Goal: Information Seeking & Learning: Learn about a topic

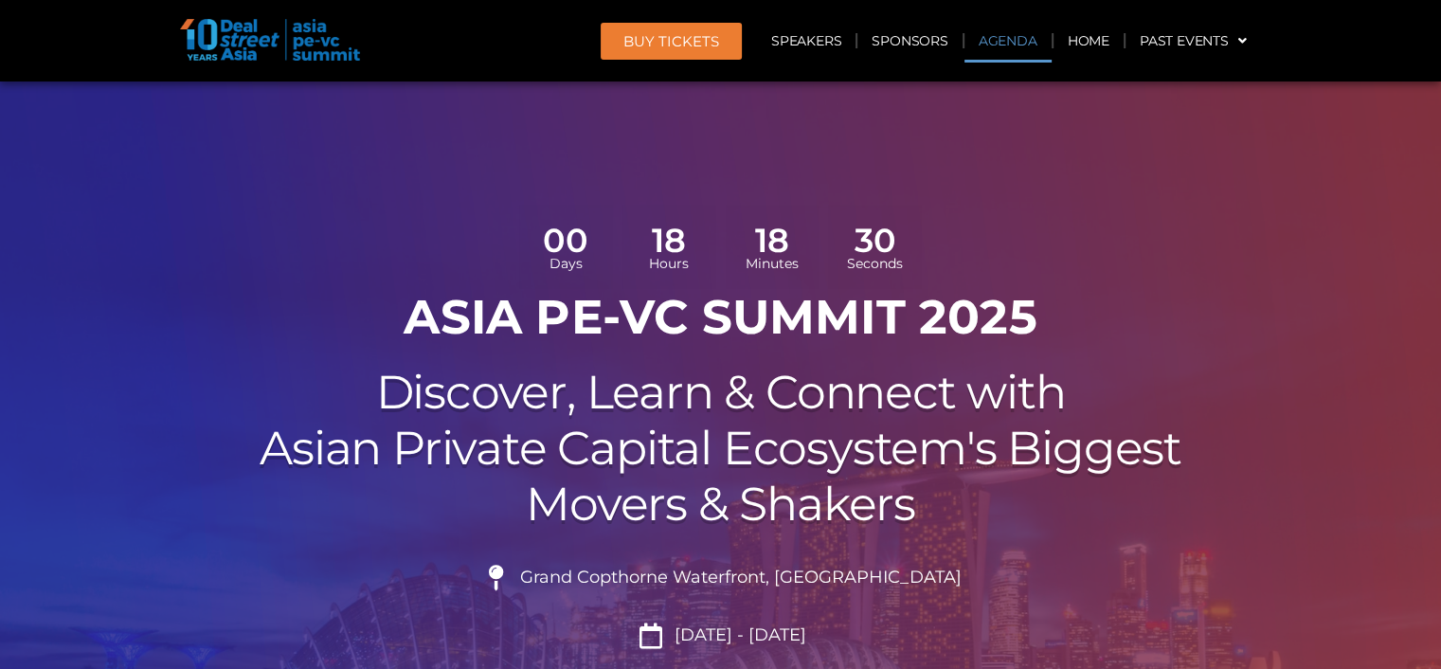
click at [1000, 35] on link "Agenda" at bounding box center [1007, 41] width 87 height 44
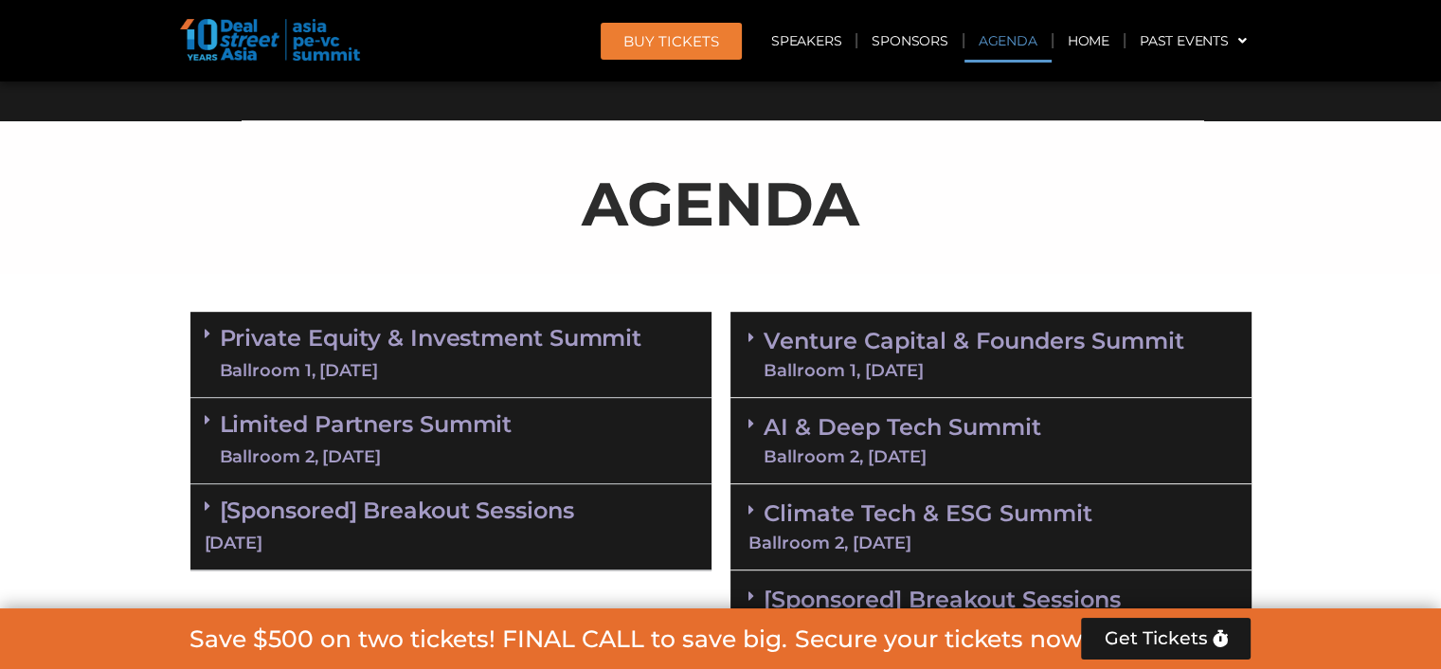
scroll to position [1091, 0]
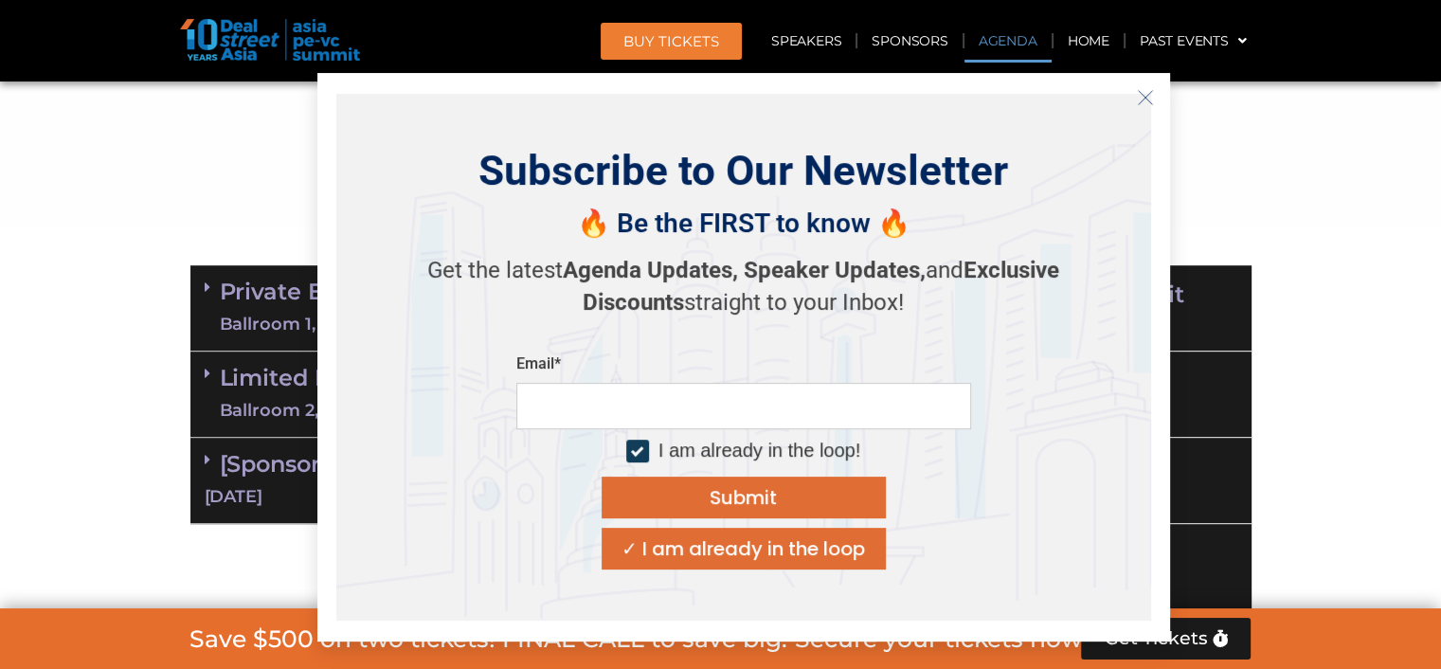
click at [1143, 97] on icon "Close" at bounding box center [1145, 97] width 17 height 17
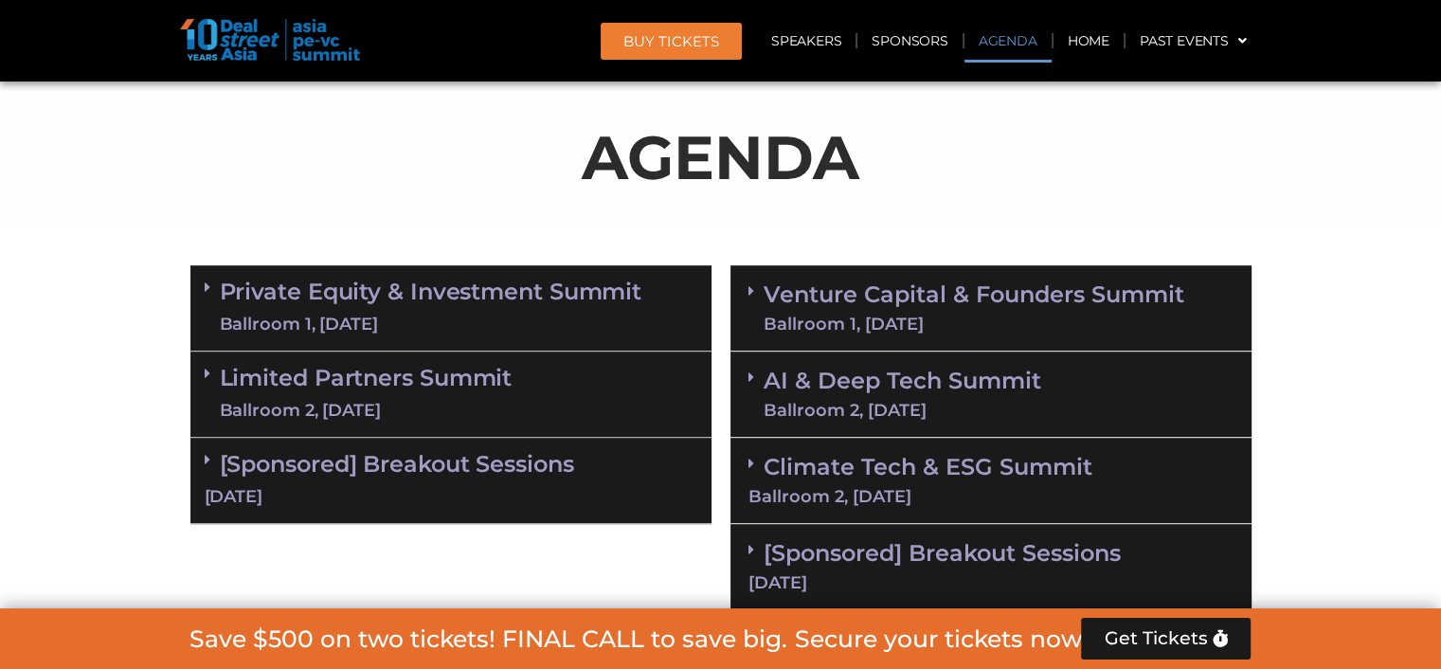
click at [379, 290] on link "Private Equity & Investment Summit Ballroom 1, 10 Sept" at bounding box center [431, 307] width 423 height 57
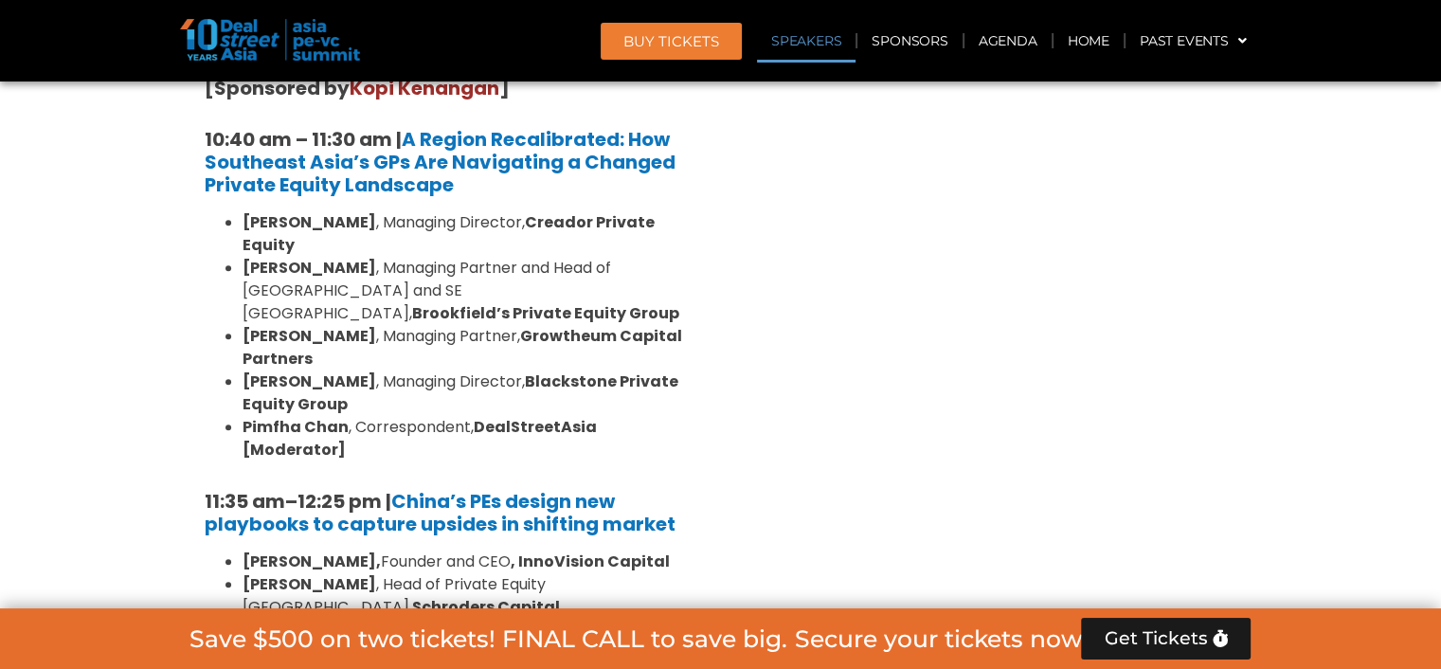
scroll to position [1941, 0]
click at [1197, 641] on span "Get Tickets" at bounding box center [1155, 638] width 103 height 19
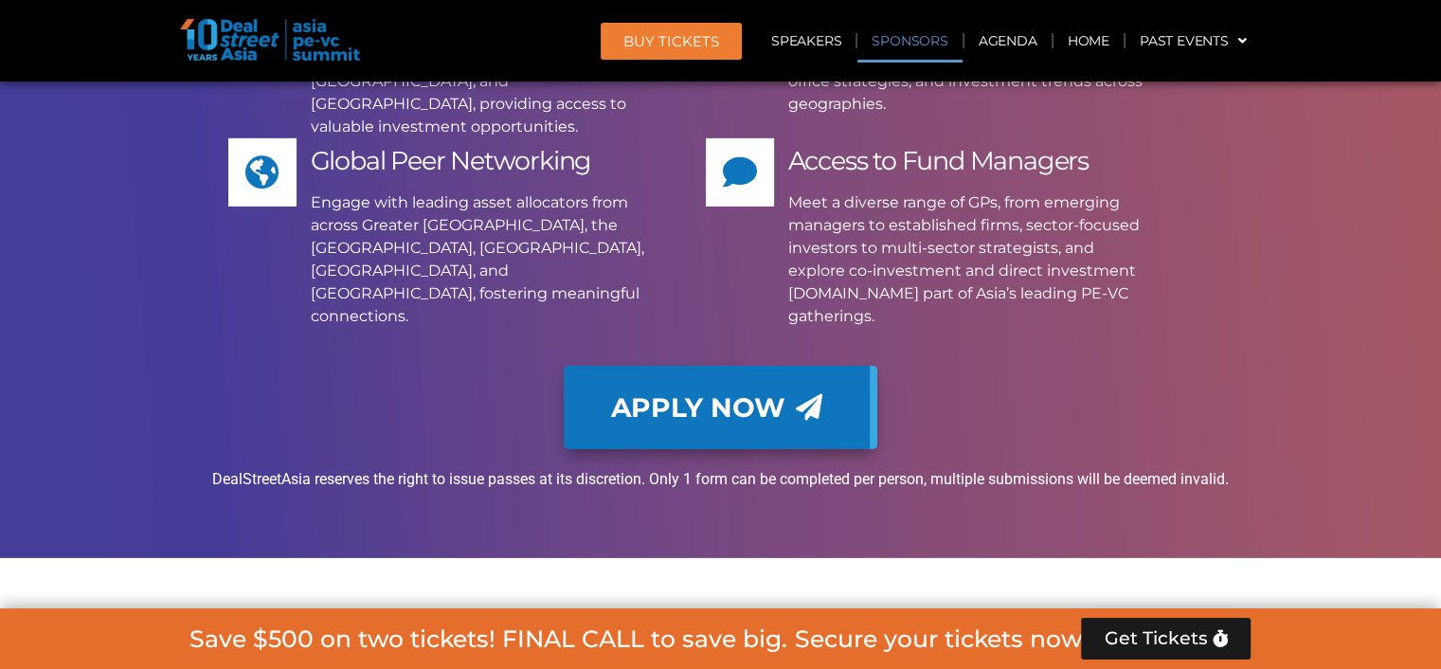
scroll to position [13312, 0]
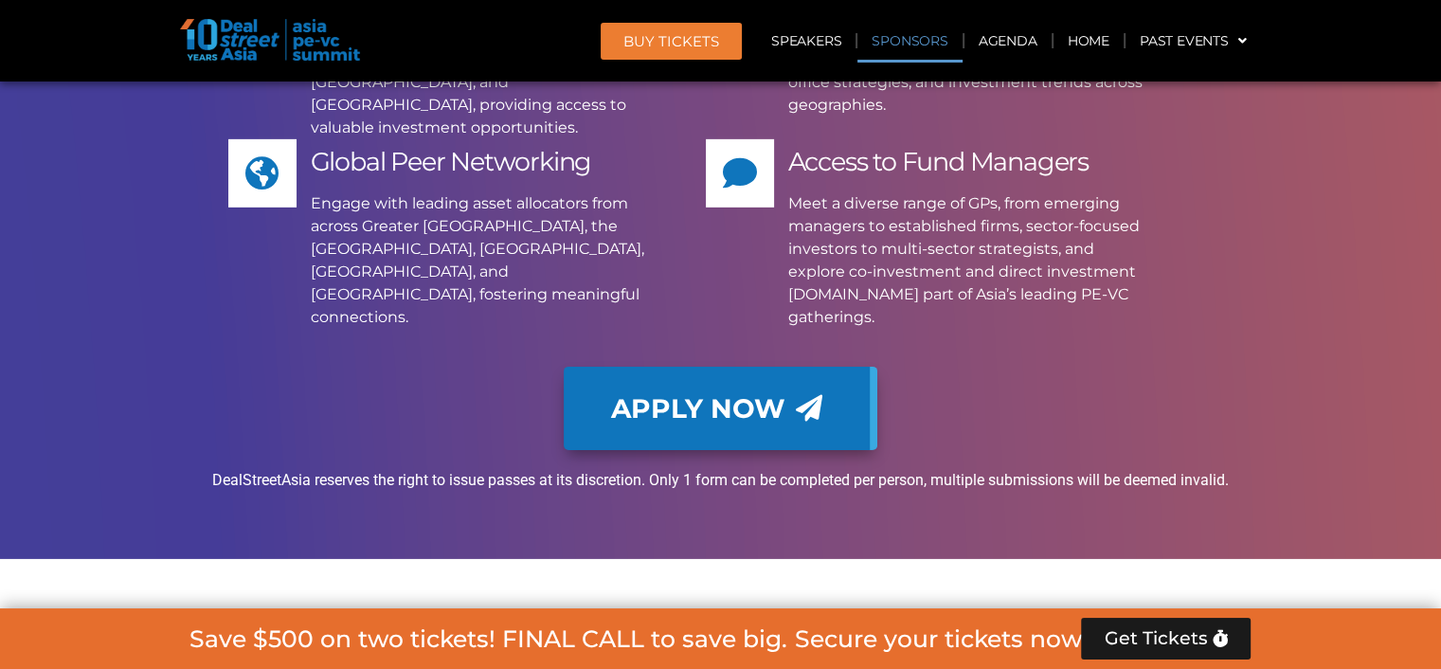
click at [666, 29] on link "BUY Tickets" at bounding box center [671, 41] width 141 height 37
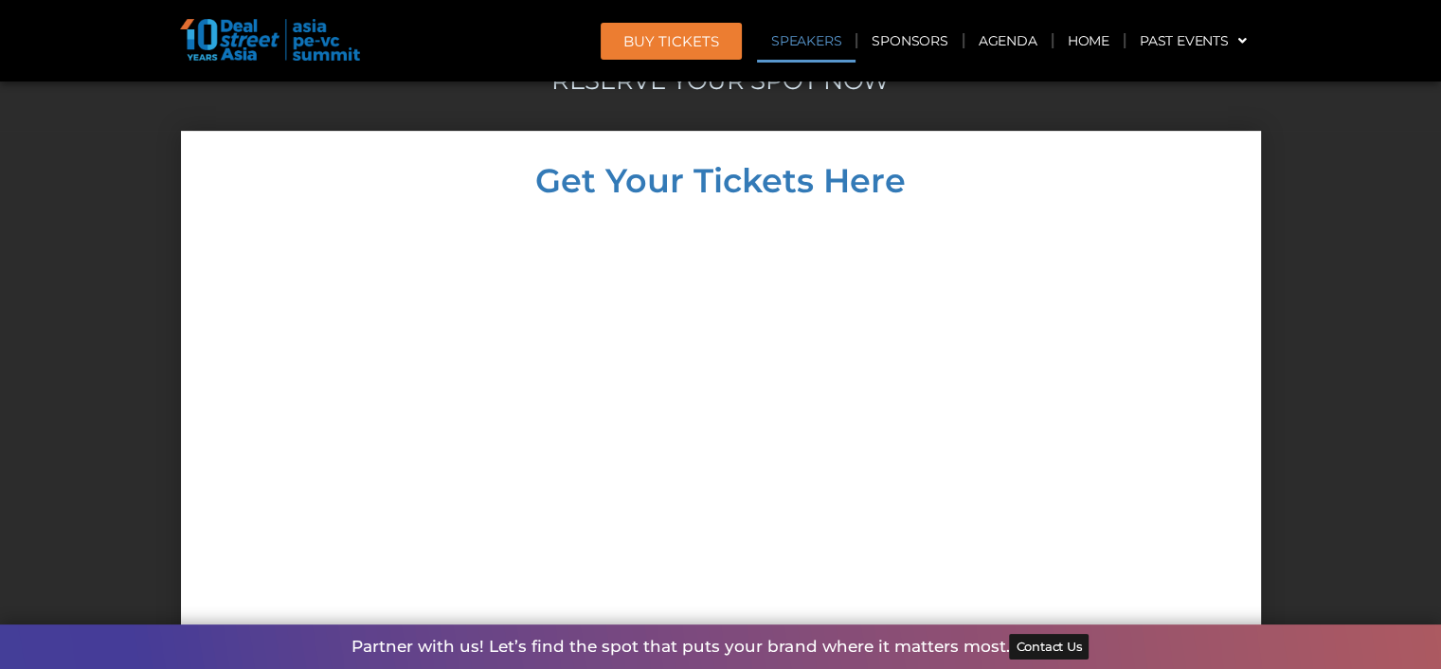
scroll to position [15276, 0]
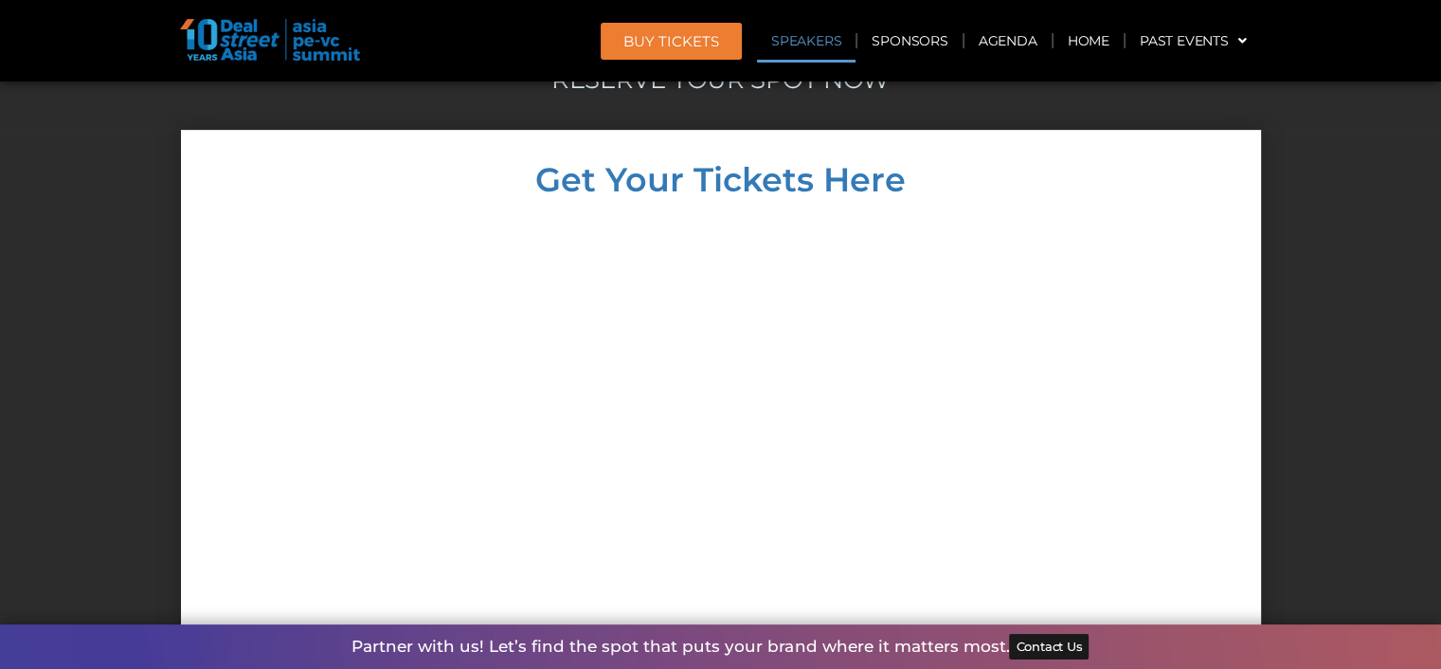
click at [830, 41] on link "Speakers" at bounding box center [806, 41] width 99 height 44
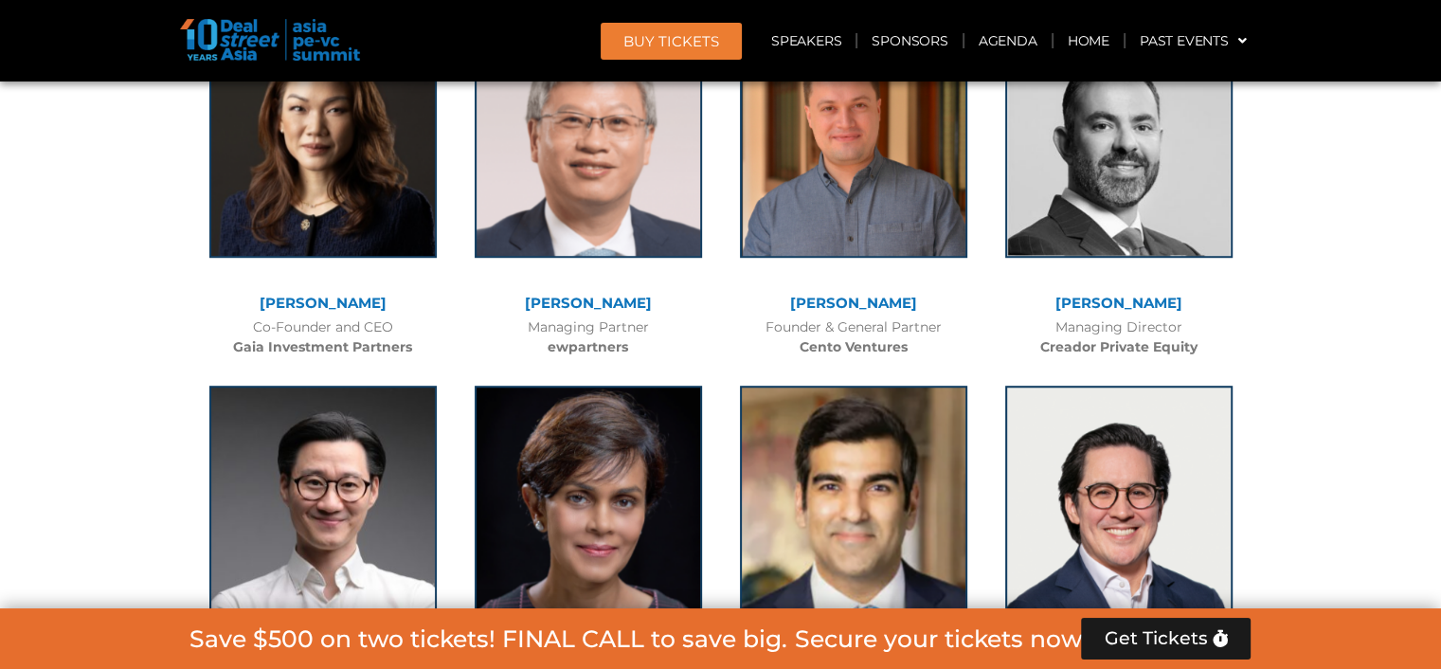
scroll to position [8221, 0]
click at [307, 648] on link "[PERSON_NAME]" at bounding box center [323, 657] width 127 height 18
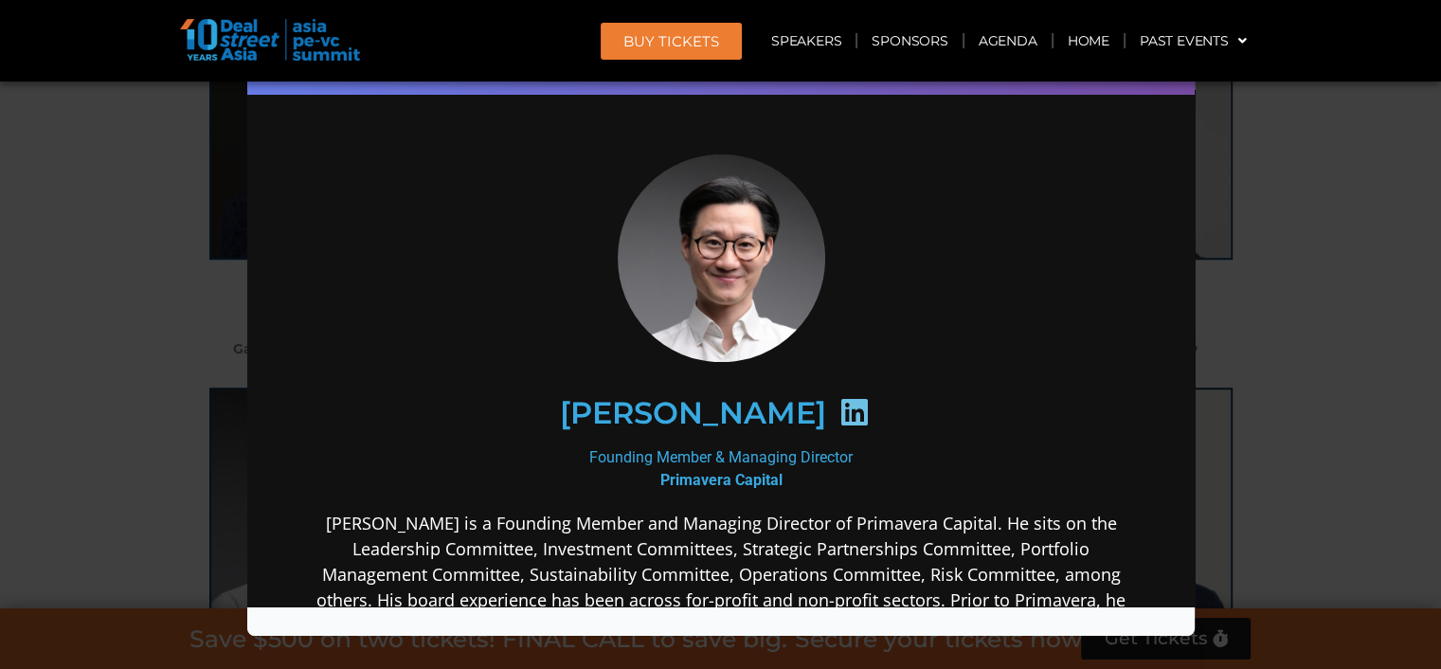
scroll to position [8218, 0]
click at [1258, 316] on div "Speaker Profile ×" at bounding box center [720, 334] width 1441 height 669
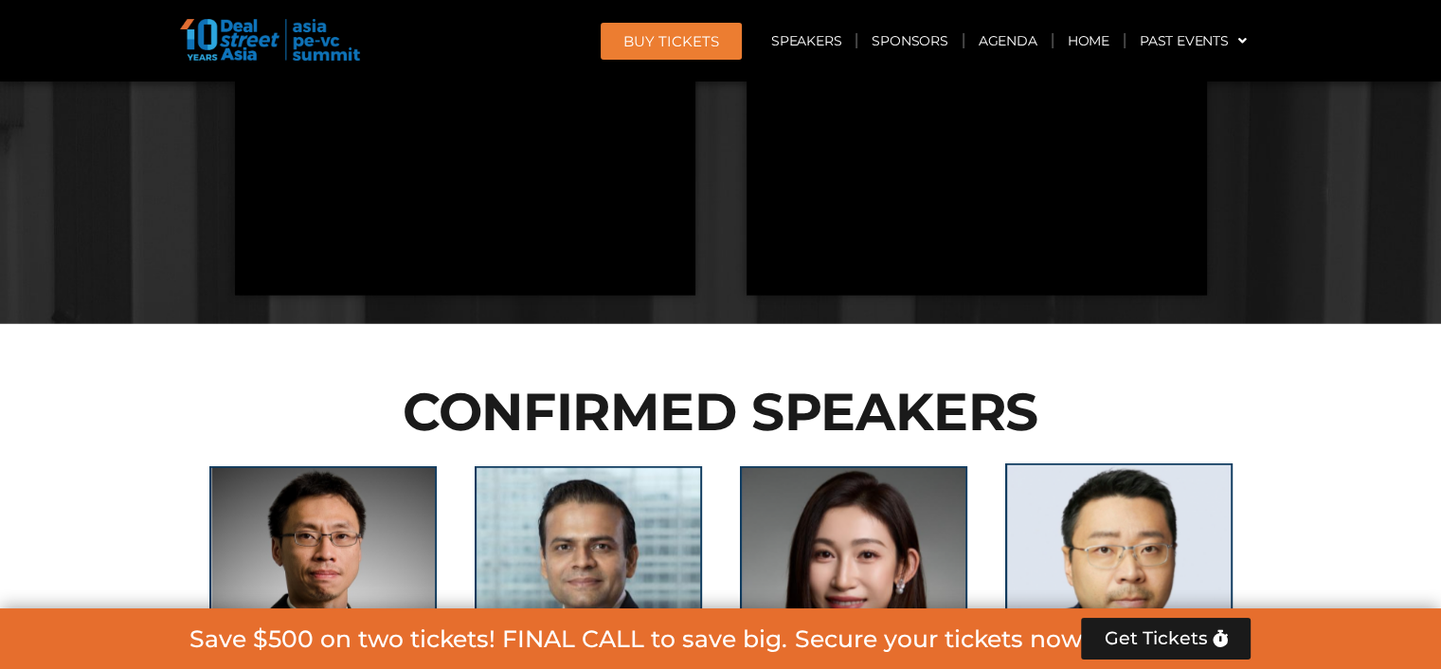
scroll to position [4808, 0]
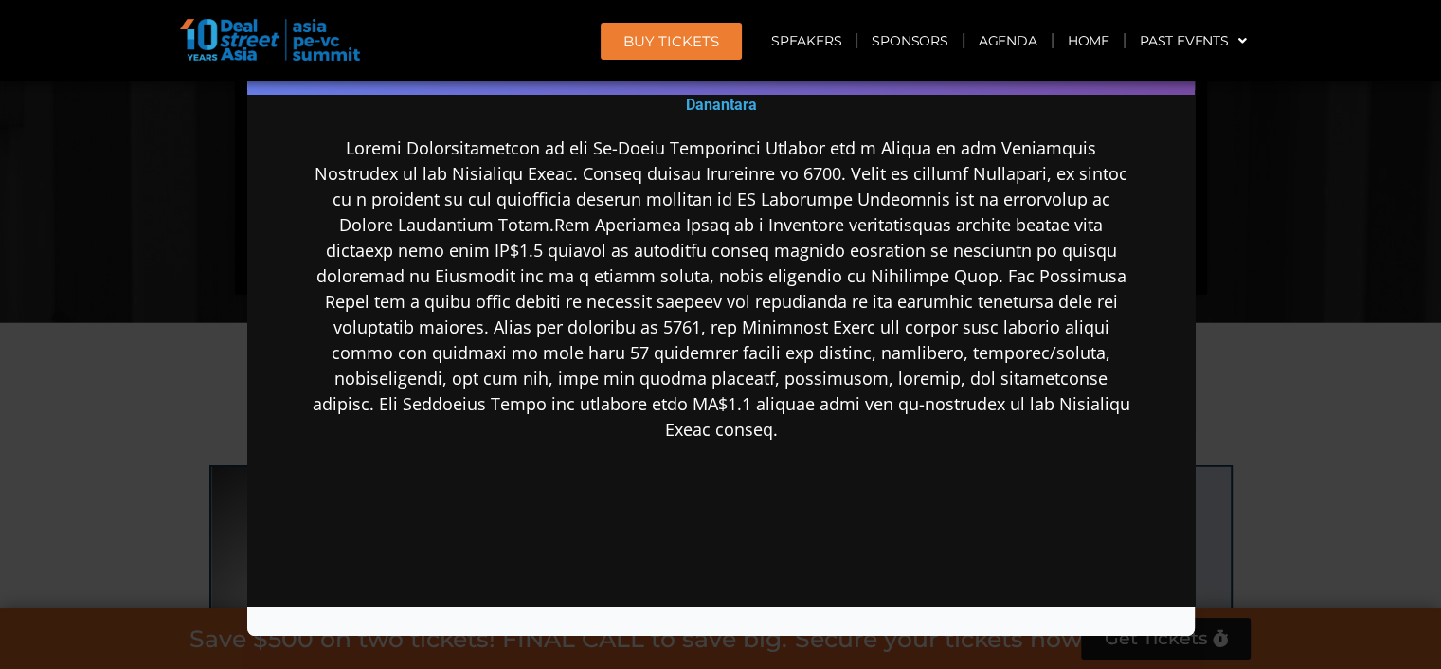
scroll to position [379, 0]
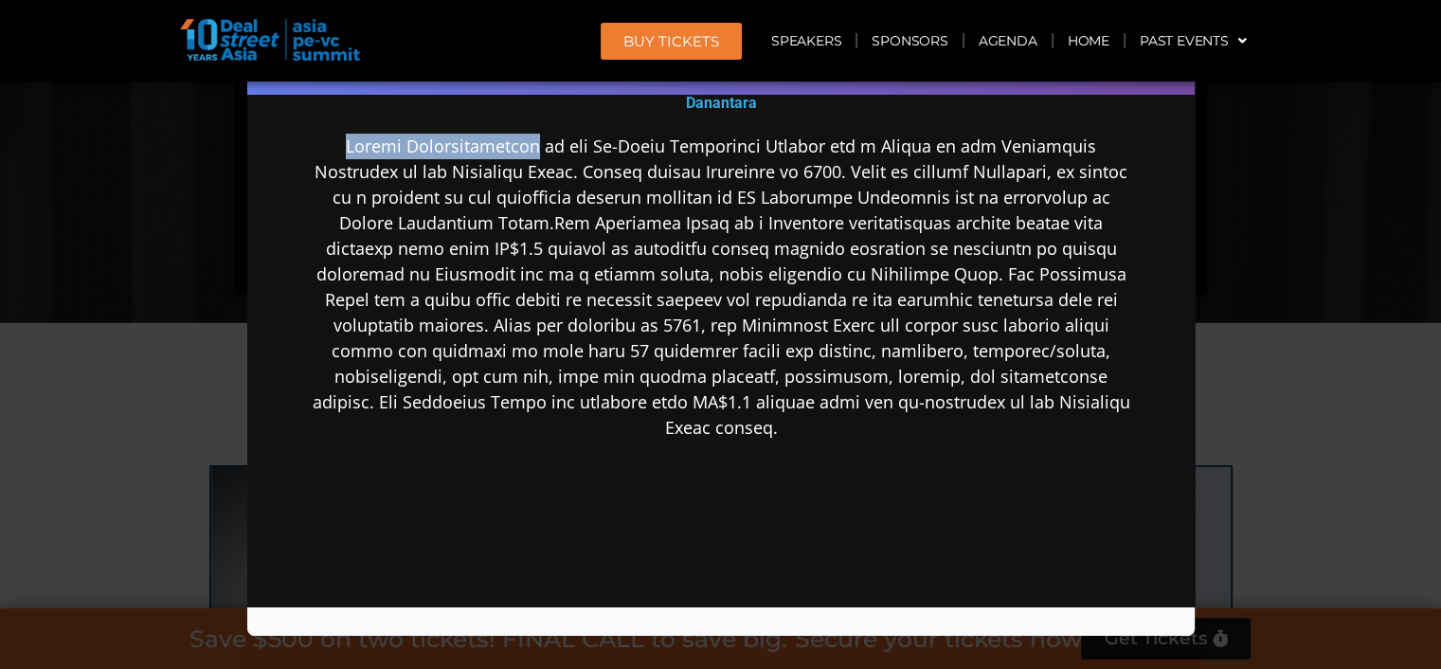
drag, startPoint x: 538, startPoint y: 145, endPoint x: 342, endPoint y: 138, distance: 196.2
click at [342, 138] on p at bounding box center [720, 287] width 819 height 307
copy p "Sunata Tjiterosampurno"
click at [1273, 477] on div "Speaker Profile ×" at bounding box center [720, 334] width 1441 height 669
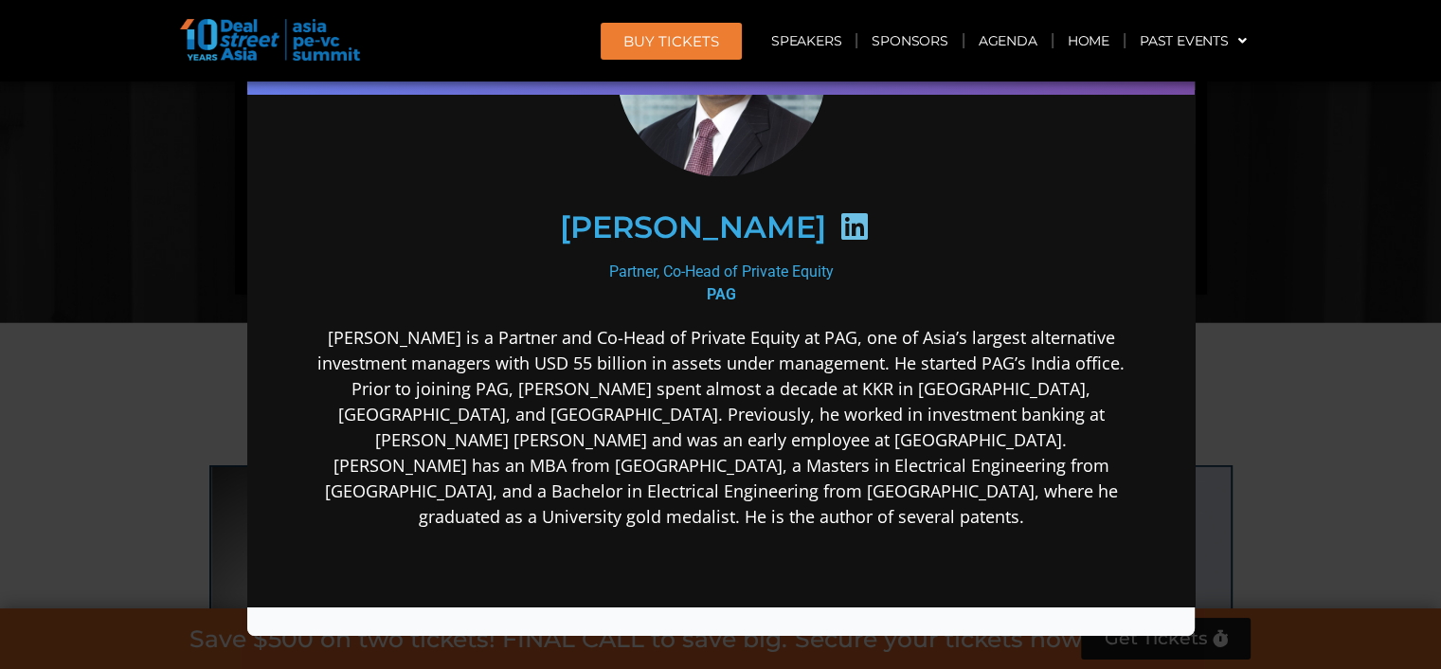
scroll to position [189, 0]
drag, startPoint x: 809, startPoint y: 229, endPoint x: 567, endPoint y: 223, distance: 241.7
click at [567, 223] on h2 "[PERSON_NAME]" at bounding box center [692, 226] width 266 height 30
copy h2 "[PERSON_NAME]"
click at [1296, 239] on div "Speaker Profile ×" at bounding box center [720, 334] width 1441 height 669
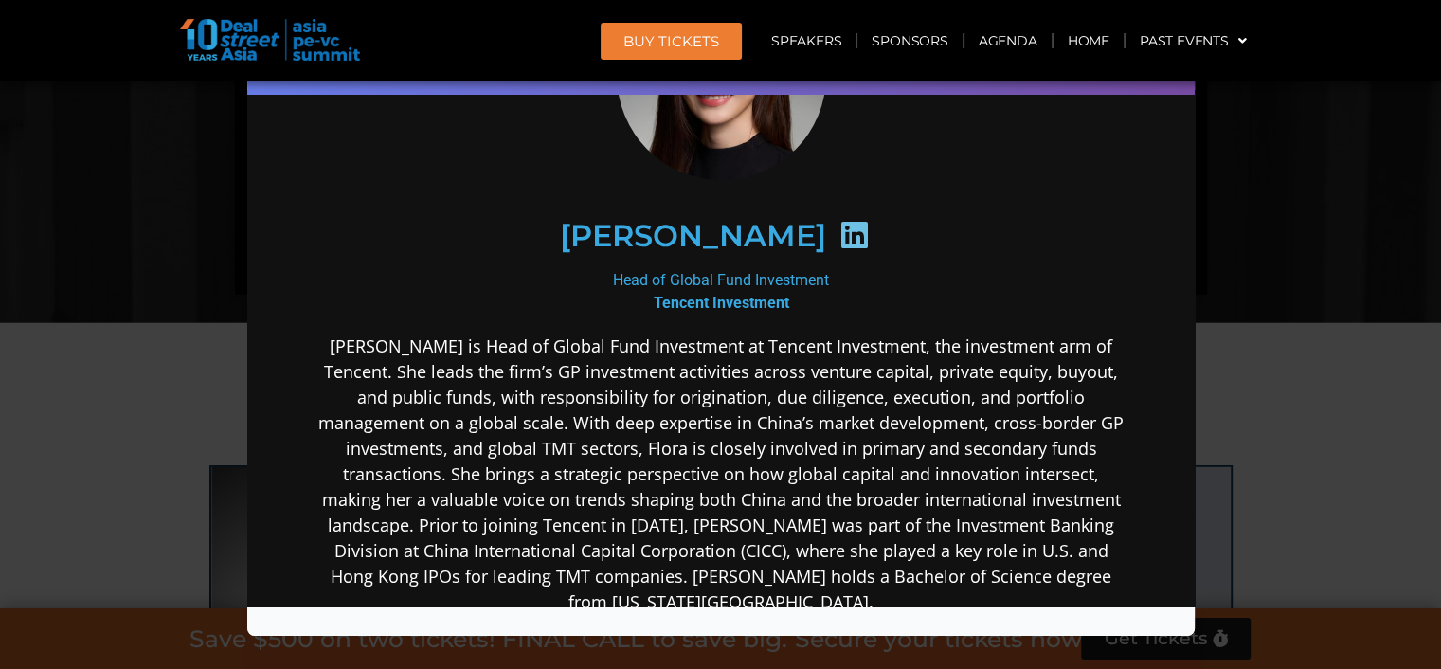
click at [1266, 192] on div "Speaker Profile ×" at bounding box center [720, 334] width 1441 height 669
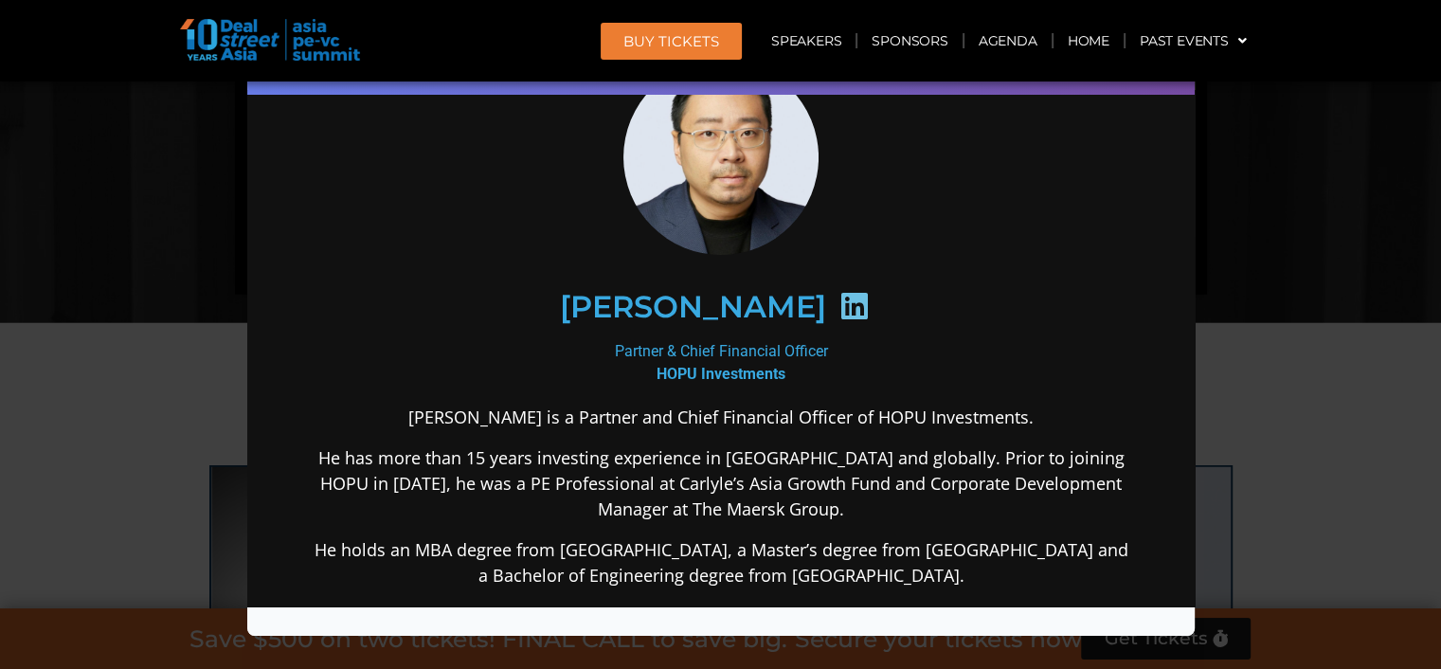
scroll to position [95, 0]
click at [1344, 221] on div "Speaker Profile ×" at bounding box center [720, 334] width 1441 height 669
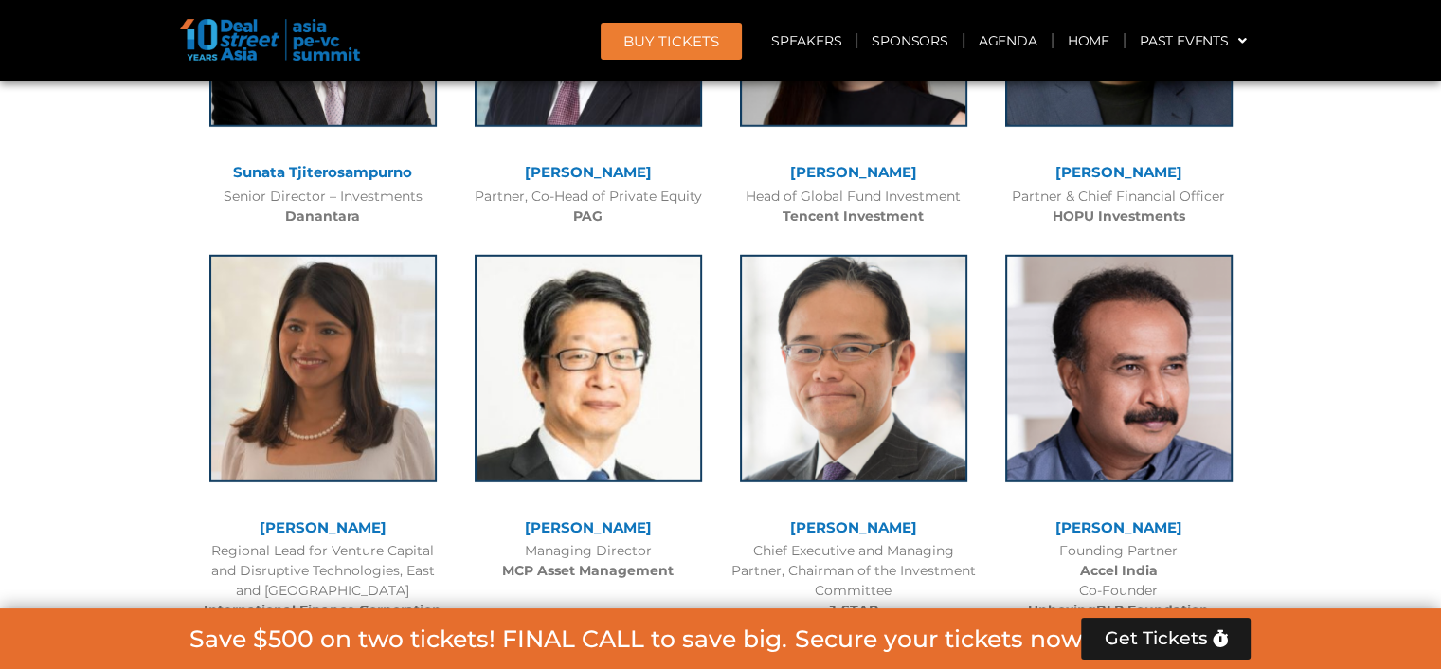
scroll to position [5374, 0]
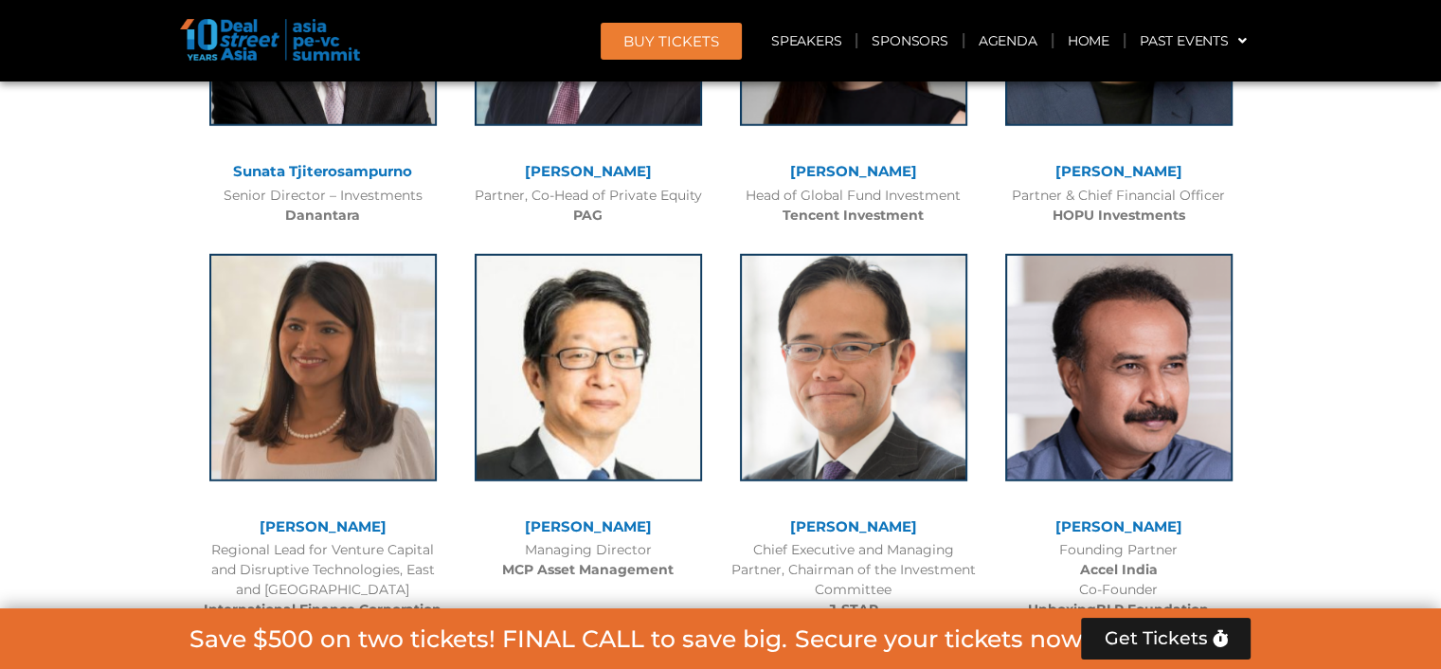
click at [293, 517] on link "[PERSON_NAME]" at bounding box center [323, 526] width 127 height 18
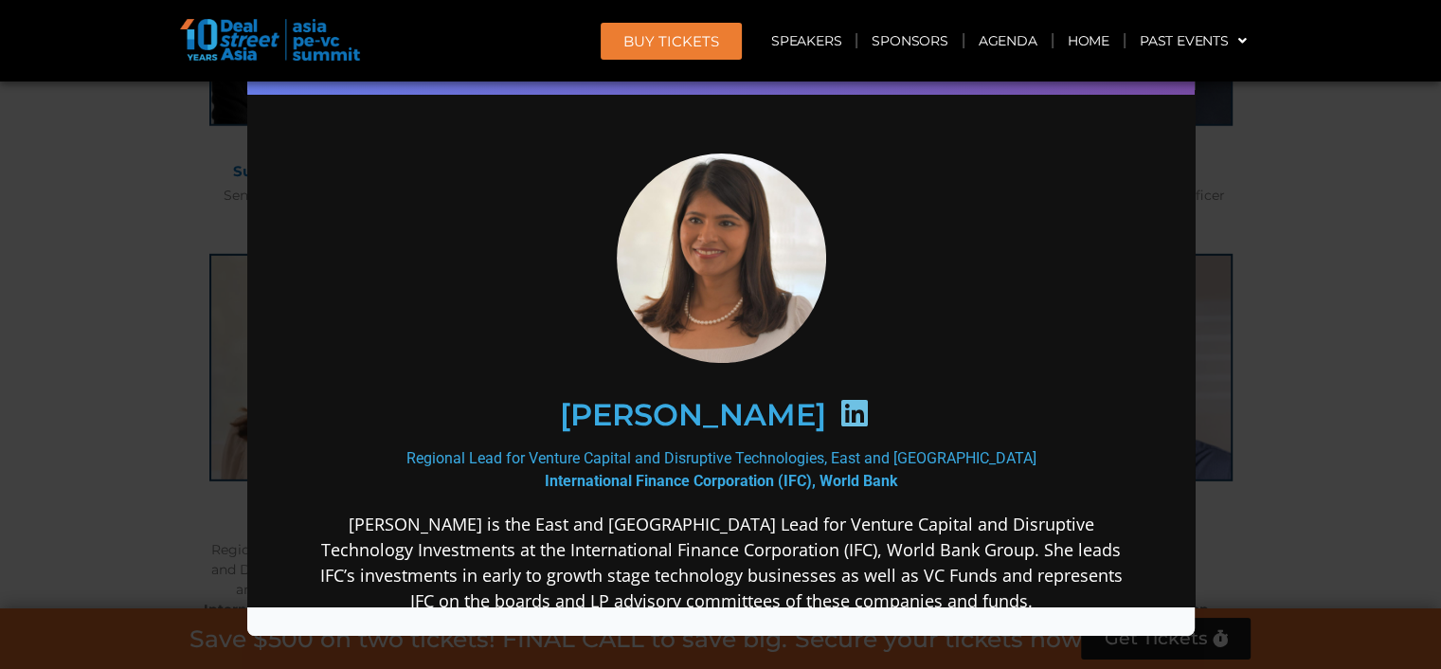
scroll to position [0, 0]
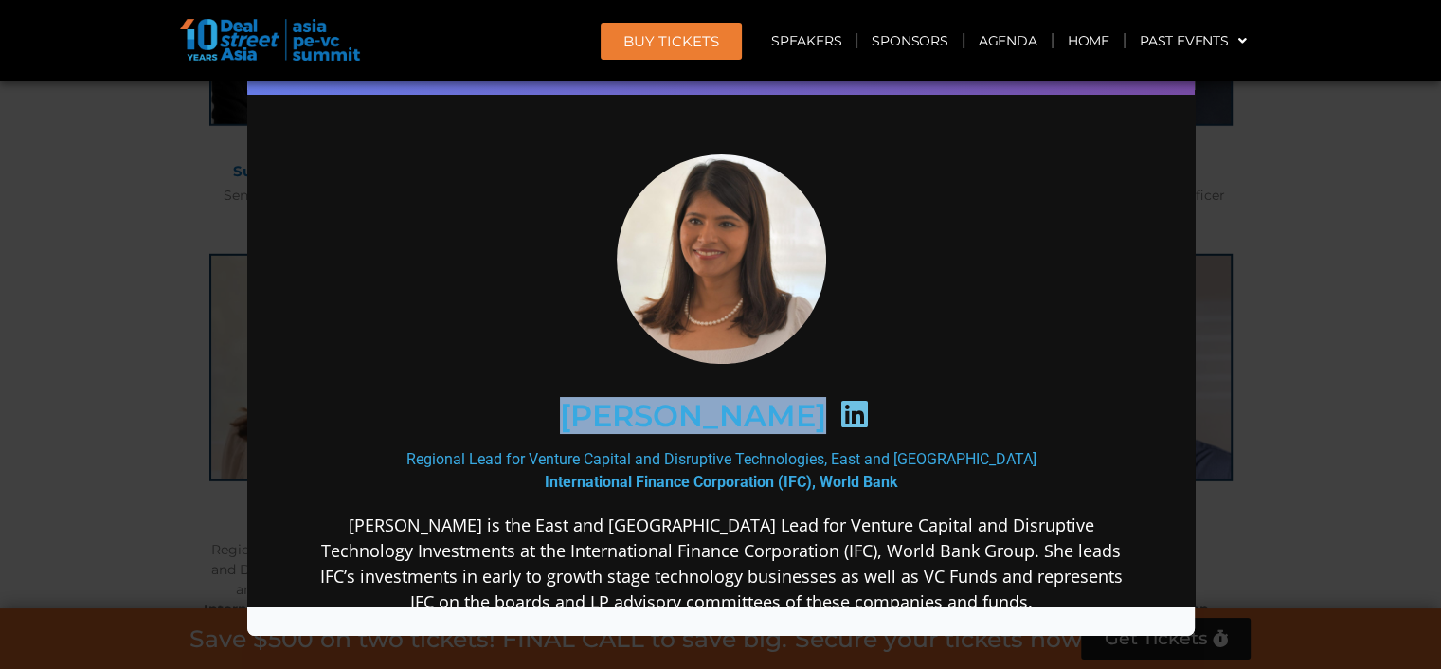
drag, startPoint x: 796, startPoint y: 415, endPoint x: 575, endPoint y: 410, distance: 220.8
click at [575, 410] on div "[PERSON_NAME]" at bounding box center [719, 416] width 737 height 98
copy div "[PERSON_NAME]"
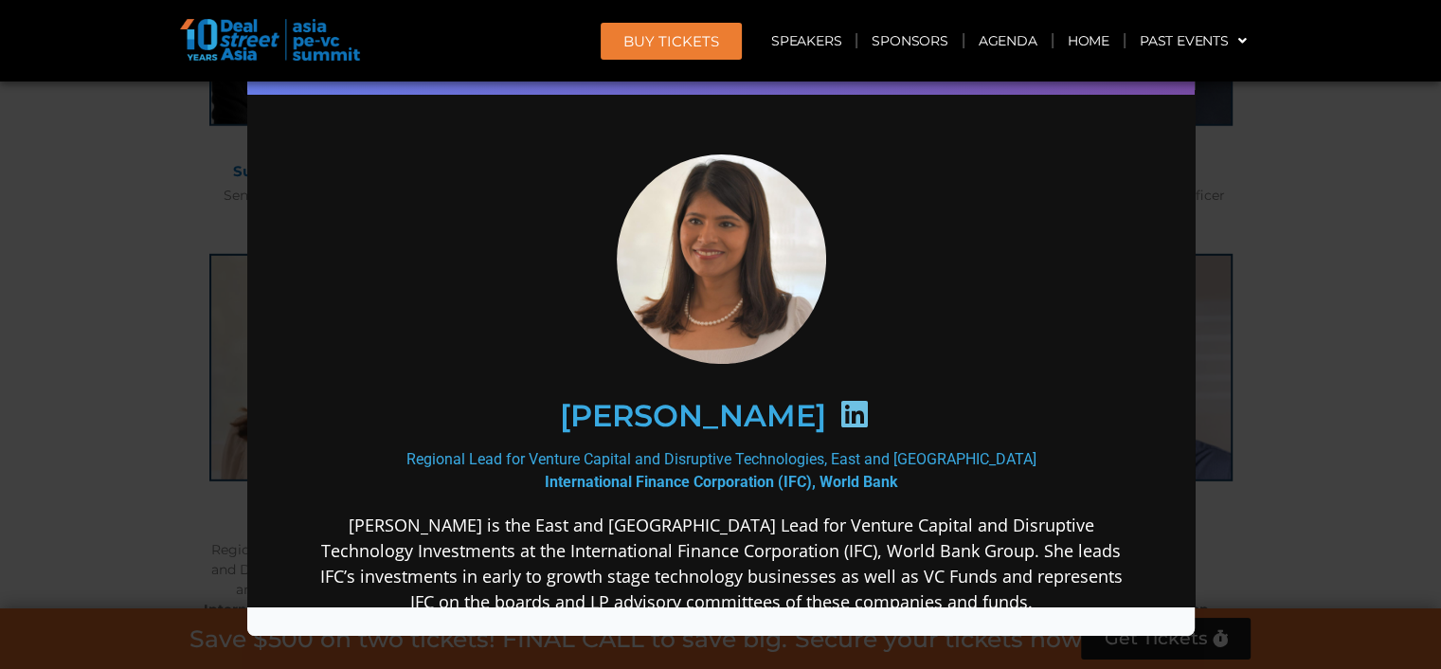
click at [646, 516] on p "Ms. Geetali Kumar is the East and Southeast Asia Lead for Venture Capital and D…" at bounding box center [720, 564] width 819 height 102
click at [962, 550] on p "Ms. Geetali Kumar is the East and Southeast Asia Lead for Venture Capital and D…" at bounding box center [720, 564] width 819 height 102
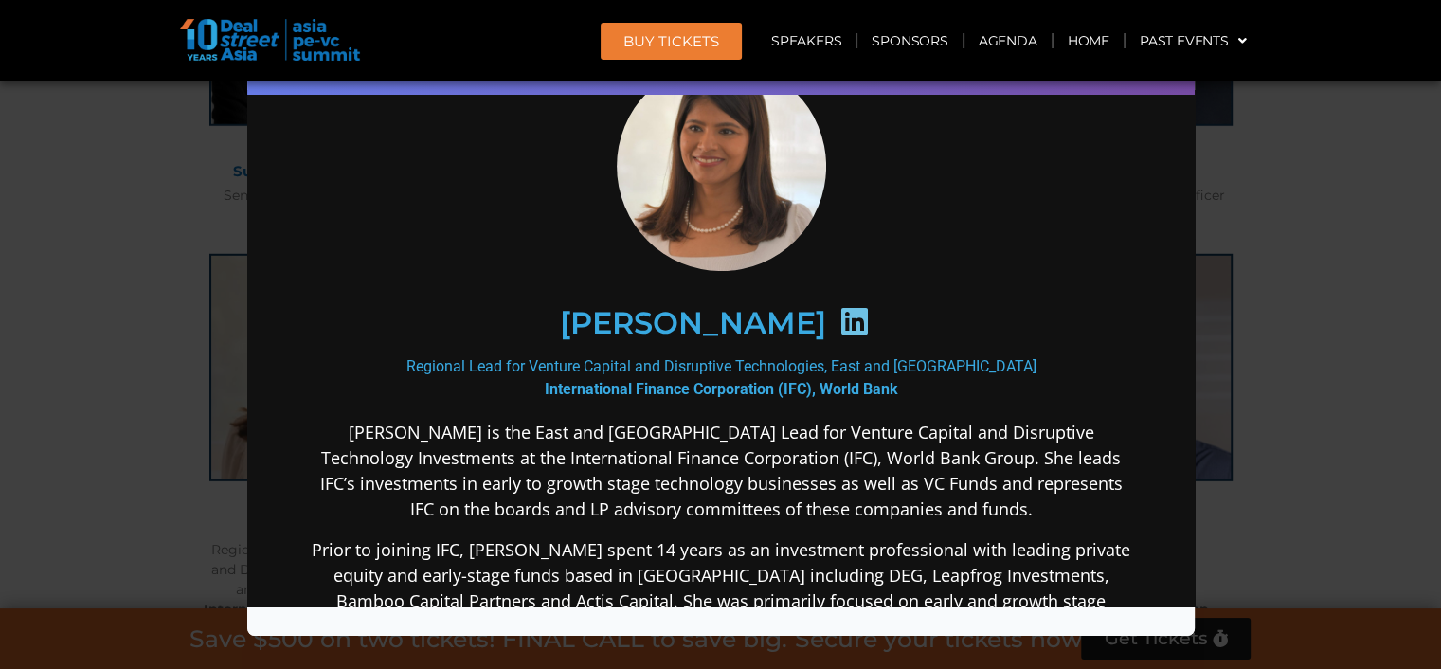
scroll to position [94, 0]
drag, startPoint x: 1023, startPoint y: 512, endPoint x: 390, endPoint y: 441, distance: 636.7
click at [267, 429] on div "Geetali Kumar Regional Lead for Venture Capital and Disruptive Technologies, Ea…" at bounding box center [719, 545] width 909 height 1060
copy p "Ms. Geetali Kumar is the East and Southeast Asia Lead for Venture Capital and D…"
click at [1250, 249] on div "Speaker Profile ×" at bounding box center [720, 334] width 1441 height 669
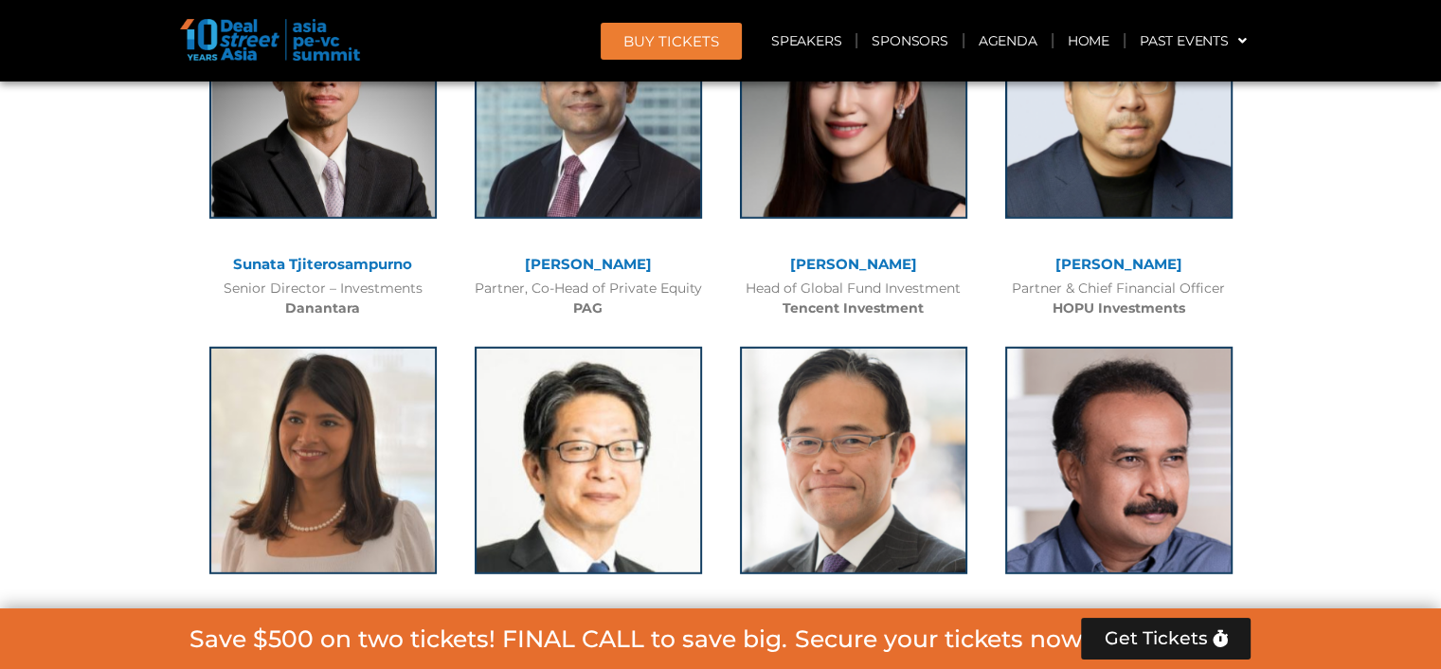
scroll to position [5281, 0]
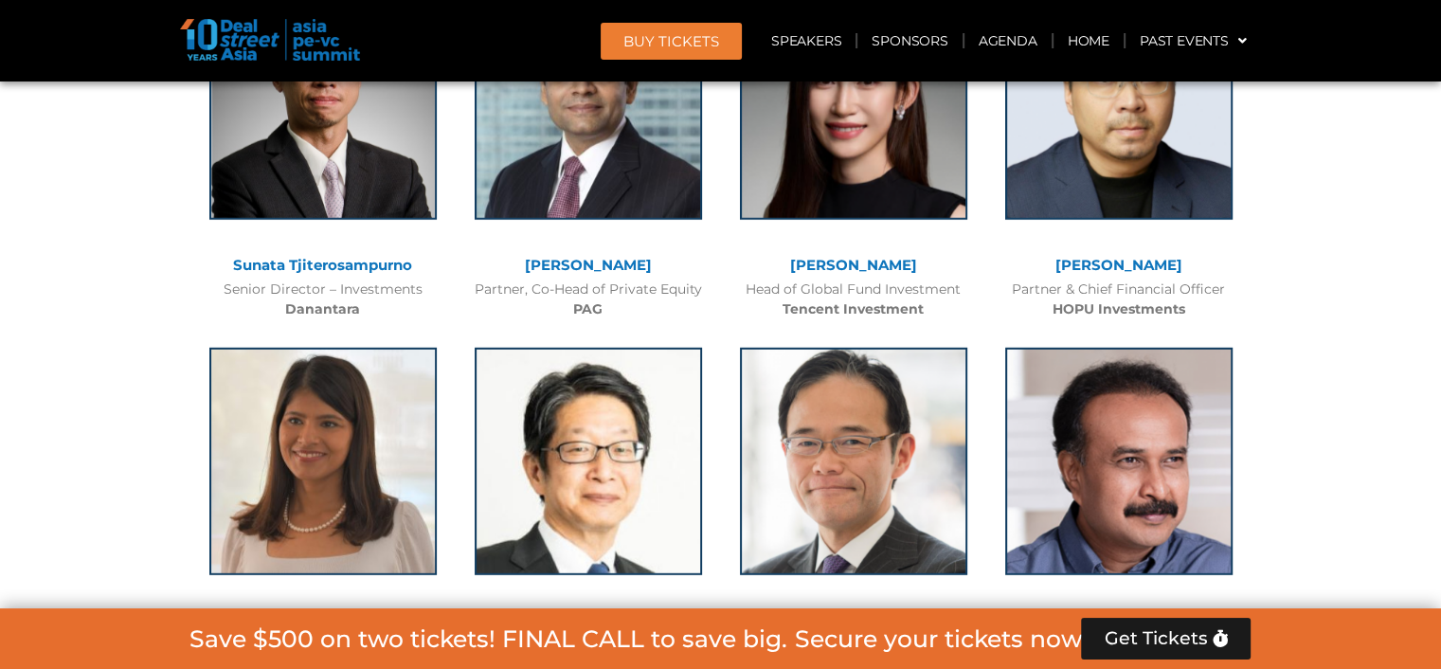
click at [618, 611] on link "[PERSON_NAME]" at bounding box center [588, 620] width 127 height 18
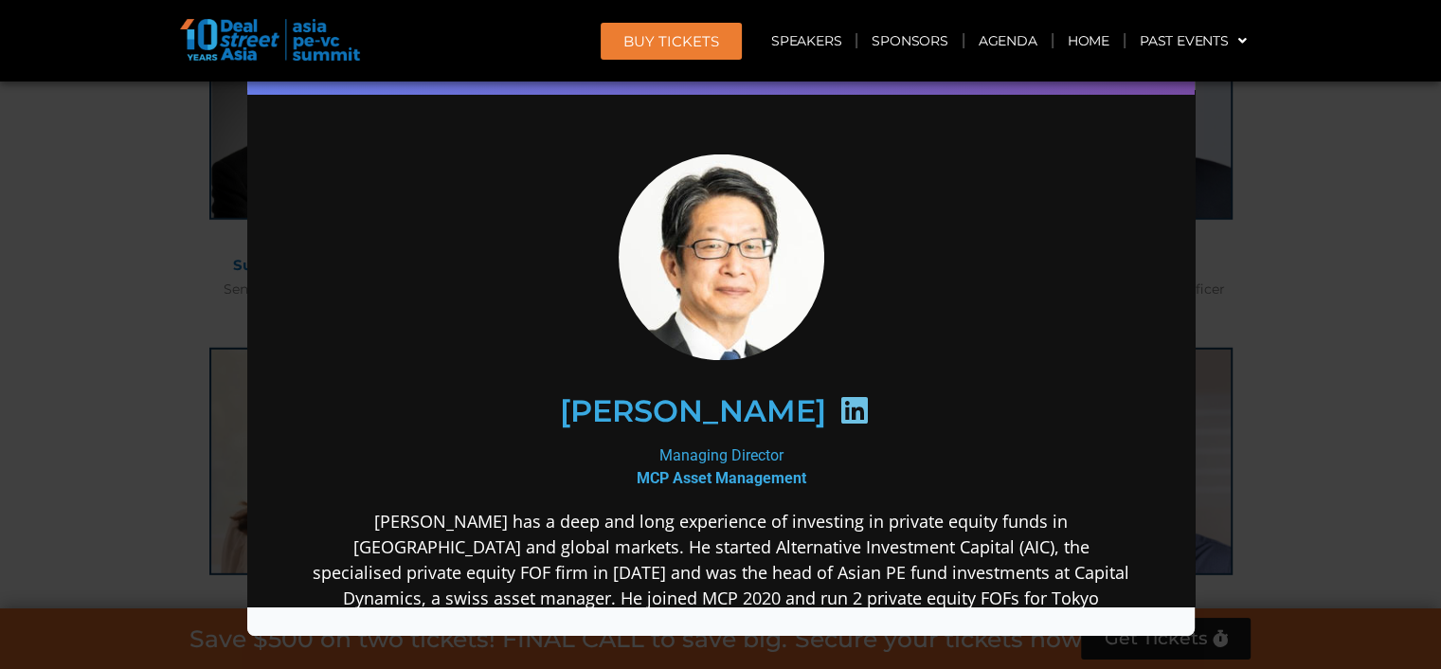
scroll to position [0, 0]
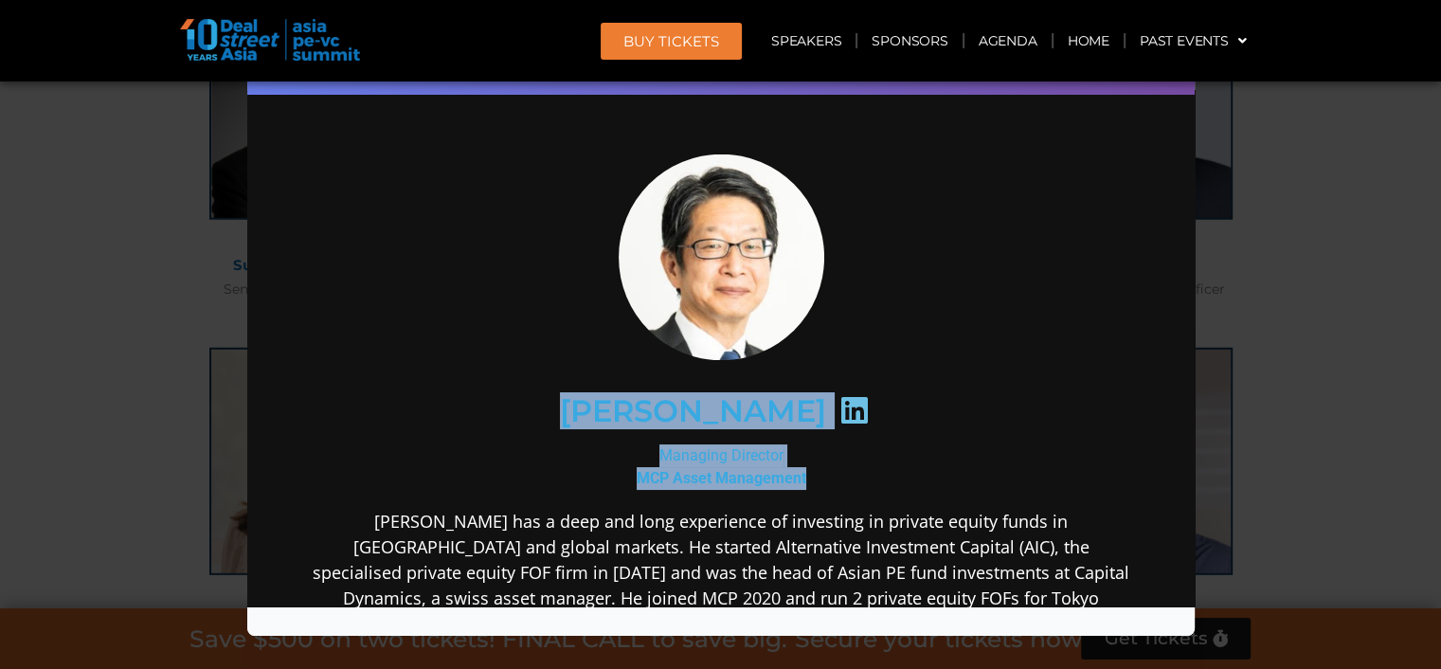
drag, startPoint x: 806, startPoint y: 476, endPoint x: 512, endPoint y: 398, distance: 304.7
click at [512, 398] on div "Kazushige Kobayashi Managing Director MCP Asset Management Kobayashi has a deep…" at bounding box center [720, 545] width 819 height 782
copy div "Kazushige Kobayashi Managing Director MCP Asset Management"
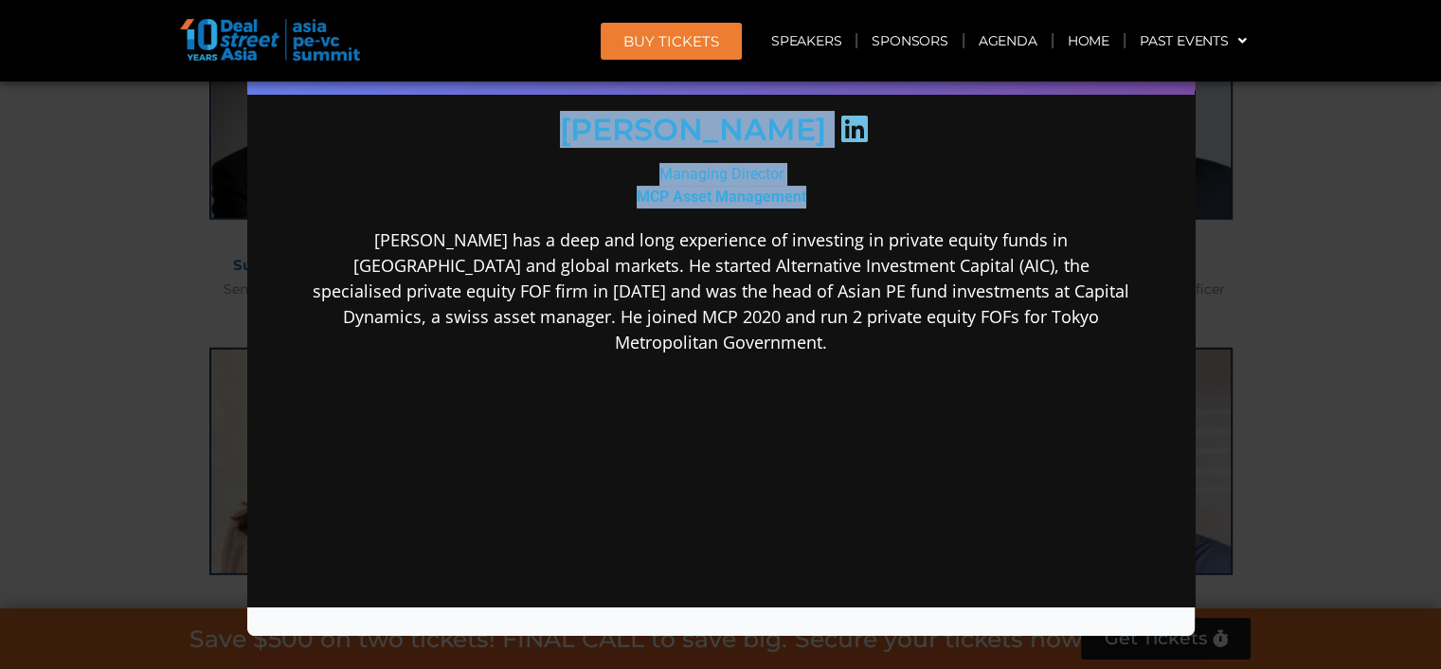
scroll to position [283, 0]
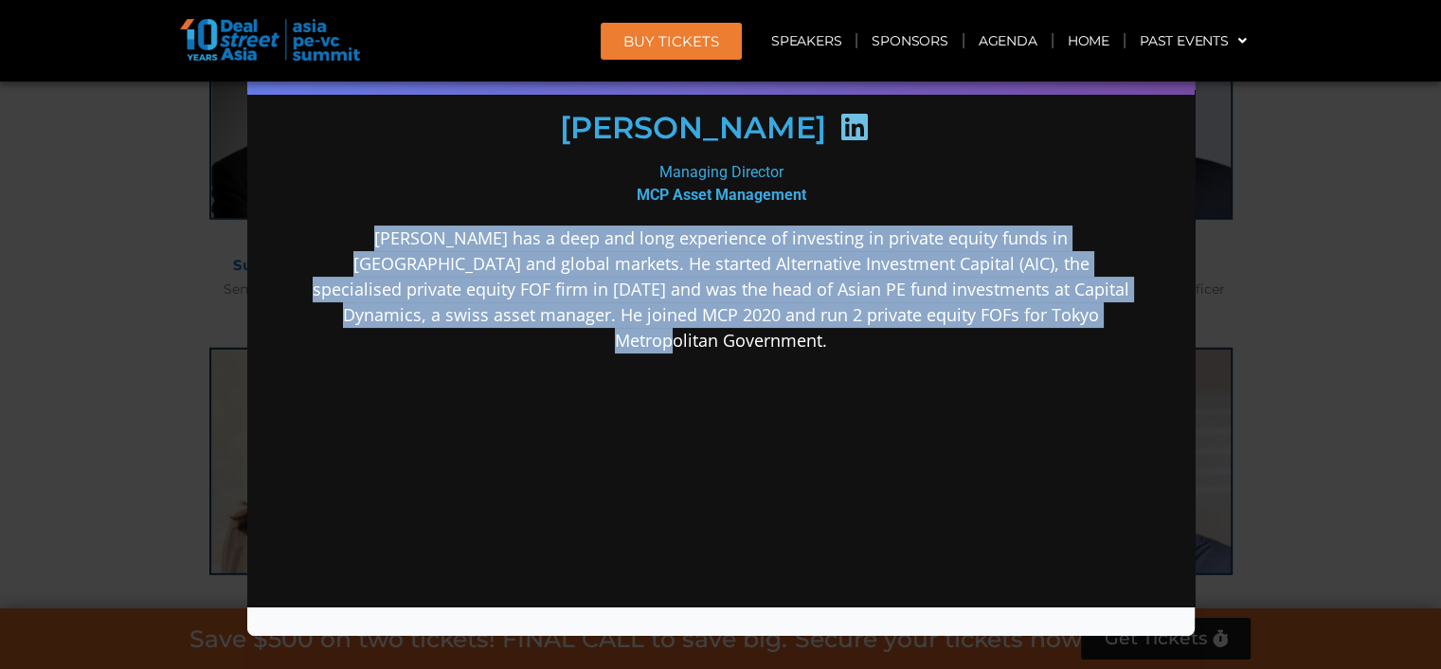
drag, startPoint x: 1072, startPoint y: 315, endPoint x: 324, endPoint y: 242, distance: 752.0
click at [297, 240] on div "Kazushige Kobayashi Managing Director MCP Asset Management Kobayashi has a deep…" at bounding box center [719, 262] width 909 height 873
copy p "Kobayashi has a deep and long experience of investing in private equity funds i…"
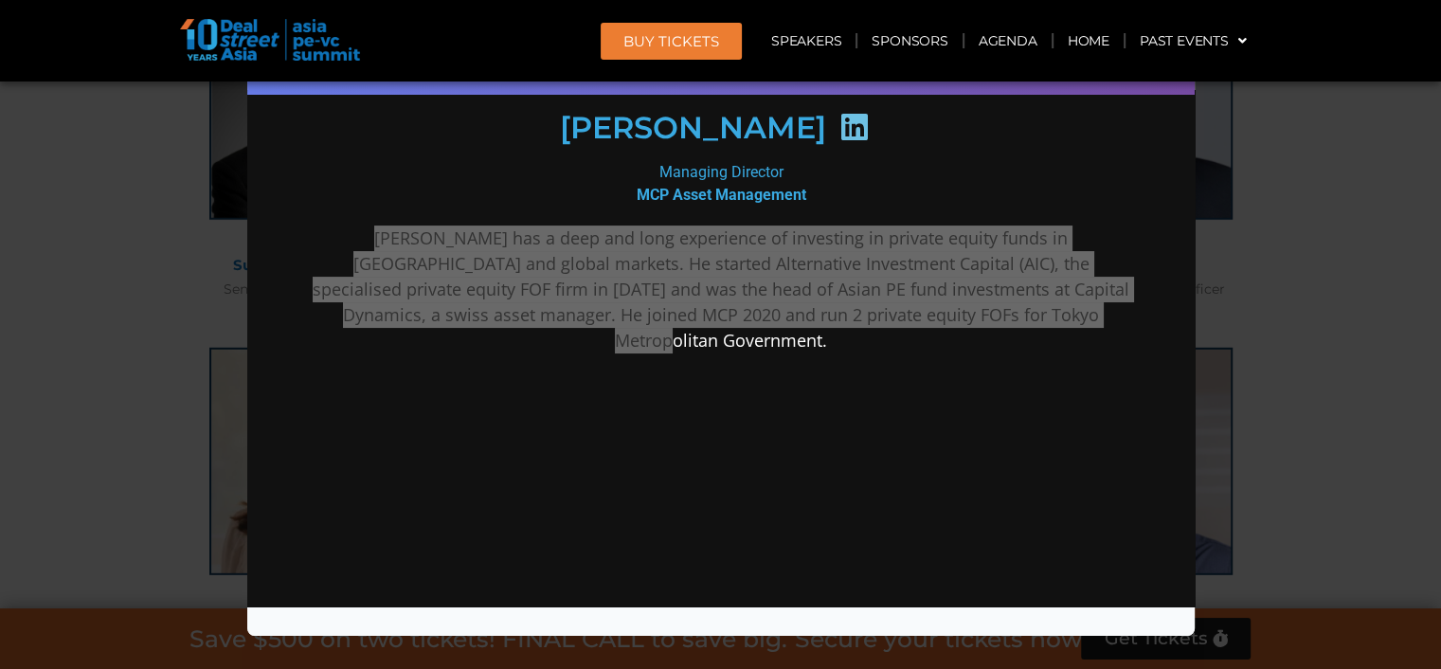
click at [1287, 355] on div "Speaker Profile ×" at bounding box center [720, 334] width 1441 height 669
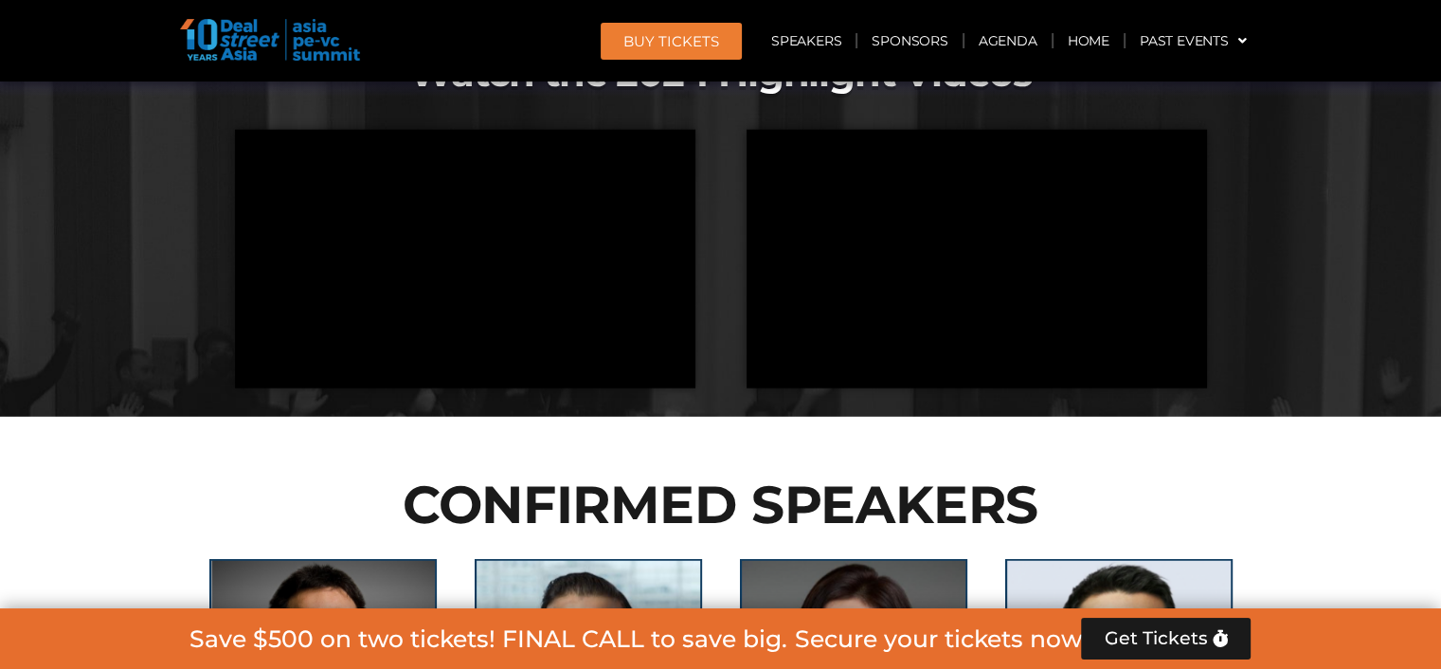
scroll to position [4713, 0]
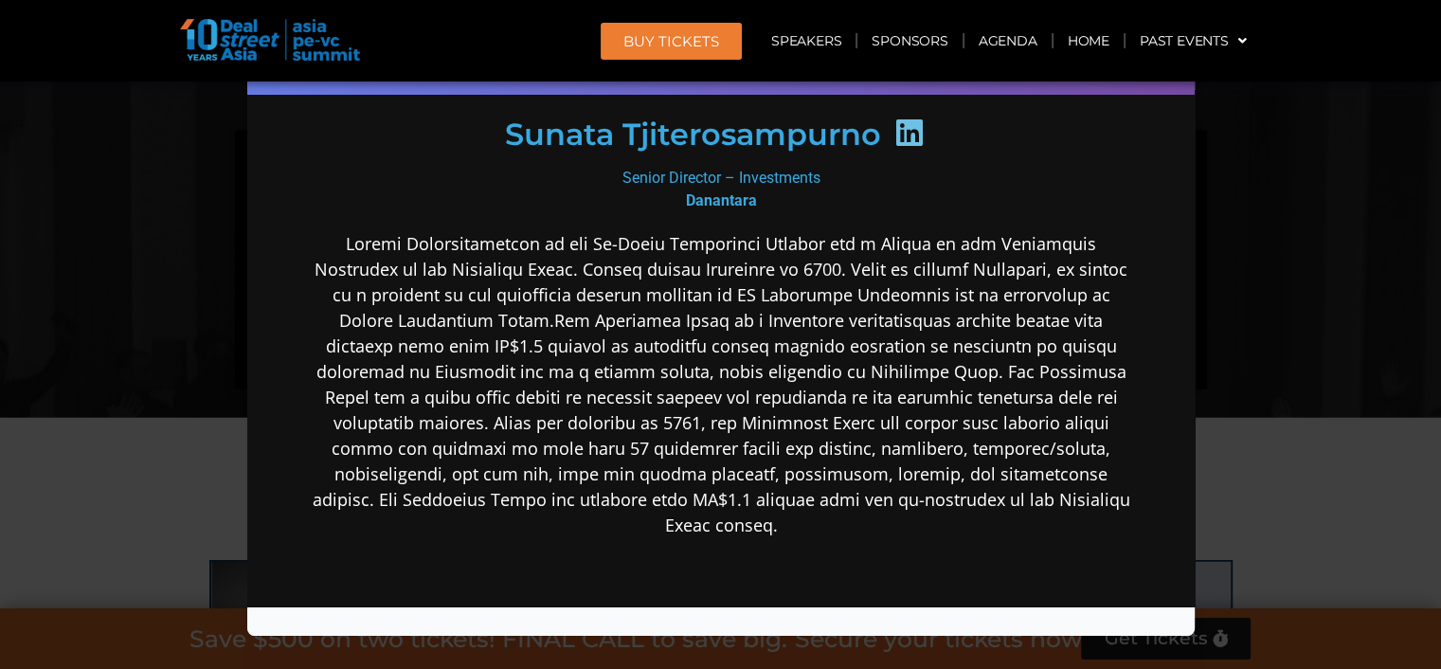
scroll to position [283, 0]
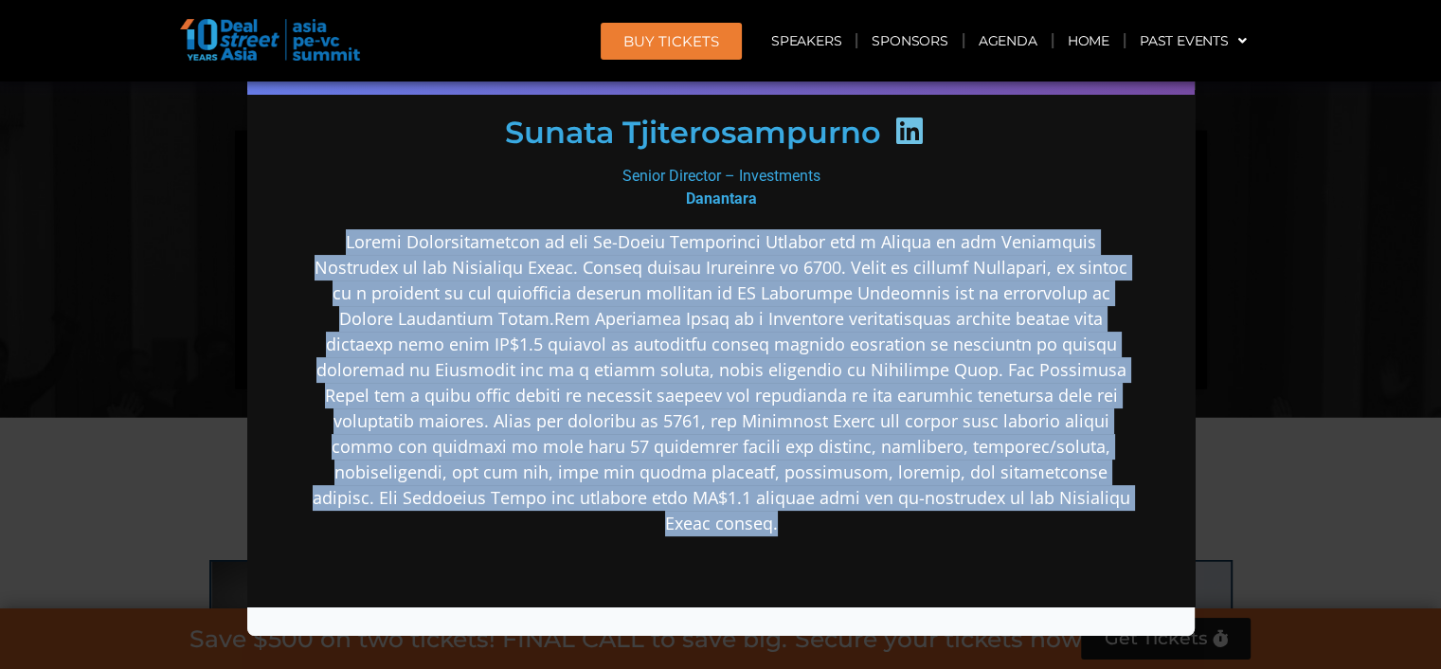
drag, startPoint x: 344, startPoint y: 239, endPoint x: 853, endPoint y: 532, distance: 587.4
click at [853, 532] on div at bounding box center [720, 532] width 819 height 606
copy p "Sunata Tjiterosampurno is the Co-Chief Investment Officer and a Member of the I…"
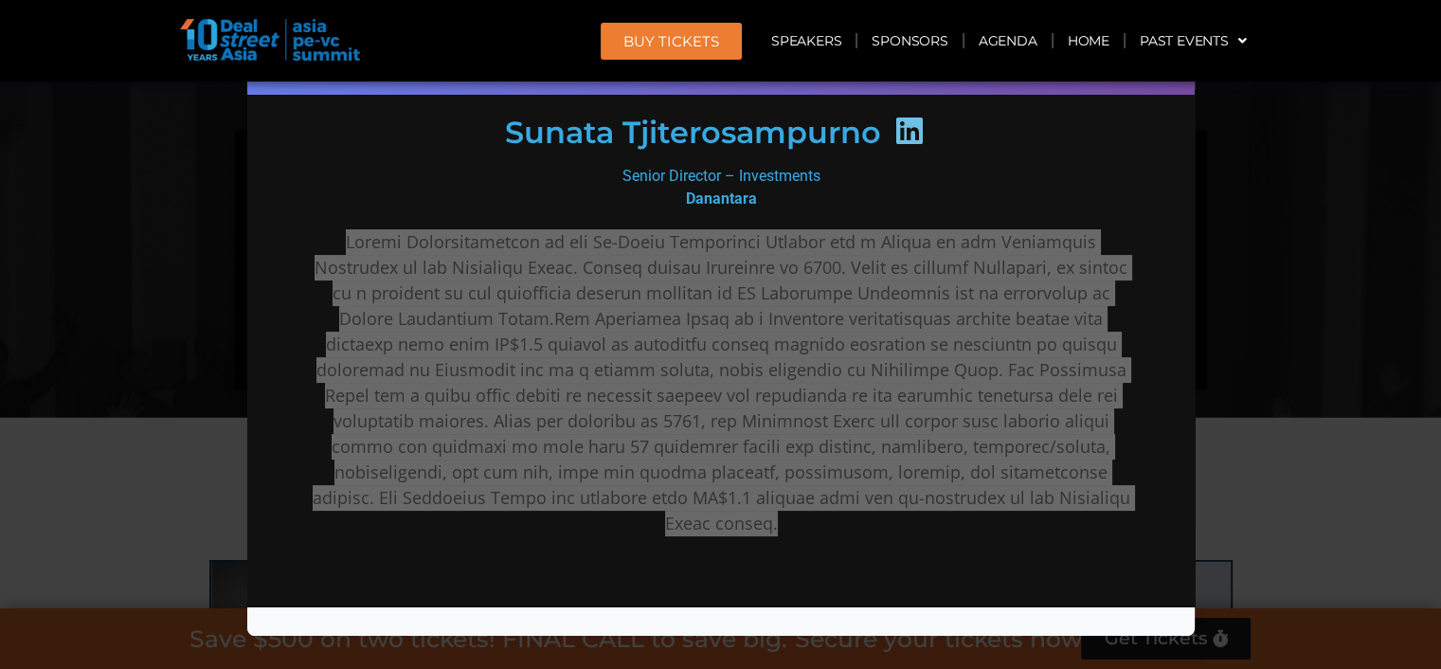
click at [1283, 243] on div "Speaker Profile ×" at bounding box center [720, 334] width 1441 height 669
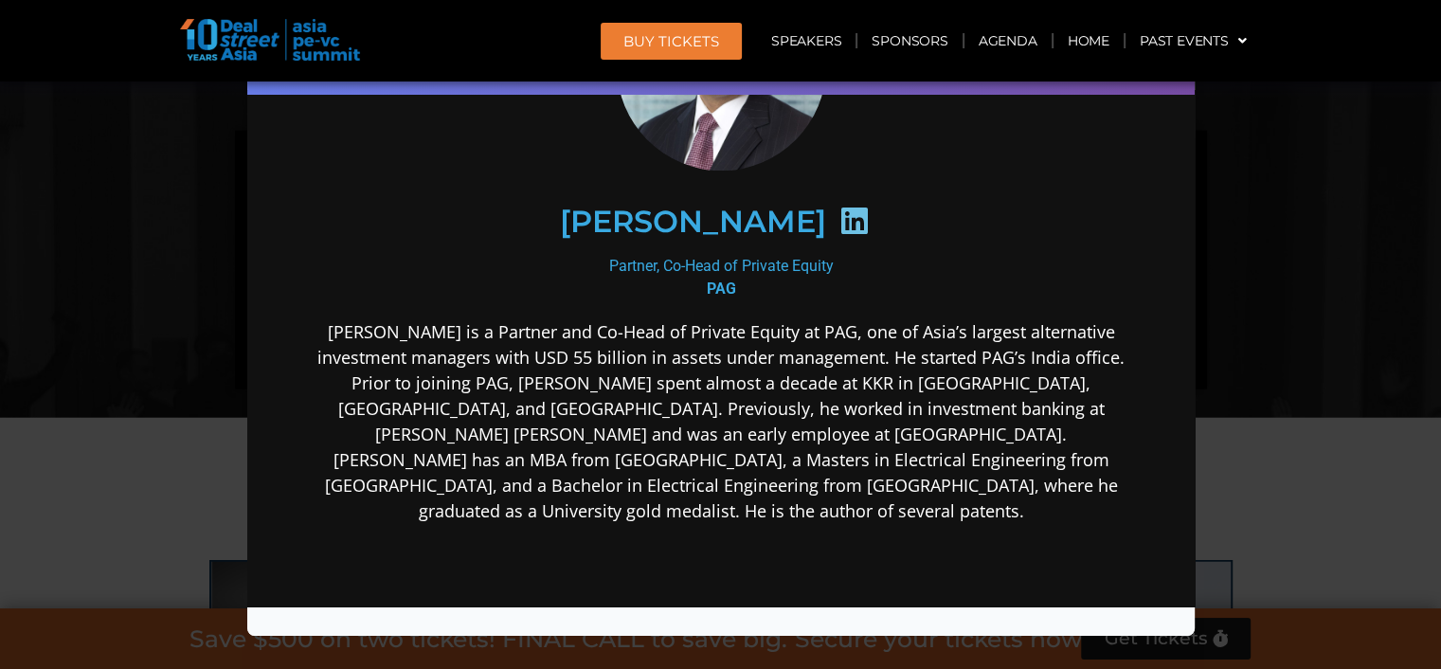
scroll to position [189, 0]
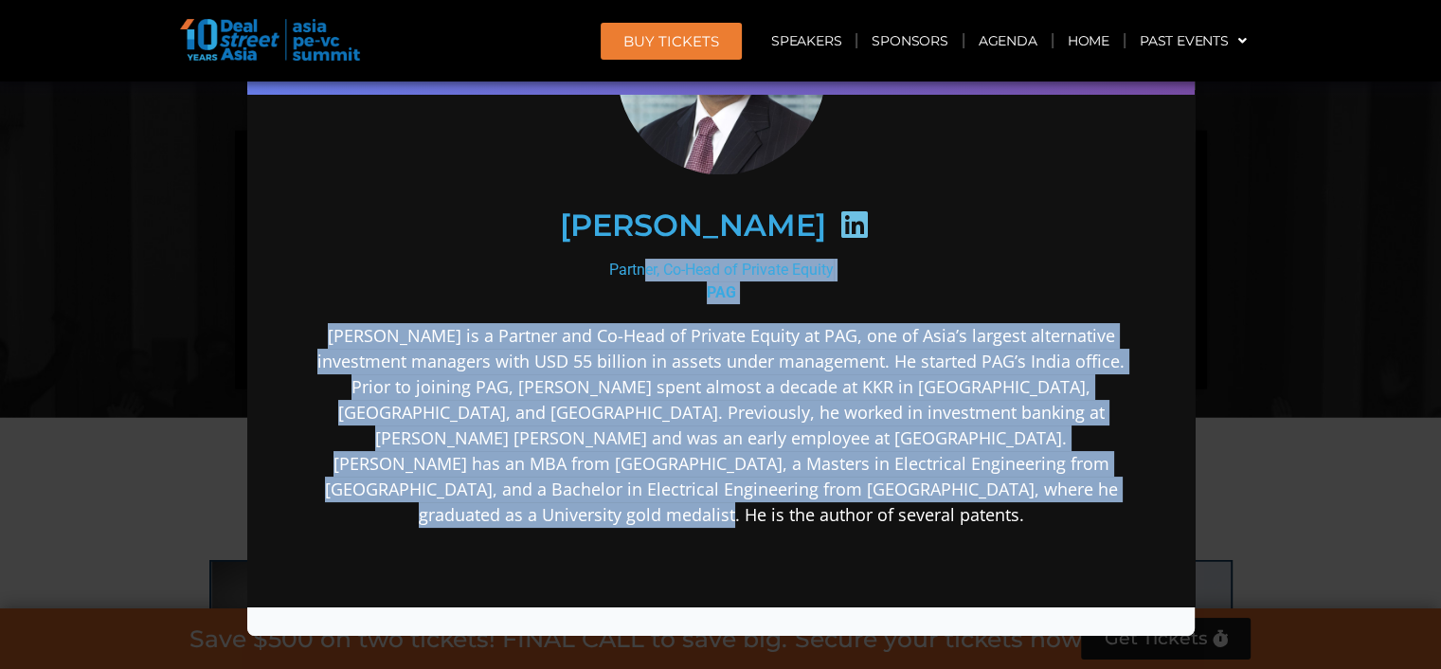
drag, startPoint x: 597, startPoint y: 264, endPoint x: 1035, endPoint y: 490, distance: 492.4
click at [1035, 490] on div "Nikhil Srivastava Partner, Co-Head of Private Equity PAG" at bounding box center [720, 396] width 819 height 862
copy div "Partner, Co-Head of Private Equity PAG Nikhil Srivastava is a Partner and Co-He…"
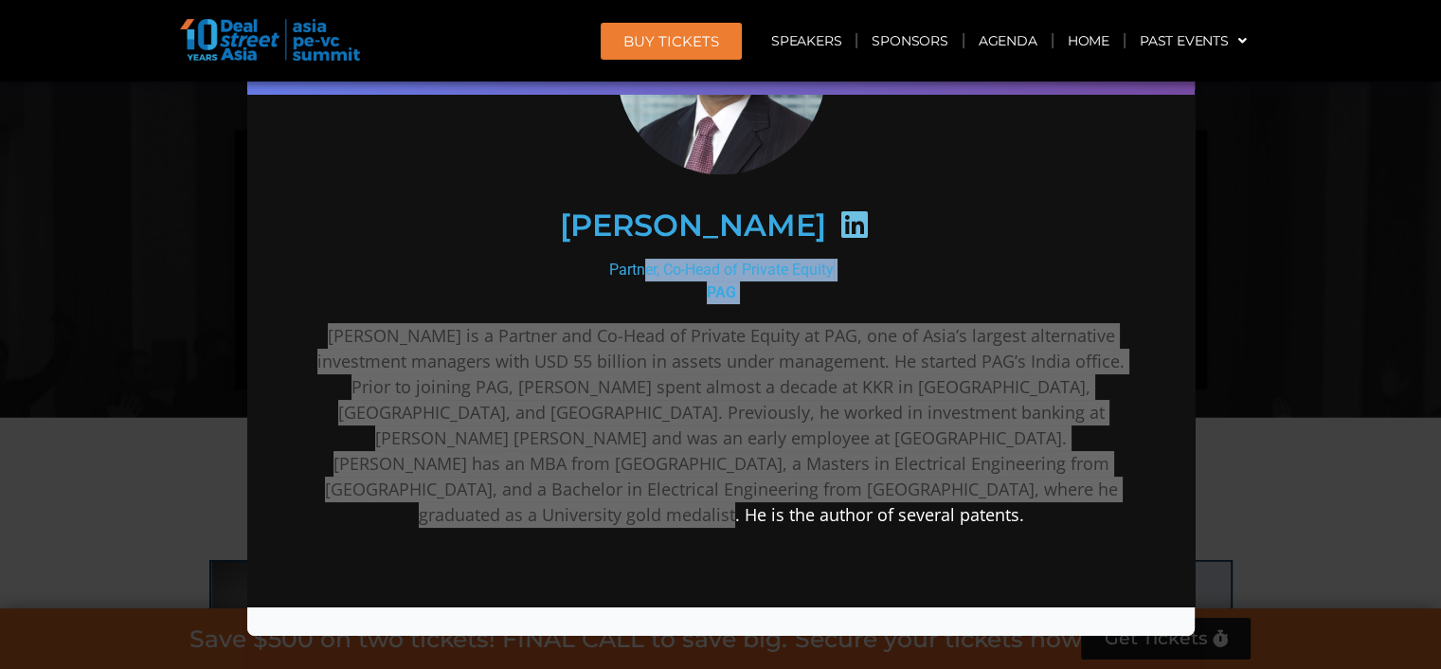
click at [1364, 295] on div "Speaker Profile ×" at bounding box center [720, 334] width 1441 height 669
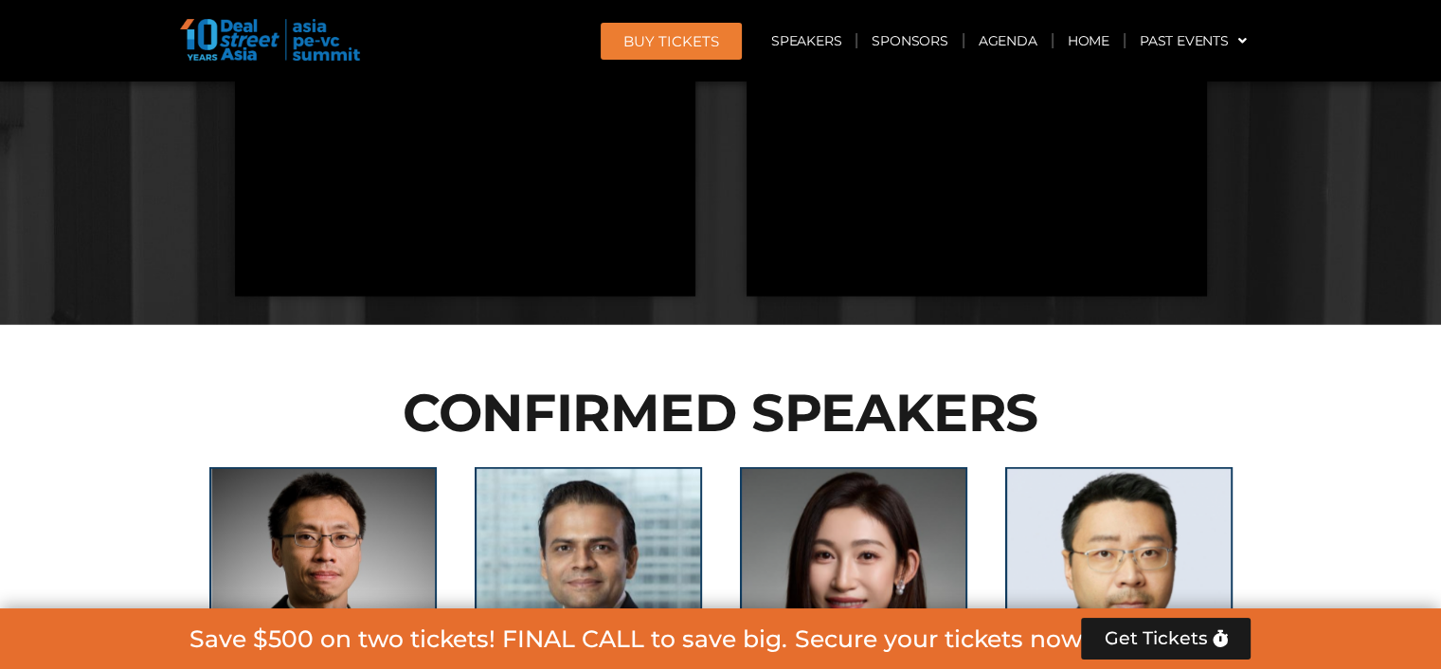
scroll to position [4807, 0]
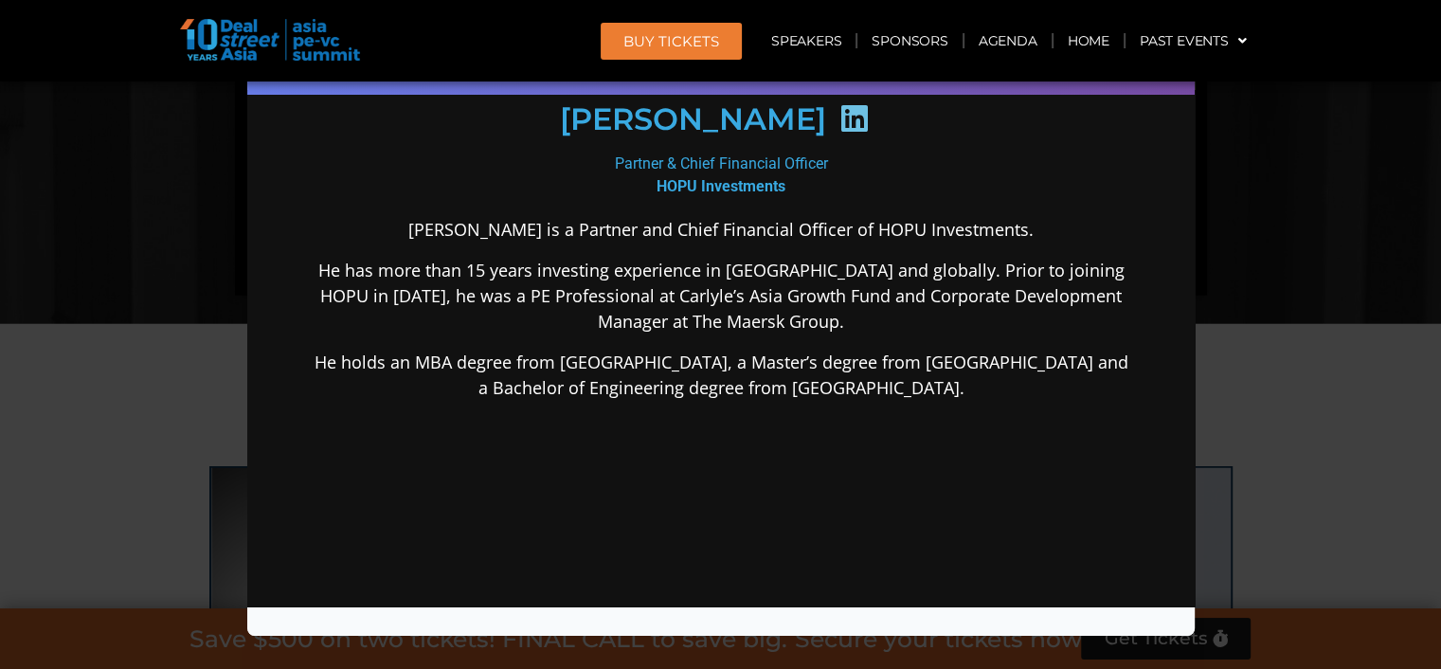
scroll to position [283, 0]
drag, startPoint x: 963, startPoint y: 384, endPoint x: 490, endPoint y: 297, distance: 480.5
click at [246, 207] on html "Huanan Yang Partner & Chief Financial Officer HOPU Investments Mr. Yang is a Pa…" at bounding box center [719, 286] width 947 height 958
copy div "Mr. Yang is a Partner and Chief Financial Officer of HOPU Investments. He has m…"
click at [1232, 292] on div "Speaker Profile ×" at bounding box center [720, 334] width 1441 height 669
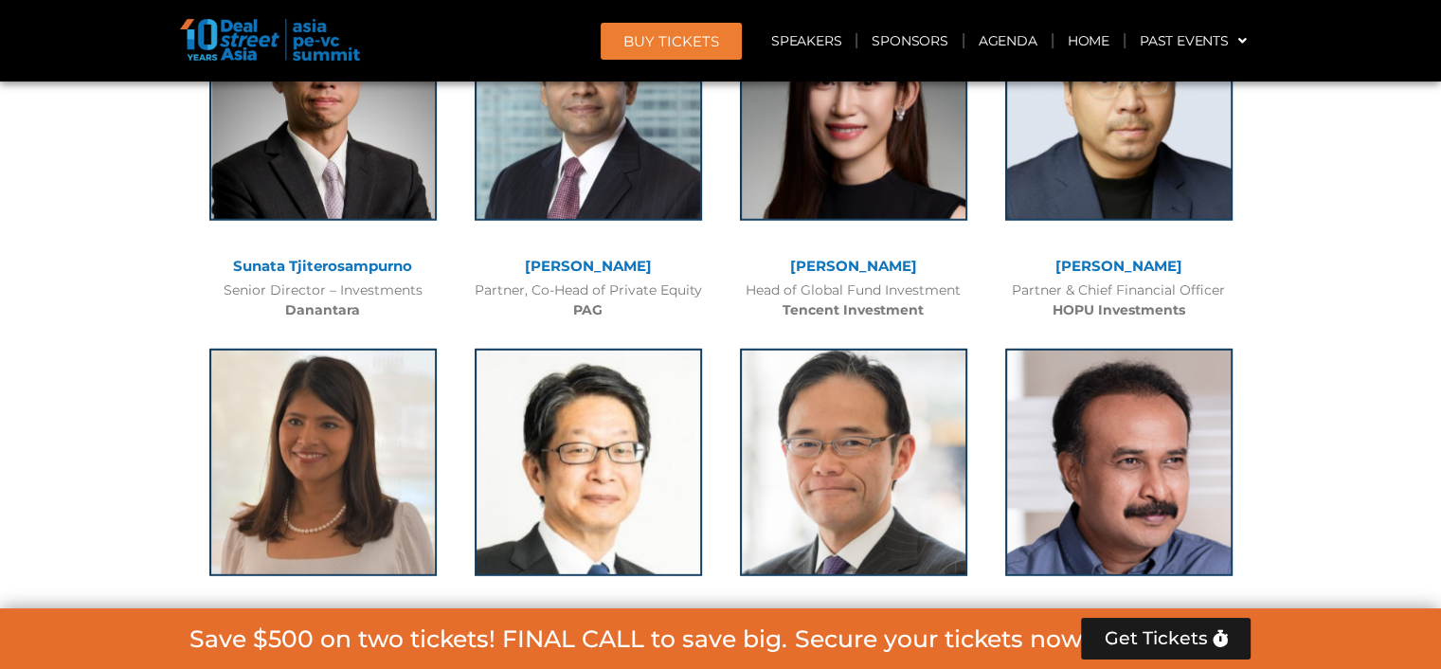
scroll to position [5281, 0]
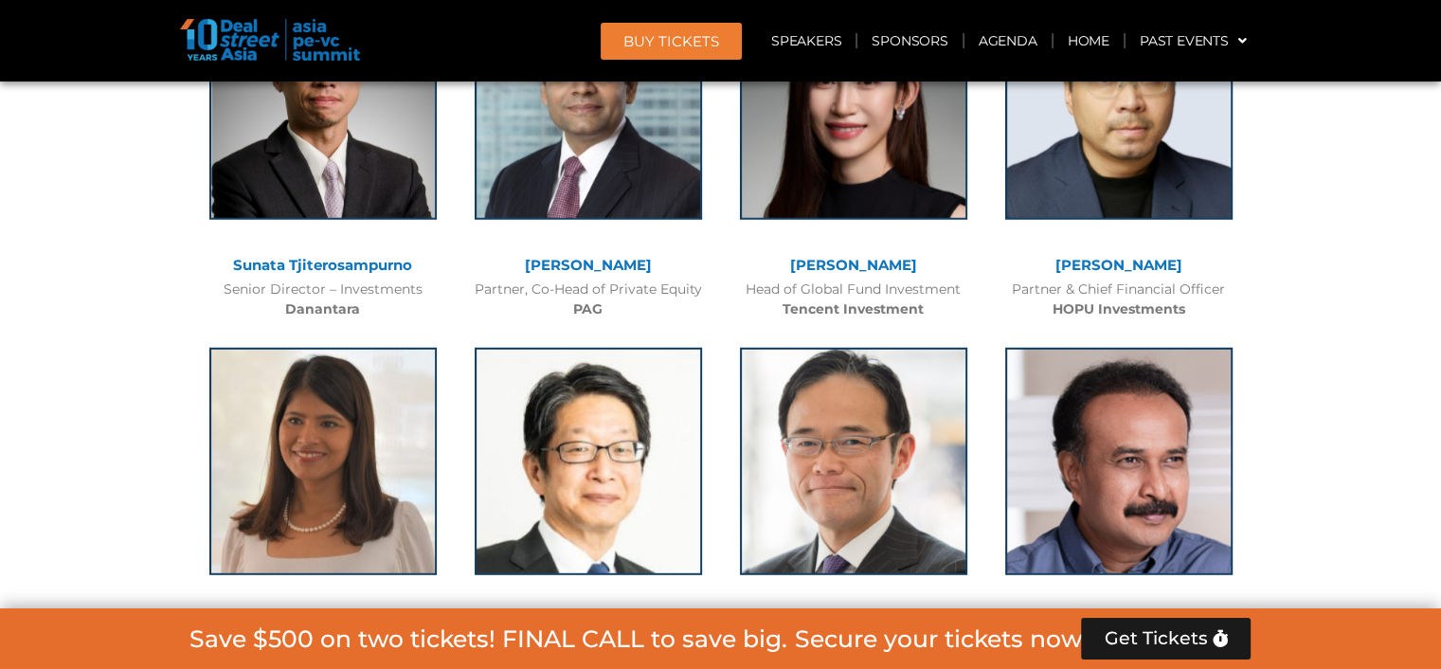
click at [322, 611] on link "[PERSON_NAME]" at bounding box center [323, 620] width 127 height 18
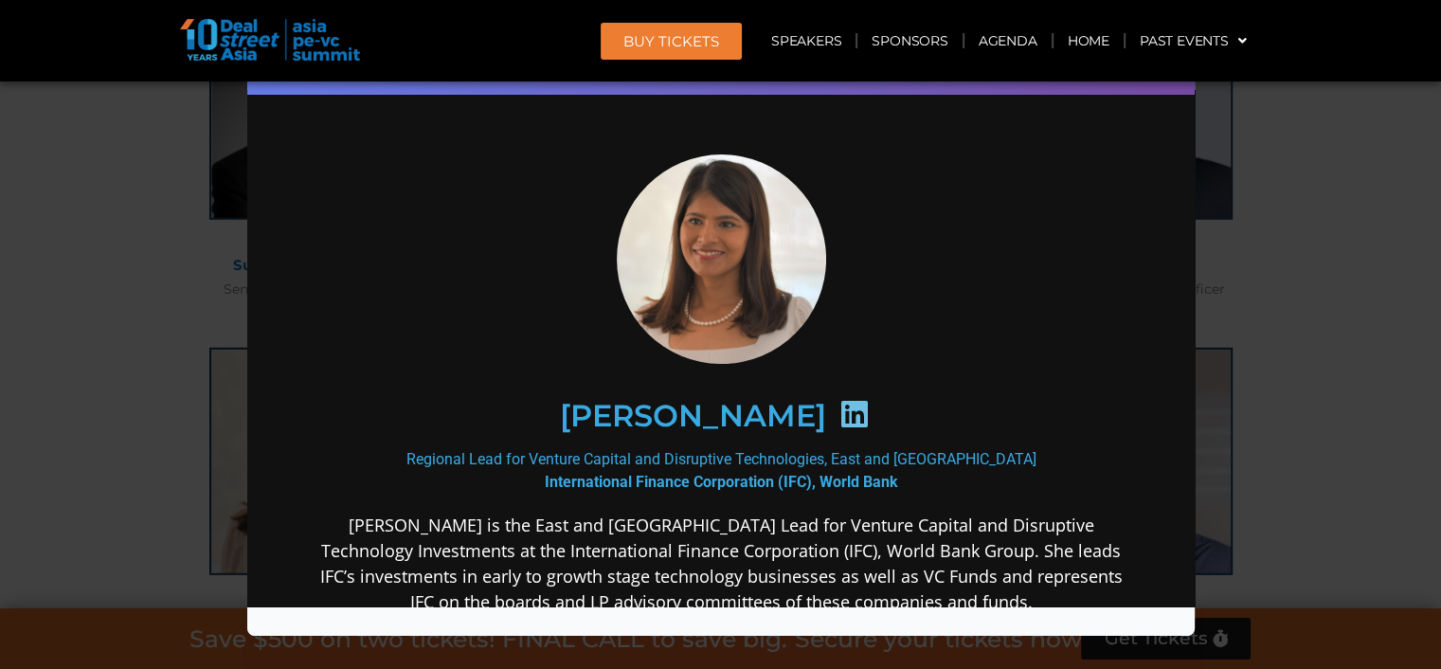
scroll to position [0, 0]
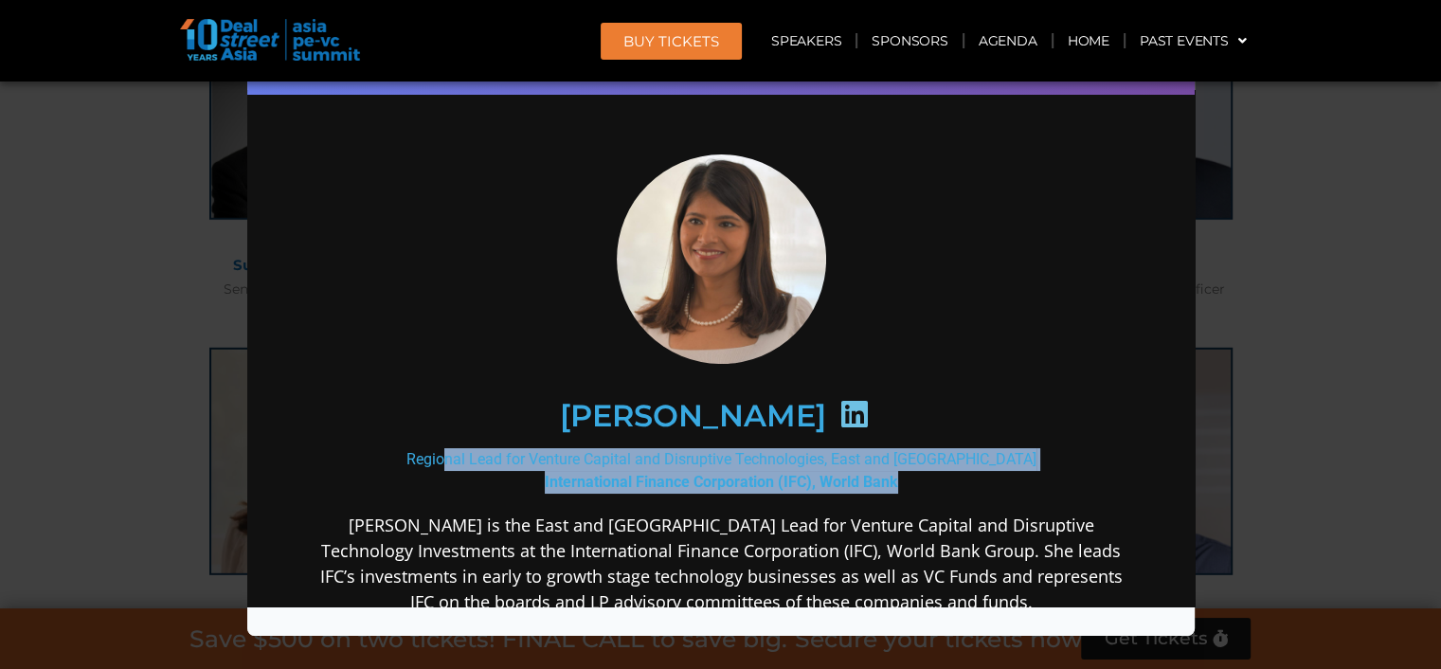
drag, startPoint x: 900, startPoint y: 480, endPoint x: 400, endPoint y: 459, distance: 500.6
click at [400, 459] on div "Regional Lead for Venture Capital and Disruptive Technologies, East and Southea…" at bounding box center [720, 470] width 819 height 45
copy div "Regional Lead for Venture Capital and Disruptive Technologies, East and Southea…"
click at [1320, 388] on div "Speaker Profile ×" at bounding box center [720, 334] width 1441 height 669
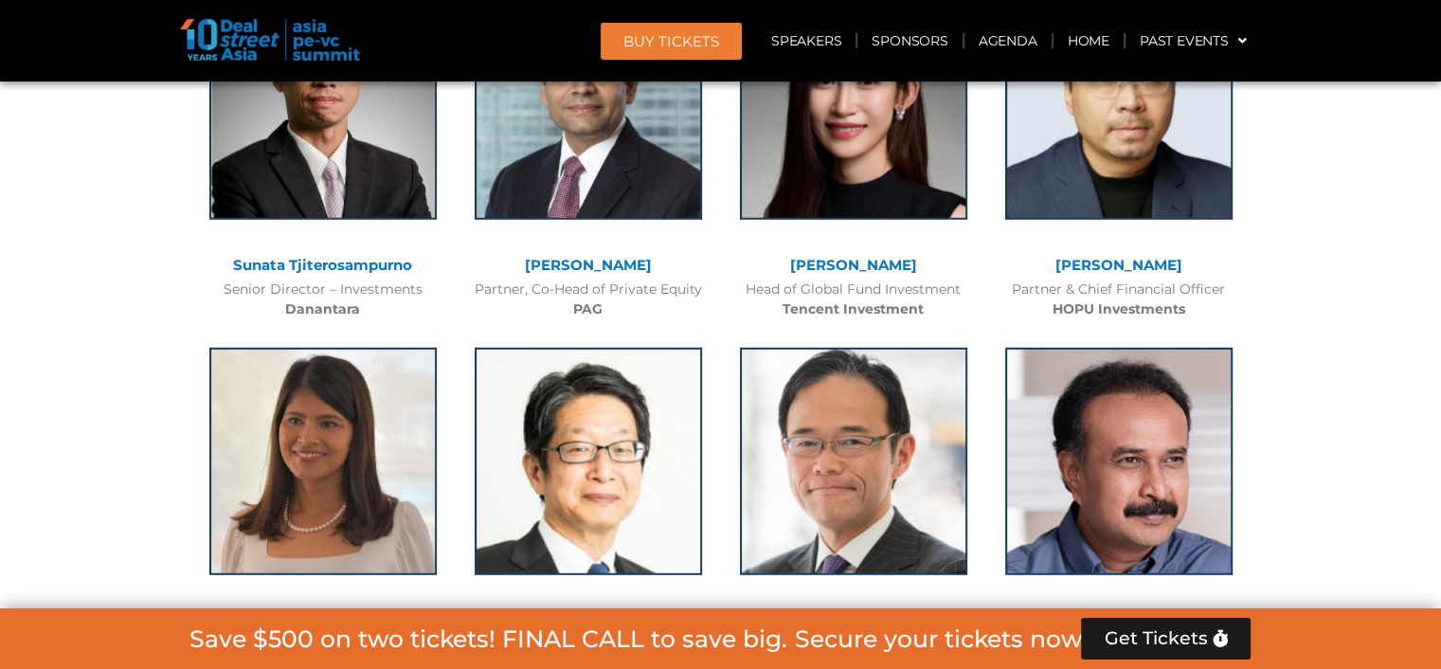
click at [874, 611] on link "[PERSON_NAME]" at bounding box center [853, 620] width 127 height 18
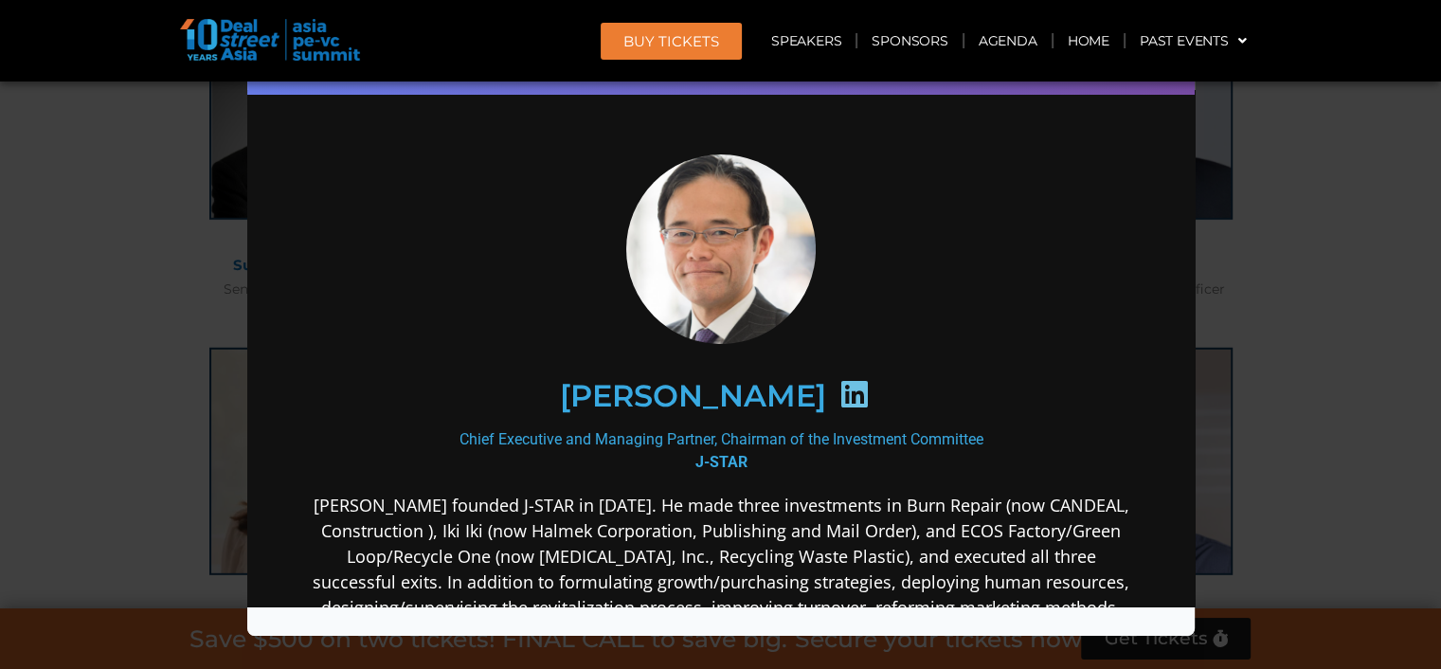
click at [1280, 253] on div "Speaker Profile ×" at bounding box center [720, 334] width 1441 height 669
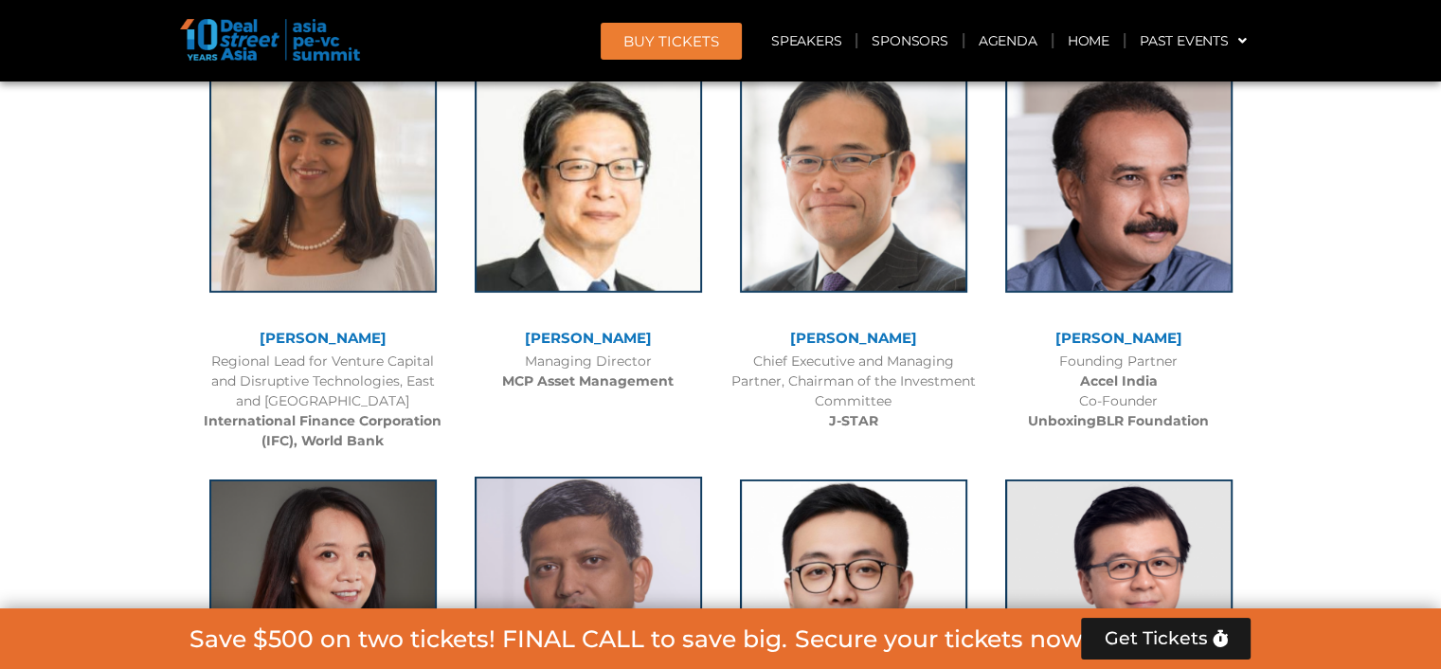
scroll to position [5564, 0]
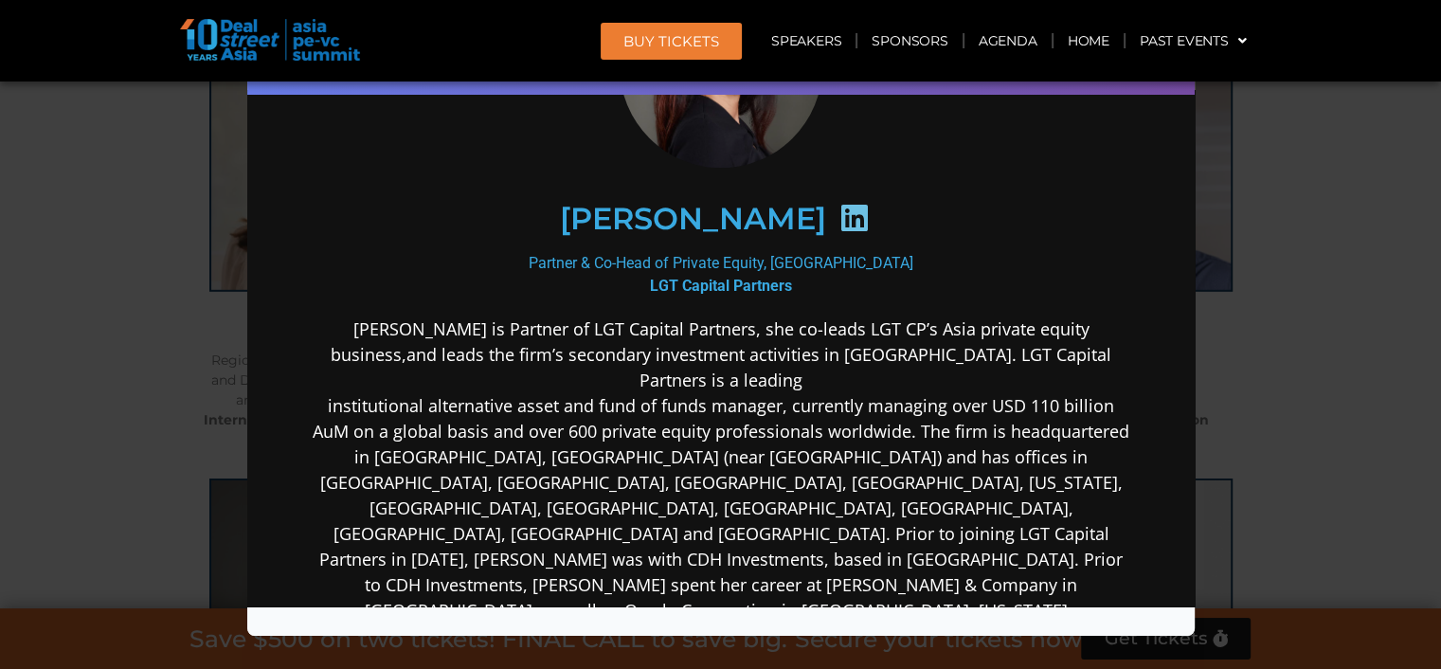
scroll to position [189, 0]
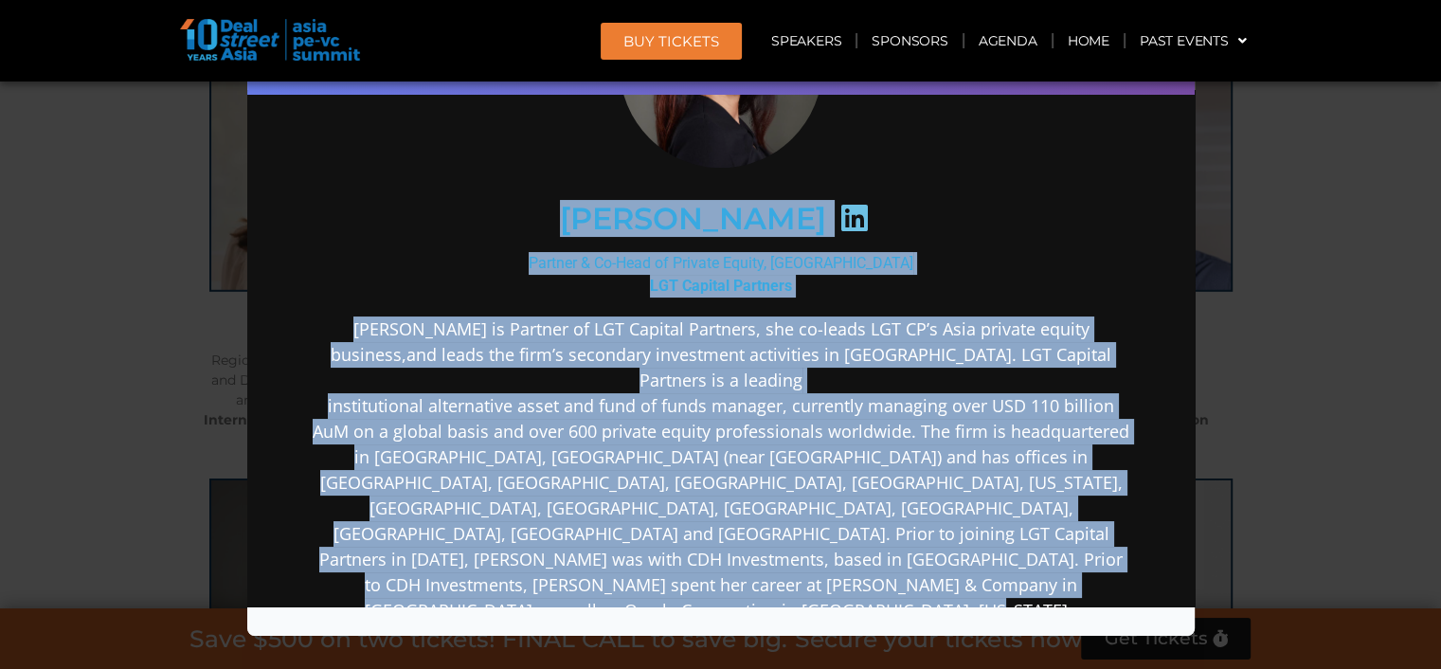
drag, startPoint x: 589, startPoint y: 218, endPoint x: 909, endPoint y: 587, distance: 488.9
click at [909, 587] on div "Brooke Zhou Partner & Co-Head of Private Equity, Asia Pacific LGT Capital Partn…" at bounding box center [720, 482] width 819 height 1035
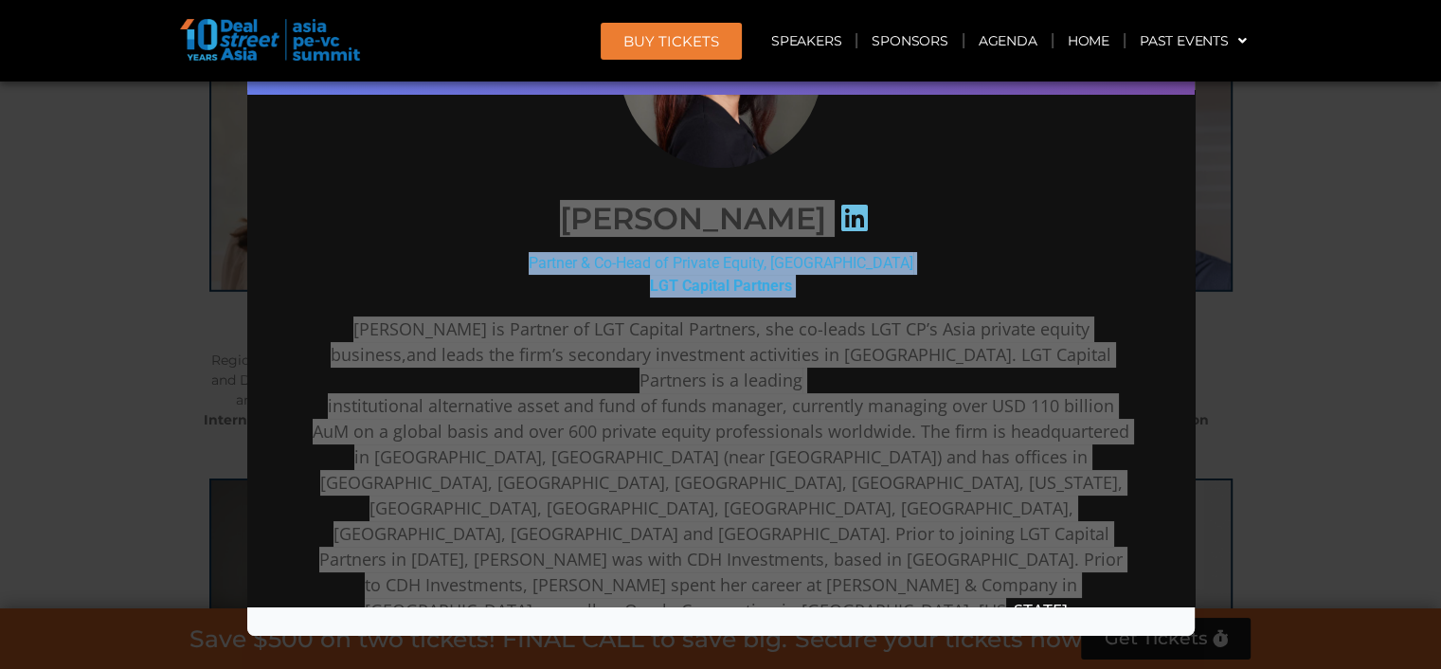
click at [1279, 355] on div "Speaker Profile ×" at bounding box center [720, 334] width 1441 height 669
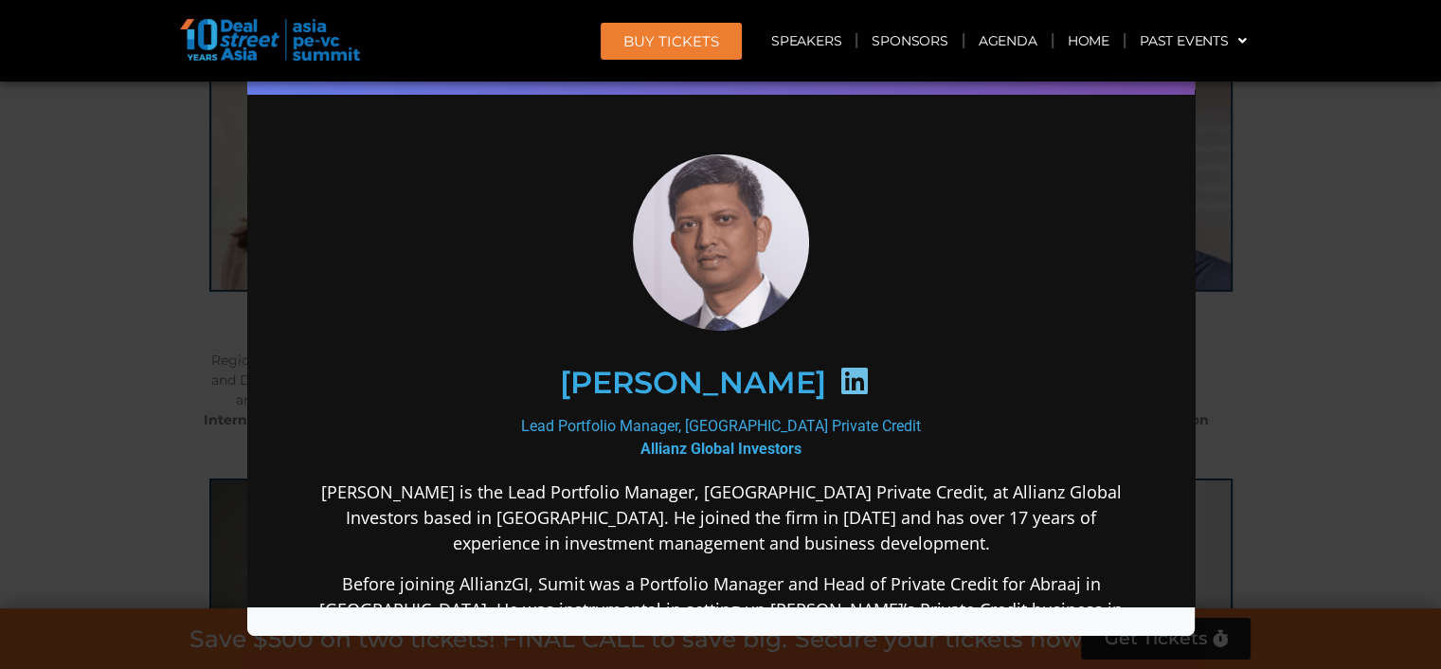
scroll to position [0, 0]
click at [1237, 437] on div "Speaker Profile ×" at bounding box center [720, 334] width 1441 height 669
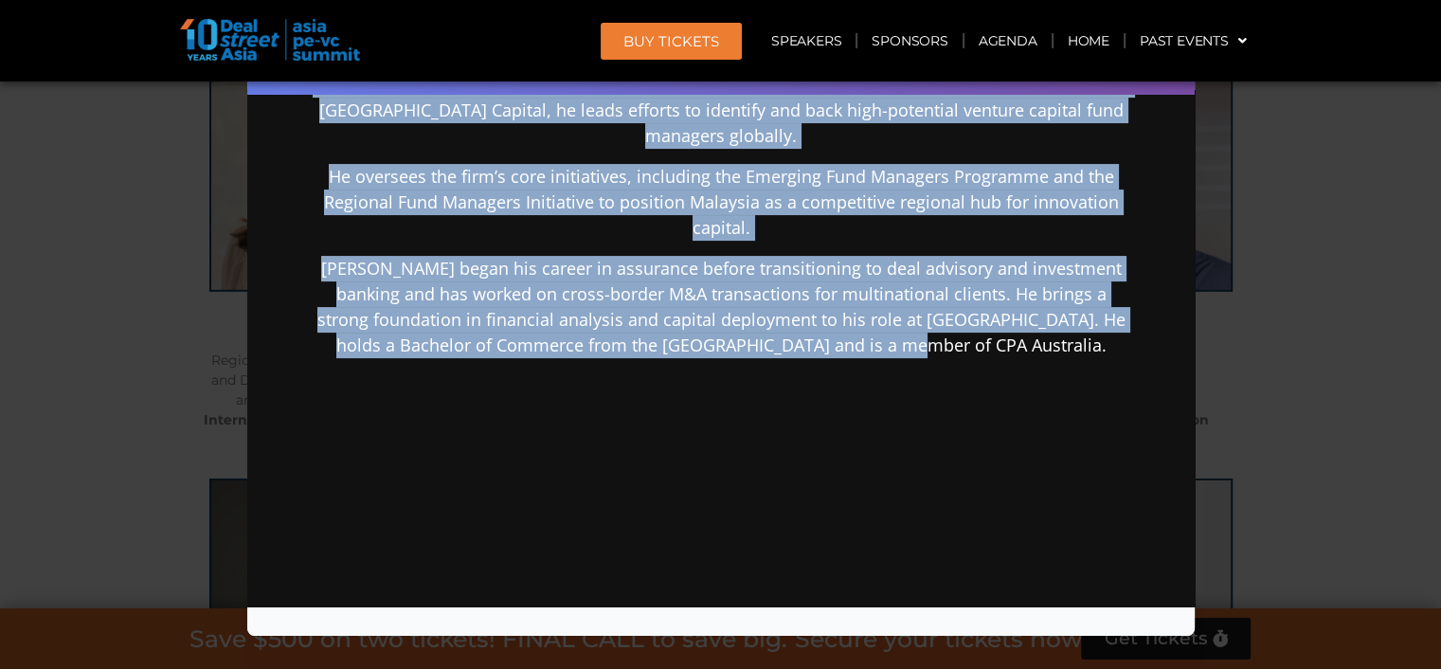
scroll to position [487, 0]
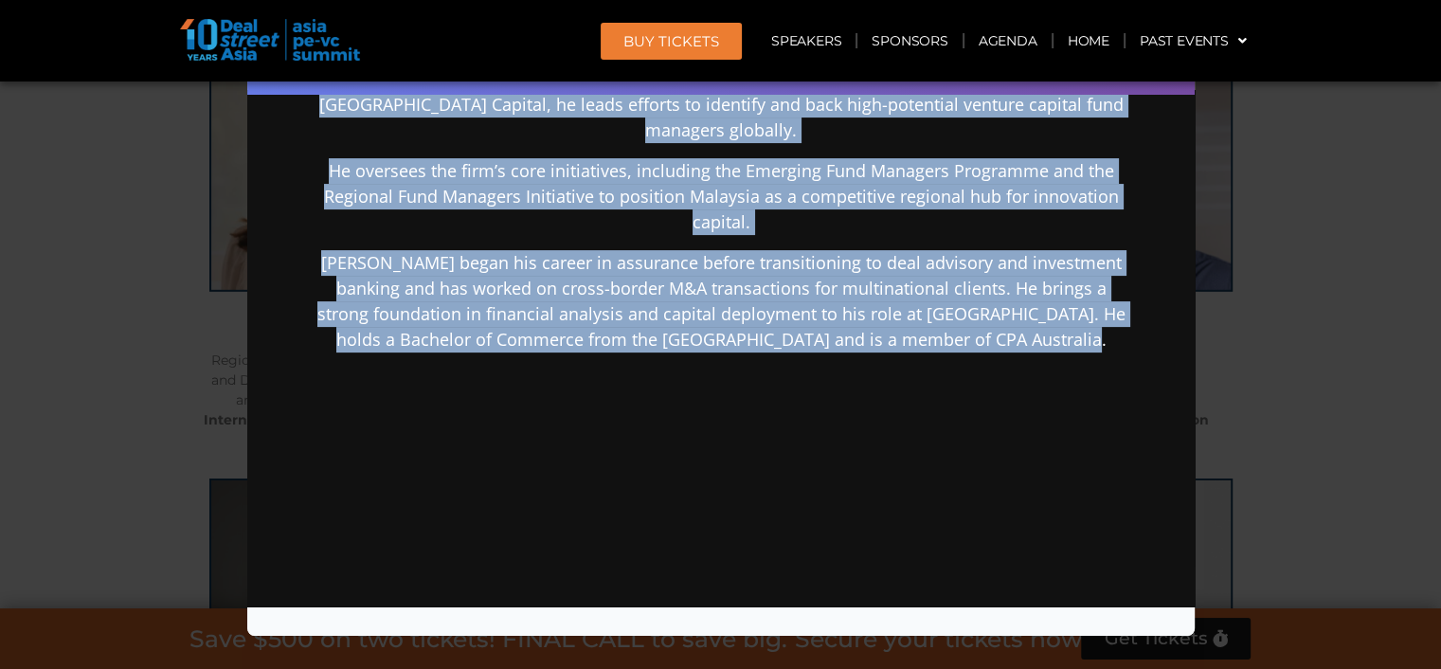
drag, startPoint x: 572, startPoint y: 332, endPoint x: 1134, endPoint y: 369, distance: 563.1
click at [1134, 369] on div "Looi Wen Jie Co-Head of Investment Jelawang Capital Looi Wen Jie is Co-Head of …" at bounding box center [719, 159] width 909 height 1075
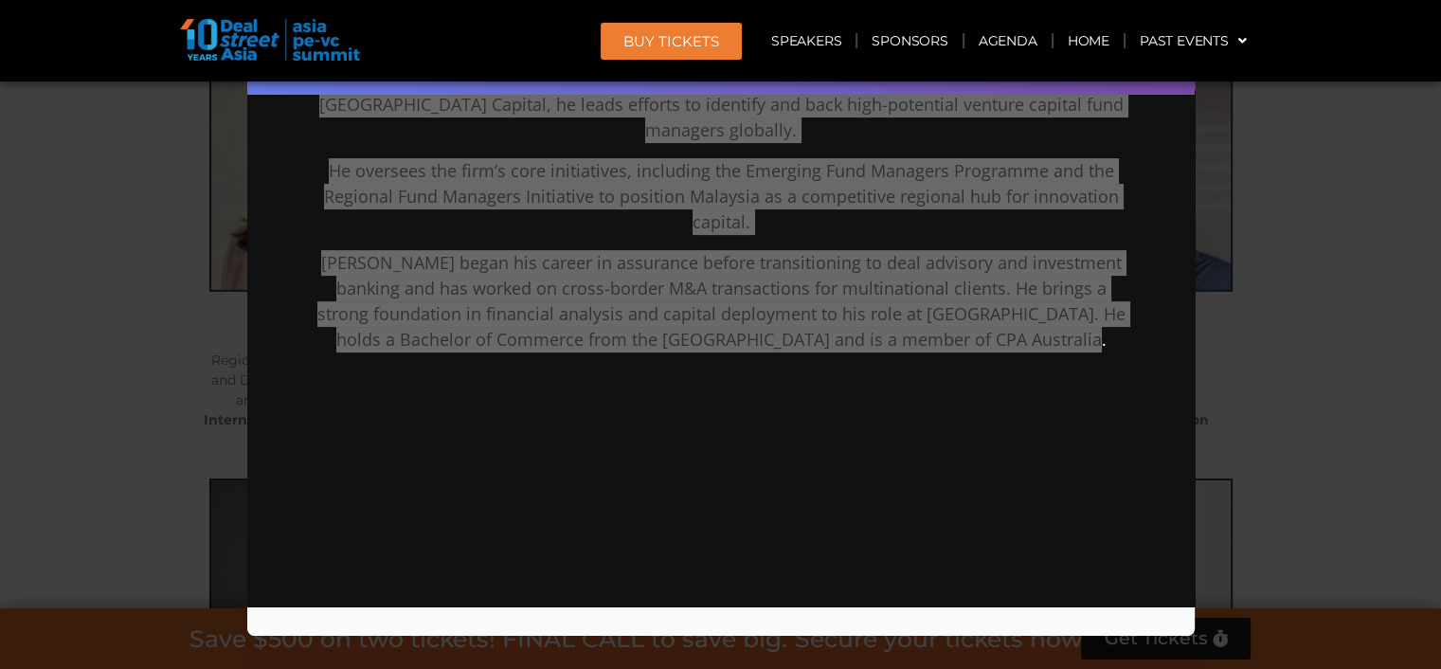
click at [1257, 423] on div "Speaker Profile ×" at bounding box center [720, 334] width 1441 height 669
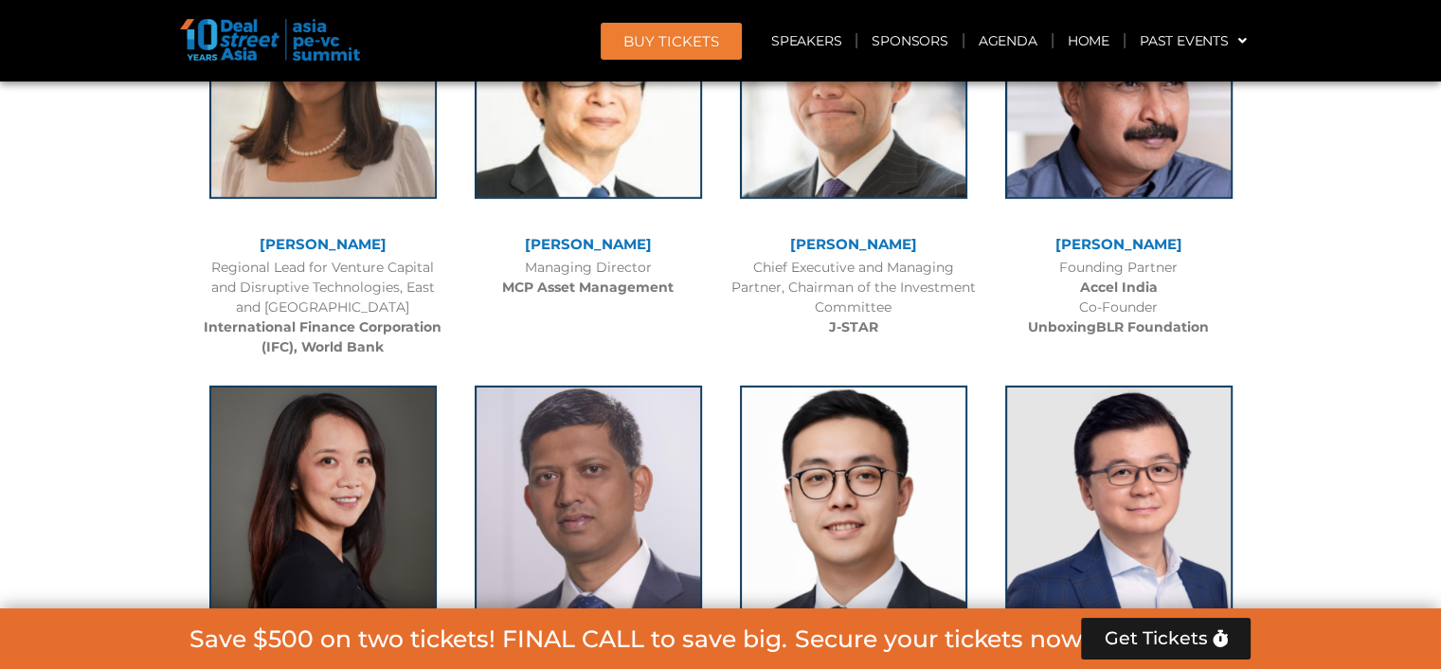
scroll to position [5658, 0]
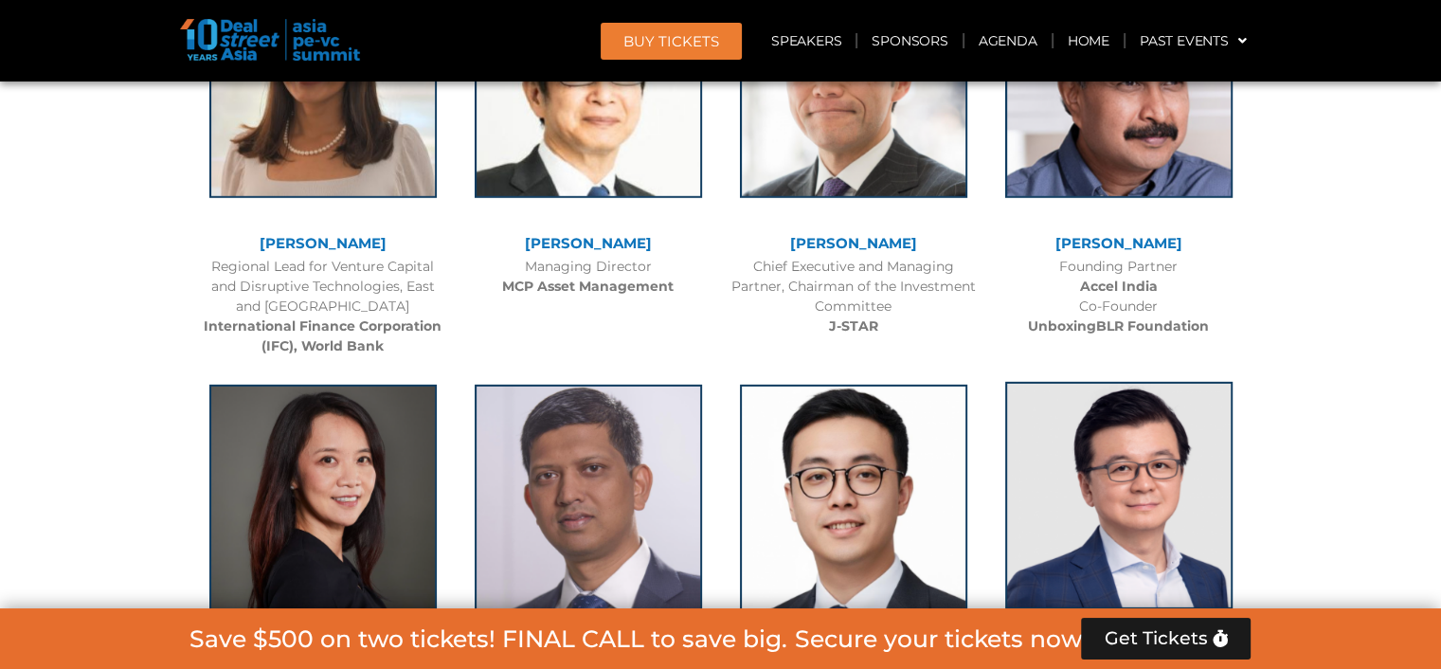
click at [1114, 382] on img at bounding box center [1118, 495] width 227 height 227
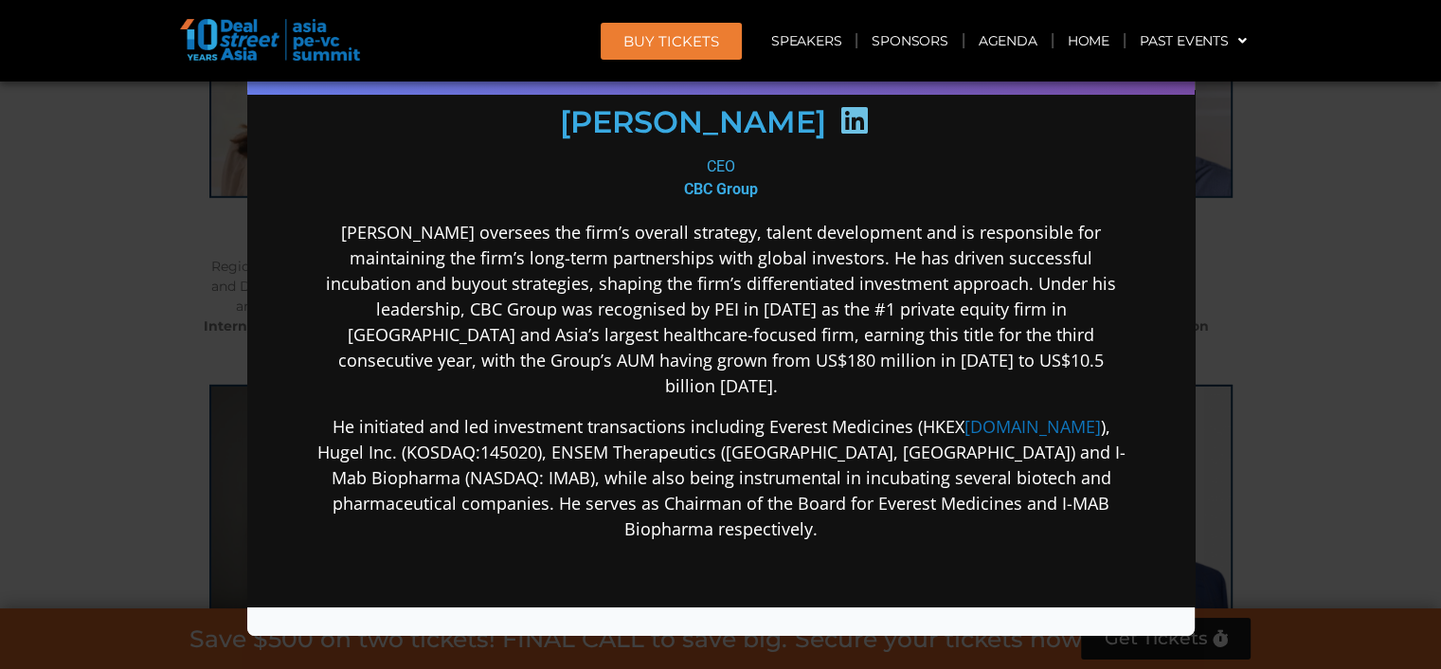
scroll to position [283, 0]
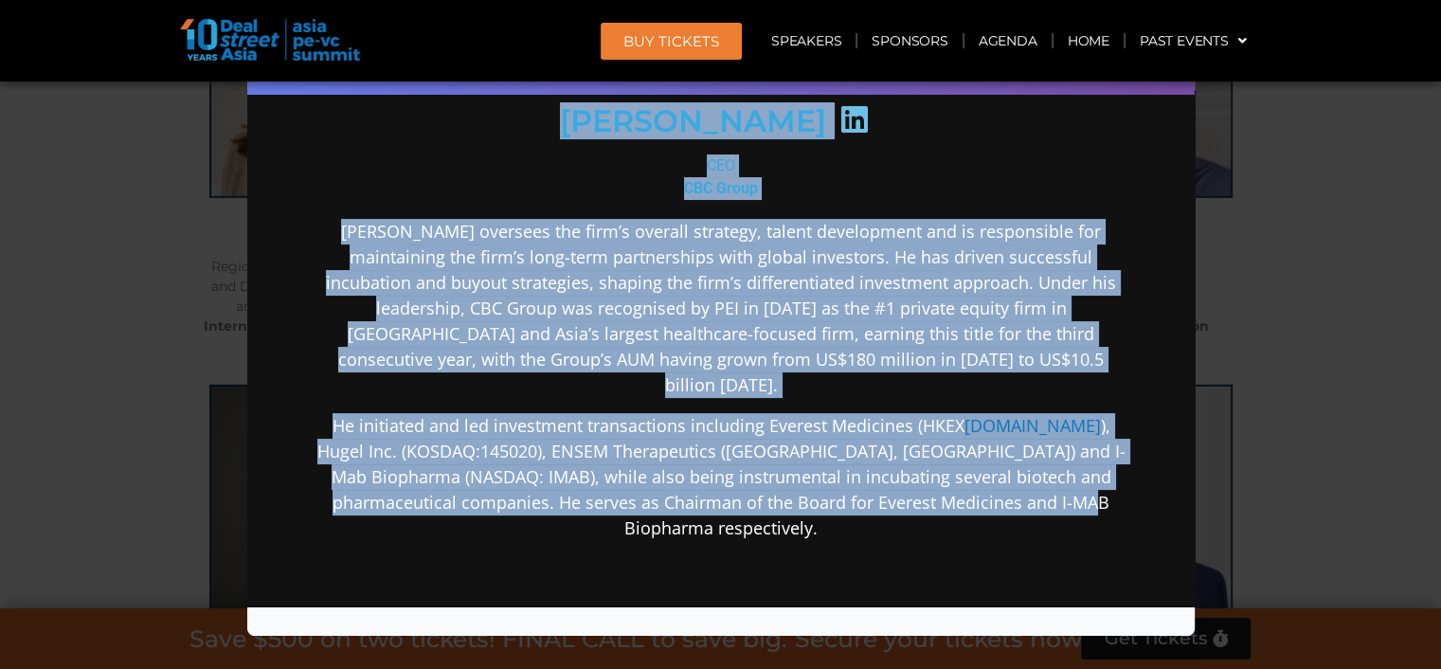
drag, startPoint x: 1060, startPoint y: 482, endPoint x: 628, endPoint y: 219, distance: 506.0
click at [521, 149] on div "Fu Wei CEO CBC Group Mr. Fu oversees the firm’s overall strategy, talent develo…" at bounding box center [720, 355] width 819 height 969
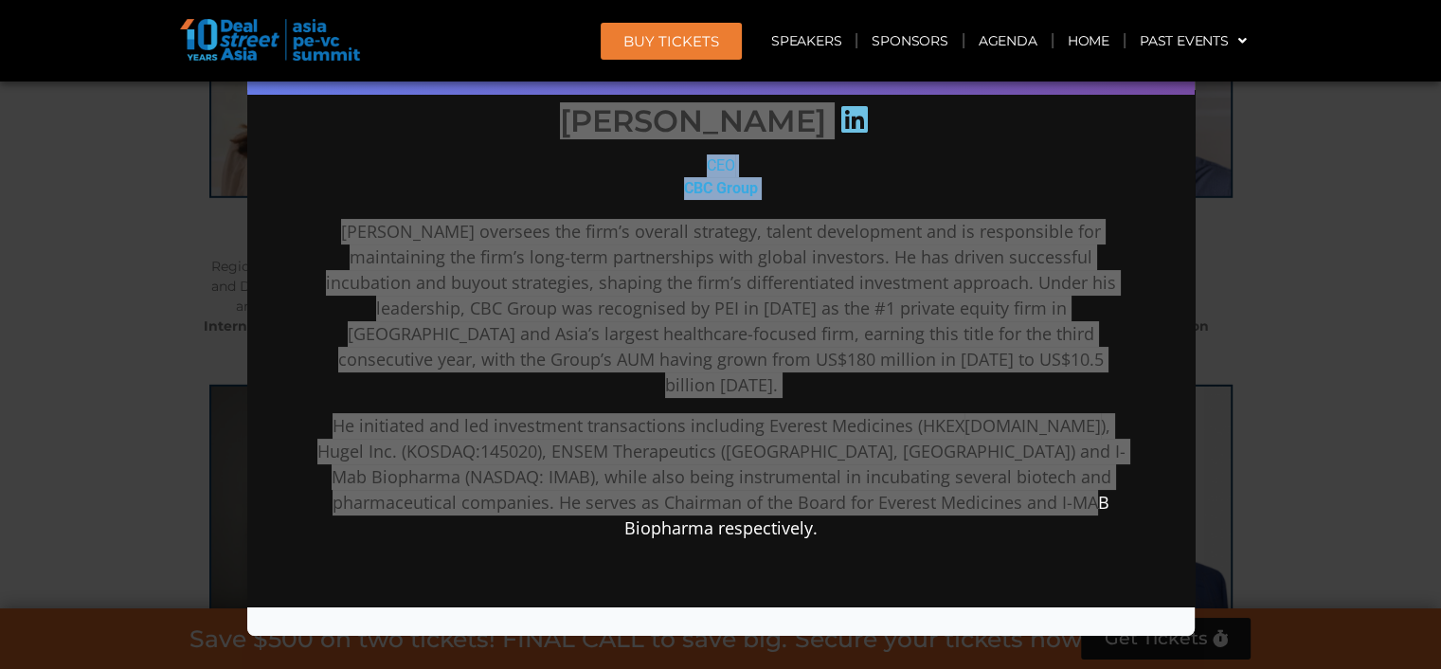
click at [1257, 491] on div "Speaker Profile ×" at bounding box center [720, 334] width 1441 height 669
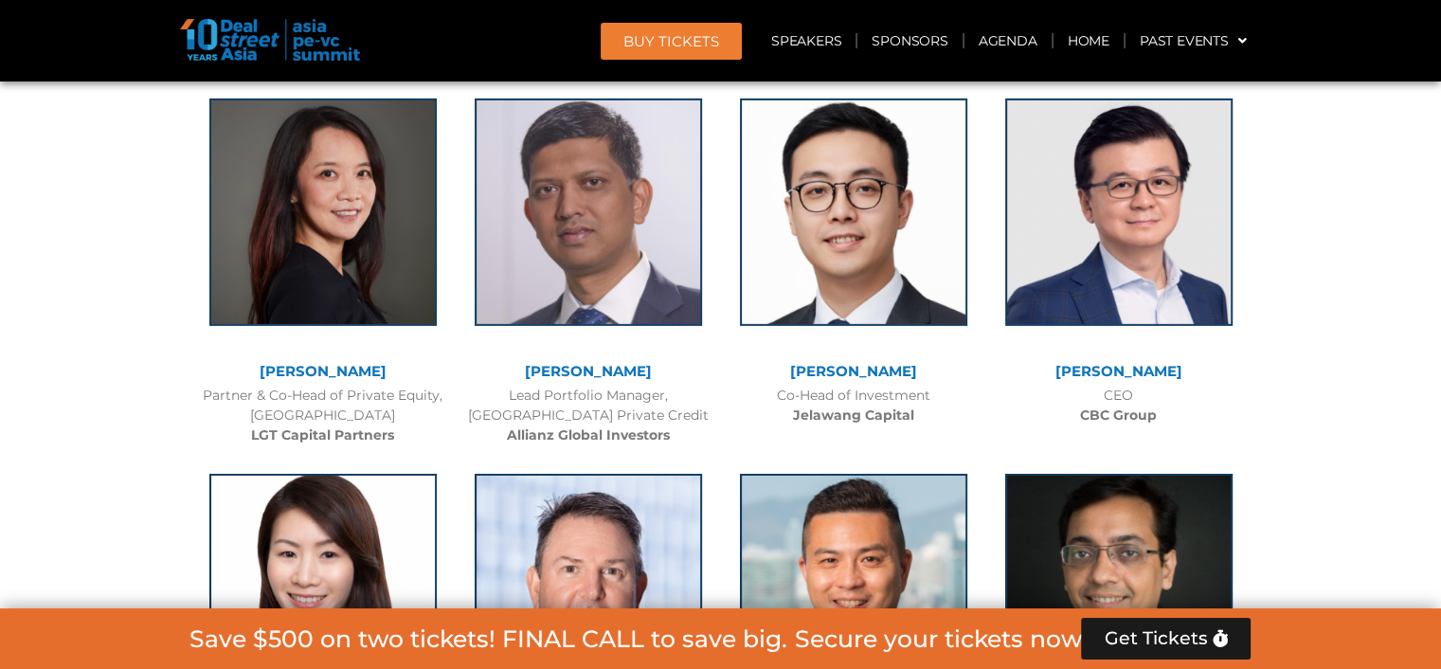
scroll to position [5943, 0]
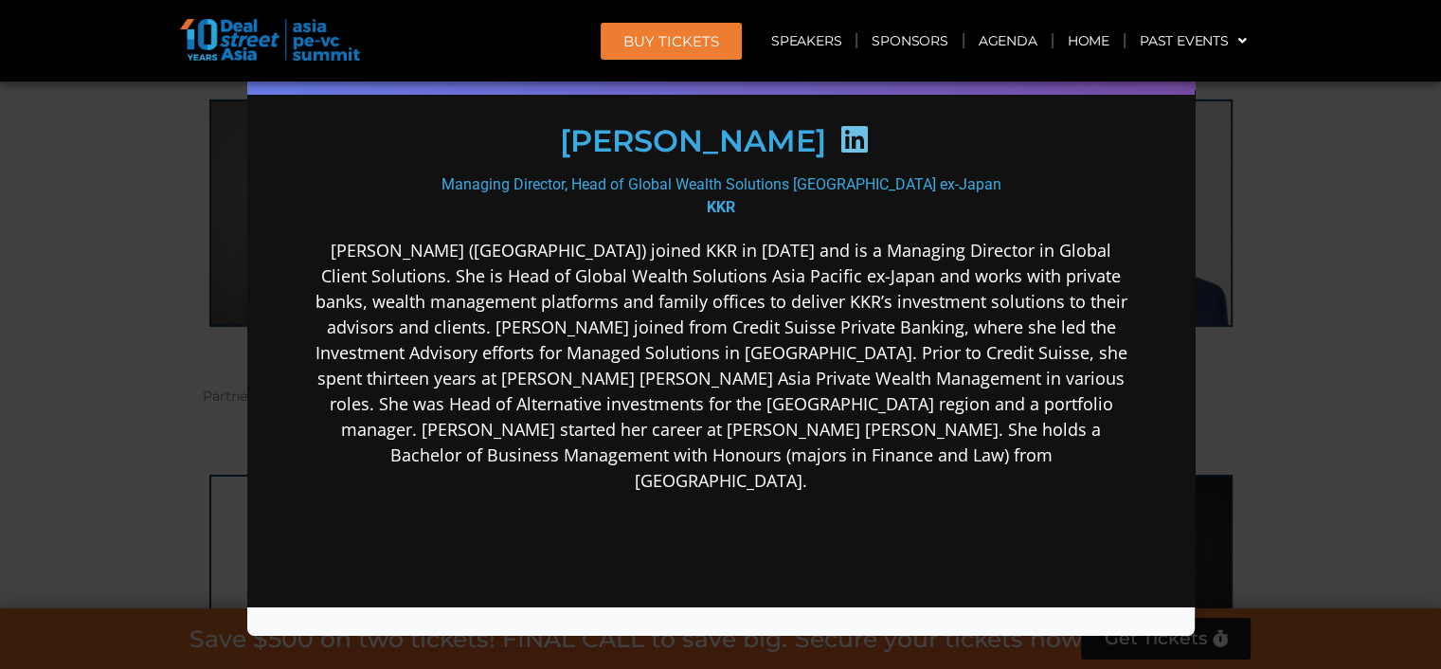
scroll to position [282, 0]
click at [1372, 376] on div "Speaker Profile ×" at bounding box center [720, 334] width 1441 height 669
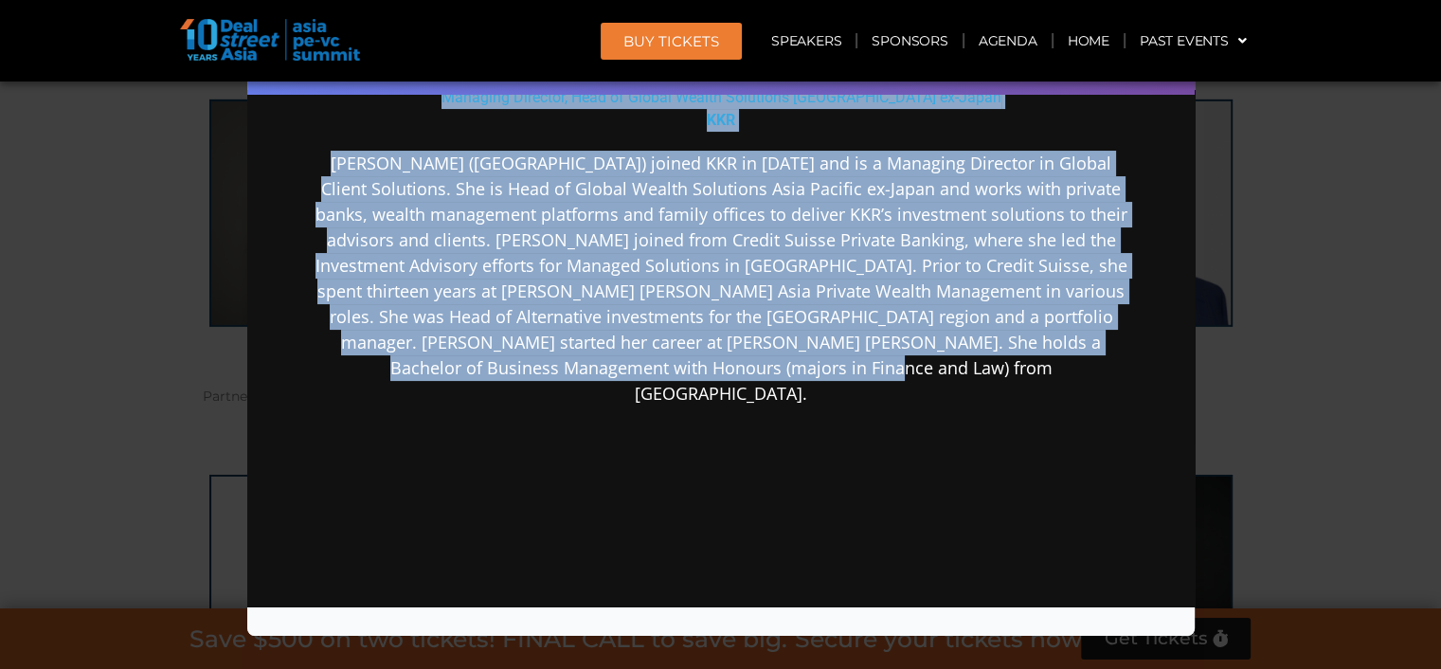
scroll to position [387, 0]
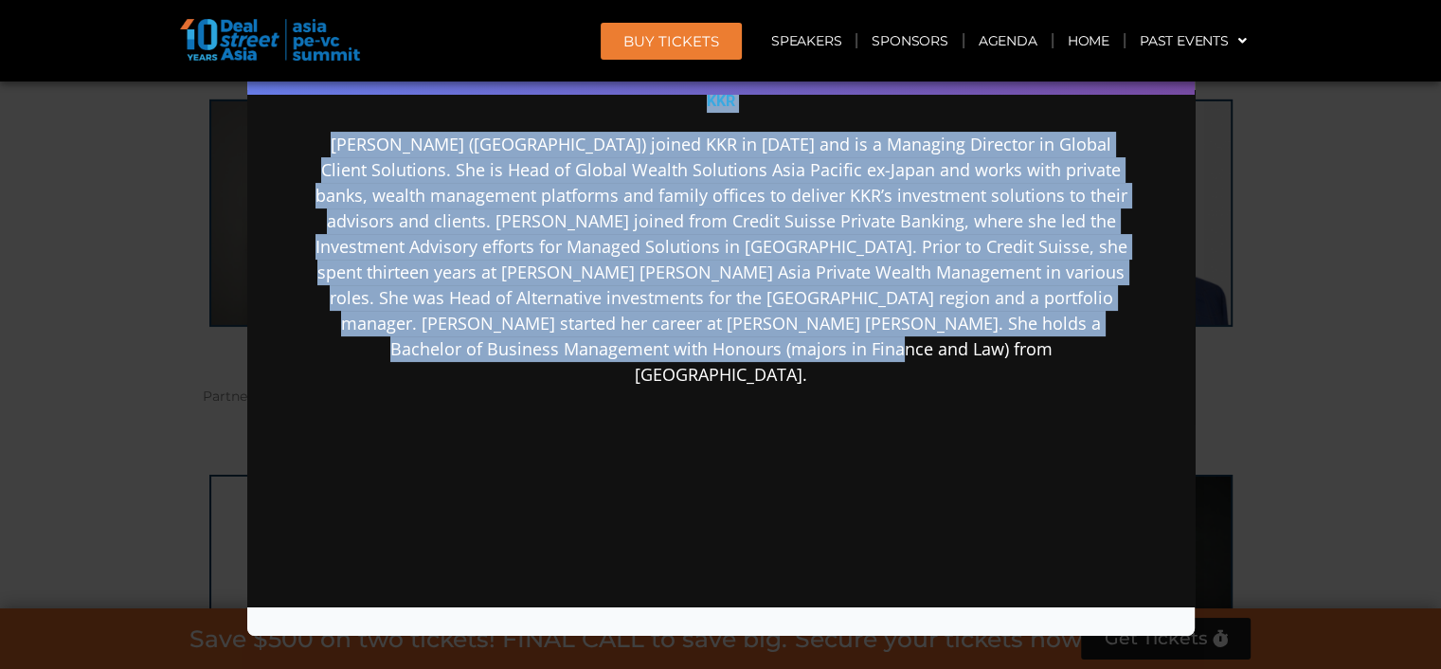
drag, startPoint x: 540, startPoint y: 324, endPoint x: 1009, endPoint y: 444, distance: 484.1
click at [1009, 444] on div "Jacqueline Zhuang Managing Director, Head of Global Wealth Solutions Asia Pacif…" at bounding box center [720, 227] width 819 height 920
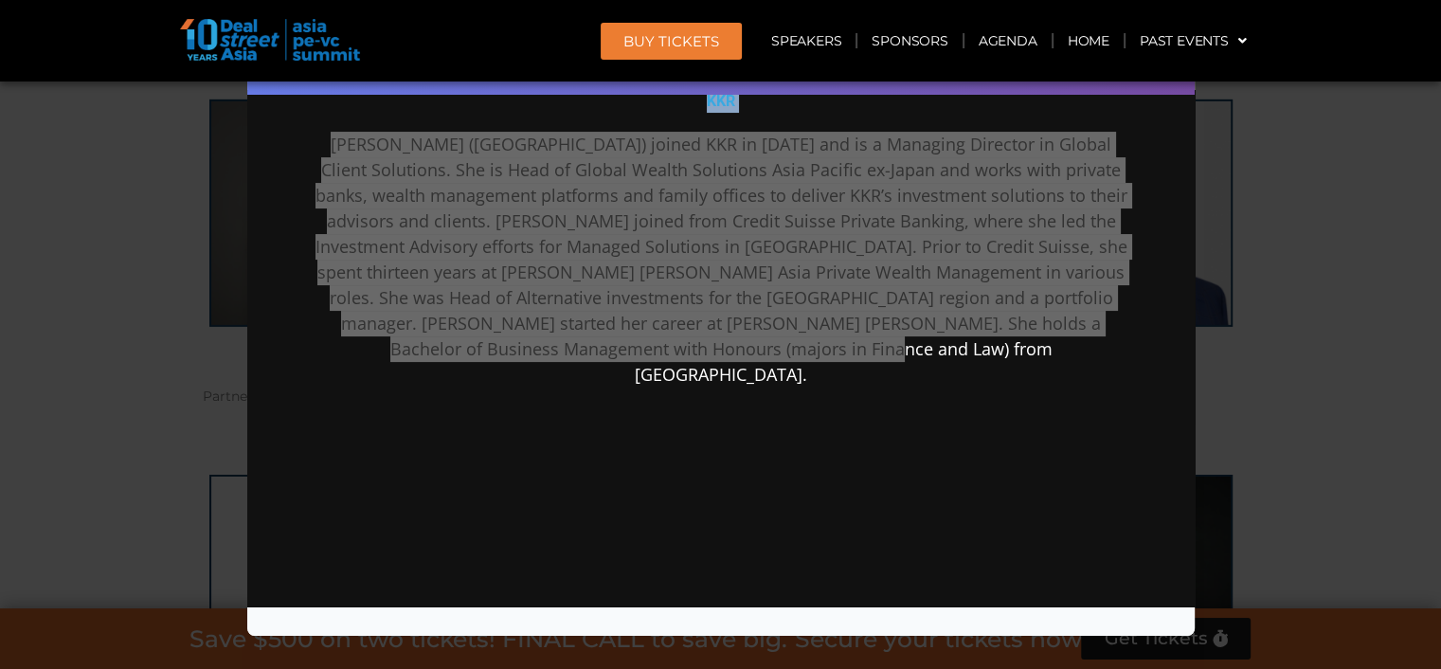
click at [1352, 476] on div "Speaker Profile ×" at bounding box center [720, 334] width 1441 height 669
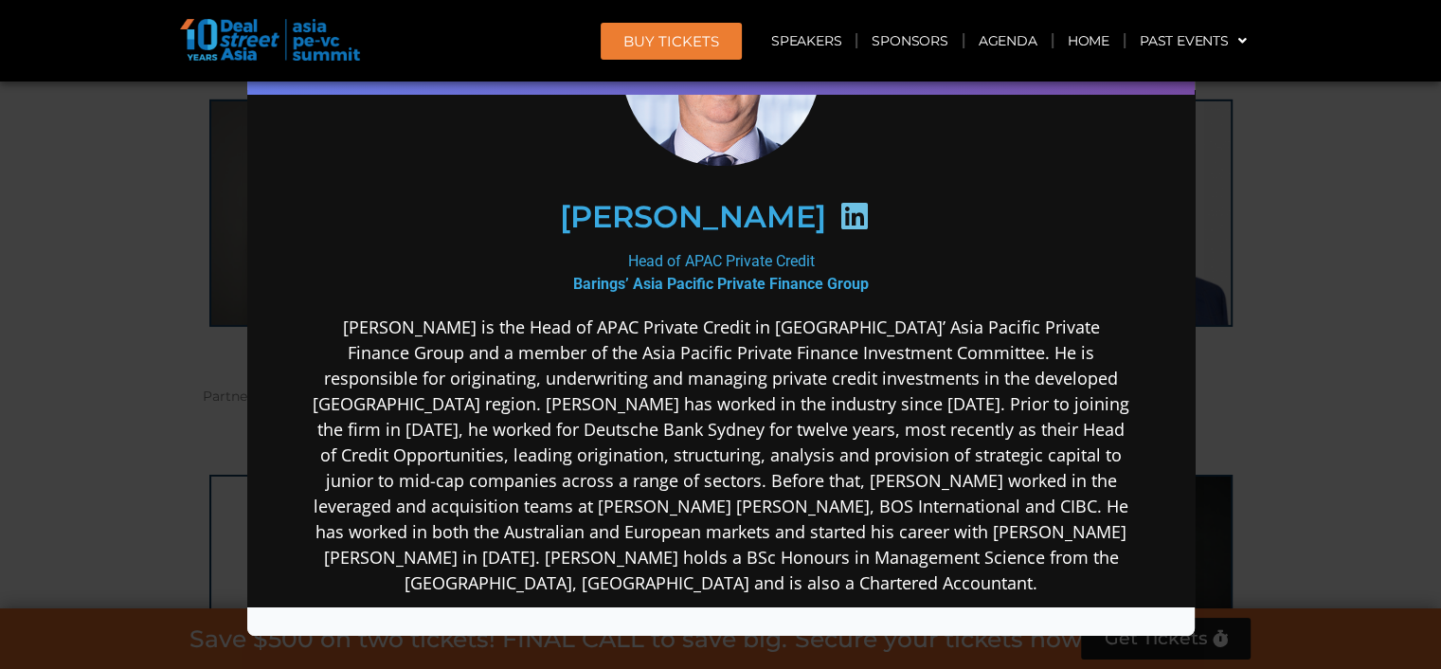
scroll to position [189, 0]
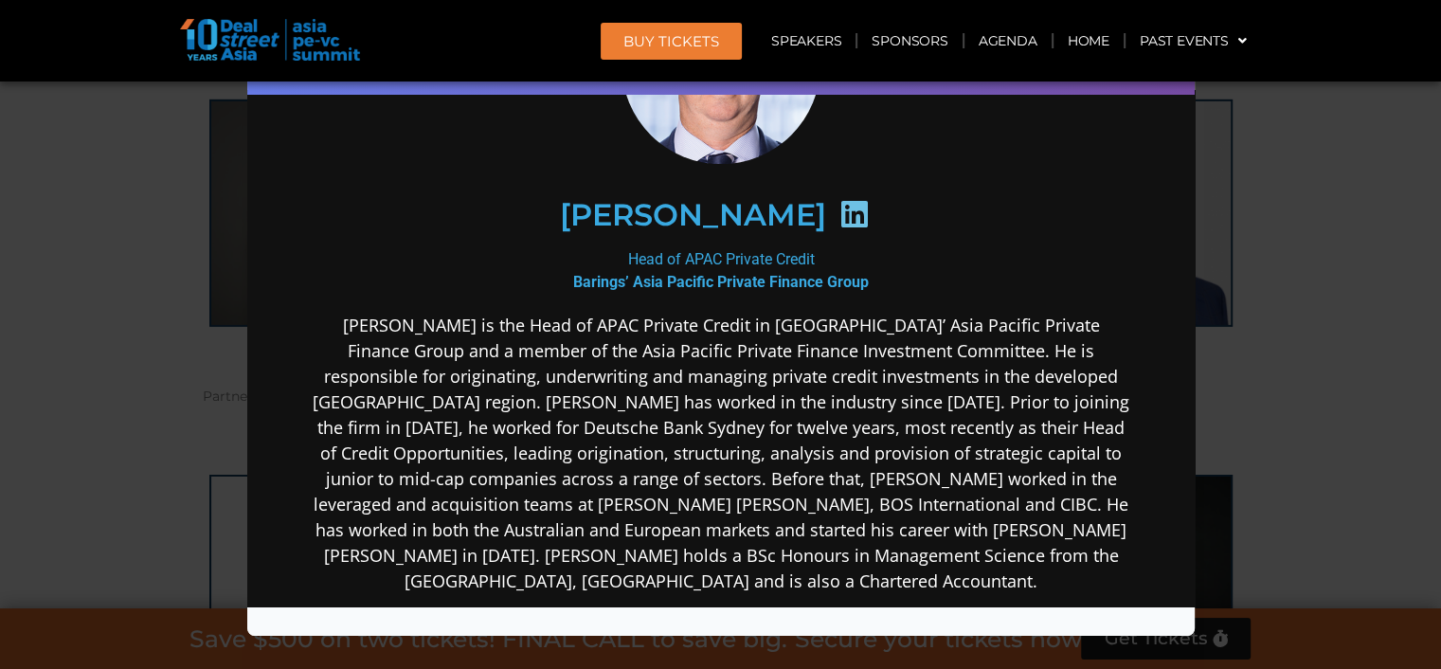
click at [1268, 495] on div "Speaker Profile ×" at bounding box center [720, 334] width 1441 height 669
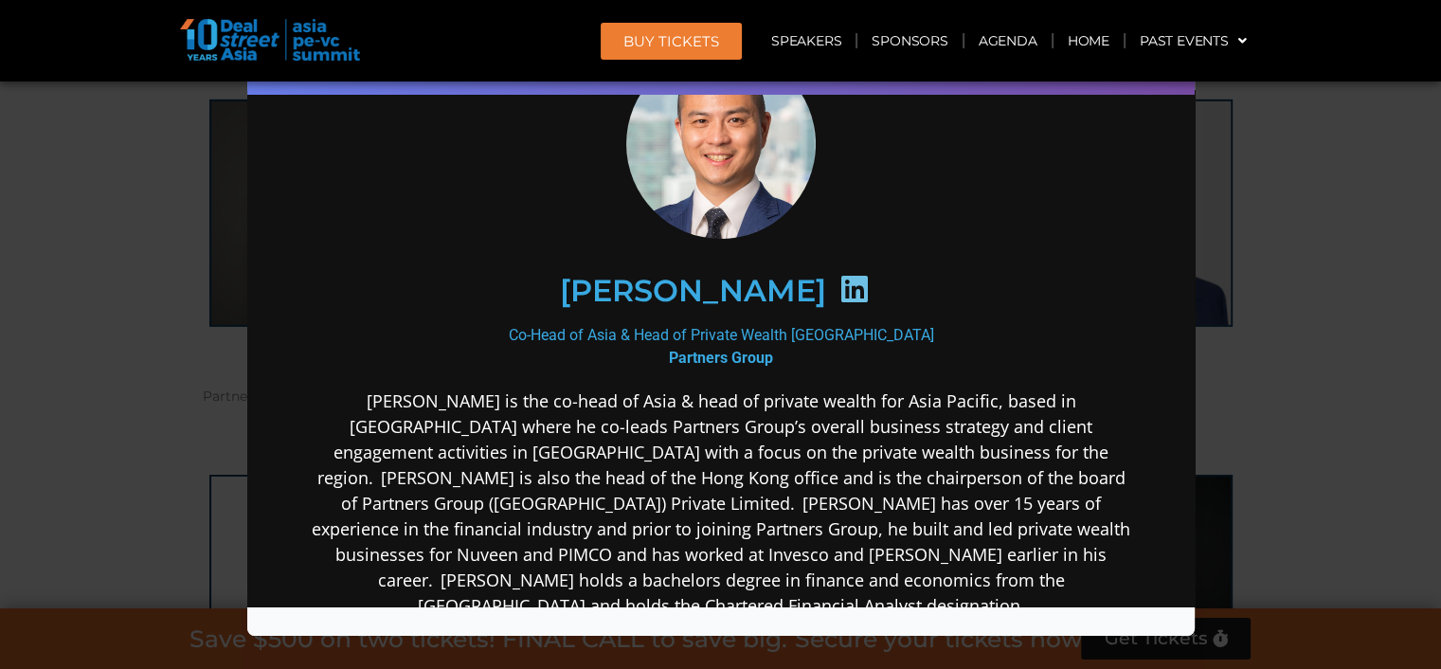
scroll to position [104, 0]
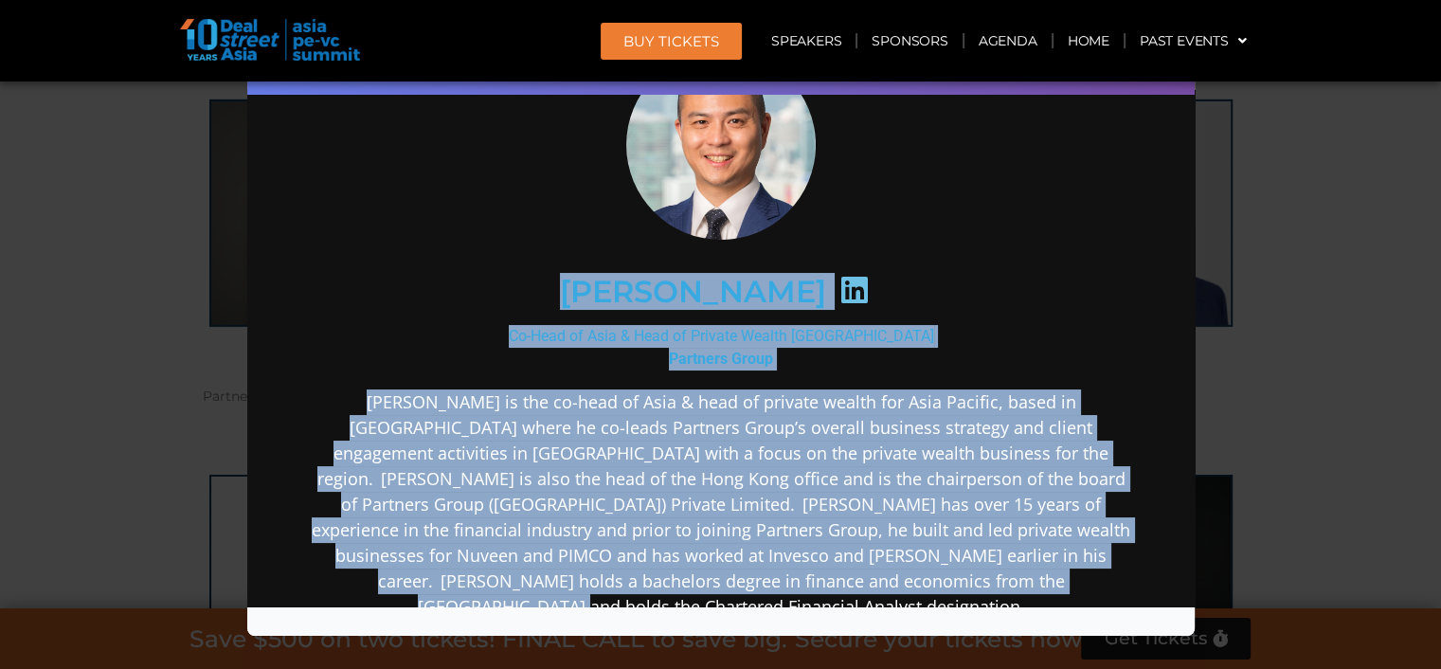
drag, startPoint x: 940, startPoint y: 581, endPoint x: 585, endPoint y: 289, distance: 459.7
click at [585, 289] on div "Henry Chui Co-Head of Asia & Head of Private Wealth Asia Pacific Partners Group" at bounding box center [720, 484] width 819 height 869
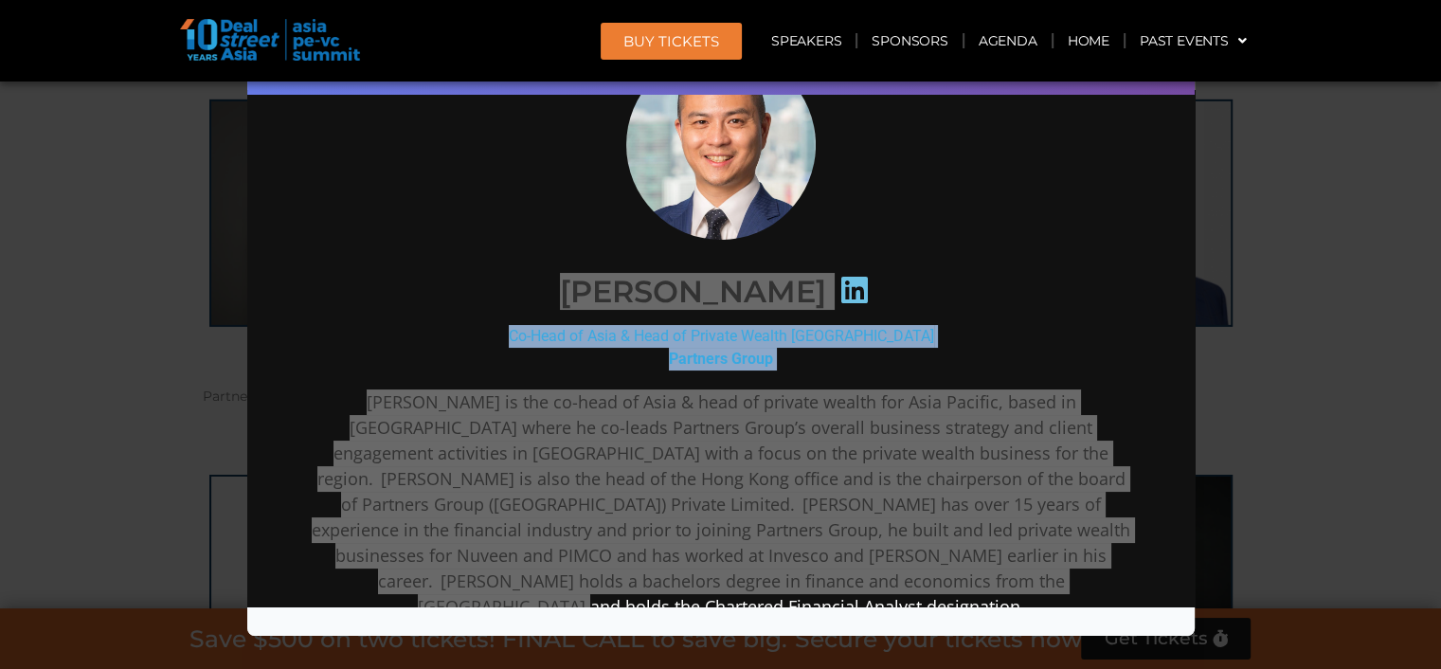
click at [1277, 315] on div "Speaker Profile ×" at bounding box center [720, 334] width 1441 height 669
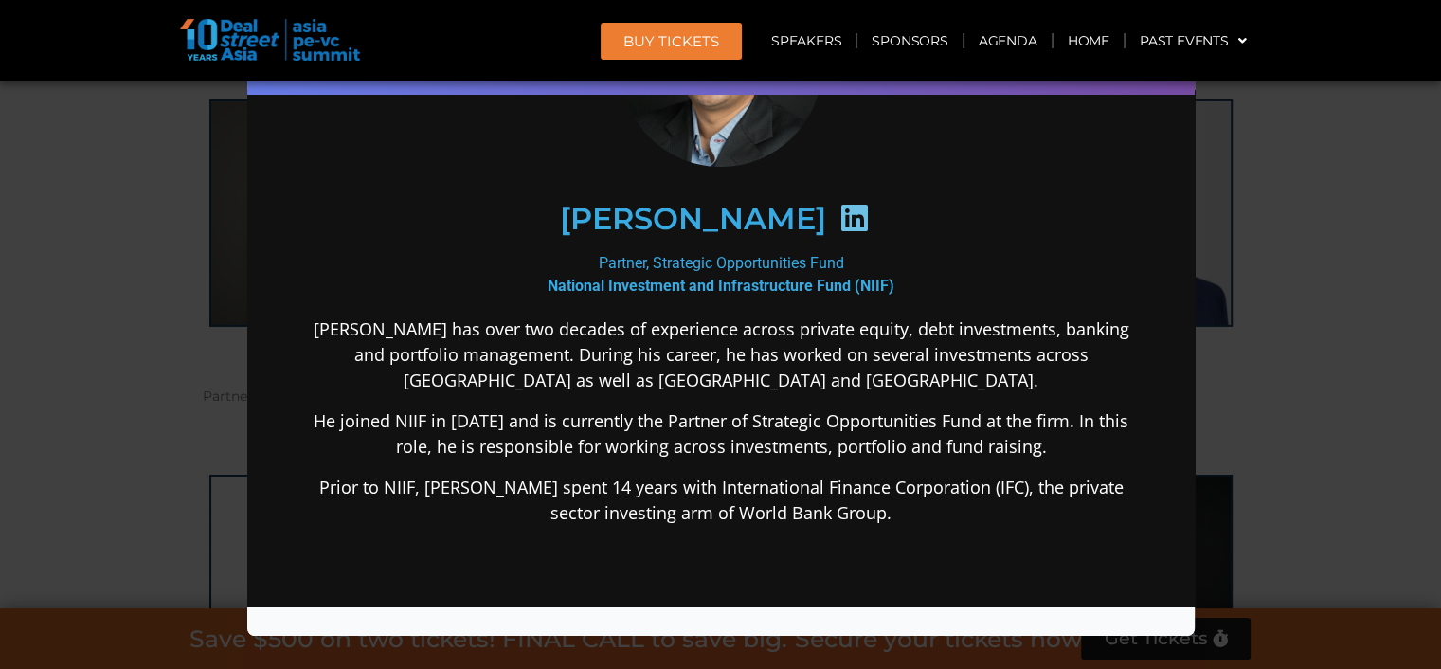
scroll to position [189, 0]
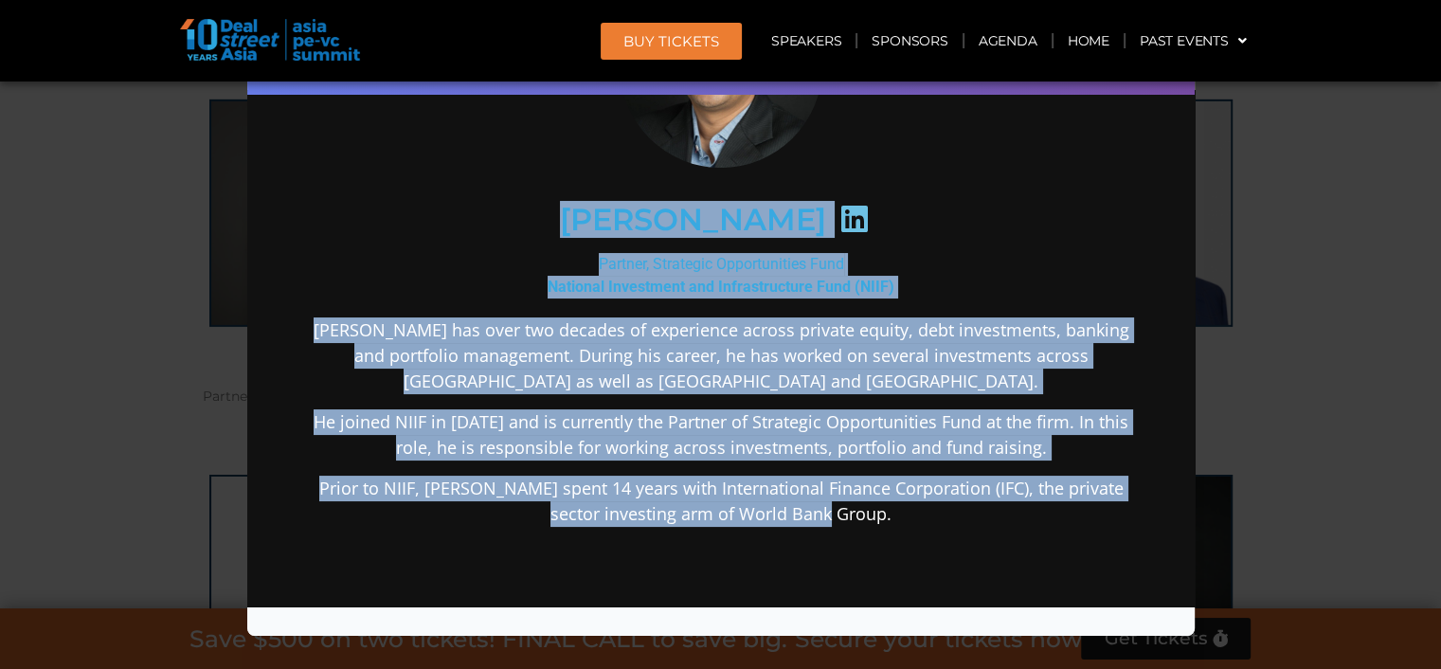
drag, startPoint x: 880, startPoint y: 518, endPoint x: 528, endPoint y: 223, distance: 460.0
click at [528, 222] on div "Nilesh Shrivastava Partner, Strategic Opportunities Fund National Investment an…" at bounding box center [720, 395] width 819 height 861
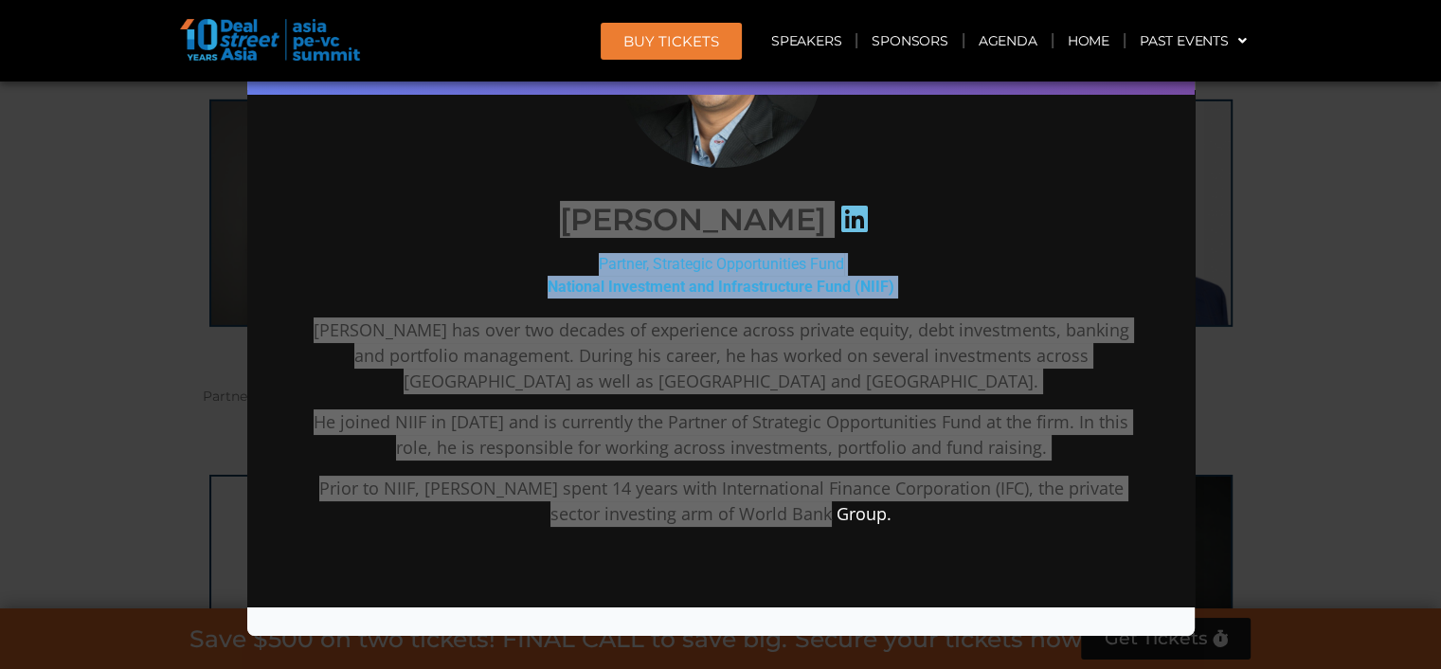
click at [1258, 409] on div "Speaker Profile ×" at bounding box center [720, 334] width 1441 height 669
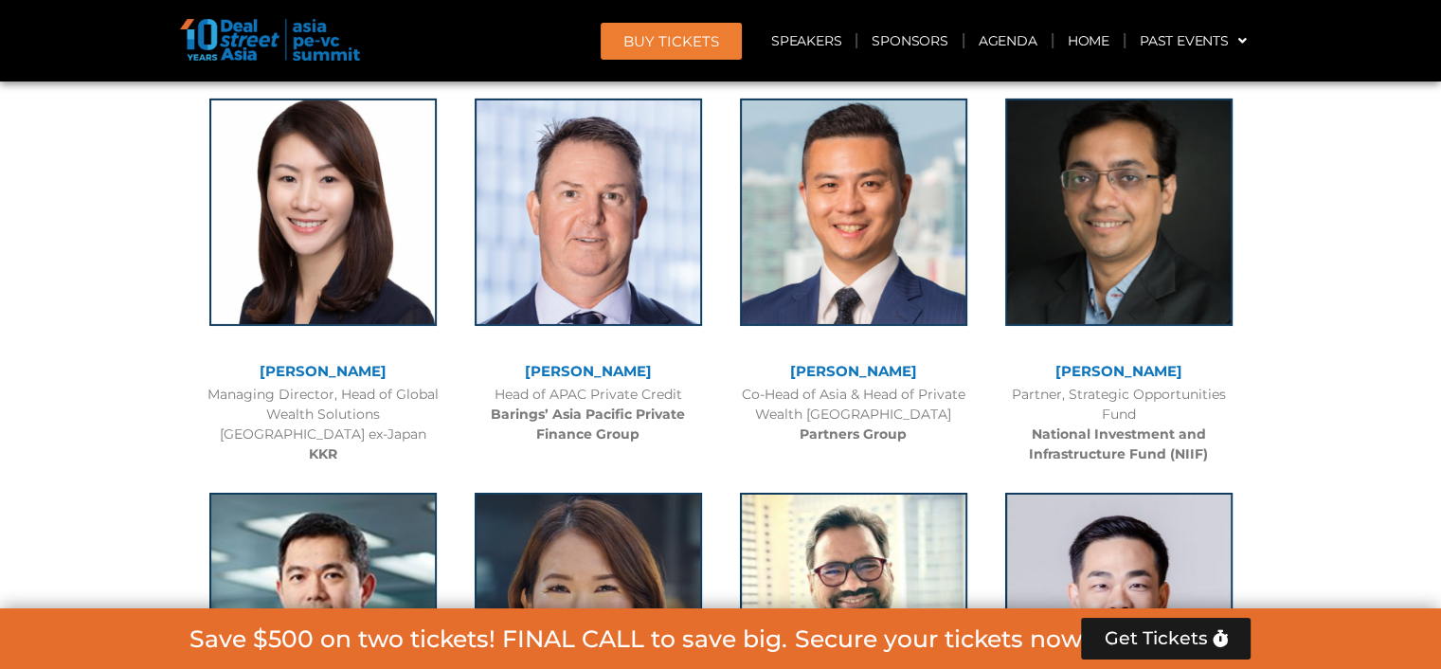
scroll to position [6320, 0]
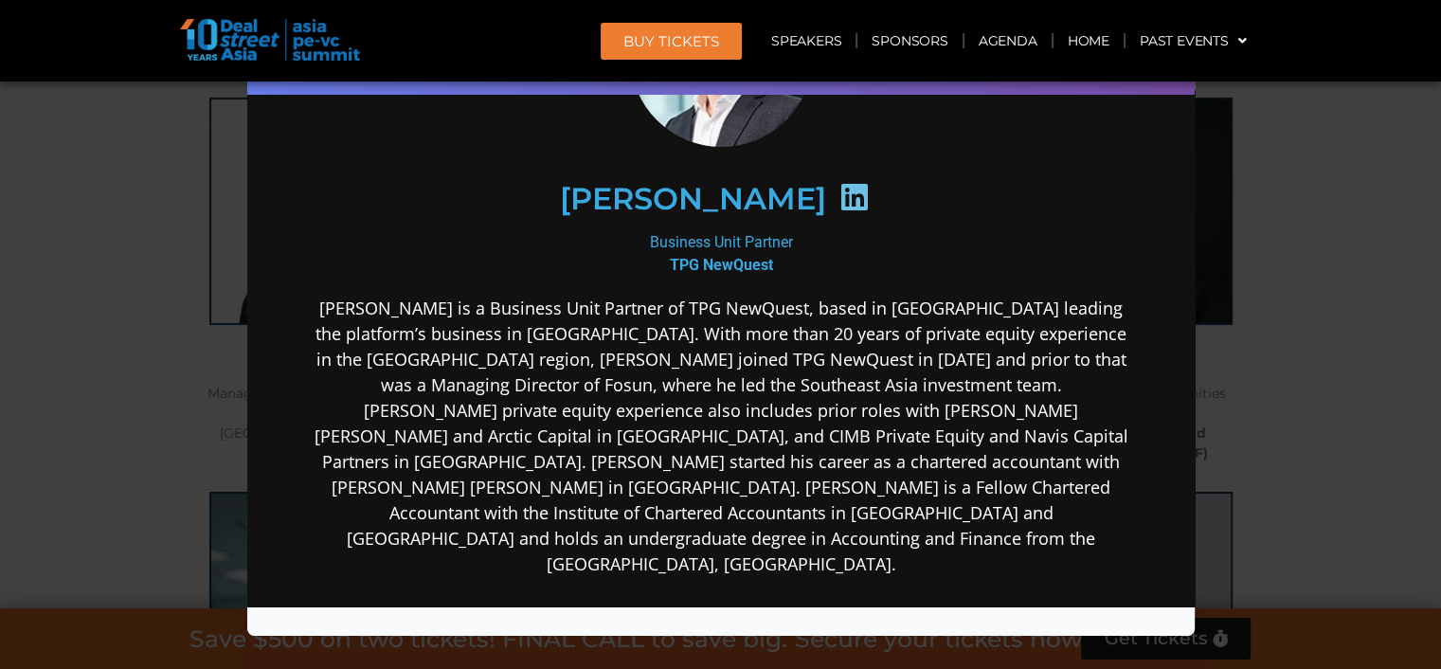
scroll to position [189, 0]
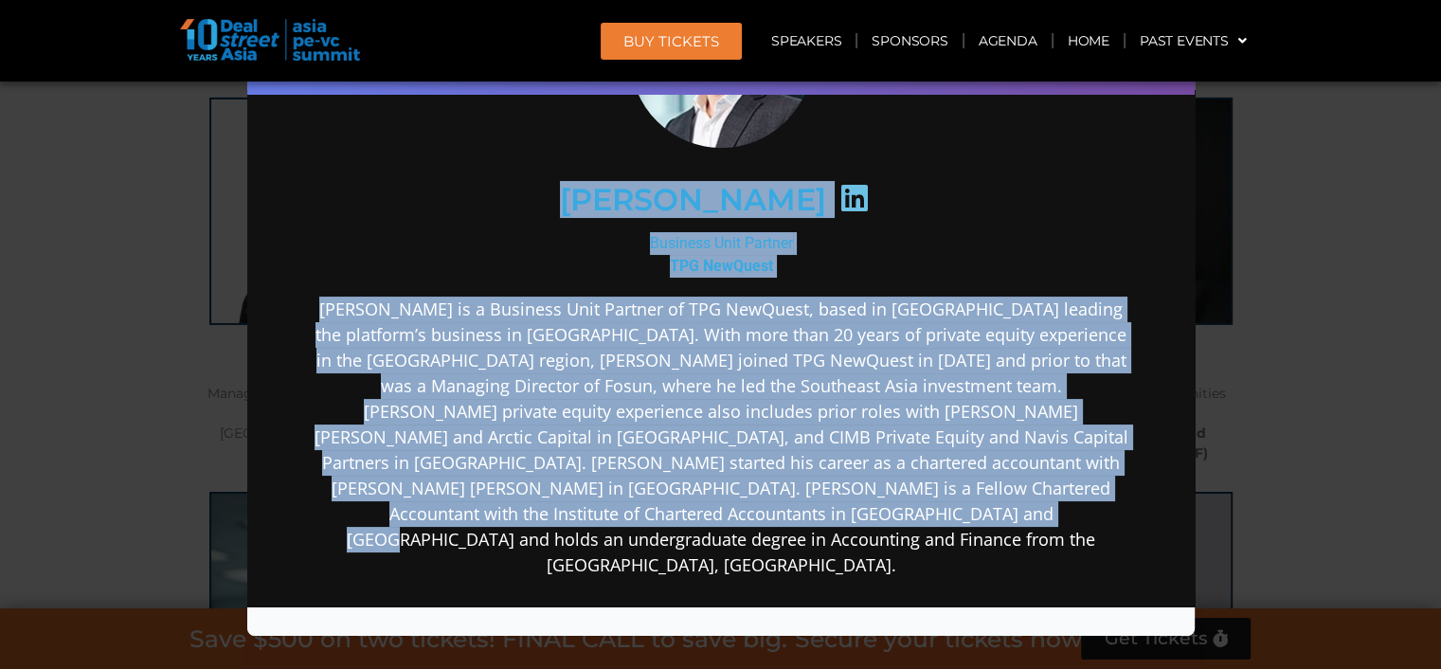
drag, startPoint x: 880, startPoint y: 520, endPoint x: 580, endPoint y: 201, distance: 438.3
click at [580, 201] on div "Desmond Lee Business Unit Partner TPG NewQuest" at bounding box center [720, 421] width 819 height 912
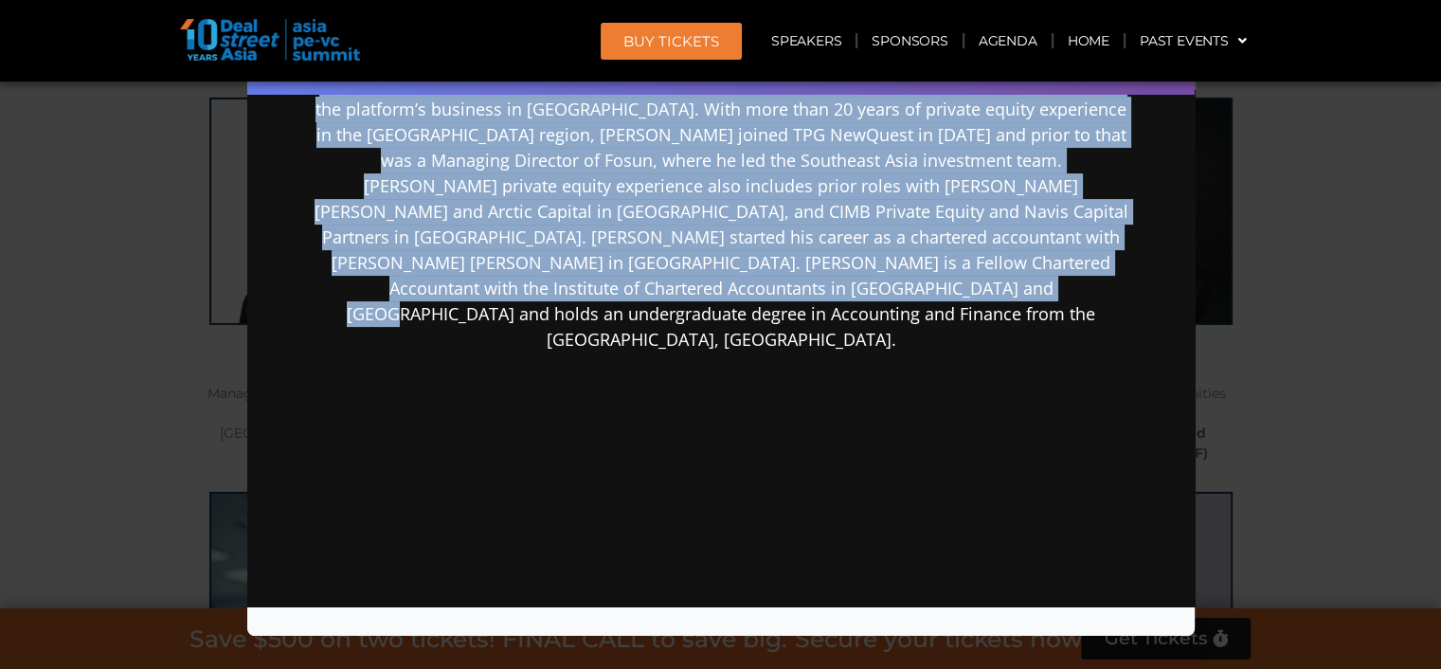
scroll to position [471, 0]
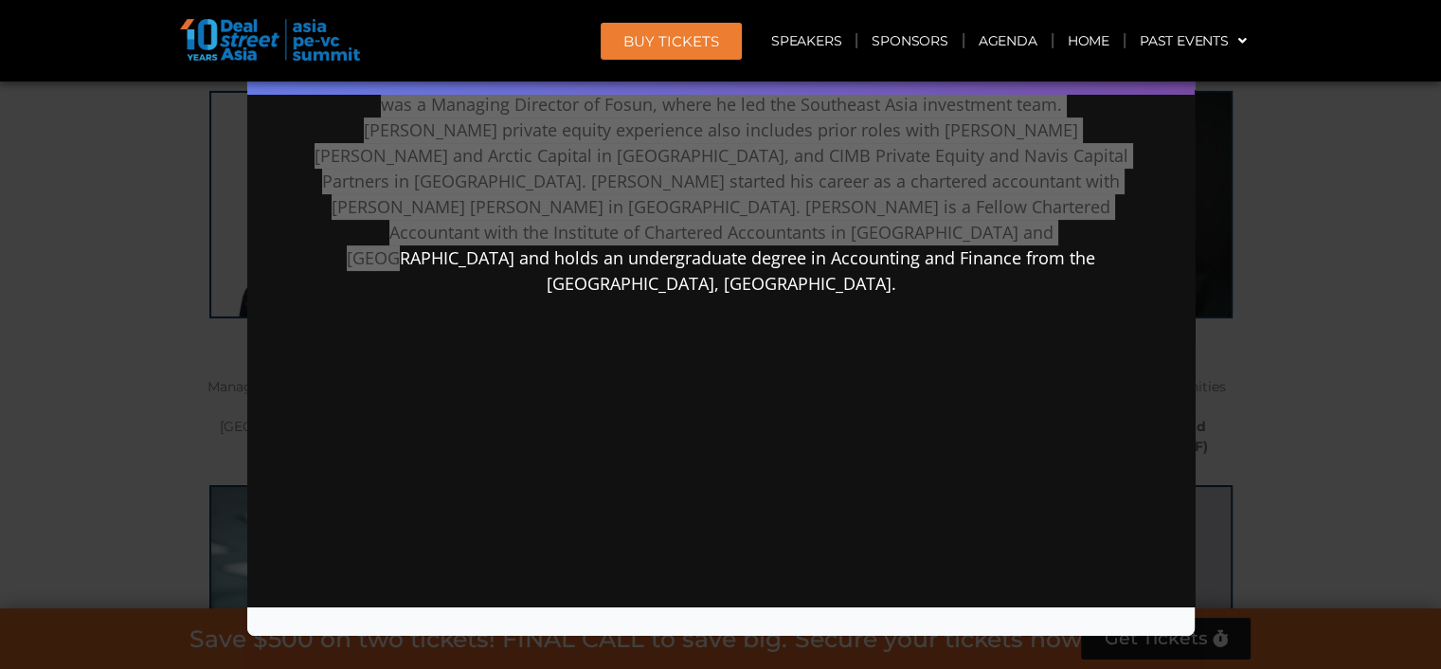
click at [1251, 503] on div "Speaker Profile ×" at bounding box center [720, 334] width 1441 height 669
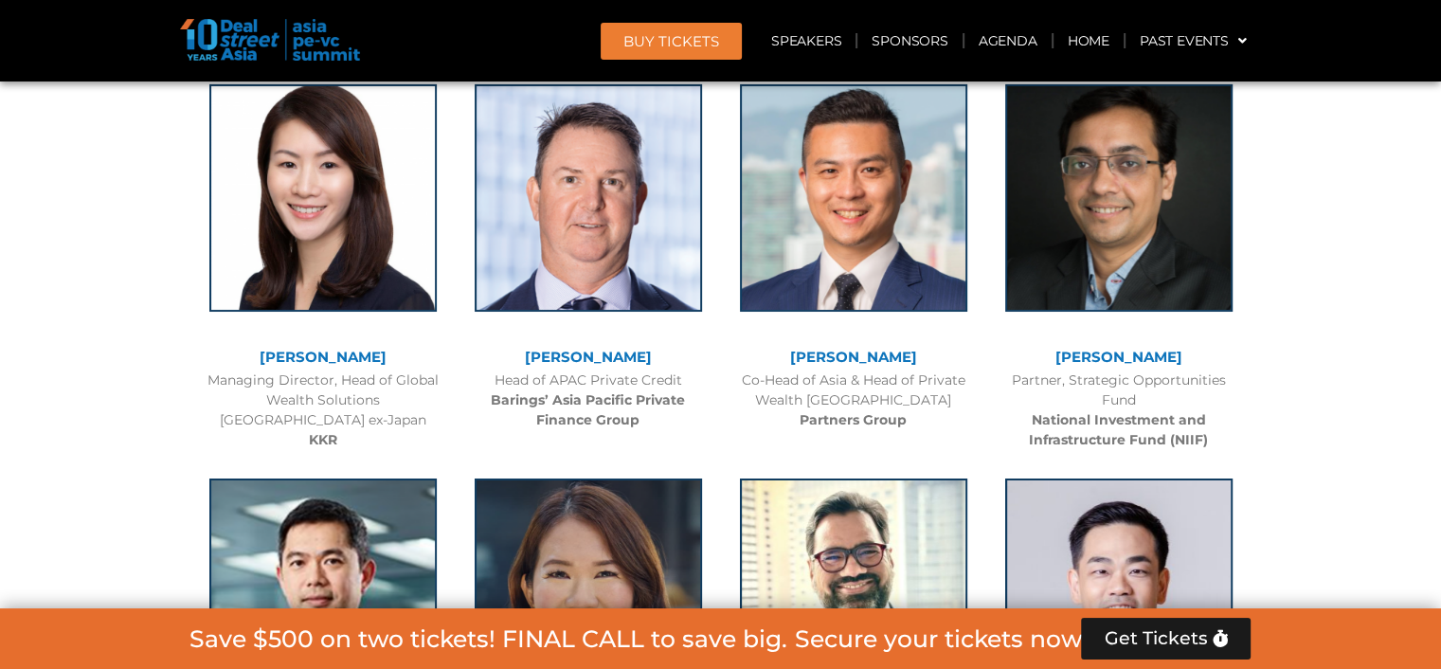
scroll to position [6335, 0]
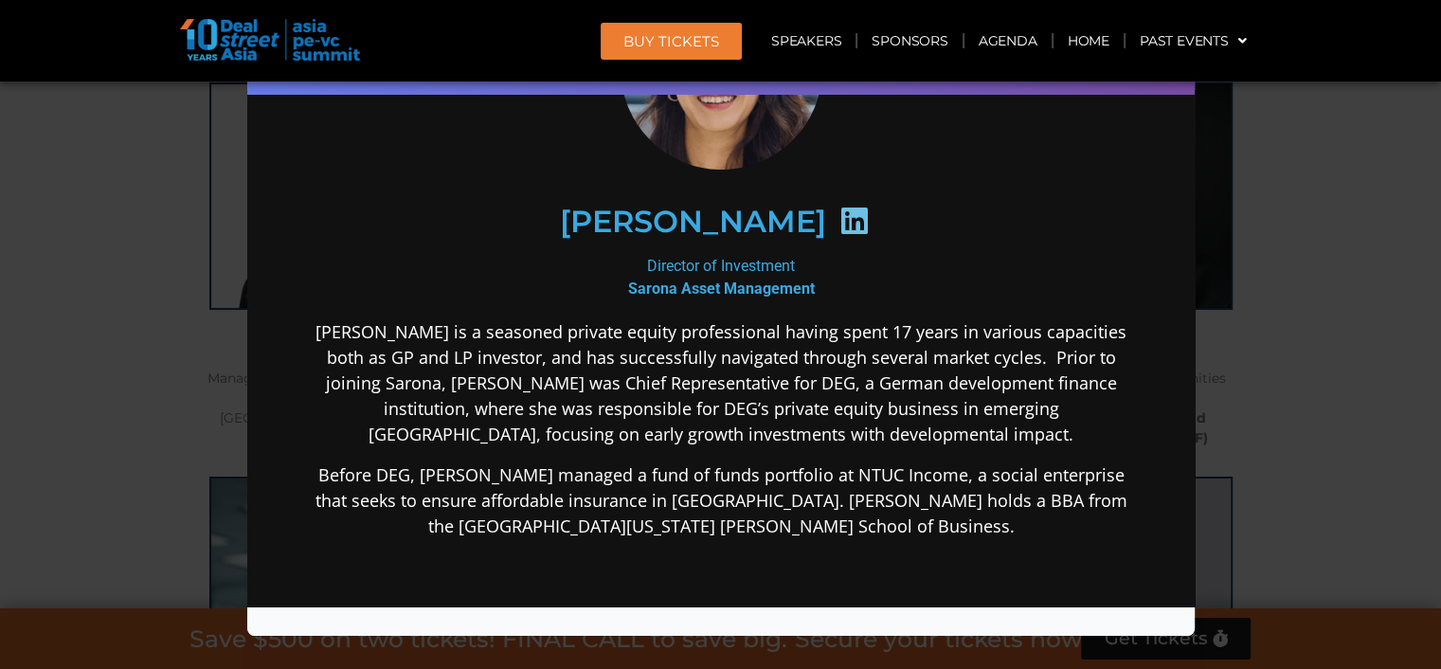
scroll to position [188, 0]
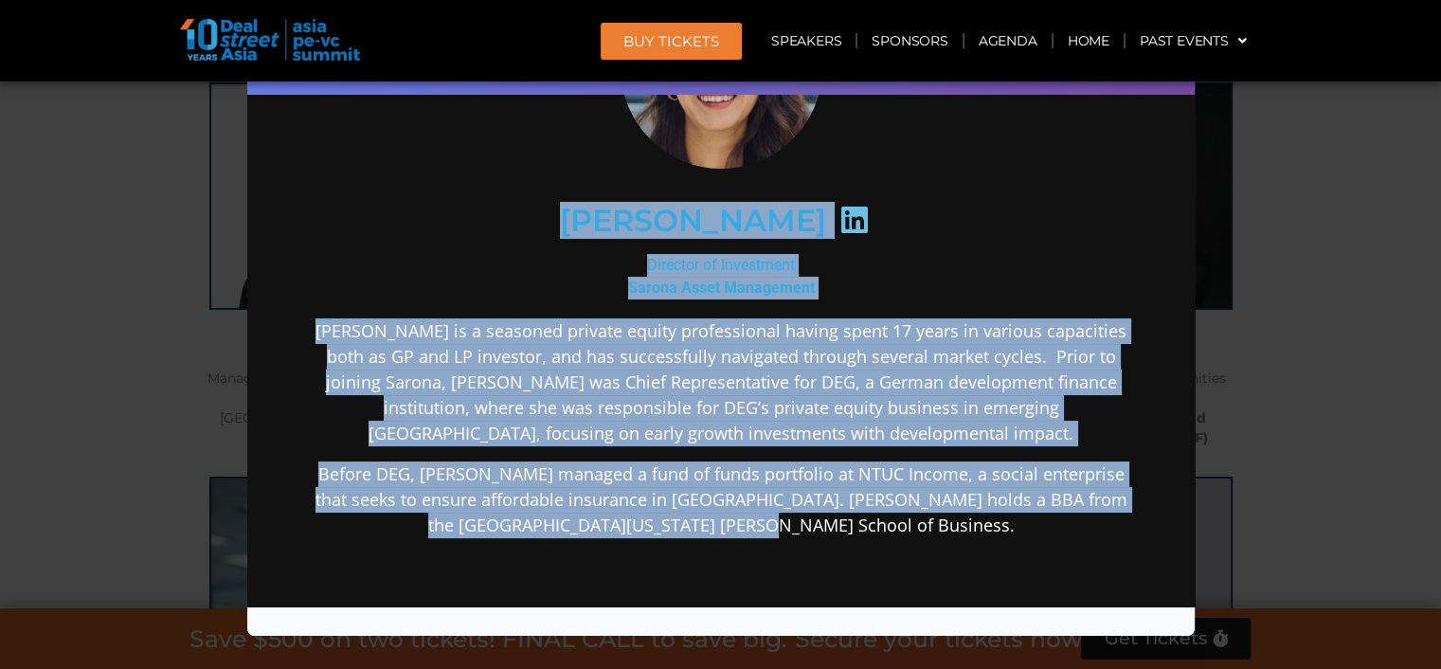
drag, startPoint x: 881, startPoint y: 521, endPoint x: 572, endPoint y: 208, distance: 439.5
click at [572, 208] on div "Linda Mok Director of Investment Sarona Asset Management Linda is a seasoned pr…" at bounding box center [720, 402] width 819 height 871
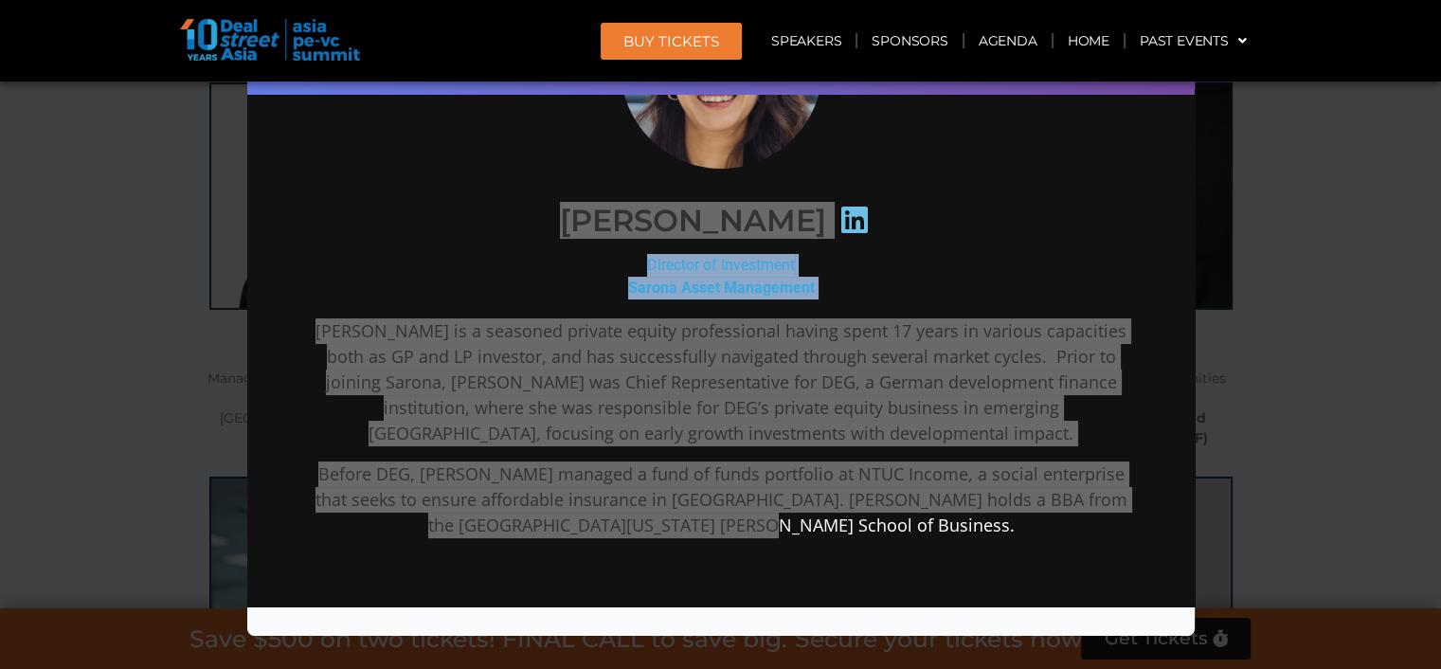
click at [1315, 267] on div "Speaker Profile ×" at bounding box center [720, 334] width 1441 height 669
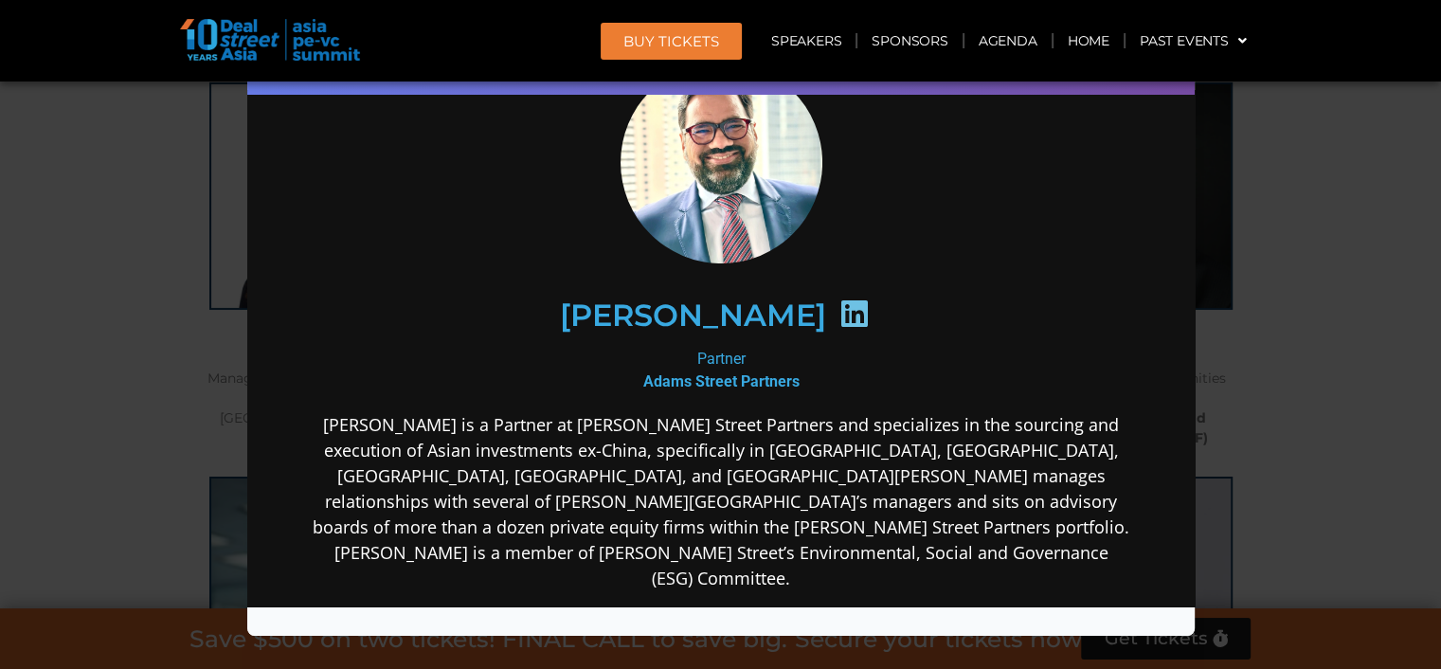
scroll to position [95, 0]
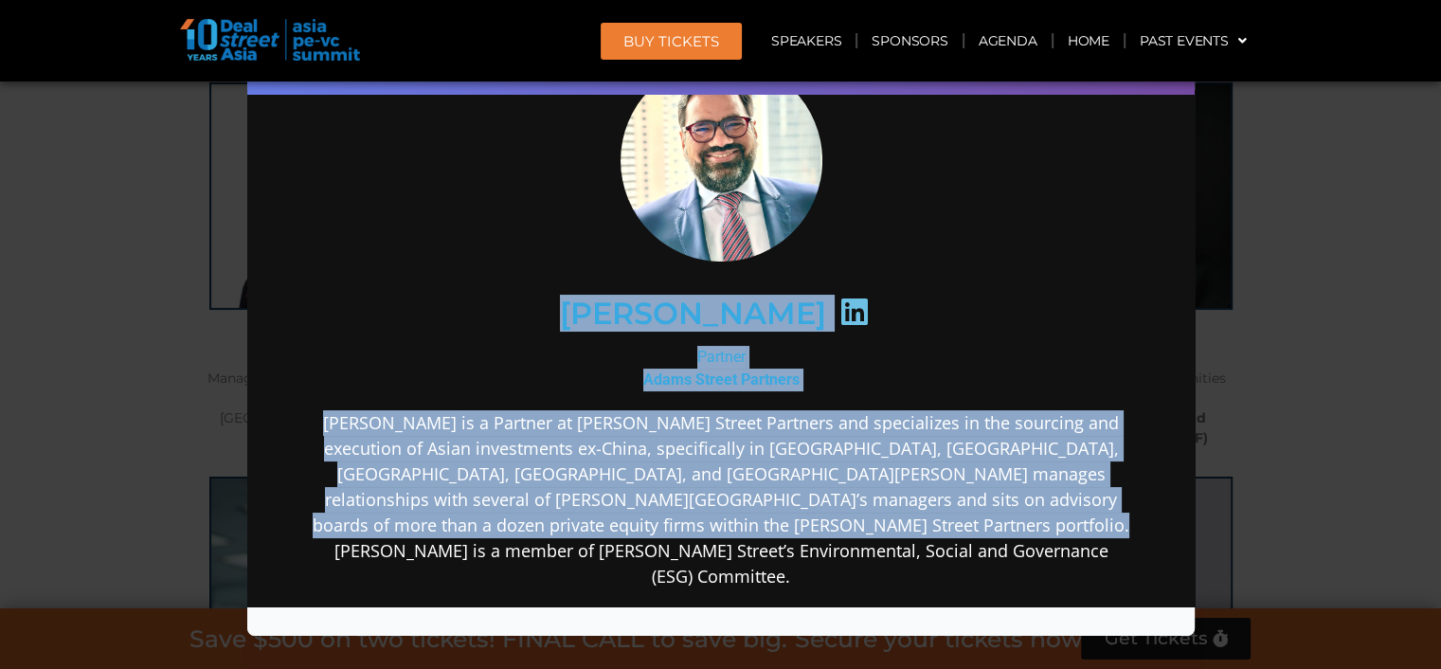
drag, startPoint x: 1030, startPoint y: 534, endPoint x: 581, endPoint y: 298, distance: 507.2
click at [581, 298] on div "Sunil Mishra Partner Adams Street Partners Sunil Mishra is a Partner at Adams S…" at bounding box center [720, 474] width 819 height 829
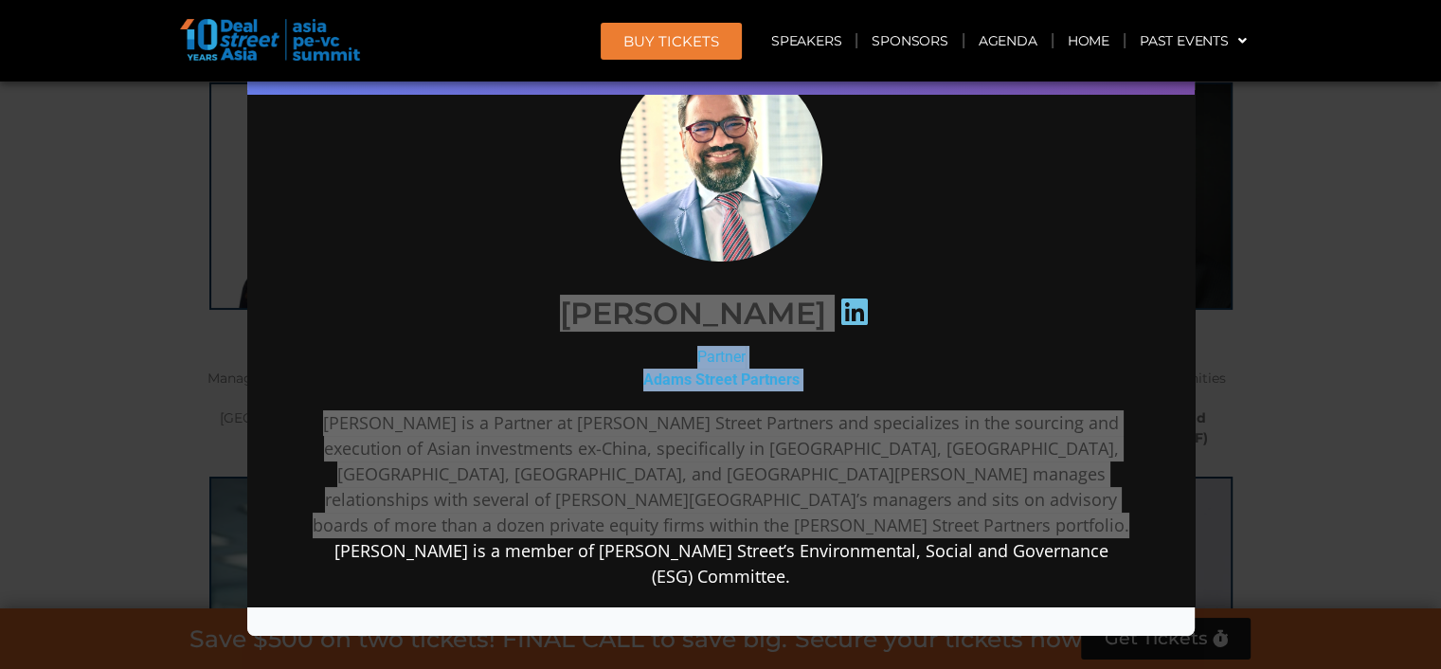
click at [1345, 411] on div "Speaker Profile ×" at bounding box center [720, 334] width 1441 height 669
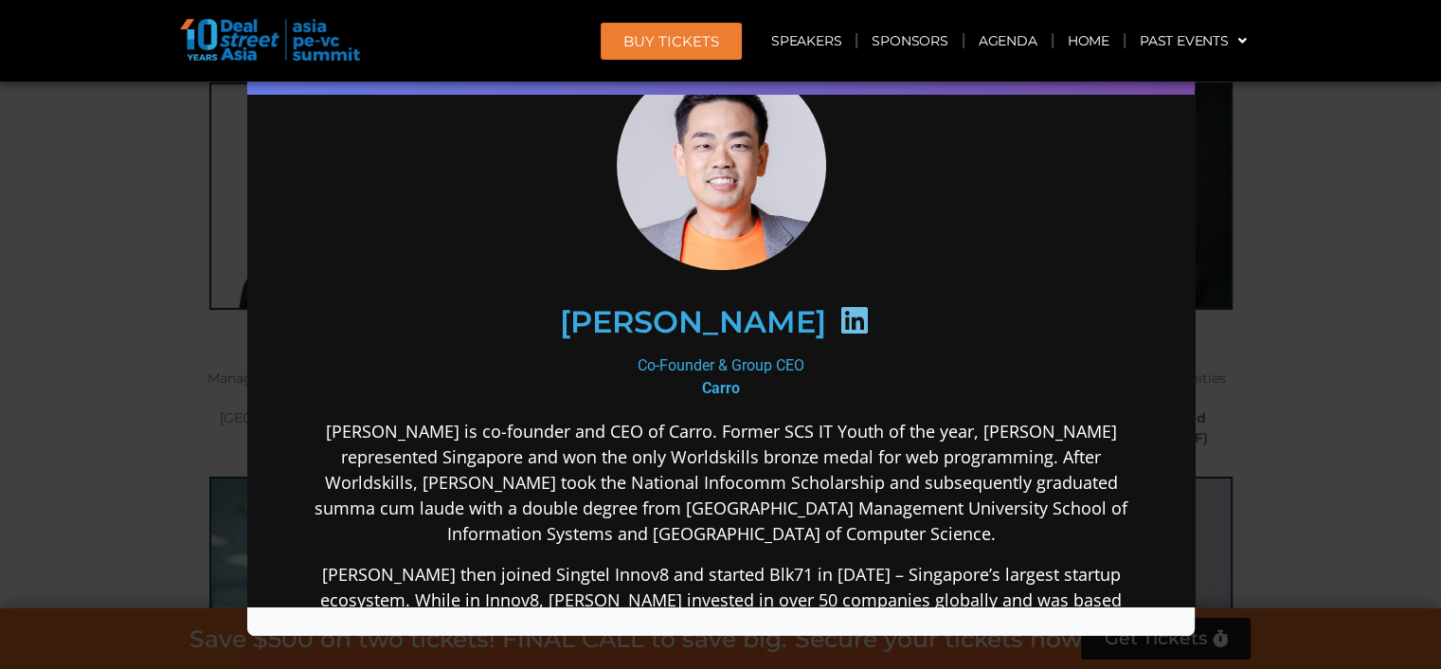
scroll to position [93, 0]
click at [1296, 434] on div "Speaker Profile ×" at bounding box center [720, 334] width 1441 height 669
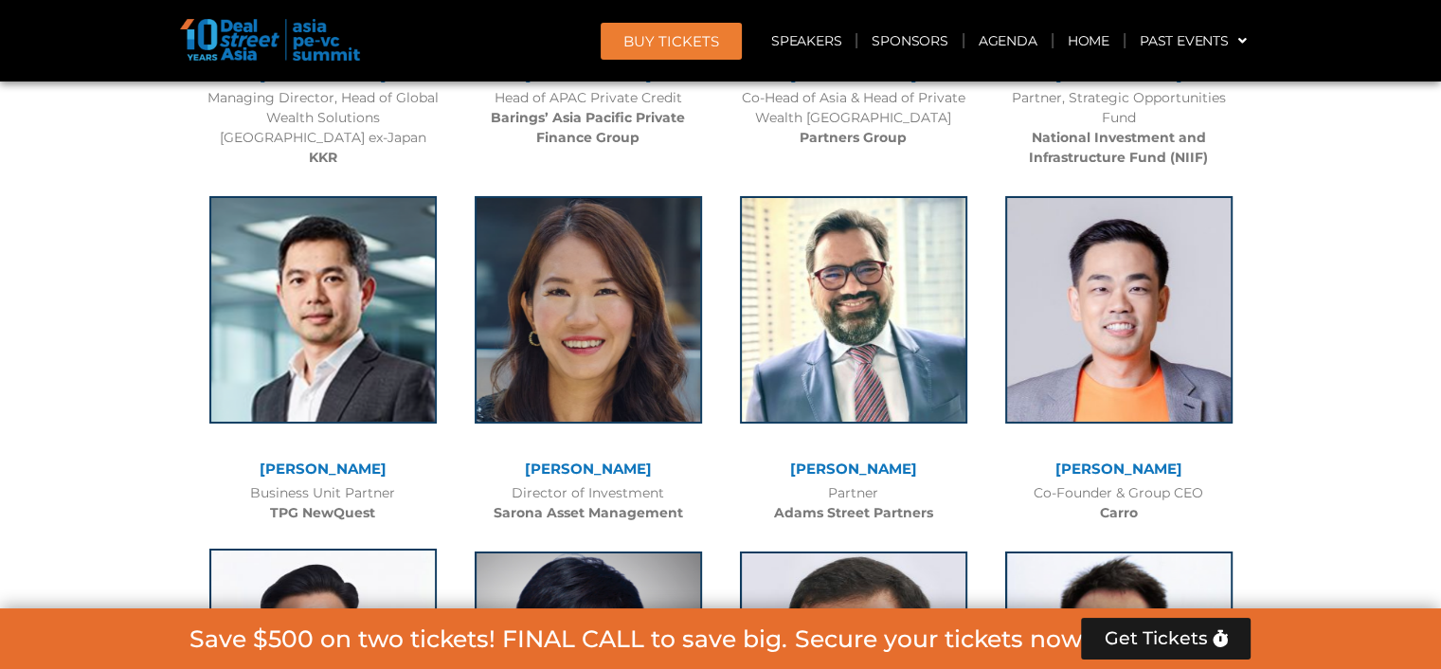
scroll to position [6617, 0]
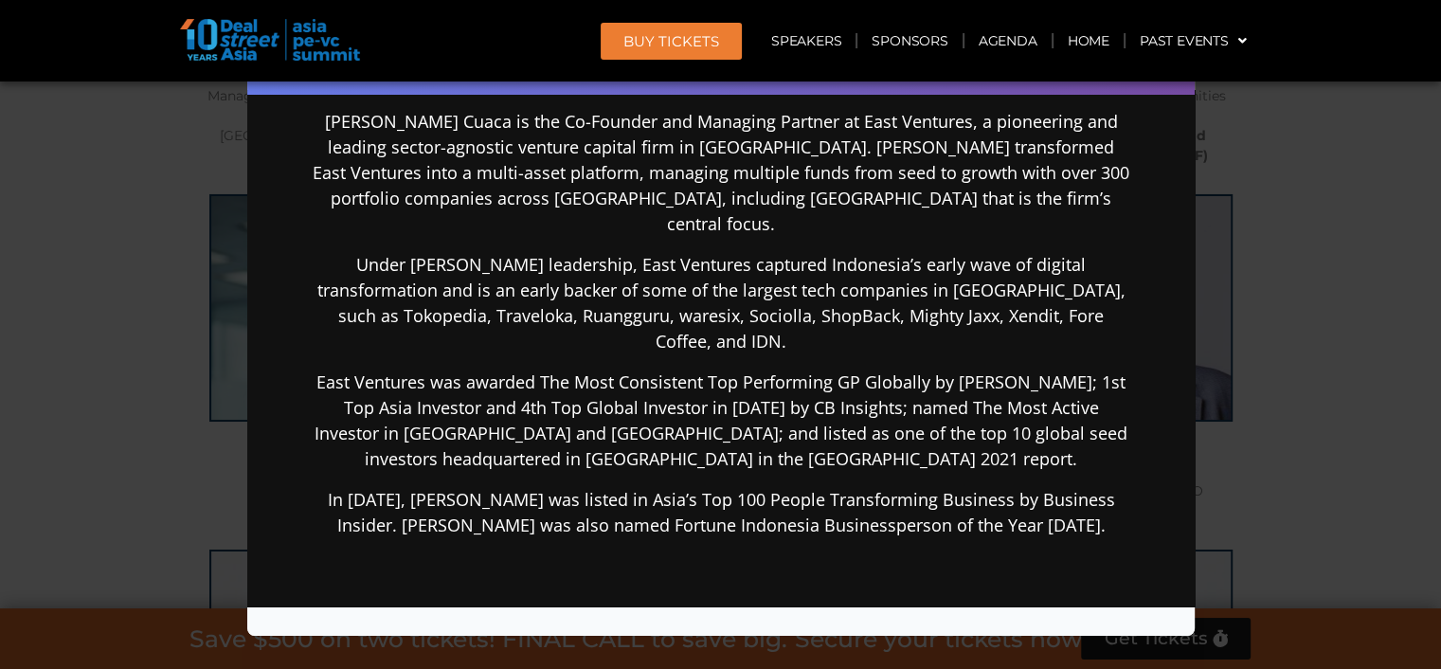
scroll to position [378, 0]
click at [1343, 346] on div "Speaker Profile ×" at bounding box center [720, 334] width 1441 height 669
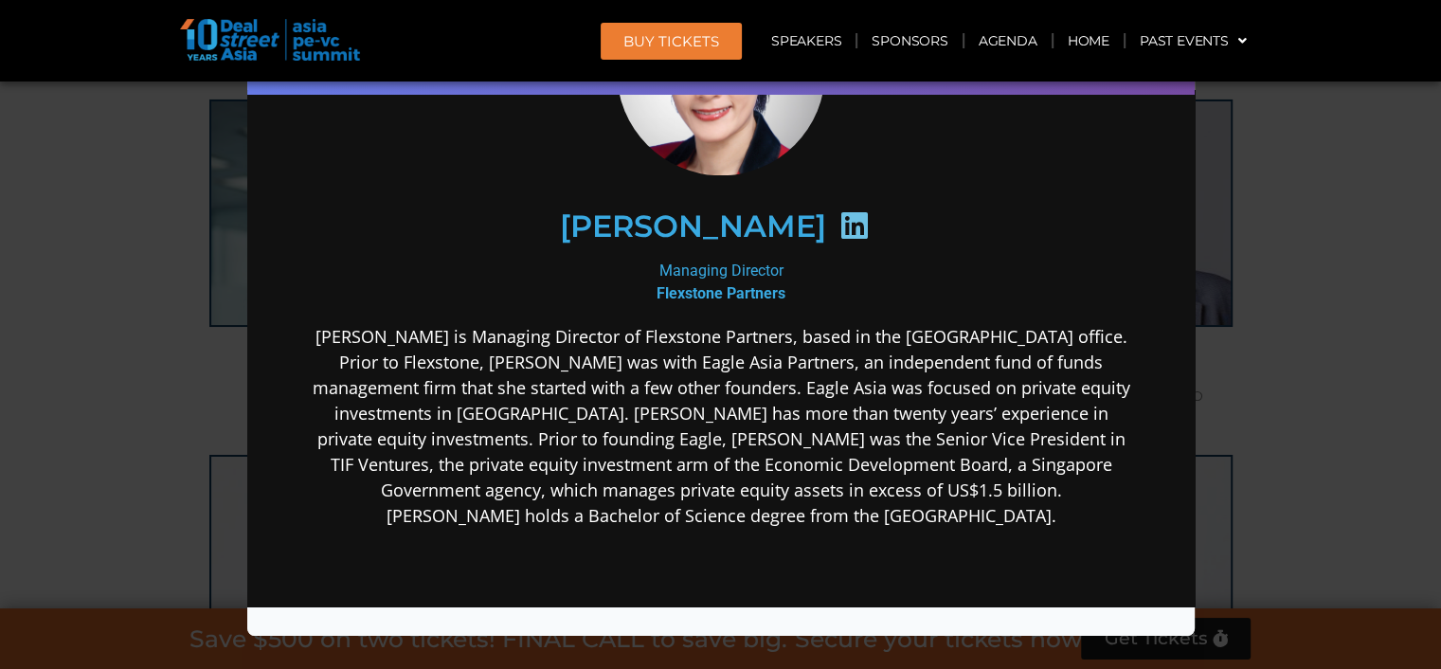
scroll to position [189, 0]
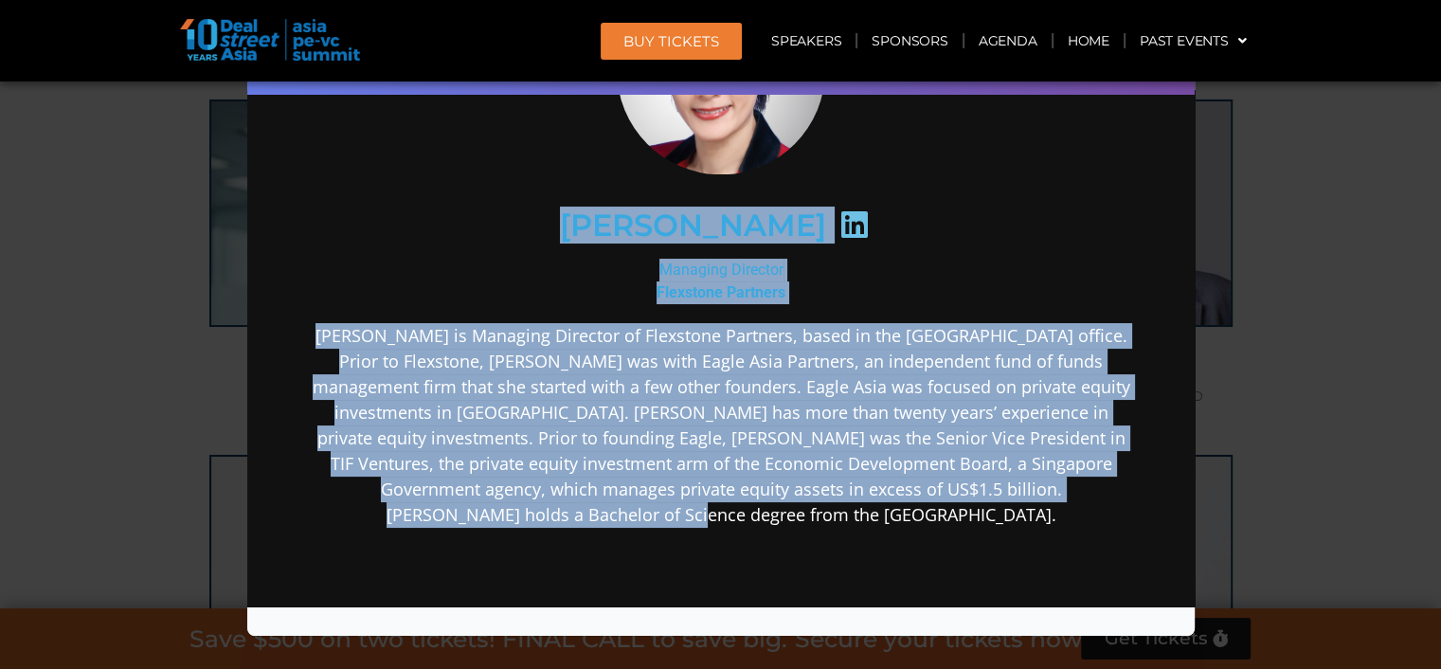
drag, startPoint x: 837, startPoint y: 518, endPoint x: 585, endPoint y: 225, distance: 387.6
click at [585, 225] on div "Lay Hong Lee Managing Director Flexstone Partners" at bounding box center [720, 396] width 819 height 861
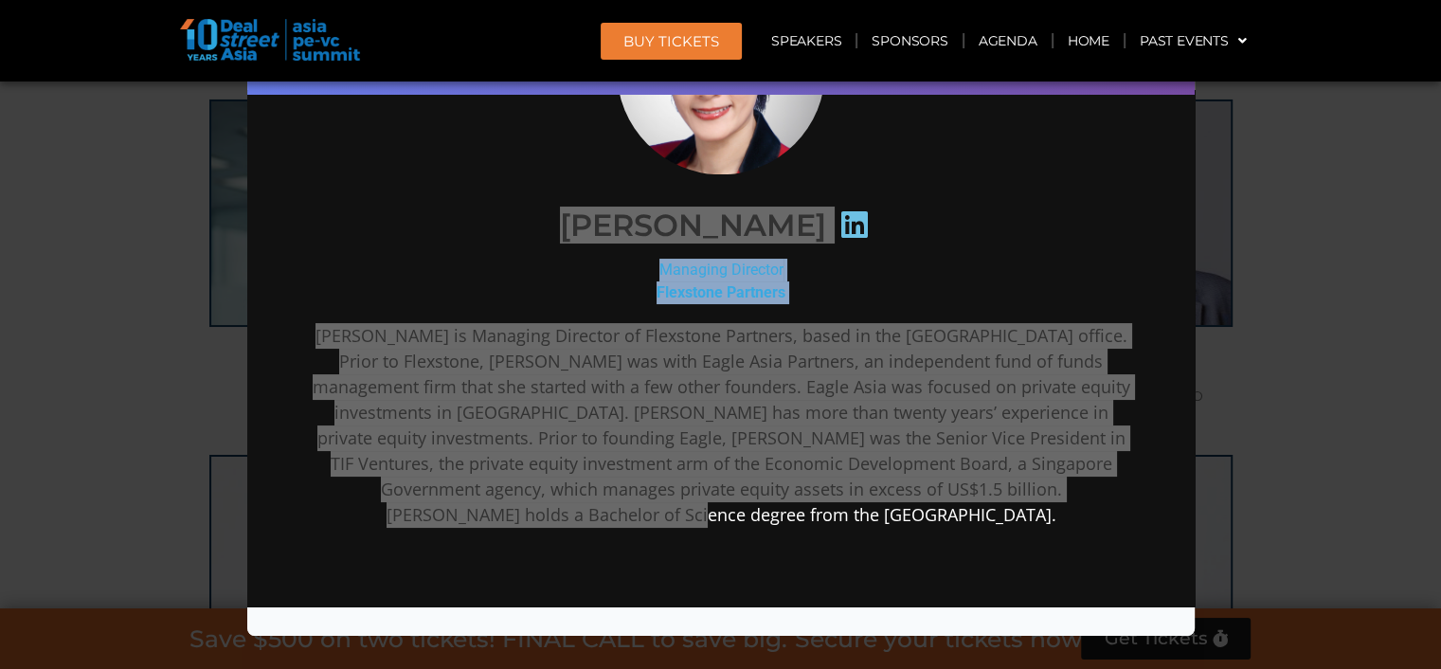
click at [1261, 231] on div "Speaker Profile ×" at bounding box center [720, 334] width 1441 height 669
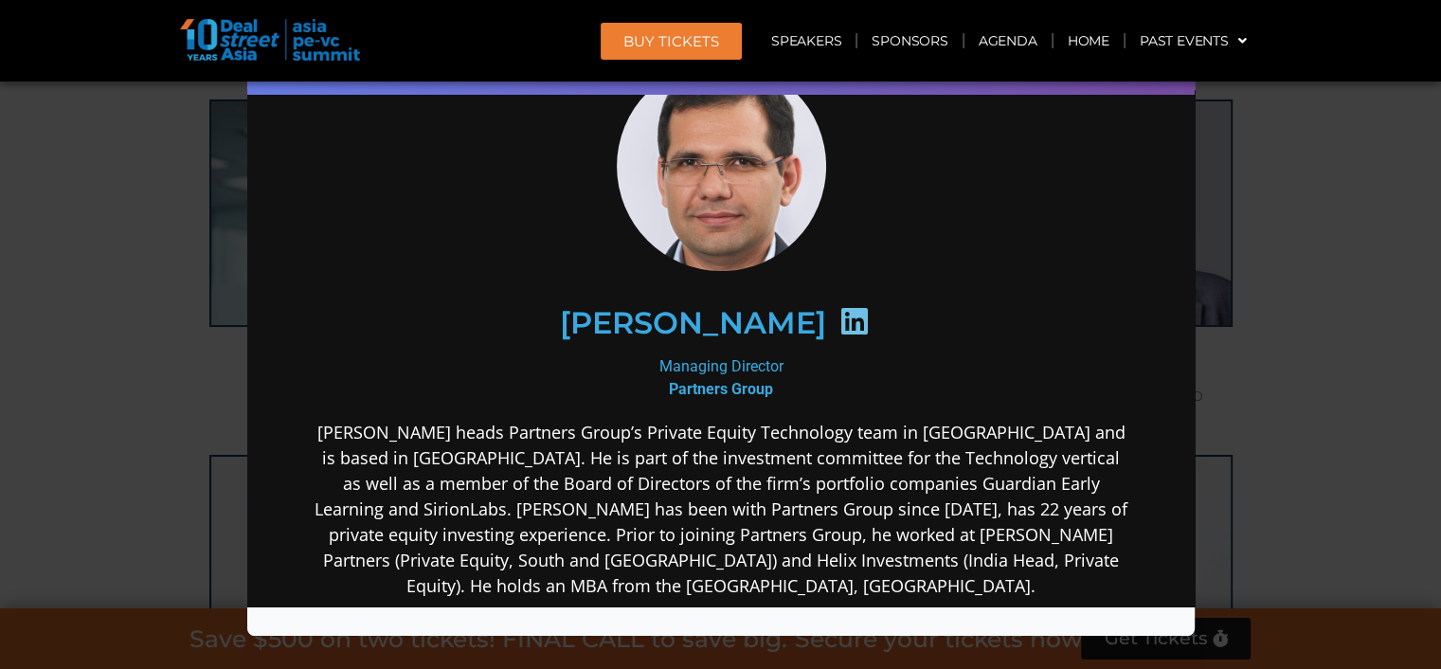
scroll to position [94, 0]
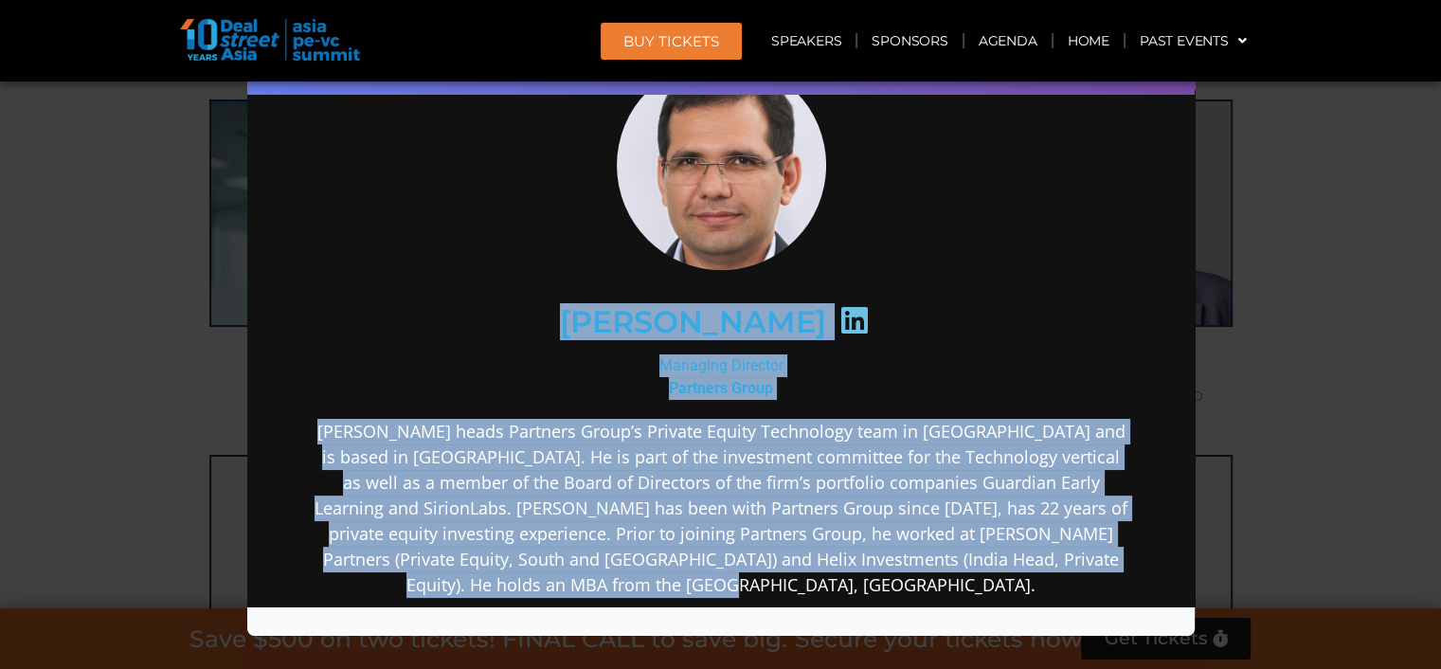
drag, startPoint x: 880, startPoint y: 588, endPoint x: 571, endPoint y: 331, distance: 402.2
click at [571, 331] on div "Cyrus Driver Managing Director Partners Group Cyrus Driver heads Partners Group…" at bounding box center [720, 479] width 819 height 837
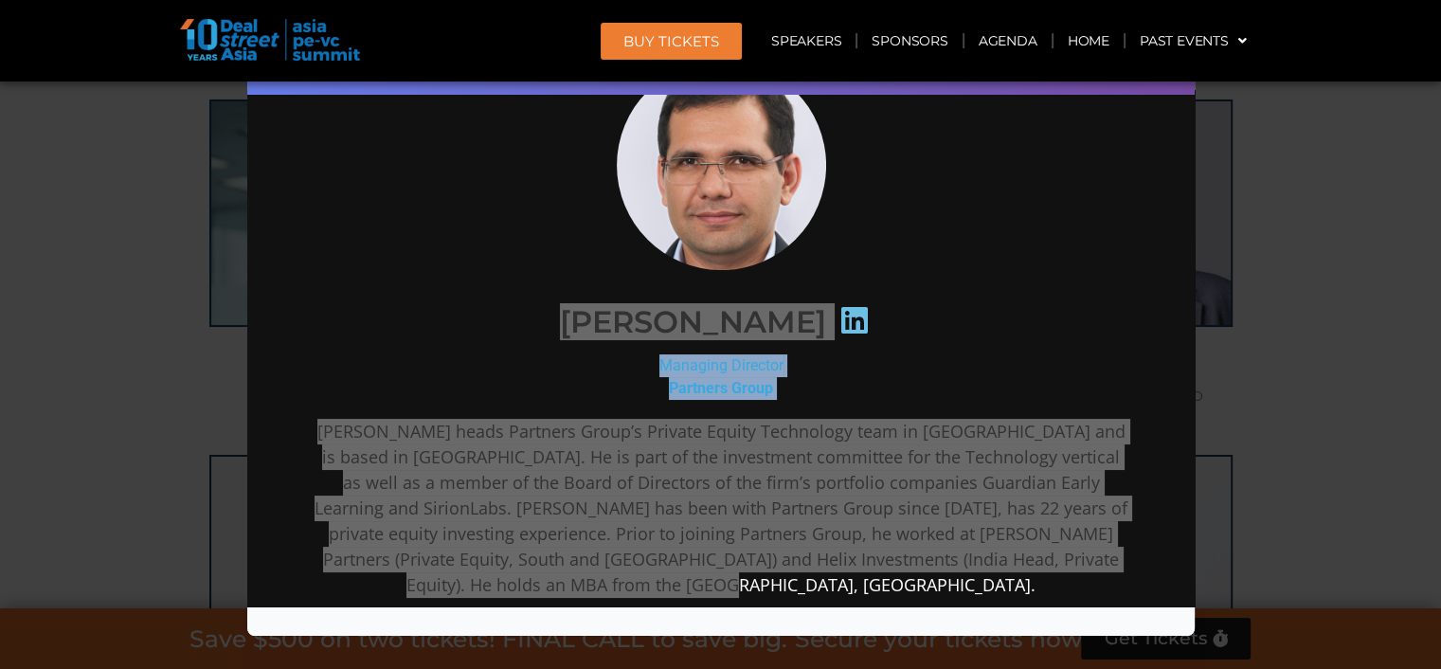
click at [1359, 429] on div "Speaker Profile ×" at bounding box center [720, 334] width 1441 height 669
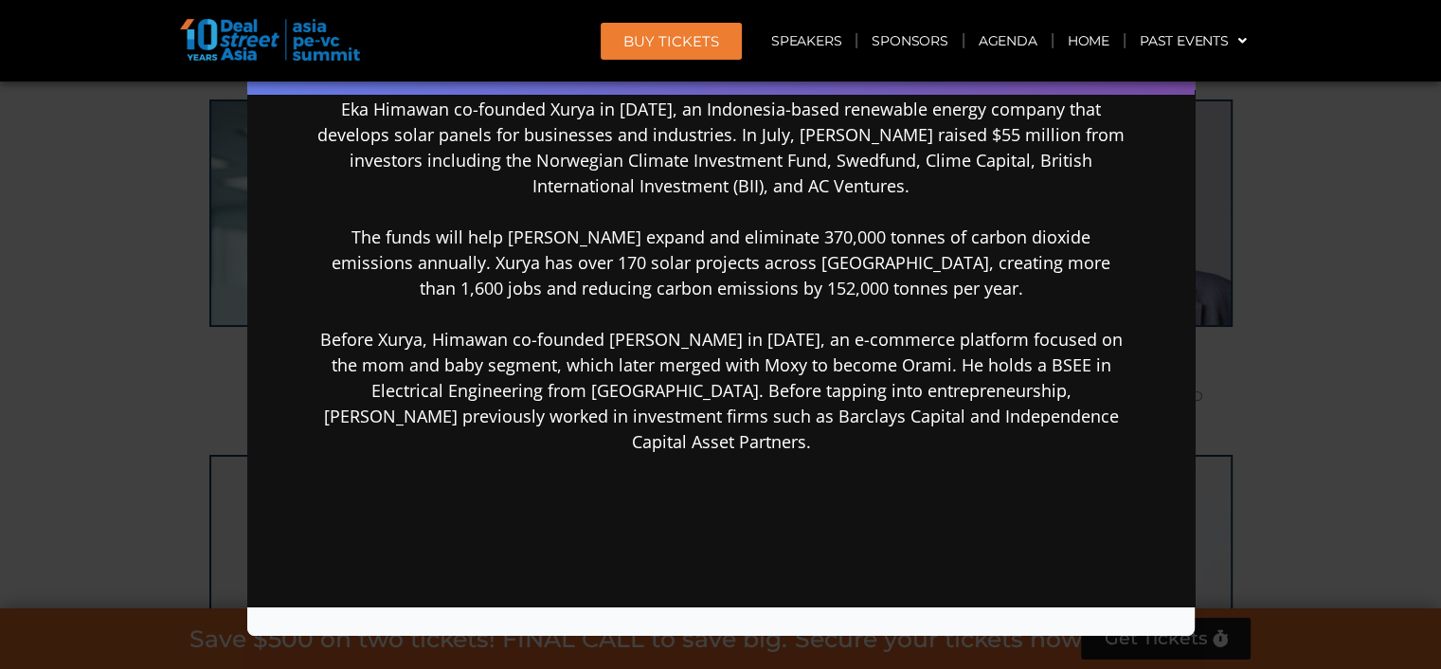
scroll to position [378, 0]
click at [1353, 378] on div "Speaker Profile ×" at bounding box center [720, 334] width 1441 height 669
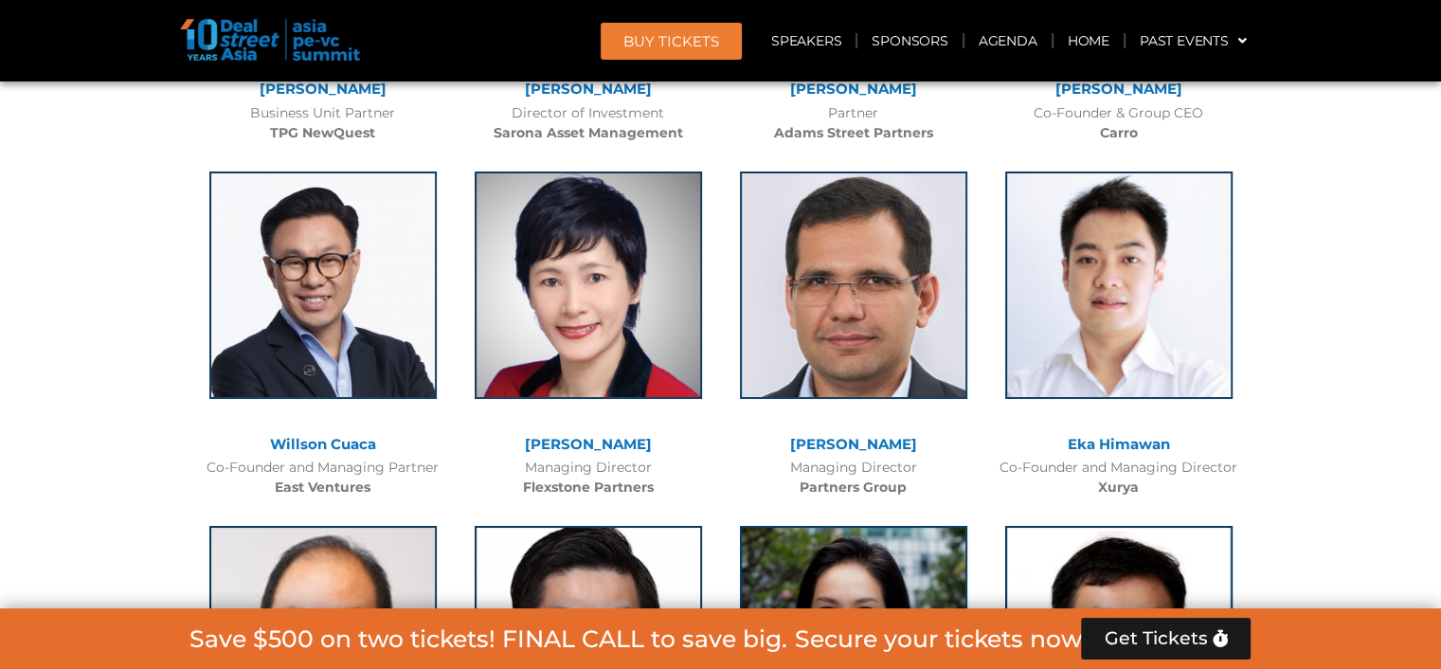
scroll to position [6996, 0]
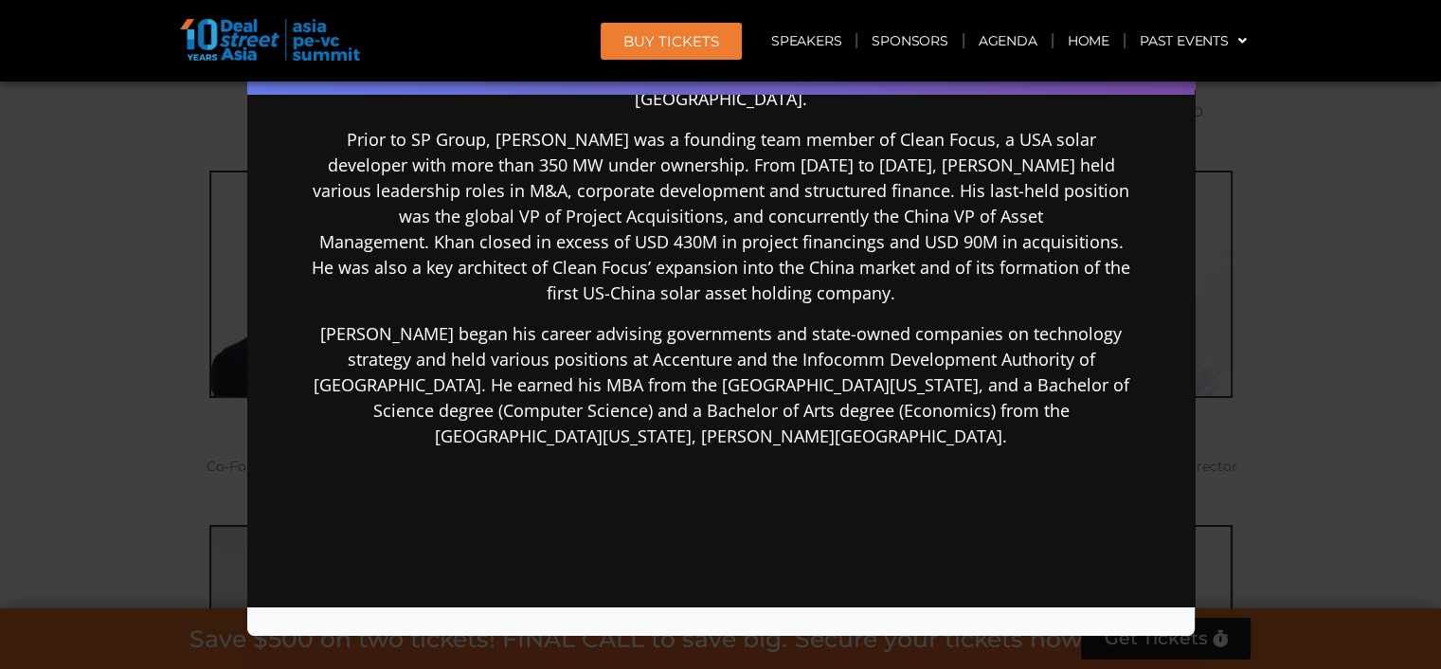
scroll to position [567, 0]
click at [1277, 413] on div "Speaker Profile ×" at bounding box center [720, 334] width 1441 height 669
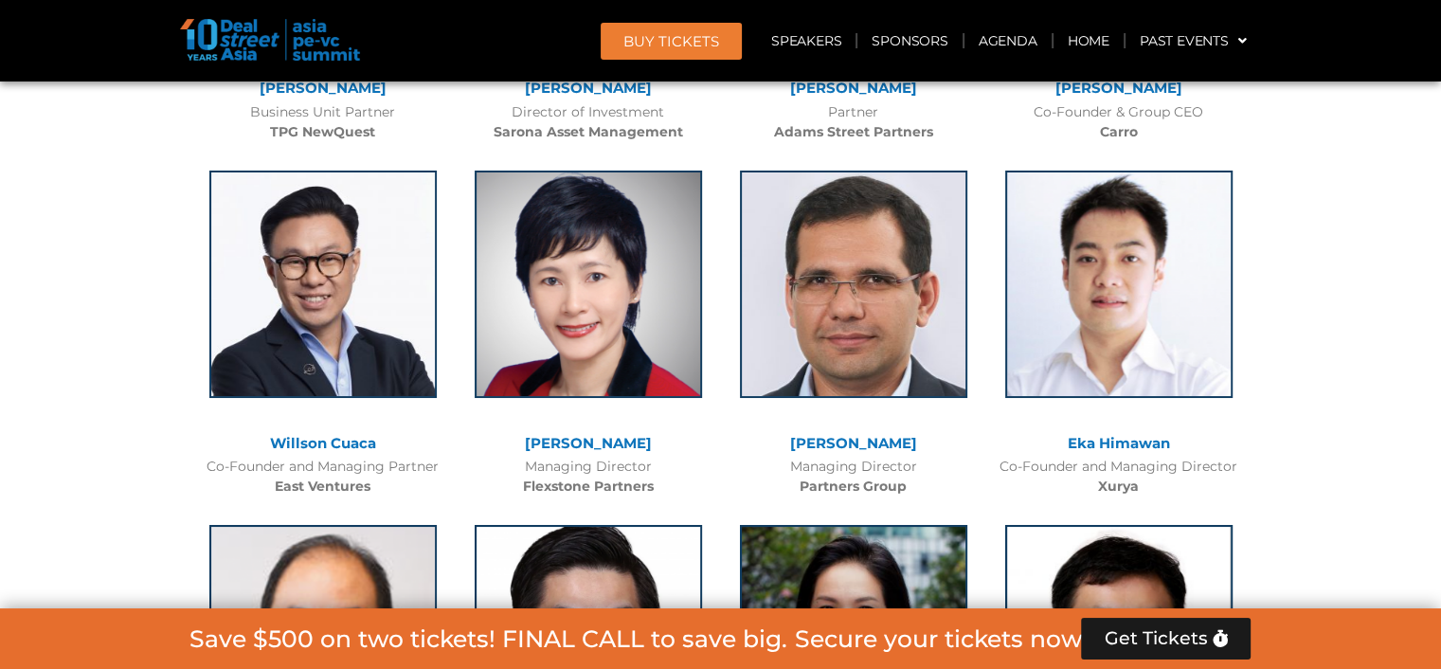
click at [579, 515] on div at bounding box center [588, 652] width 246 height 275
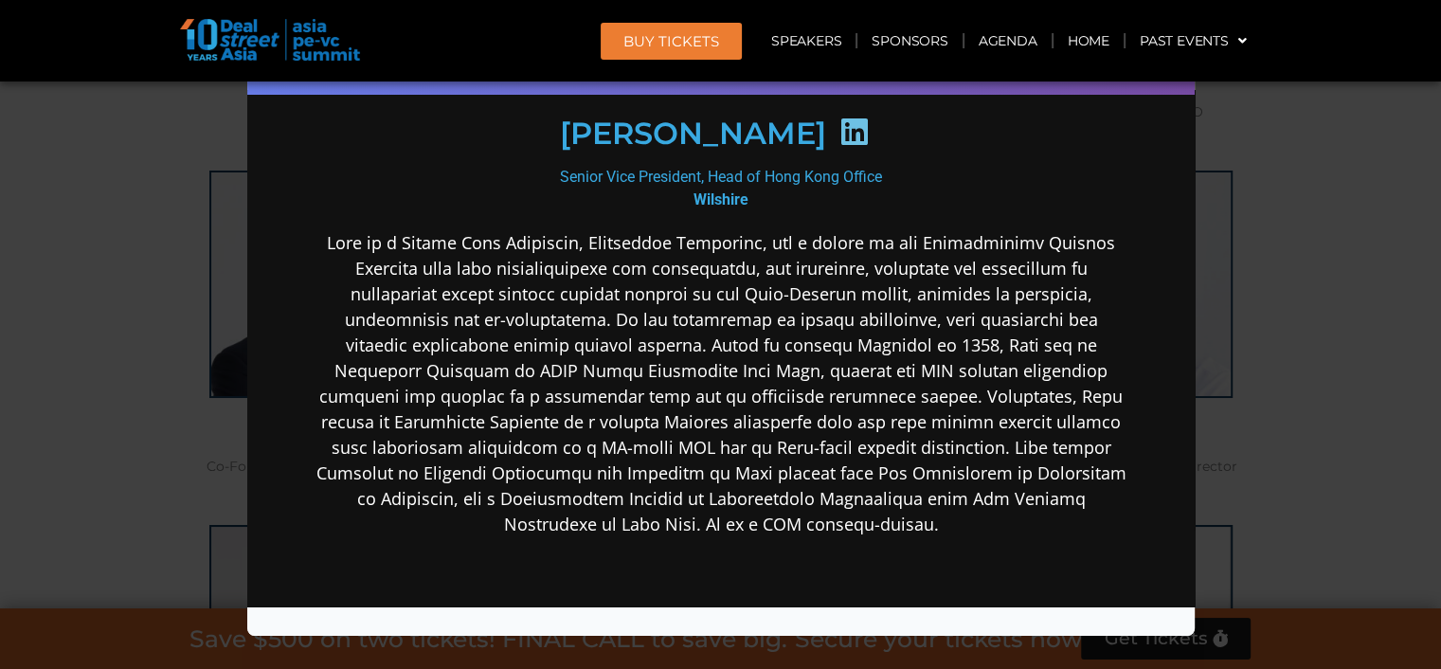
scroll to position [283, 0]
click at [1376, 471] on div "Speaker Profile ×" at bounding box center [720, 334] width 1441 height 669
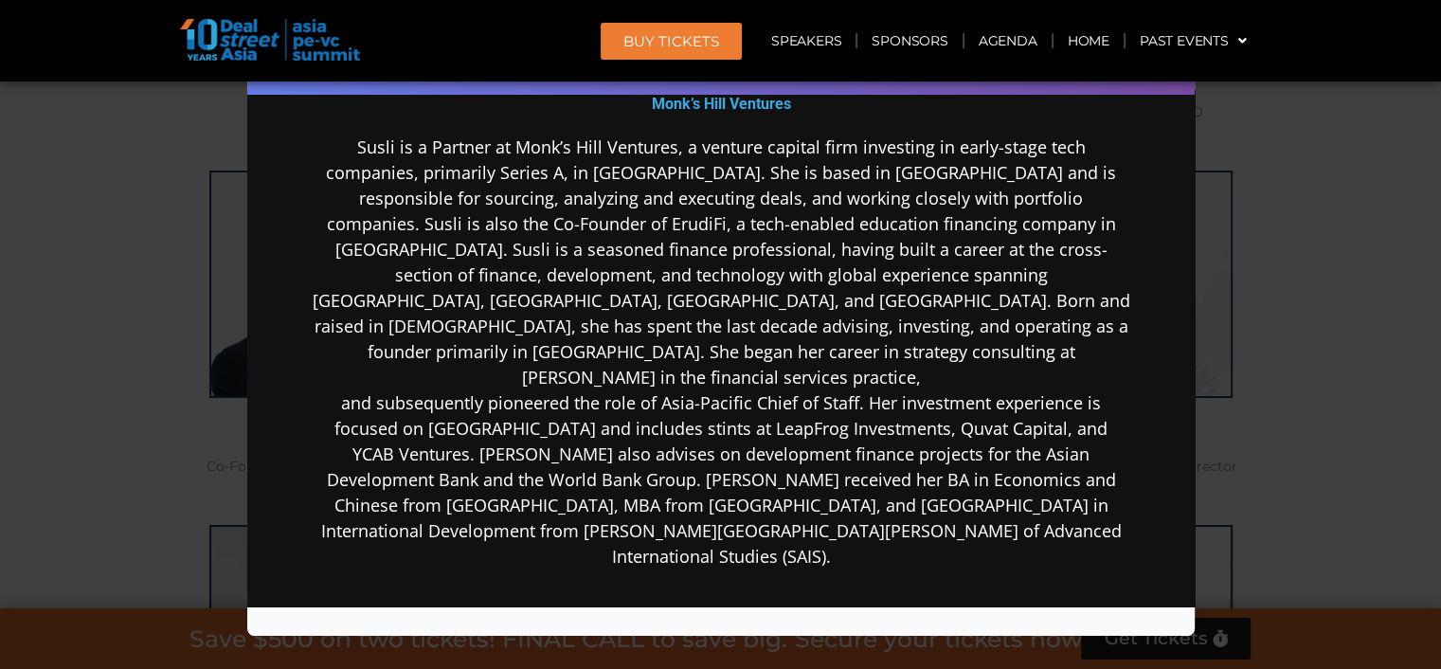
scroll to position [379, 0]
click at [1383, 423] on div "Speaker Profile ×" at bounding box center [720, 334] width 1441 height 669
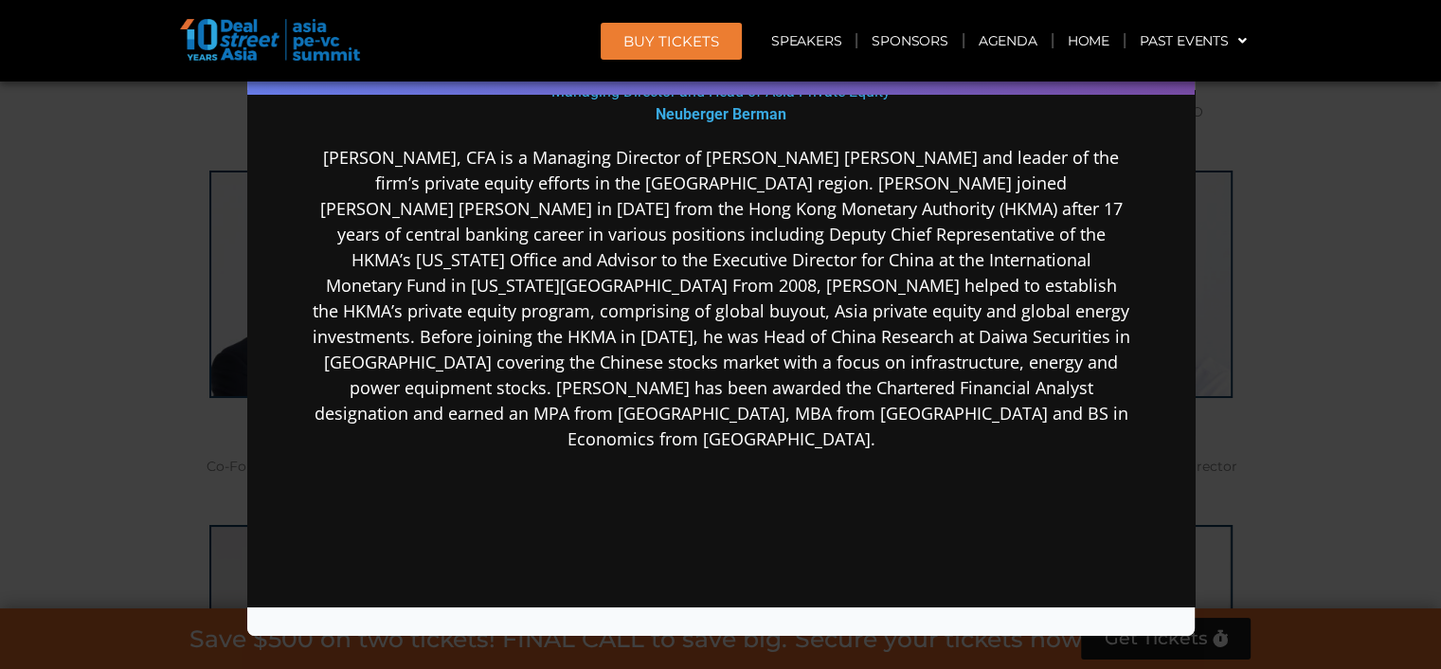
scroll to position [378, 0]
click at [1335, 416] on div "Speaker Profile ×" at bounding box center [720, 334] width 1441 height 669
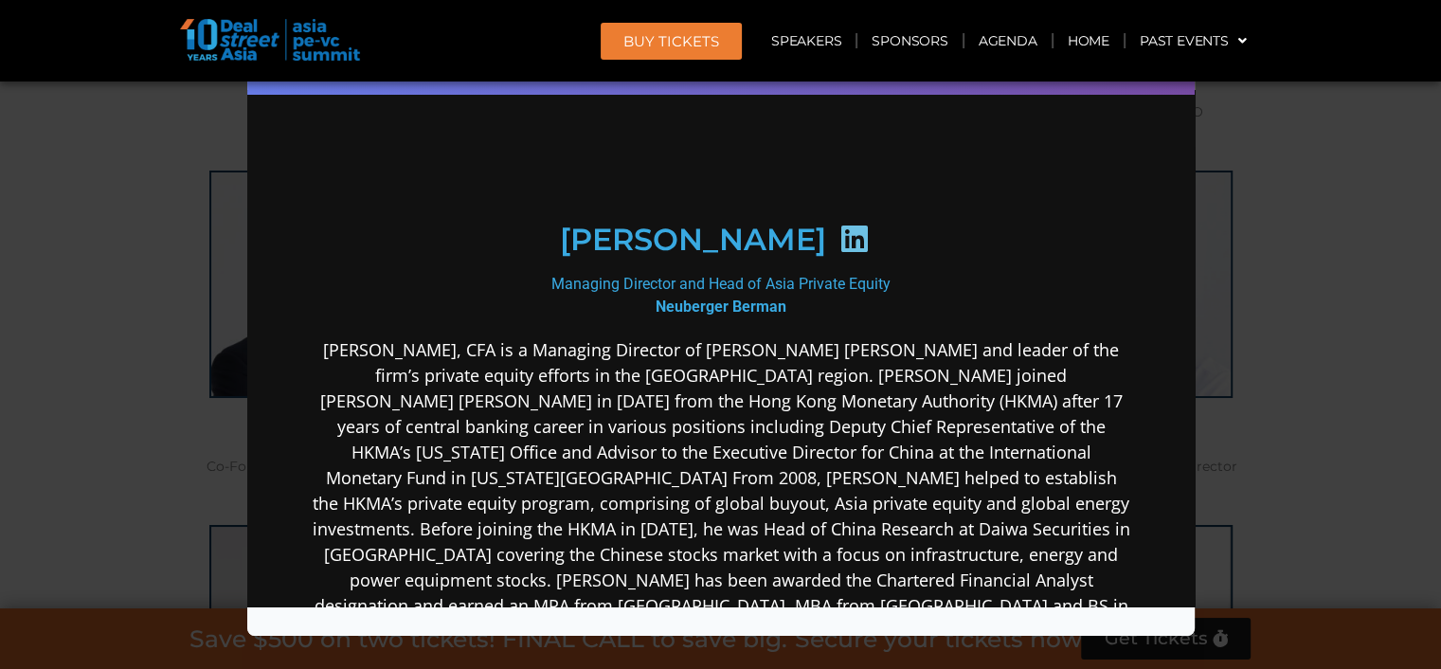
scroll to position [189, 0]
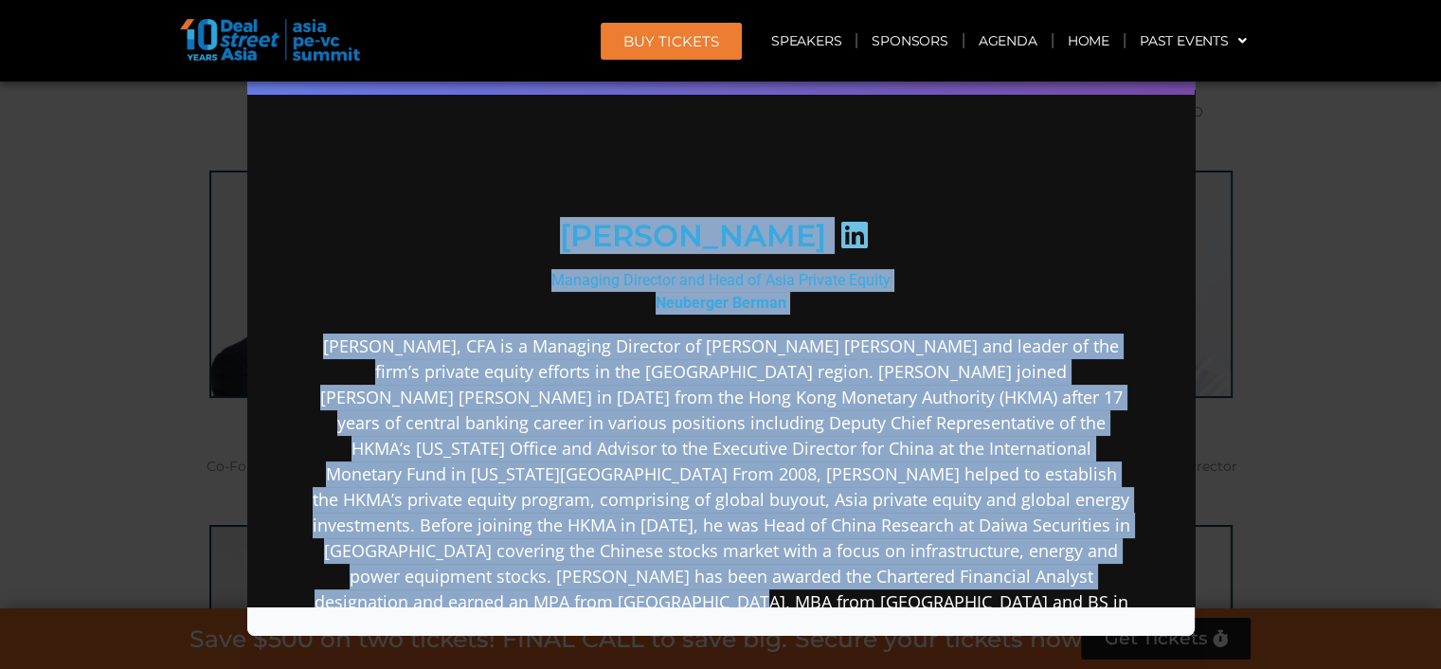
drag, startPoint x: 843, startPoint y: 596, endPoint x: 612, endPoint y: 217, distance: 443.9
click at [612, 217] on div "Kent Chen Managing Director and Head of Asia Private Equity Neuberger Berman" at bounding box center [720, 453] width 819 height 974
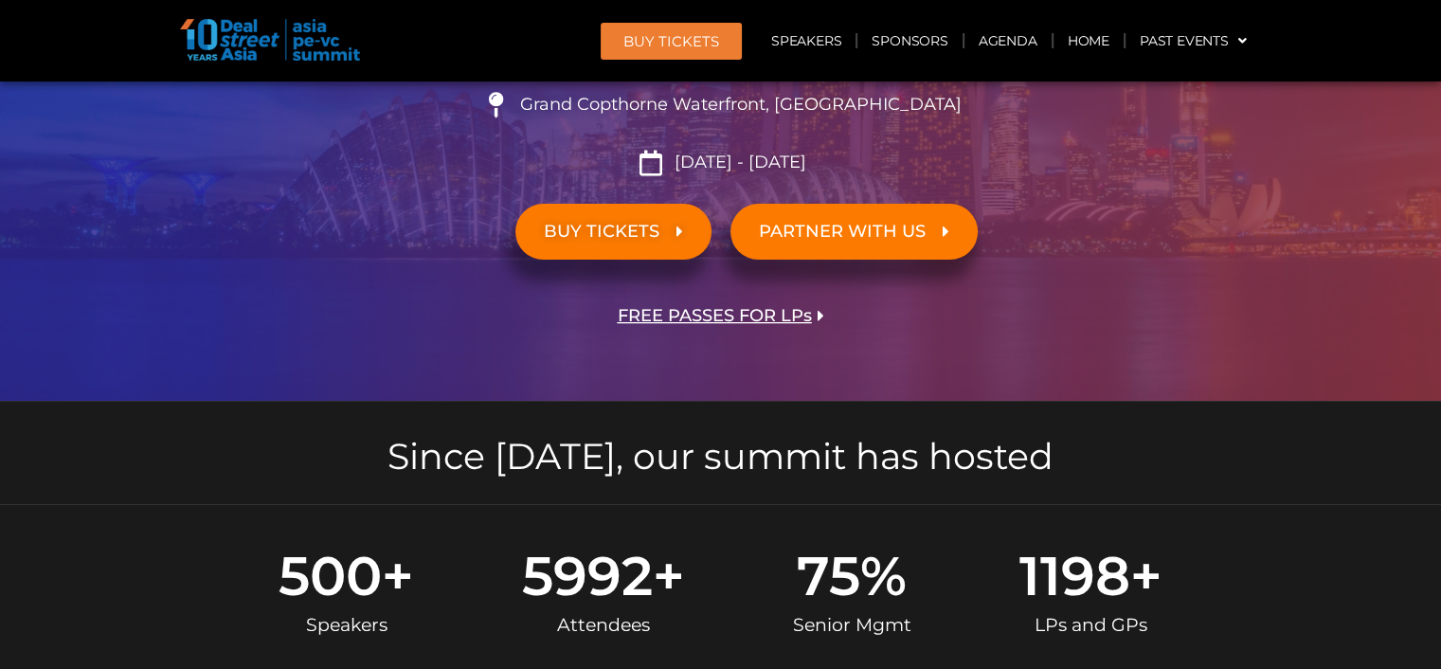
scroll to position [474, 0]
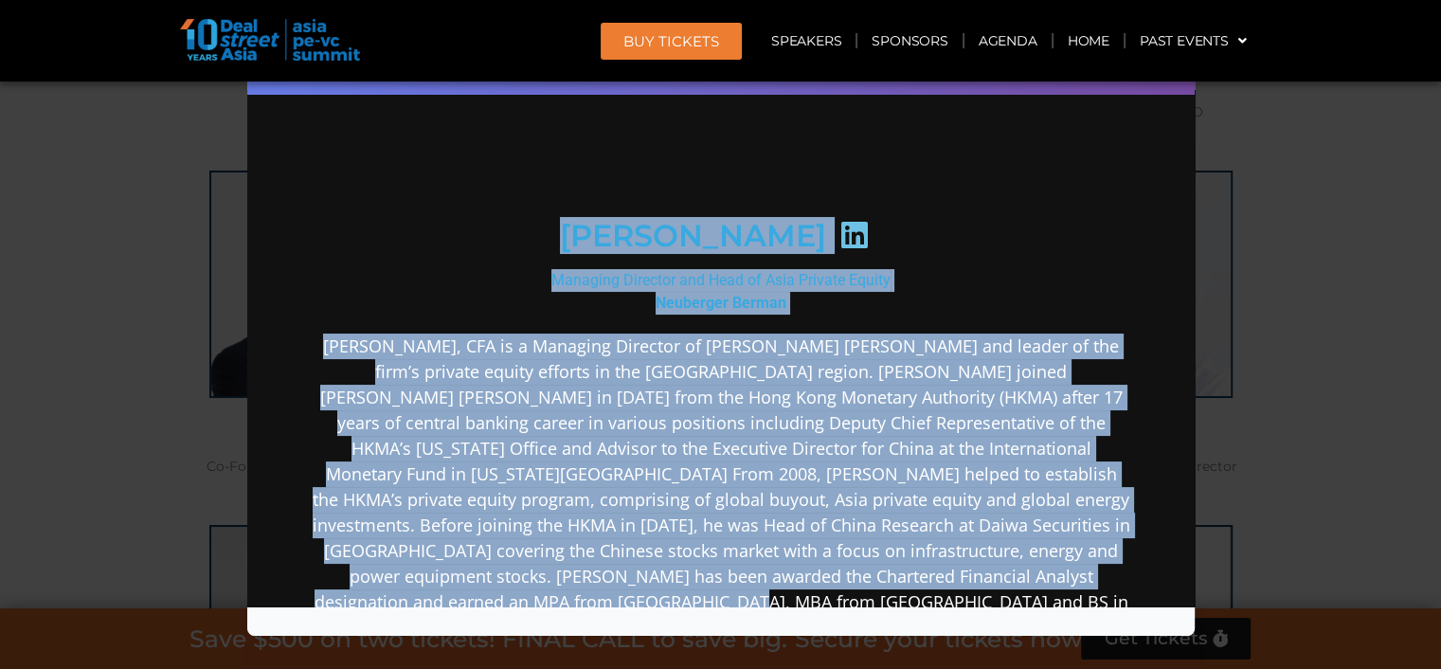
copy div "Lore Ipsu Dolorsit Ametcons adi Elit se Doei Tempori Utlabo Etdolorem Aliqua En…"
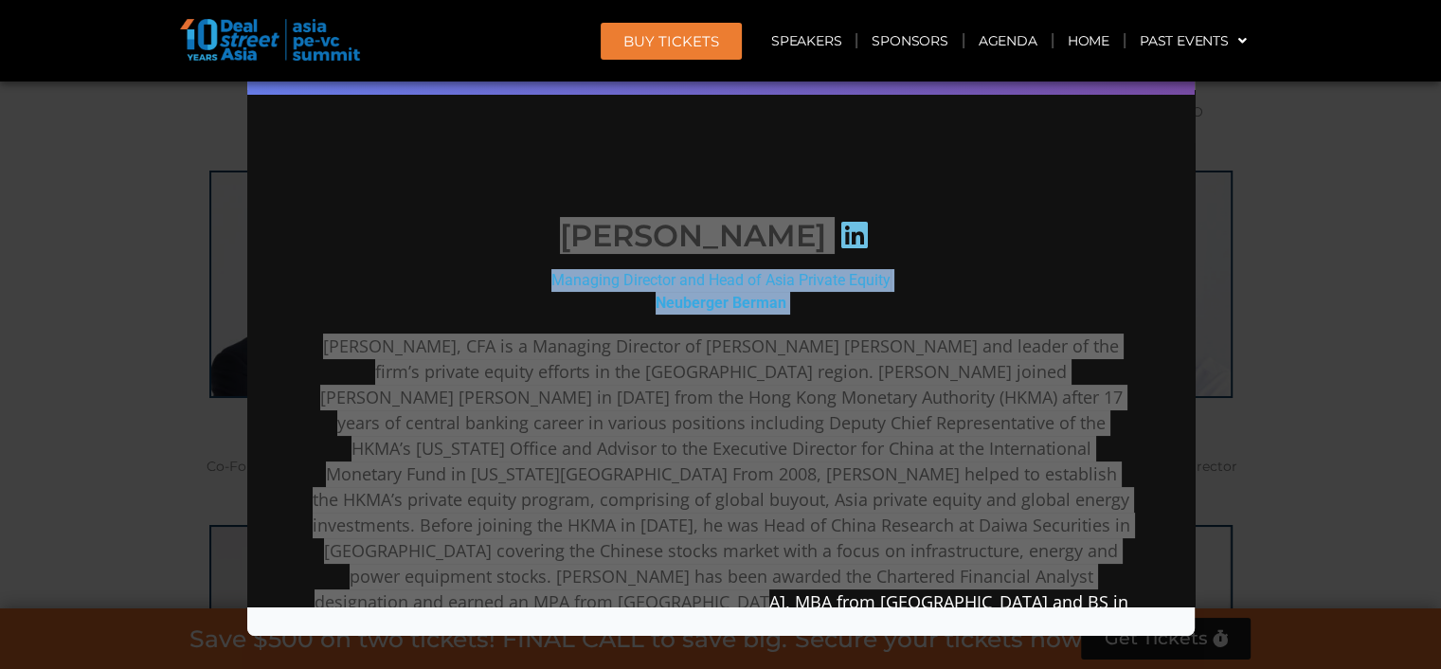
click at [1372, 365] on div "Speaker Profile ×" at bounding box center [720, 334] width 1441 height 669
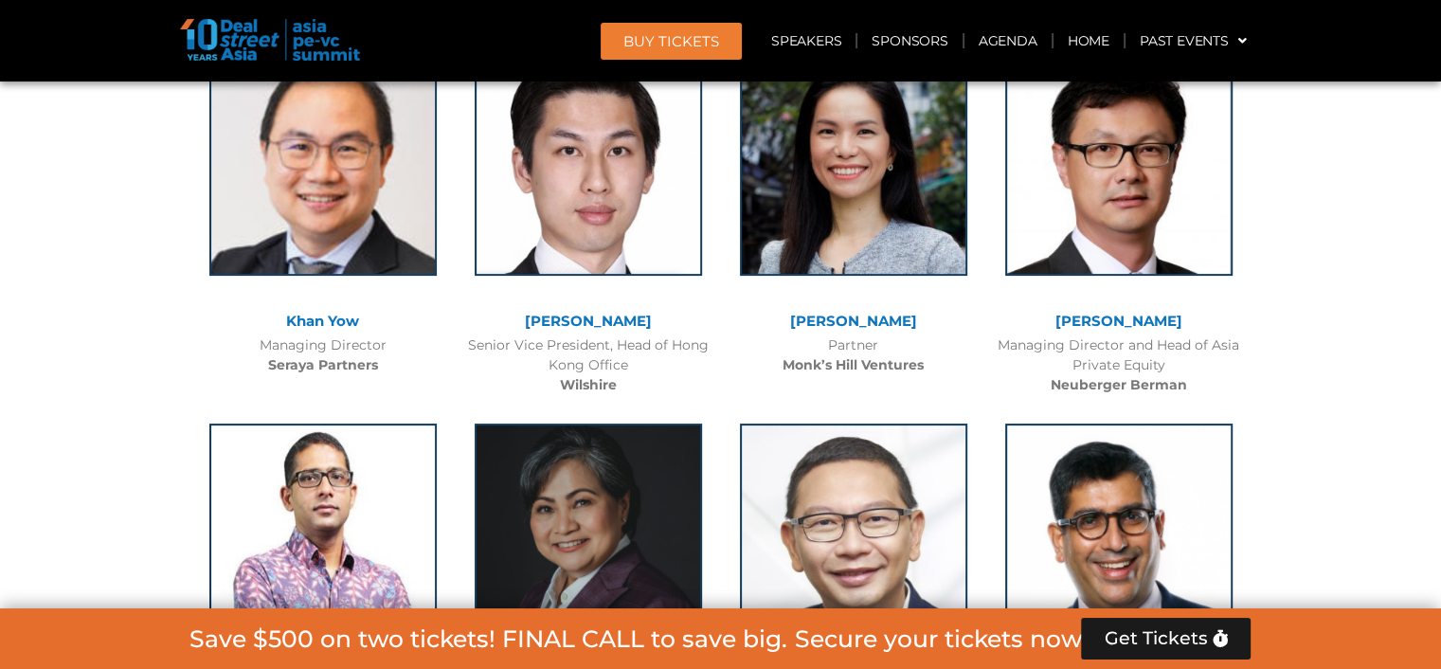
scroll to position [7472, 0]
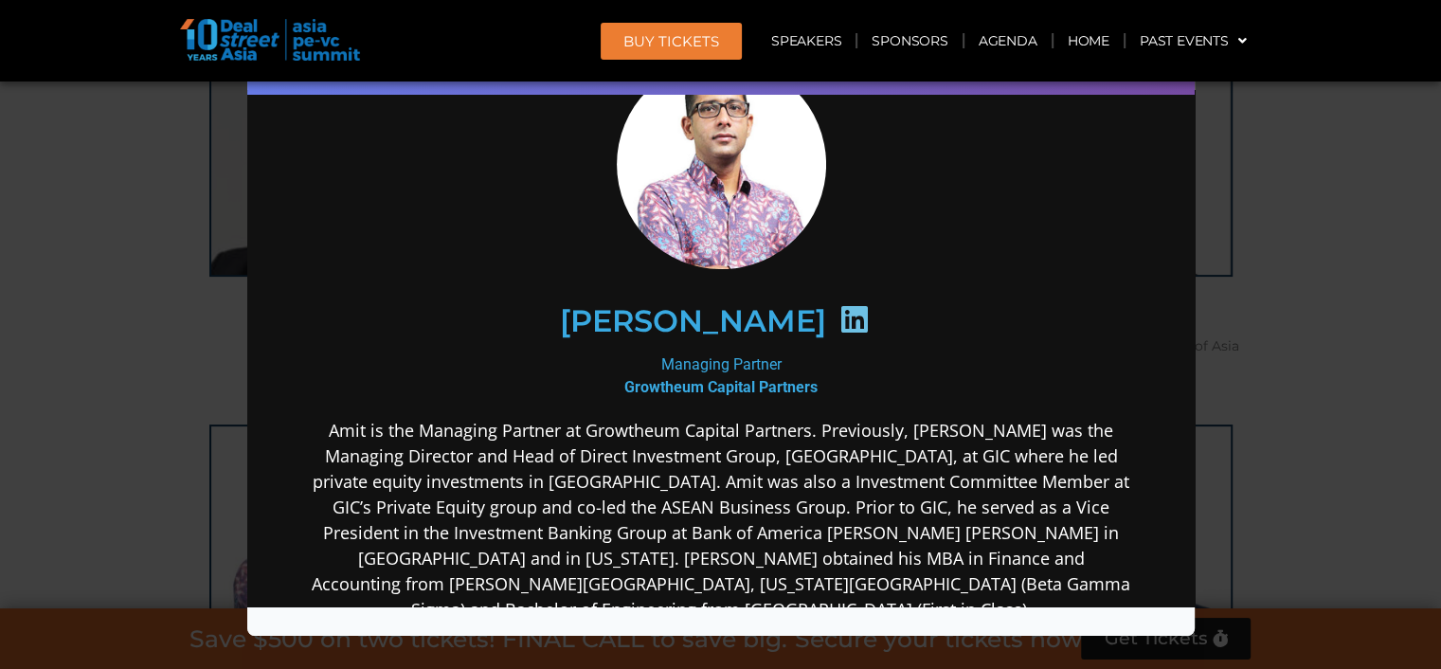
scroll to position [94, 0]
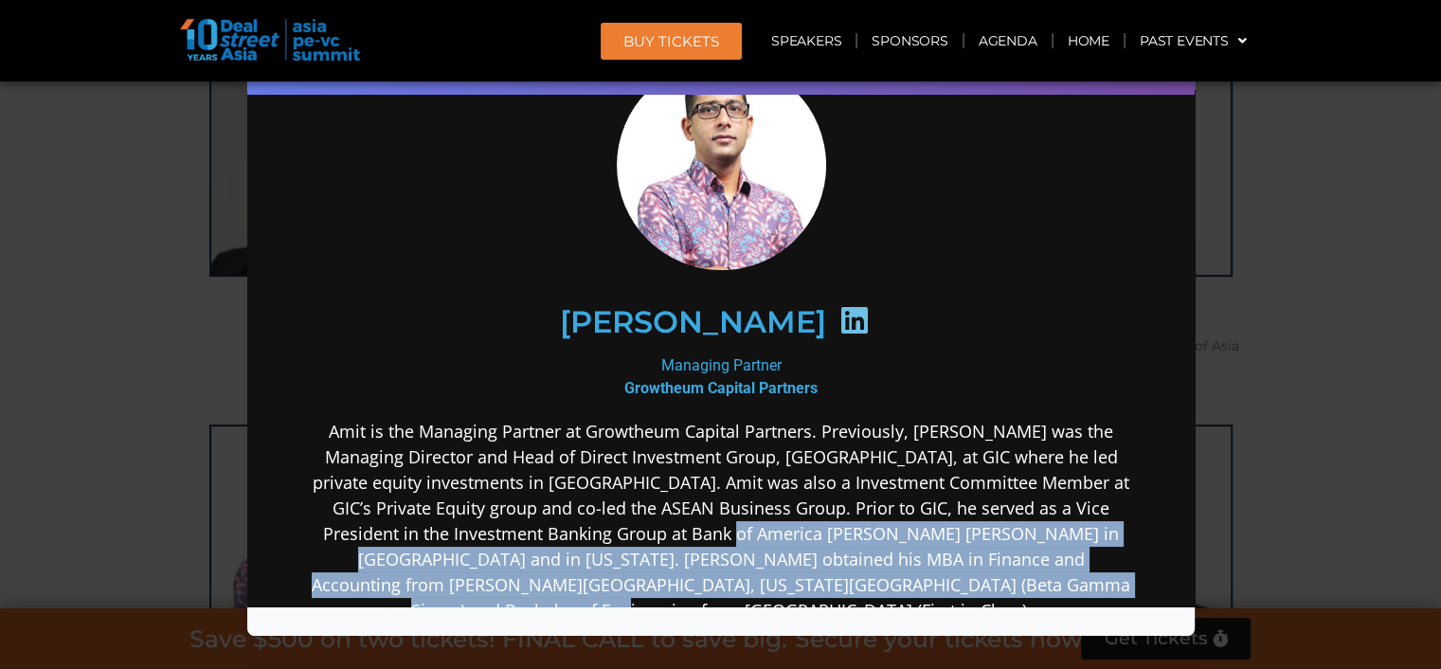
drag, startPoint x: 1114, startPoint y: 589, endPoint x: 744, endPoint y: 532, distance: 374.8
click at [744, 532] on p "Amit is the Managing Partner at Growtheum Capital Partners. Previously, [PERSON…" at bounding box center [720, 521] width 819 height 205
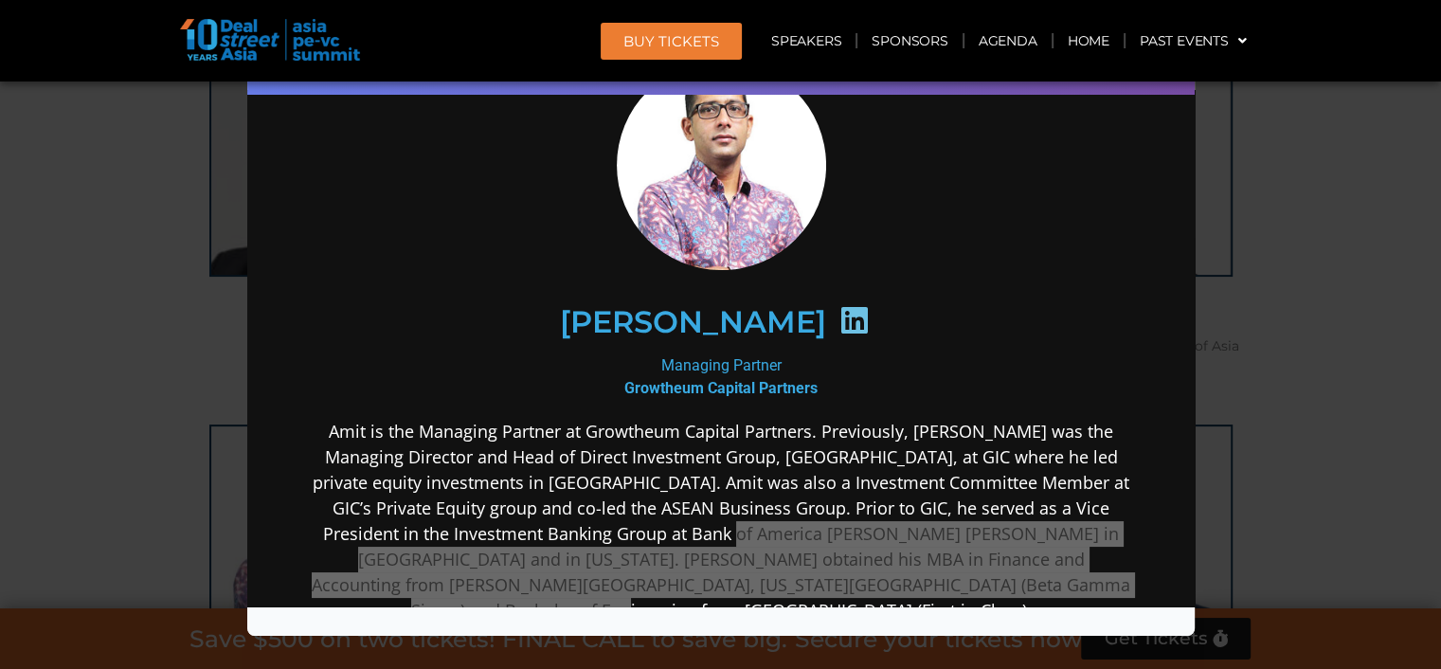
click at [1273, 386] on div "Speaker Profile ×" at bounding box center [720, 334] width 1441 height 669
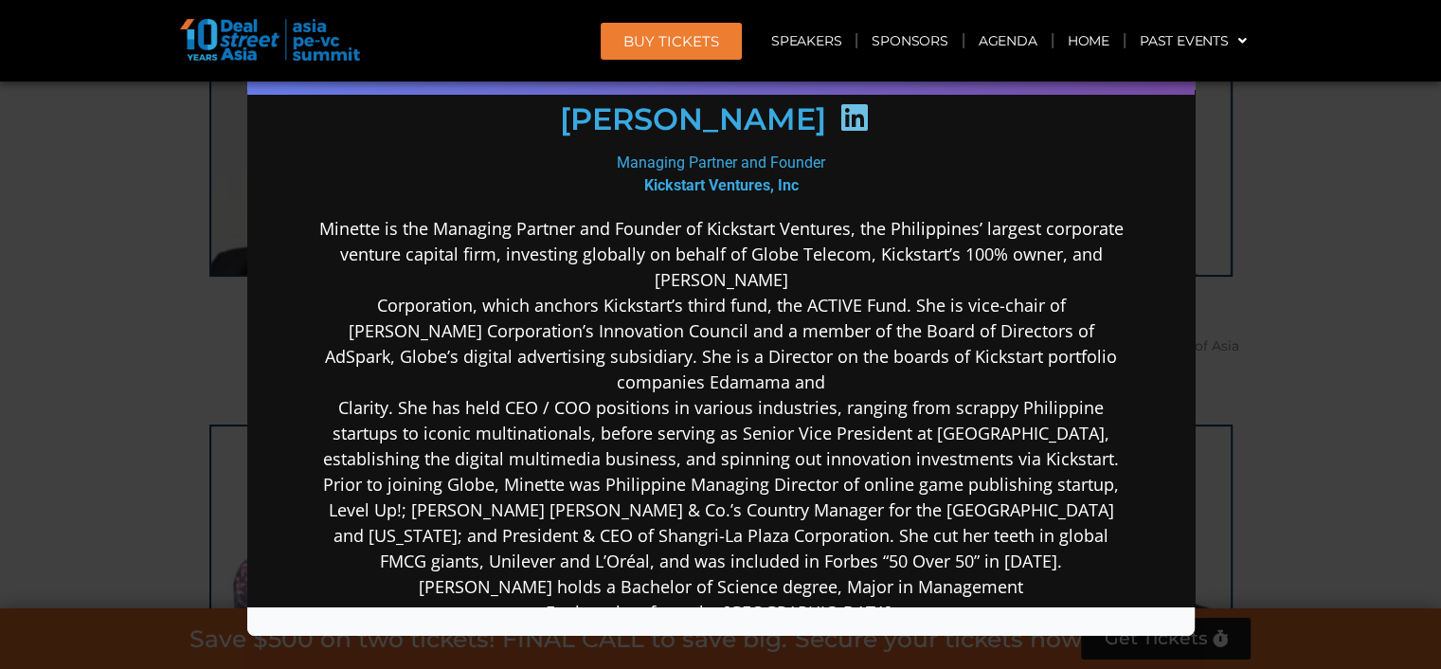
scroll to position [281, 0]
click at [1379, 462] on div "Speaker Profile ×" at bounding box center [720, 334] width 1441 height 669
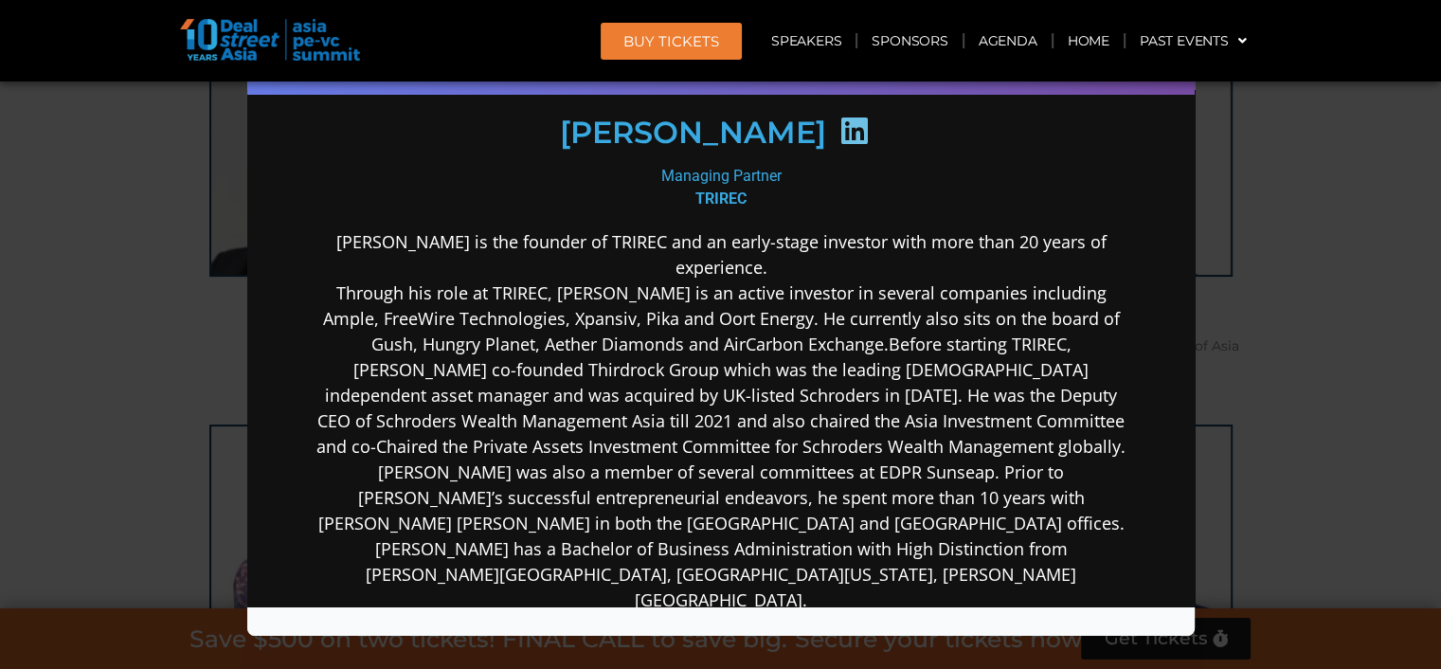
scroll to position [284, 0]
click at [1341, 484] on div "Speaker Profile ×" at bounding box center [720, 334] width 1441 height 669
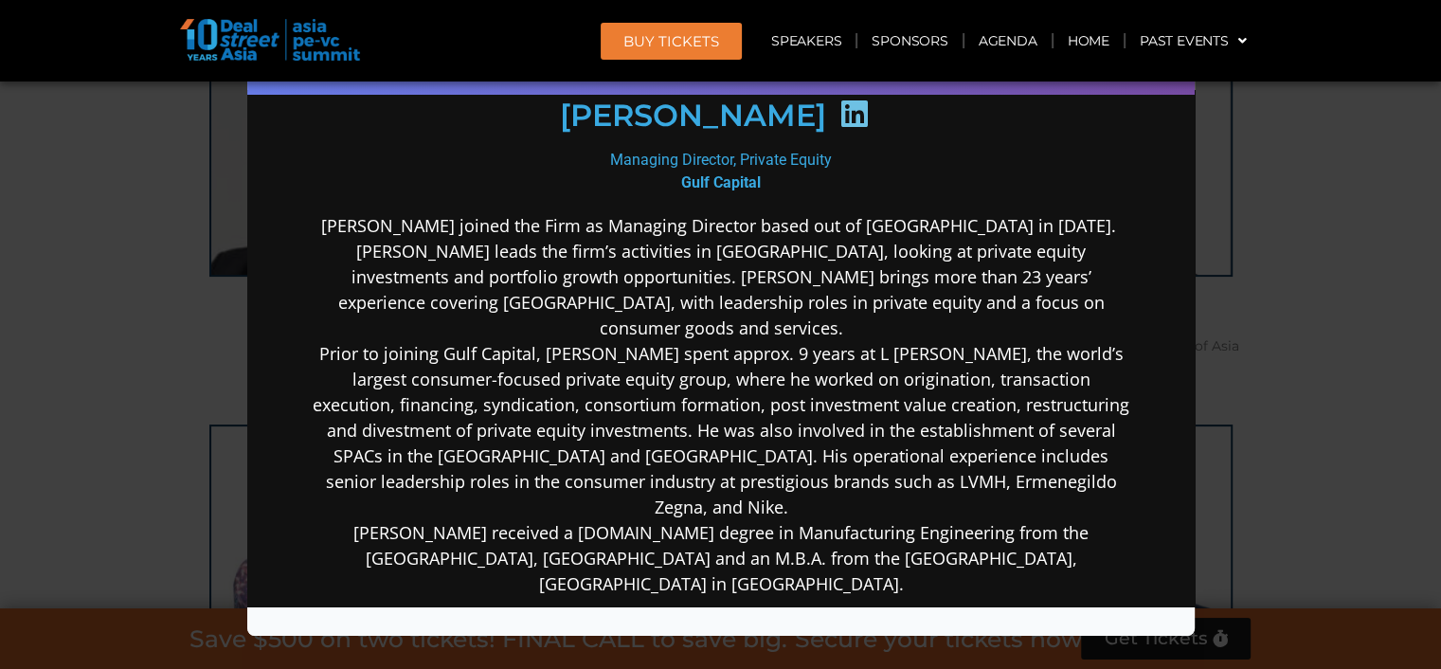
click at [1356, 495] on div "Speaker Profile ×" at bounding box center [720, 334] width 1441 height 669
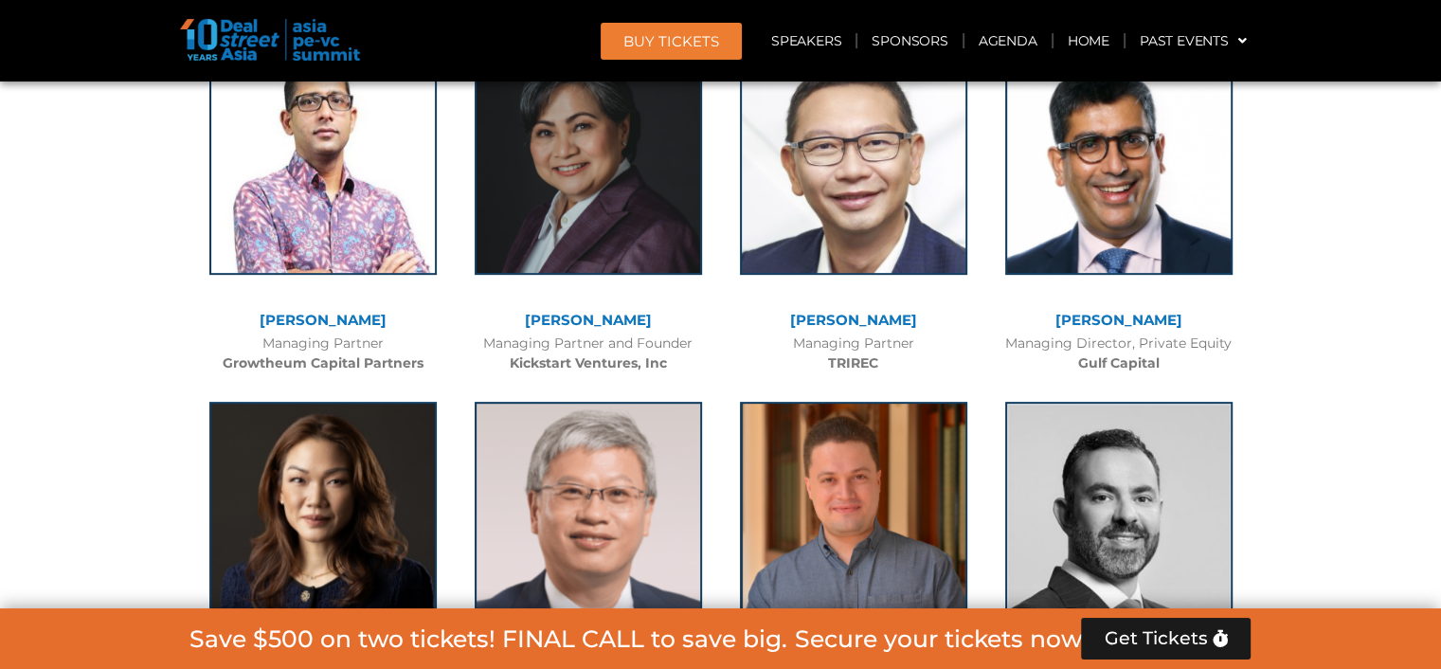
scroll to position [7850, 0]
click at [332, 664] on link "[PERSON_NAME]" at bounding box center [323, 673] width 127 height 18
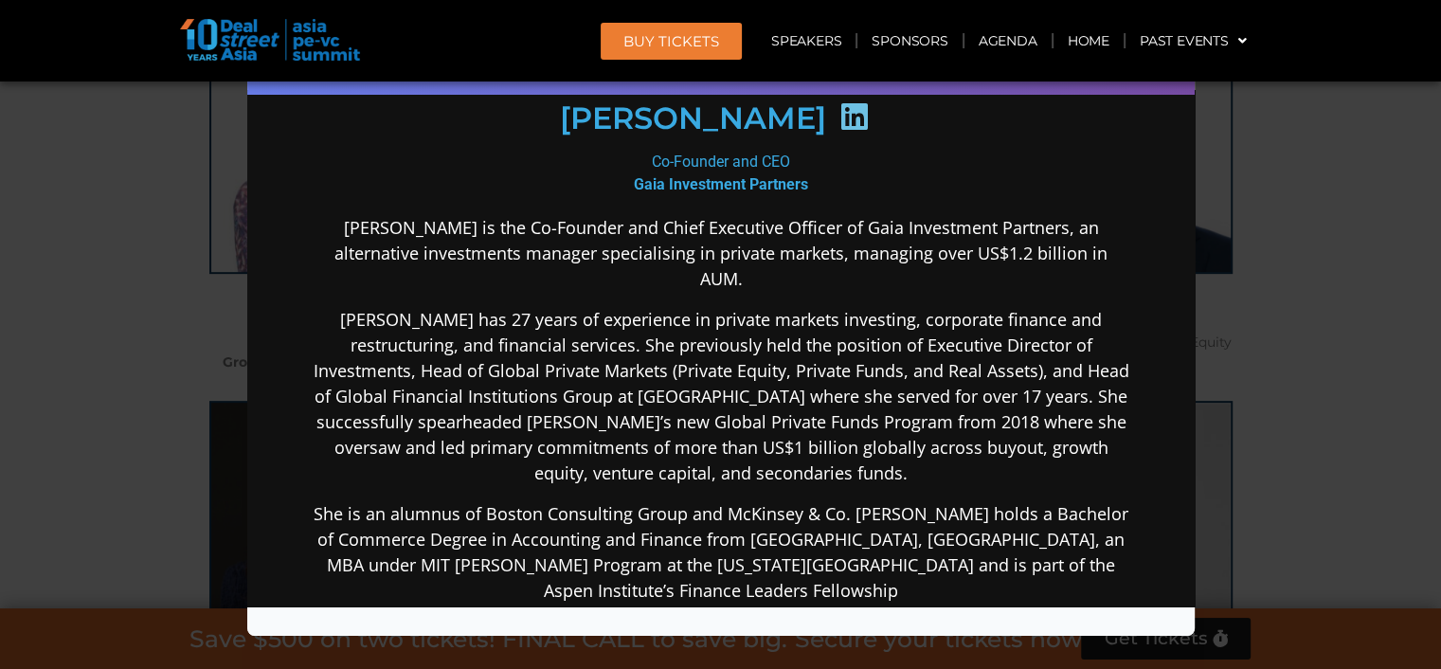
scroll to position [284, 0]
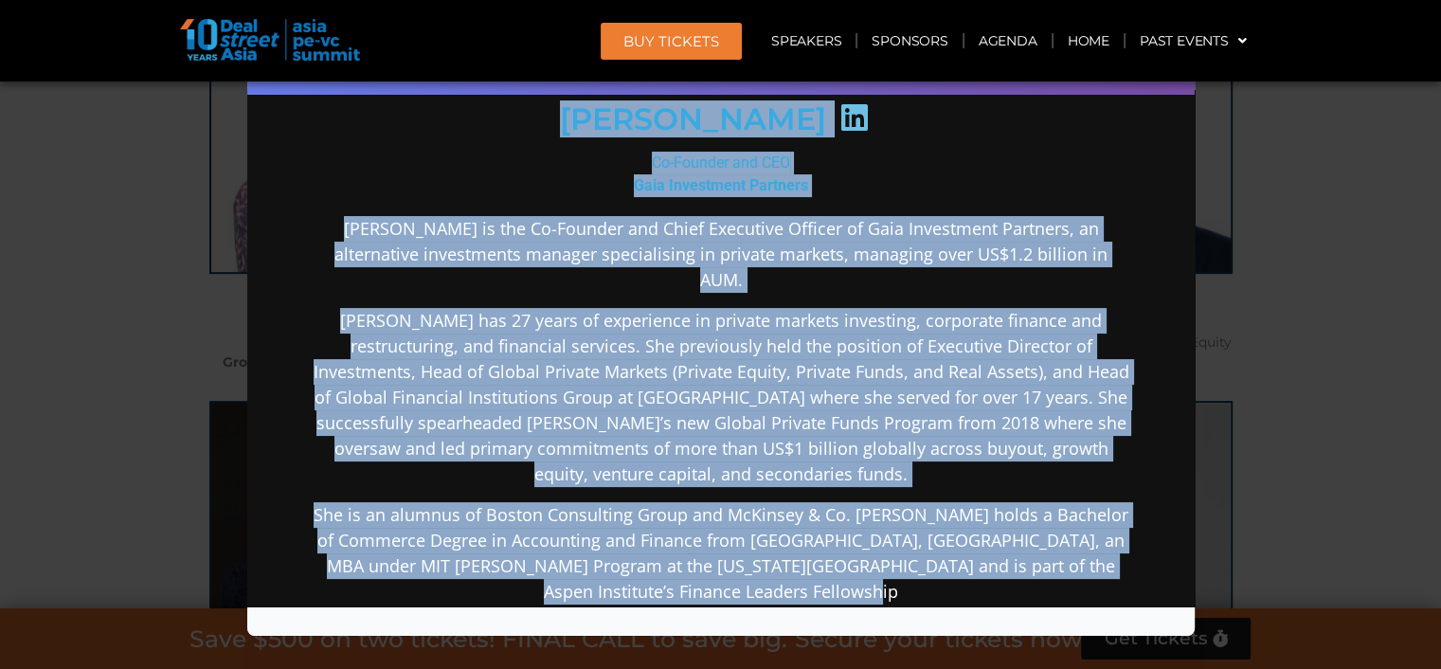
drag, startPoint x: 906, startPoint y: 576, endPoint x: 601, endPoint y: 147, distance: 526.5
click at [583, 126] on div "[PERSON_NAME] Co-Founder and CEO Gaia Investment Partners [PERSON_NAME] is the …" at bounding box center [720, 387] width 819 height 1034
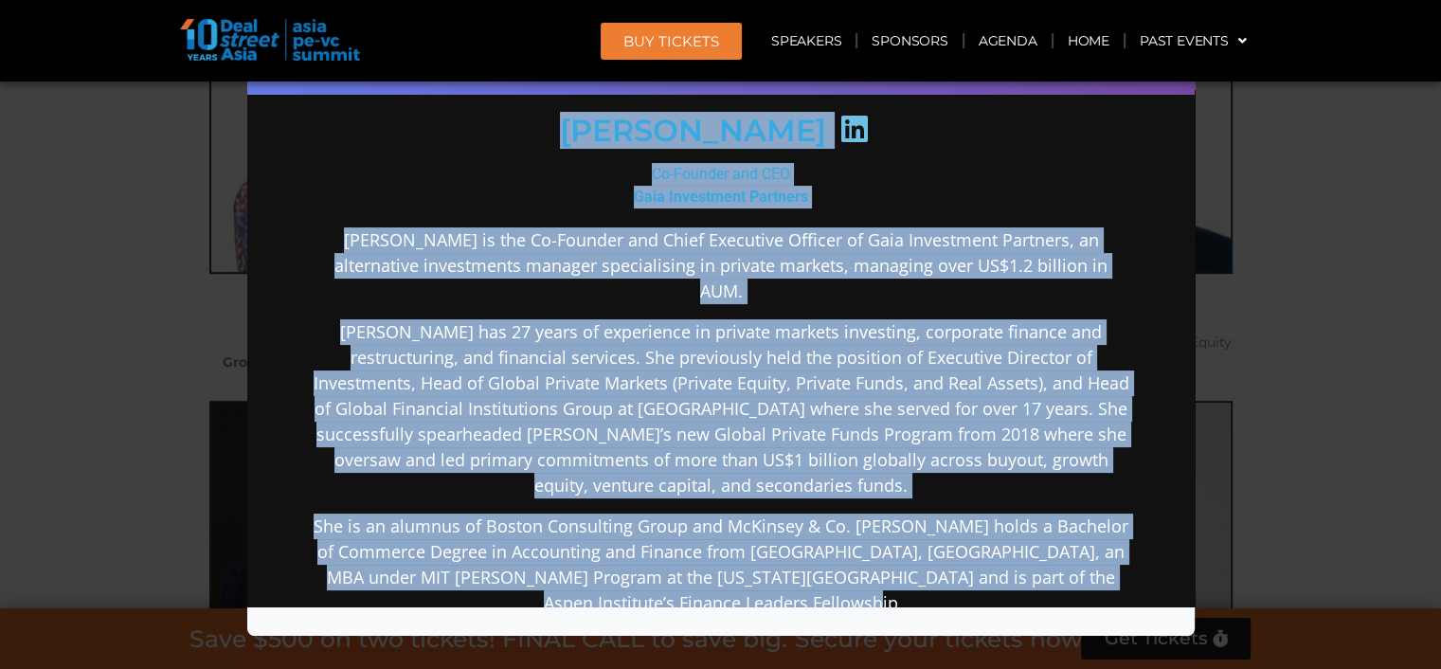
copy div "Loremi Dol Si-Ametcon adi ELI Sedd Eiusmodtem Incididu Utlabo et dol Ma-Aliquae…"
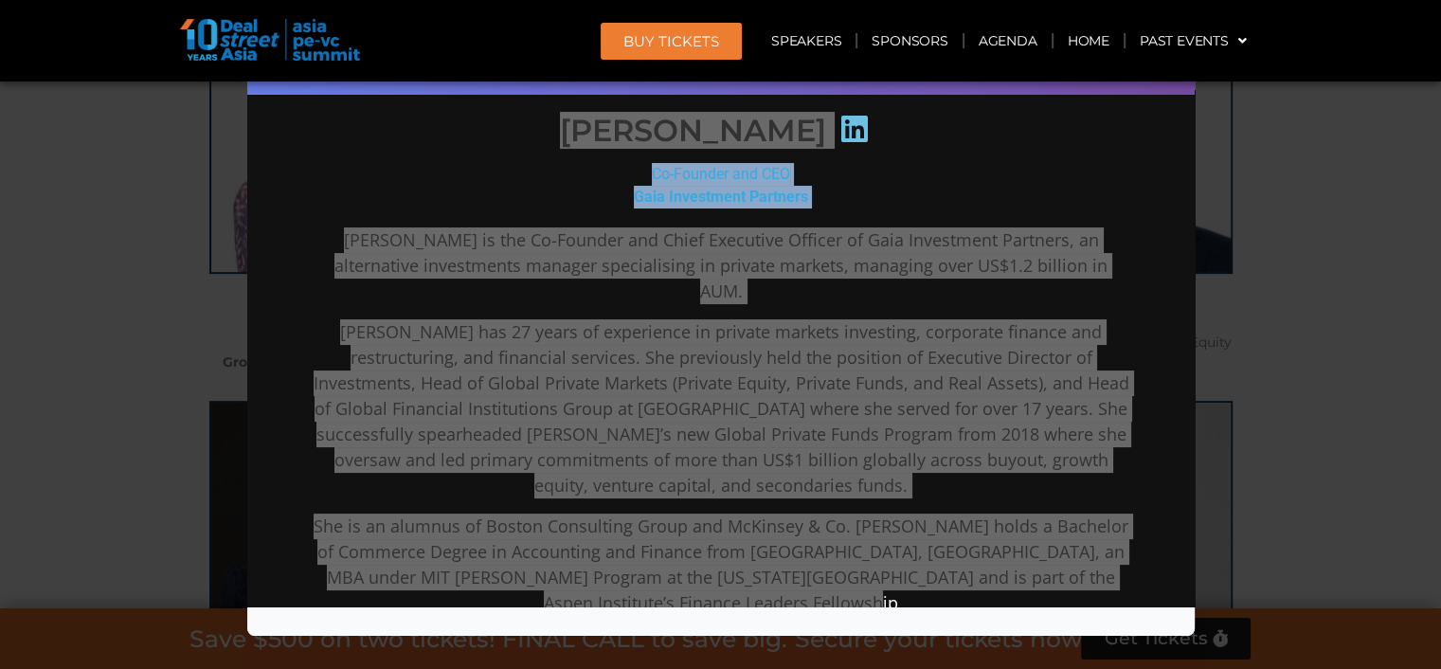
click at [1276, 344] on div "Speaker Profile ×" at bounding box center [720, 334] width 1441 height 669
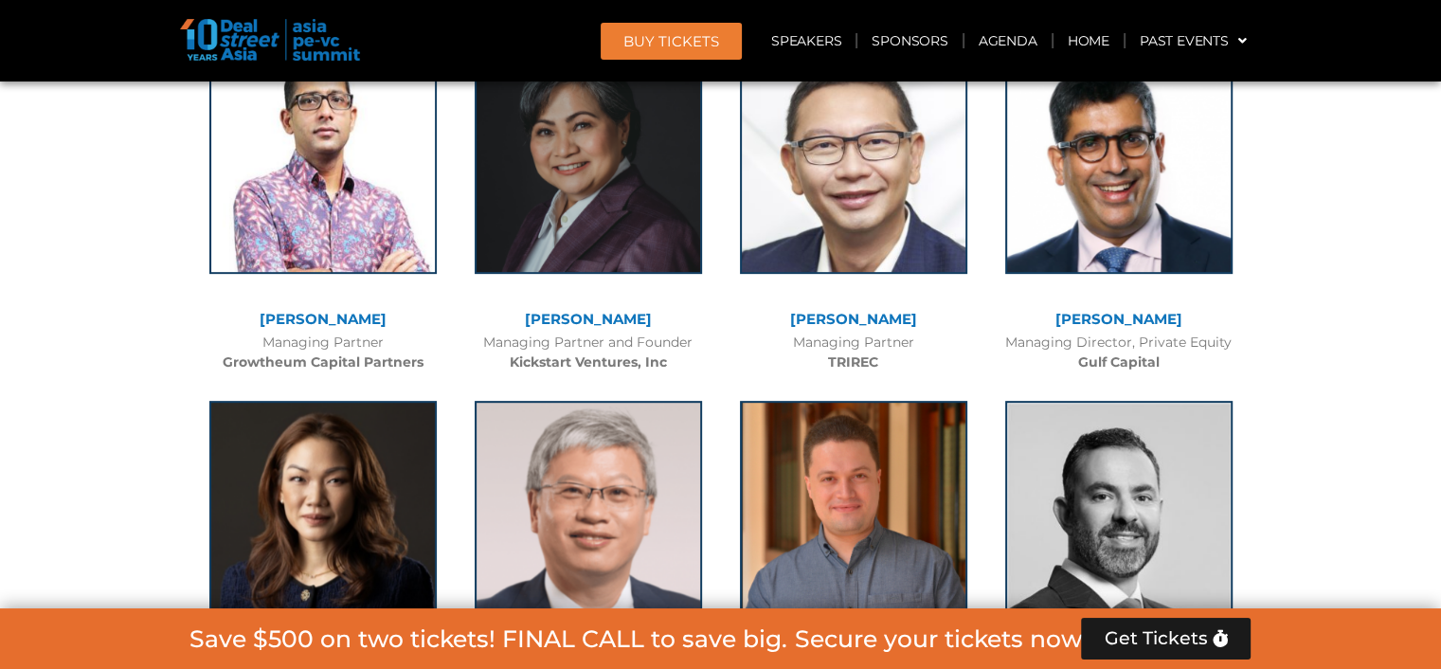
click at [585, 664] on link "[PERSON_NAME]" at bounding box center [588, 673] width 127 height 18
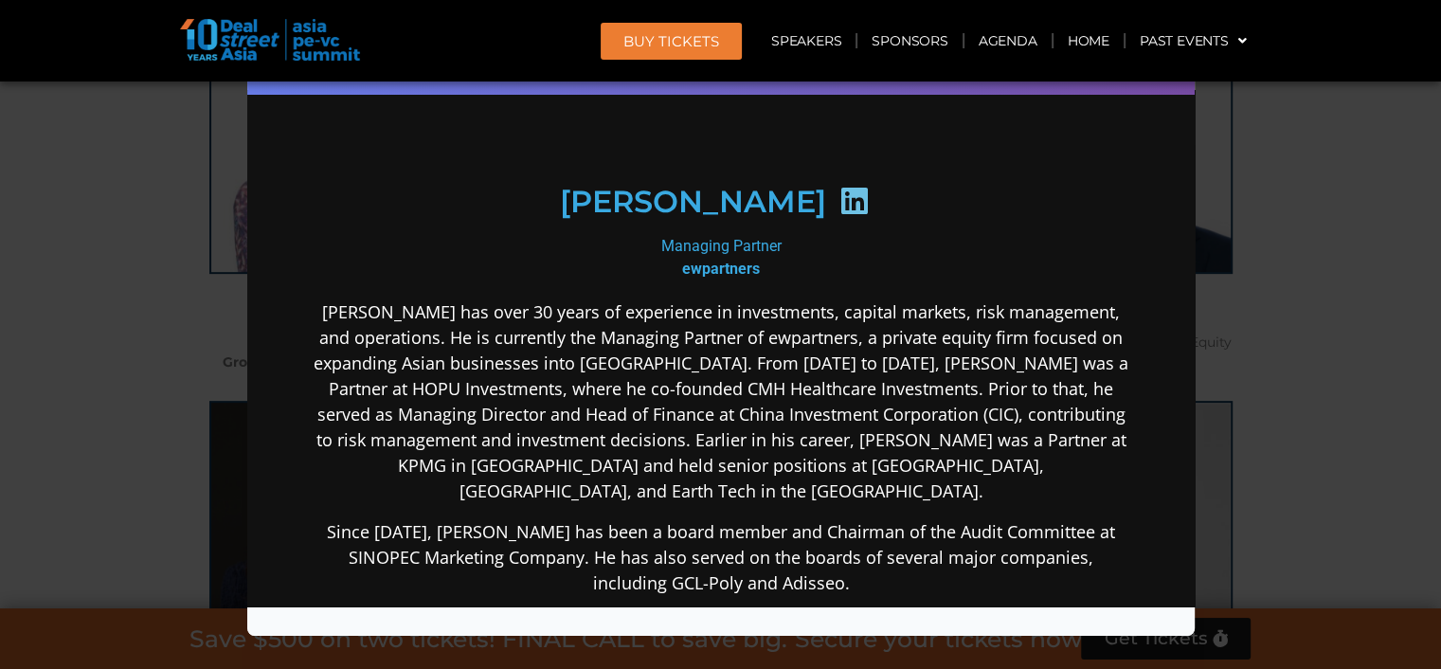
scroll to position [188, 0]
click at [1353, 473] on div "Speaker Profile ×" at bounding box center [720, 334] width 1441 height 669
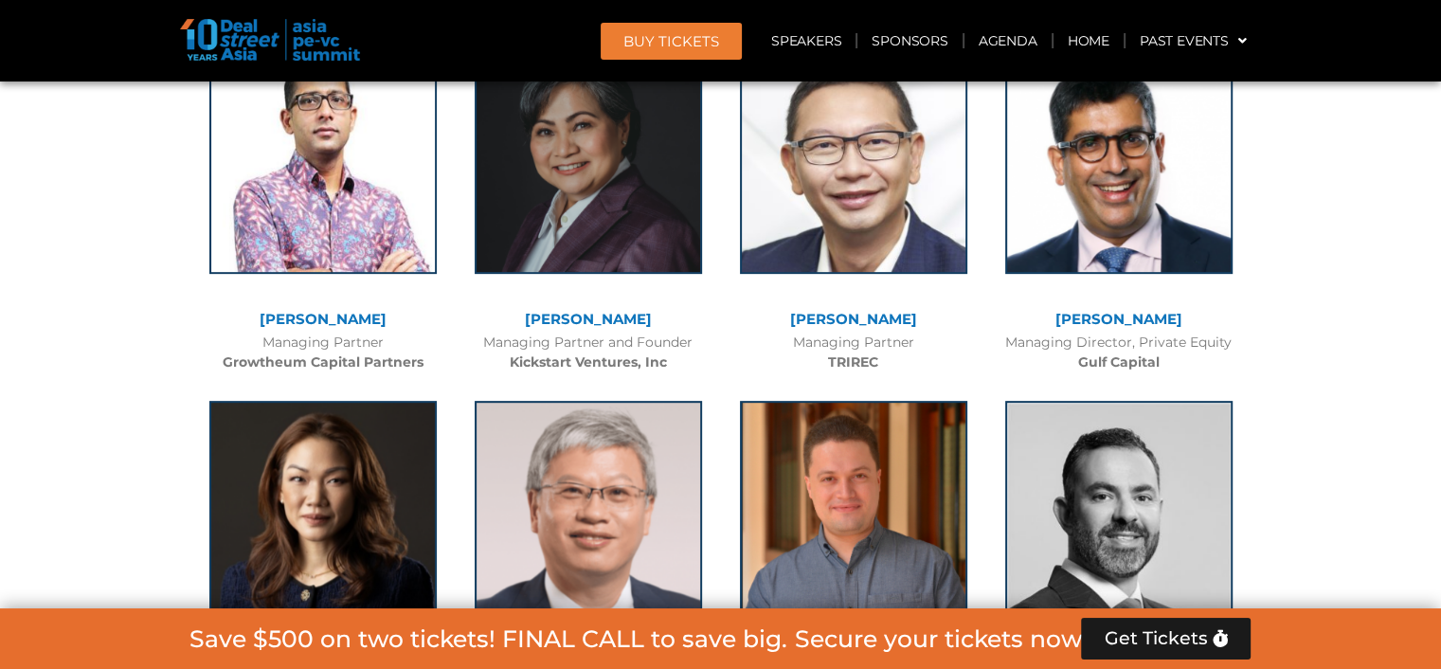
click at [867, 664] on link "[PERSON_NAME]" at bounding box center [853, 673] width 127 height 18
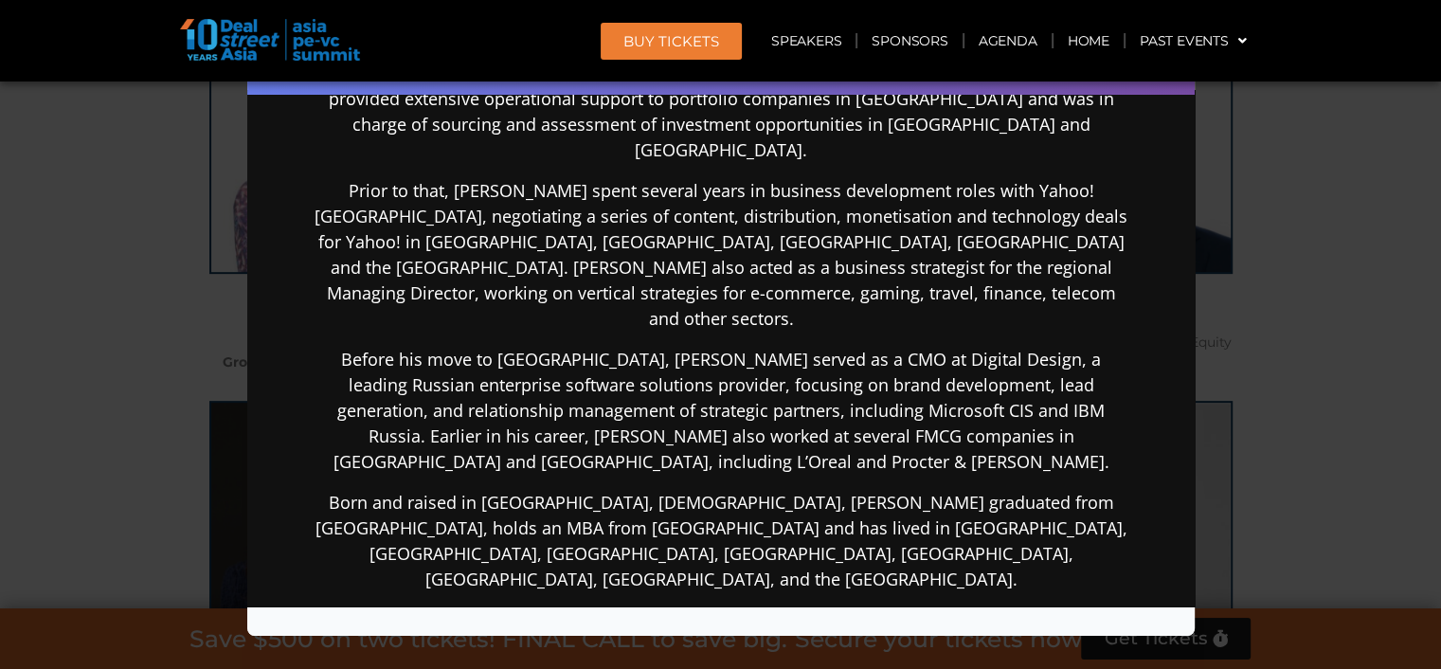
scroll to position [662, 0]
click at [1313, 468] on div "Speaker Profile ×" at bounding box center [720, 334] width 1441 height 669
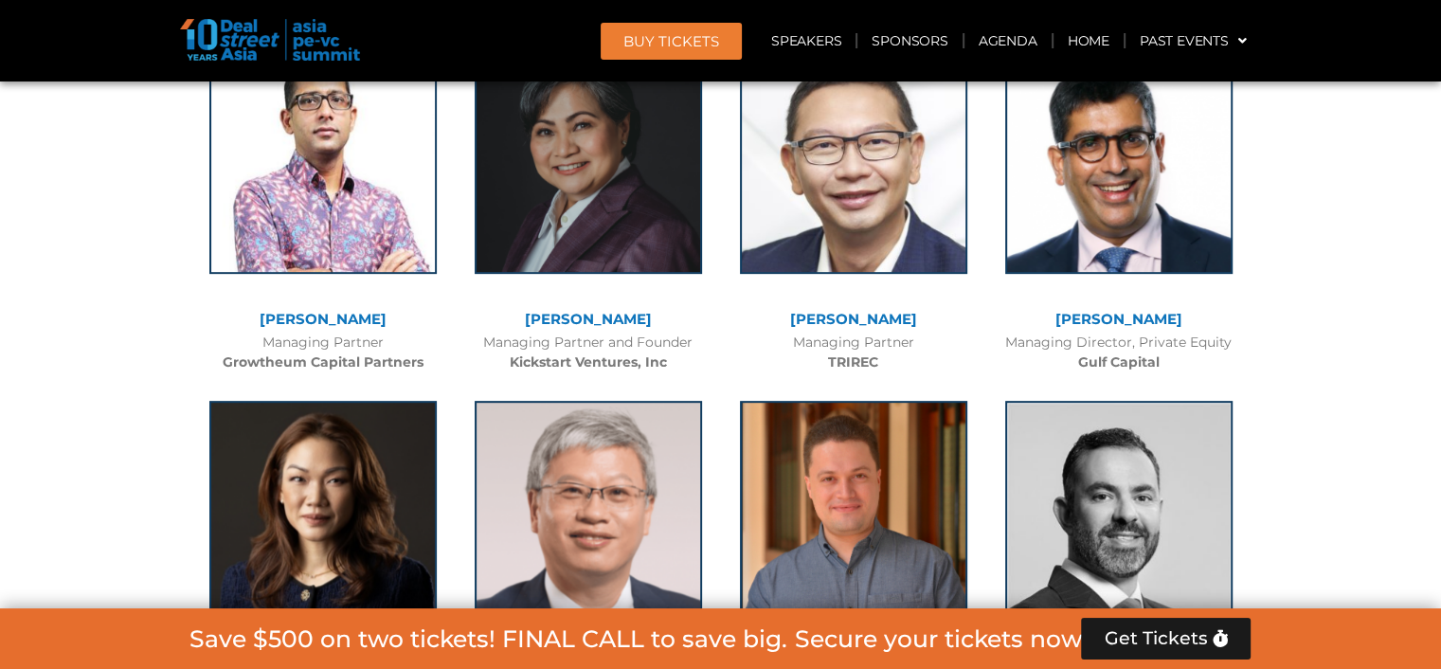
click at [1110, 664] on link "[PERSON_NAME]​" at bounding box center [1118, 673] width 127 height 18
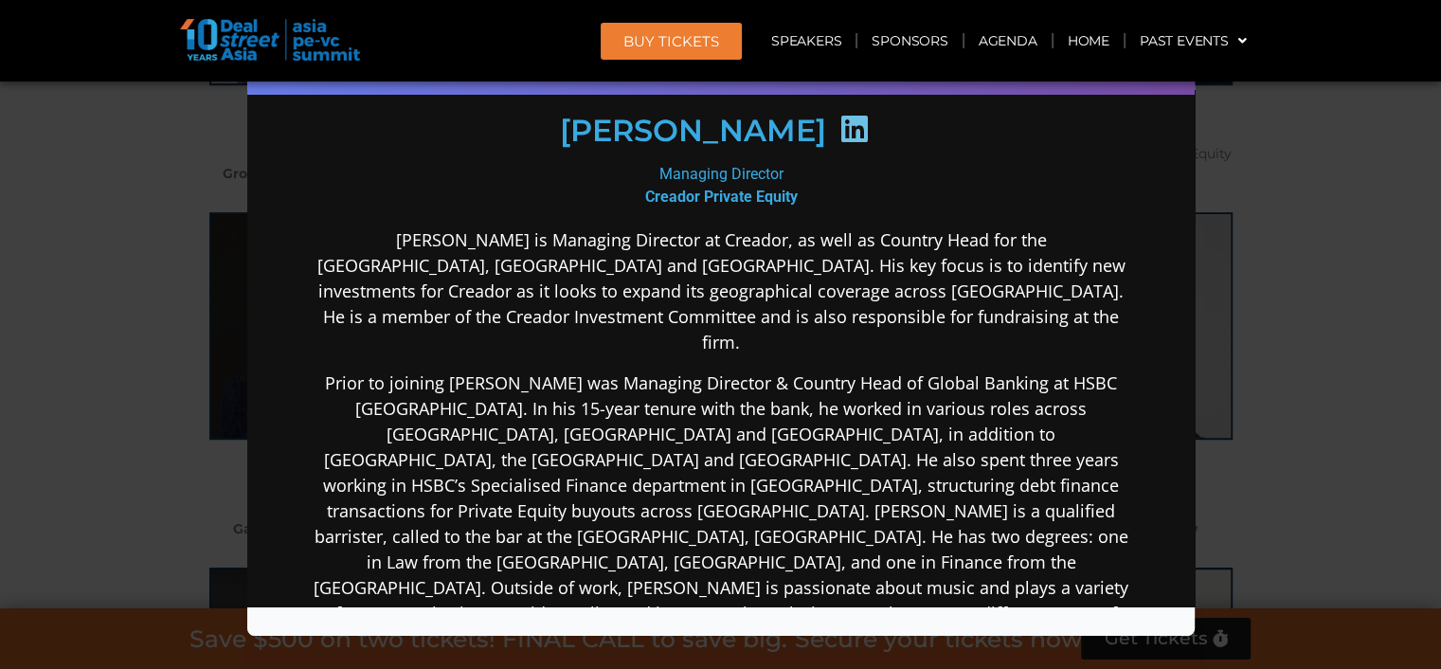
scroll to position [284, 0]
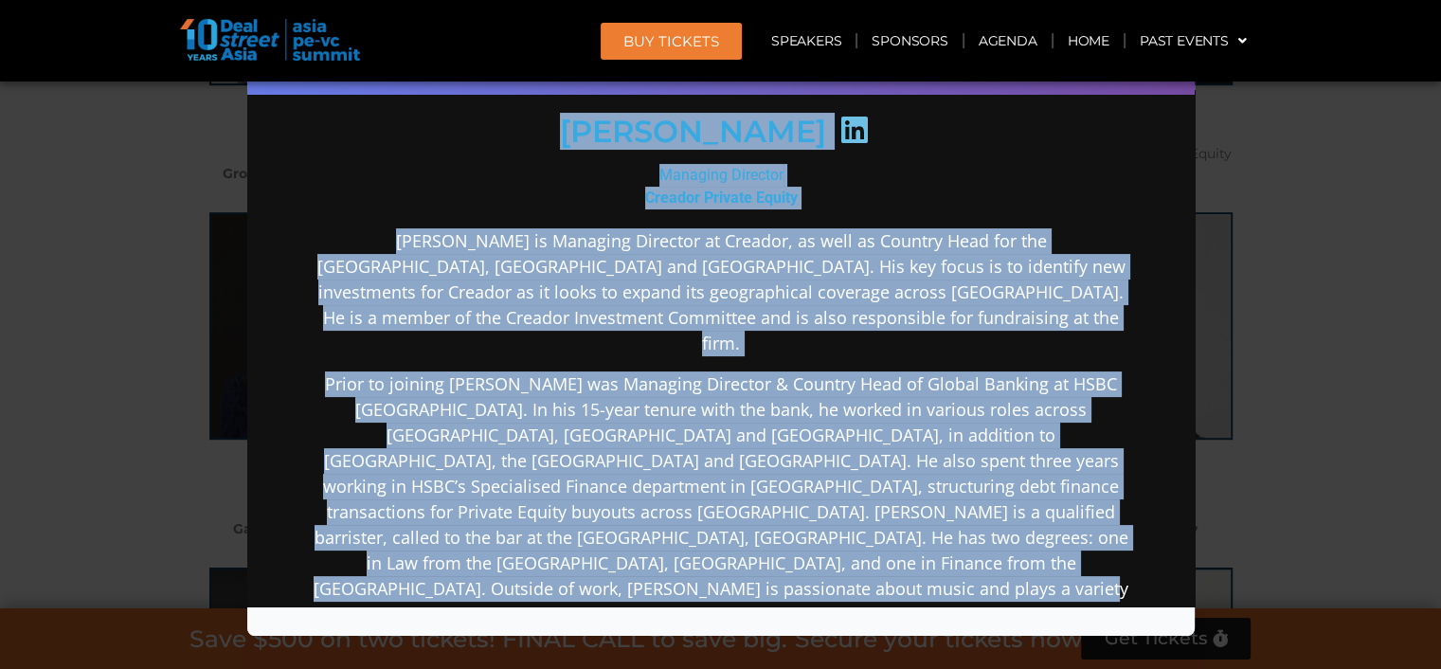
drag, startPoint x: 873, startPoint y: 564, endPoint x: 559, endPoint y: 130, distance: 535.9
click at [559, 130] on div "[PERSON_NAME]​ Managing Director Creador Private Equity [PERSON_NAME] is Managi…" at bounding box center [720, 411] width 819 height 1082
copy div "Lore Ipsumdo​ Sitametc Adipisci Elitsed Doeiusm Tempor Inci ut Laboreet Dolorem…"
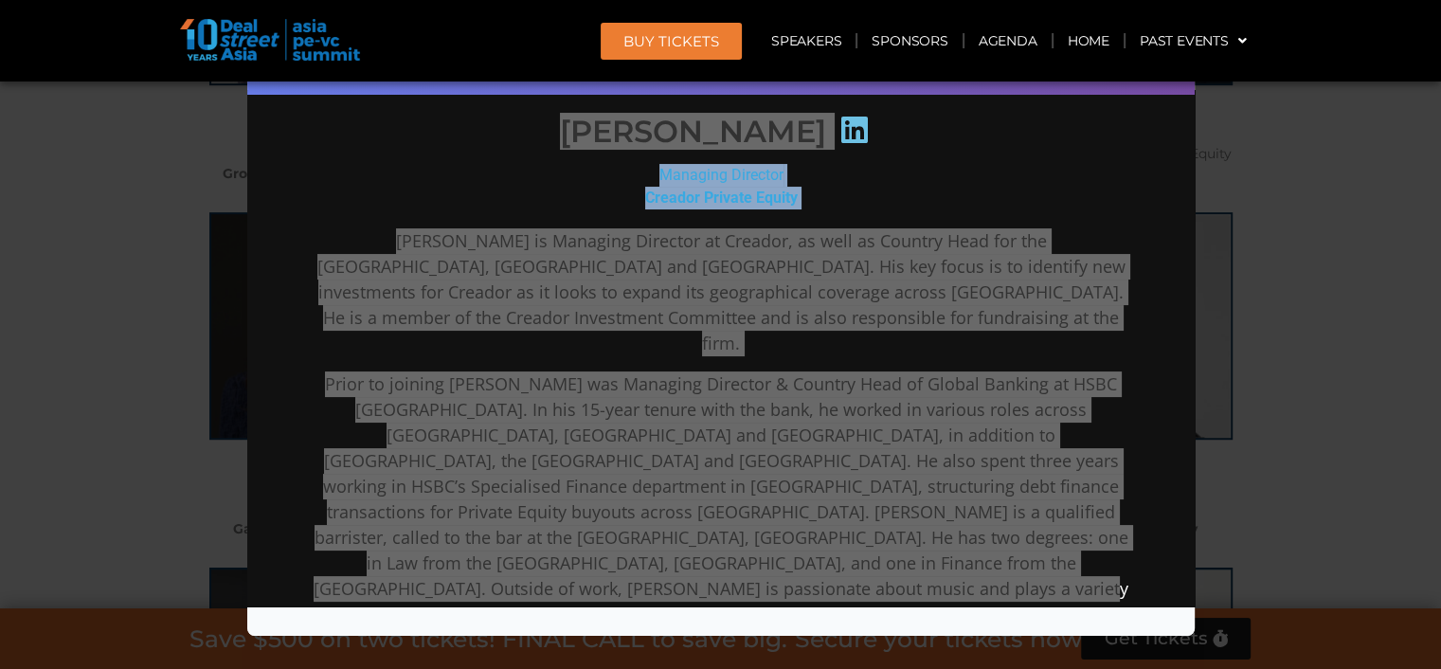
click at [1291, 302] on div "Speaker Profile ×" at bounding box center [720, 334] width 1441 height 669
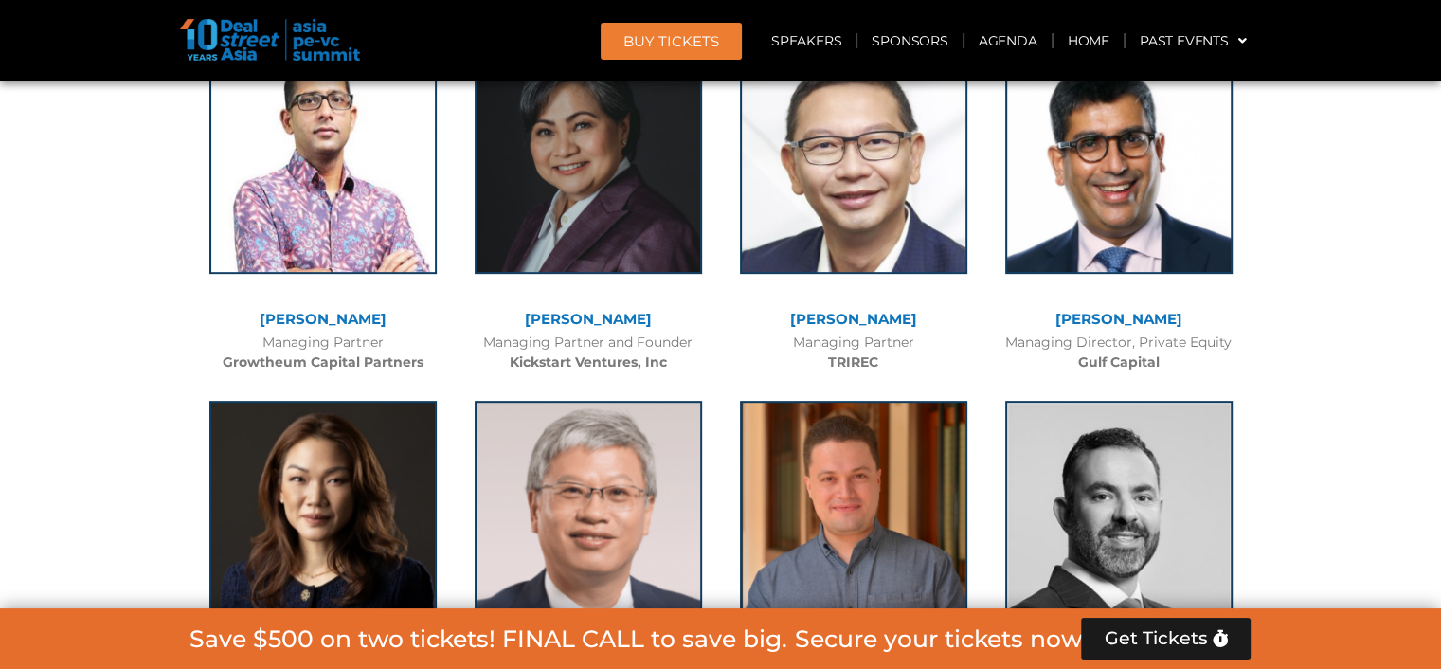
scroll to position [7849, 0]
click at [841, 665] on link "[PERSON_NAME]" at bounding box center [853, 674] width 127 height 18
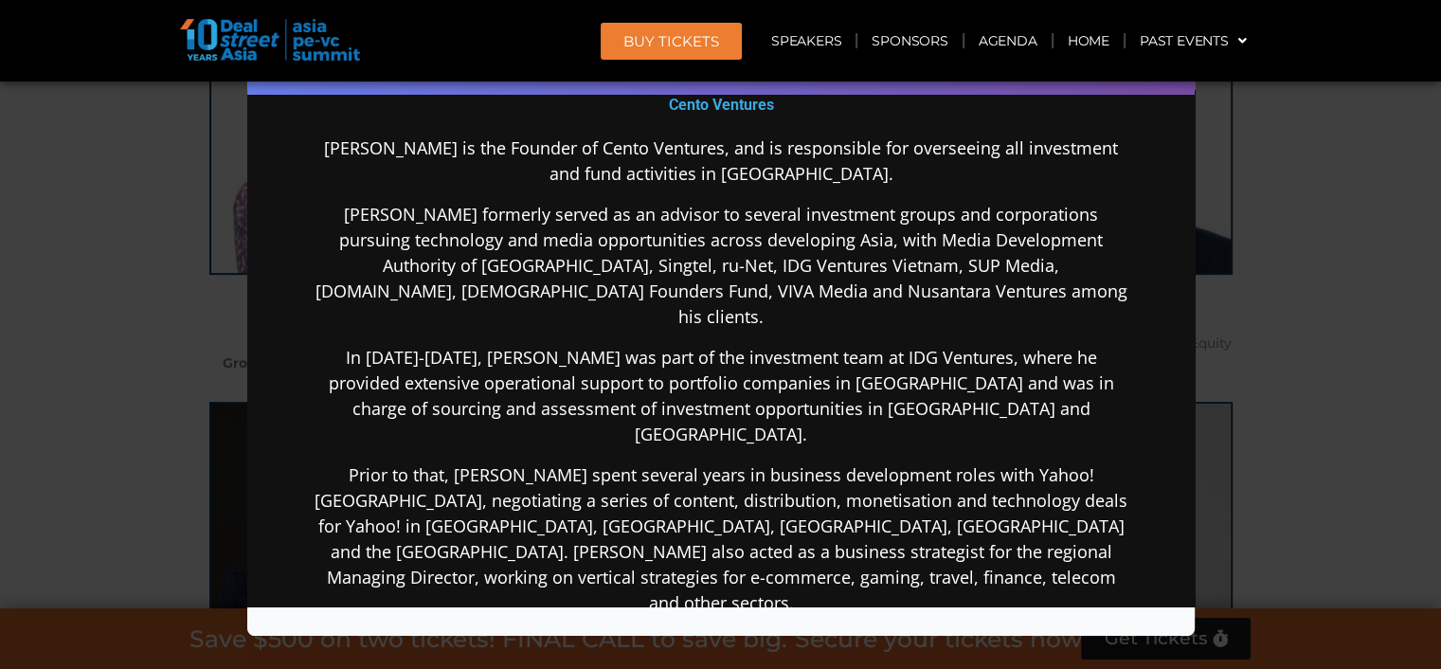
scroll to position [378, 0]
click at [1328, 316] on div "Speaker Profile ×" at bounding box center [720, 334] width 1441 height 669
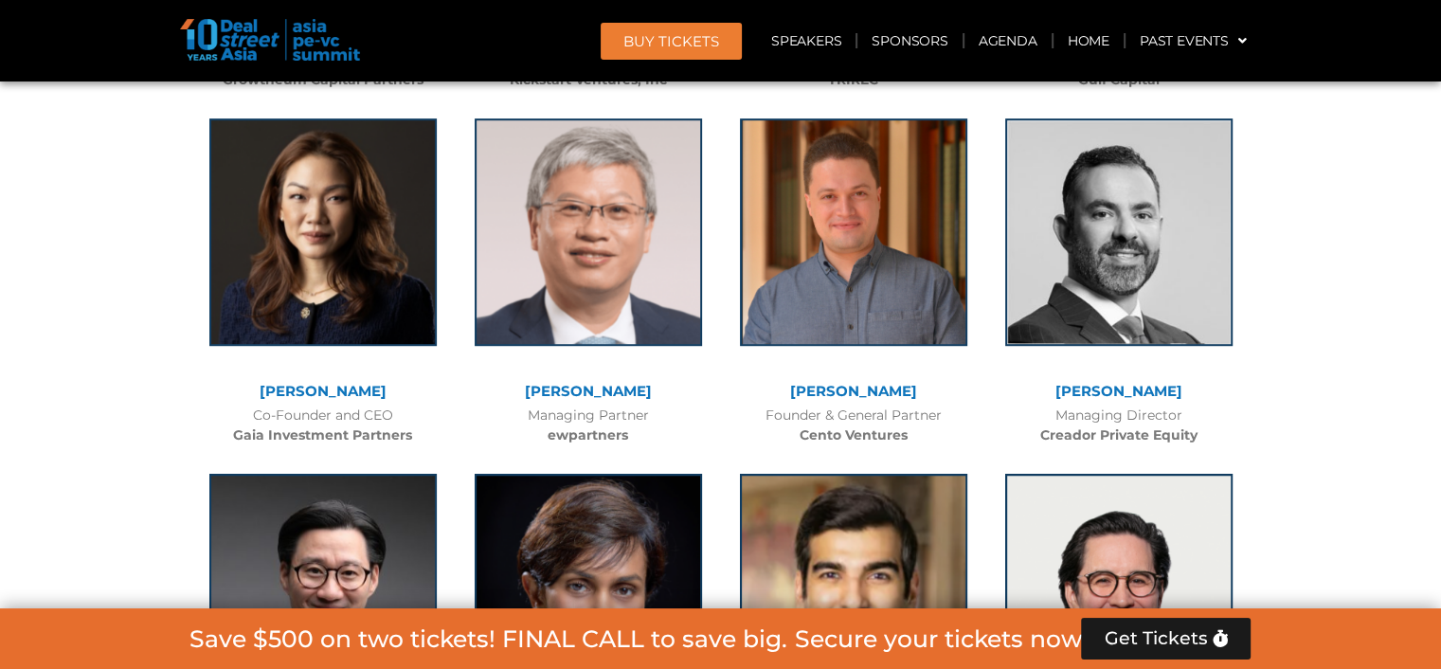
scroll to position [8132, 0]
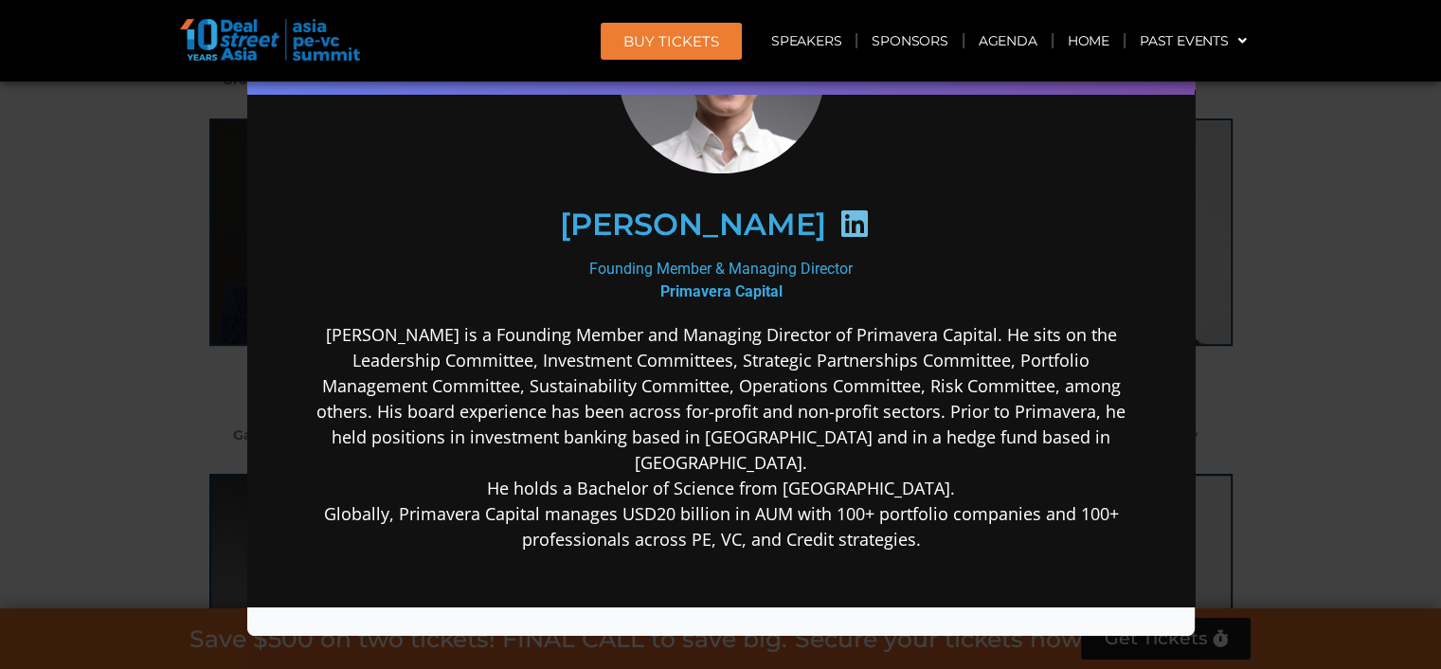
scroll to position [189, 0]
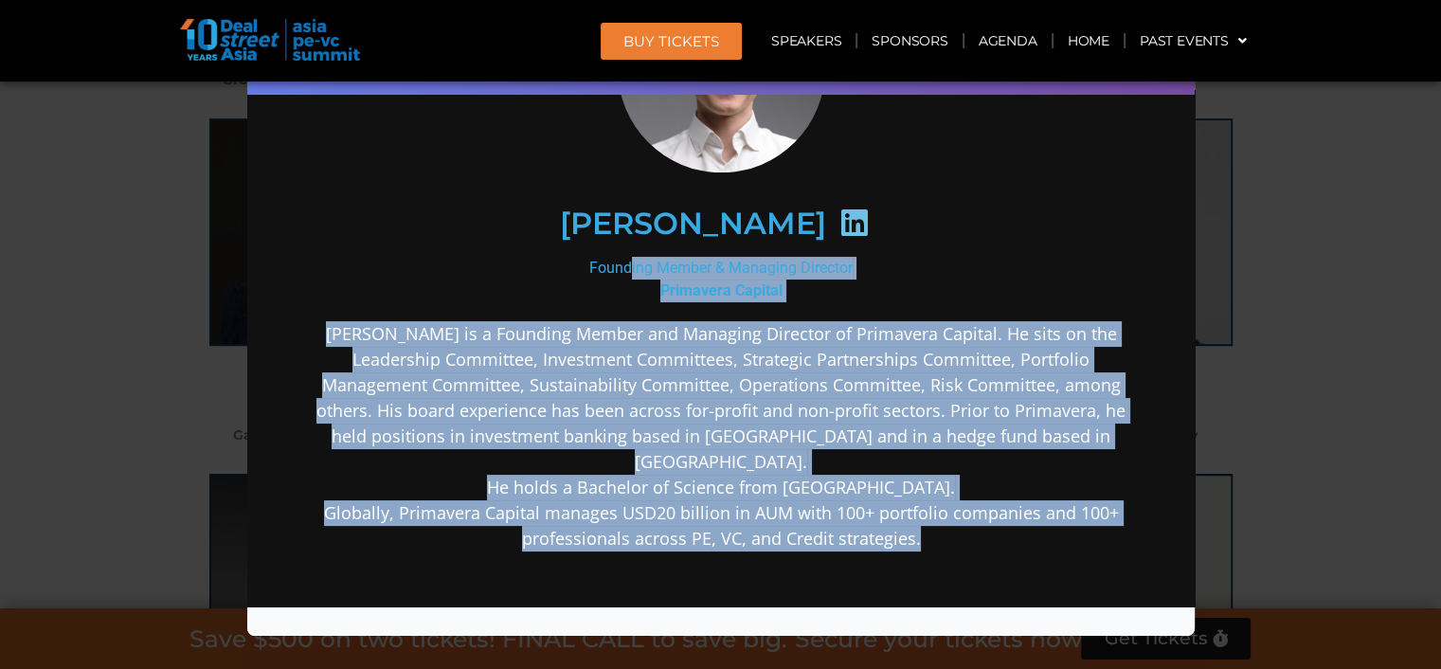
drag, startPoint x: 577, startPoint y: 264, endPoint x: 705, endPoint y: 414, distance: 196.9
click at [938, 517] on div "[PERSON_NAME] Founding Member & Managing Director Primavera Capital [PERSON_NAM…" at bounding box center [720, 408] width 819 height 886
copy div "Founding Member & Managing Director Primavera Capital [PERSON_NAME] is a Foundi…"
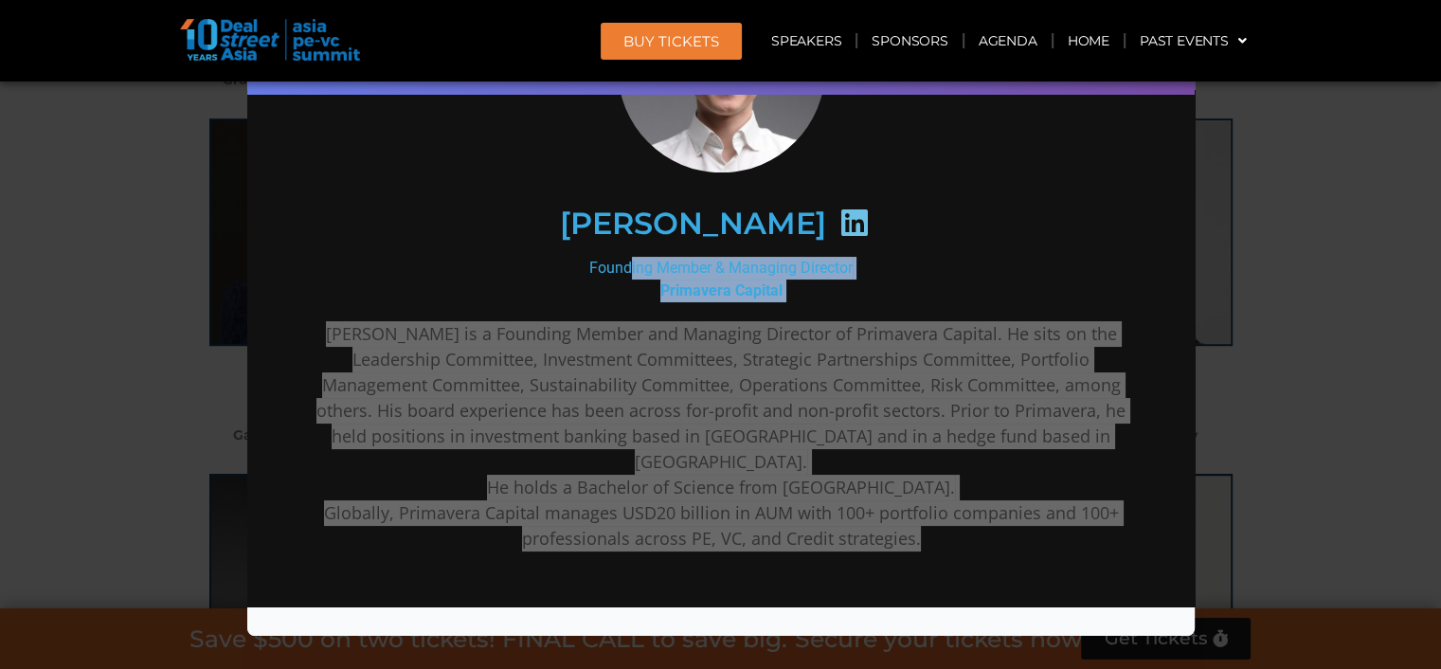
click at [1250, 313] on div "Speaker Profile ×" at bounding box center [720, 334] width 1441 height 669
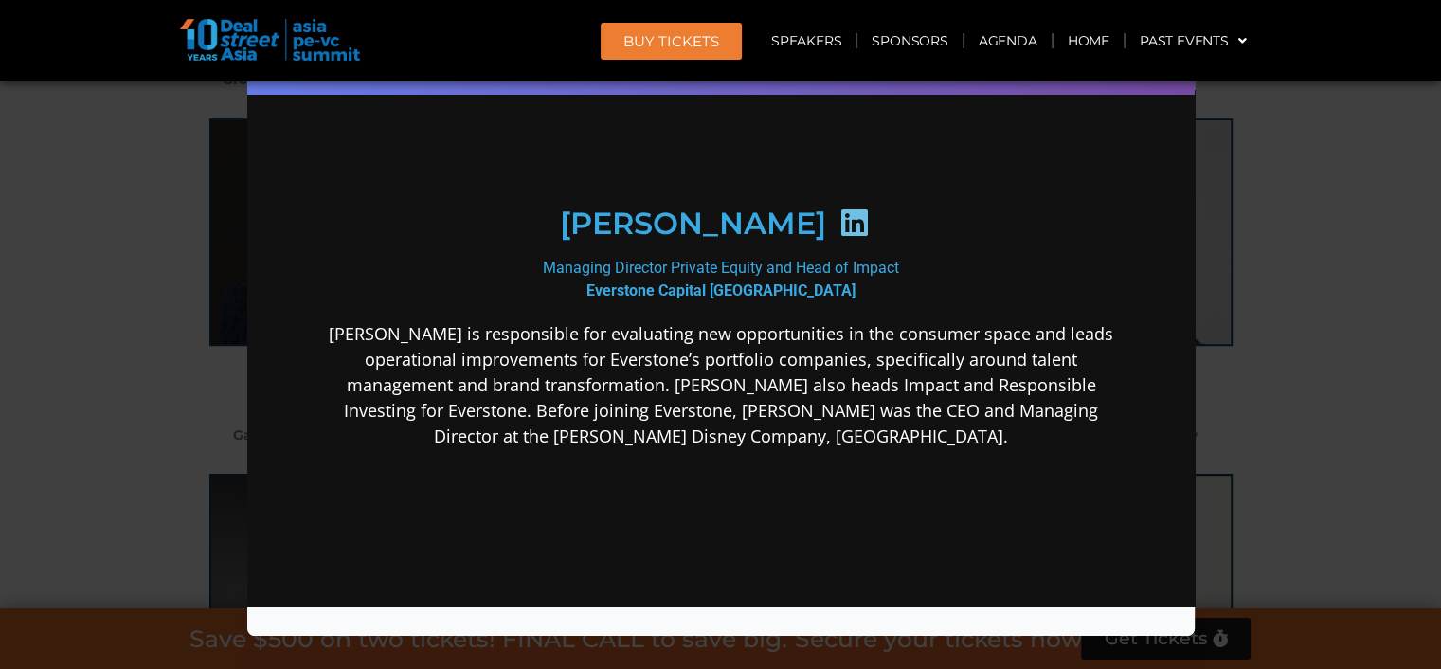
scroll to position [197, 0]
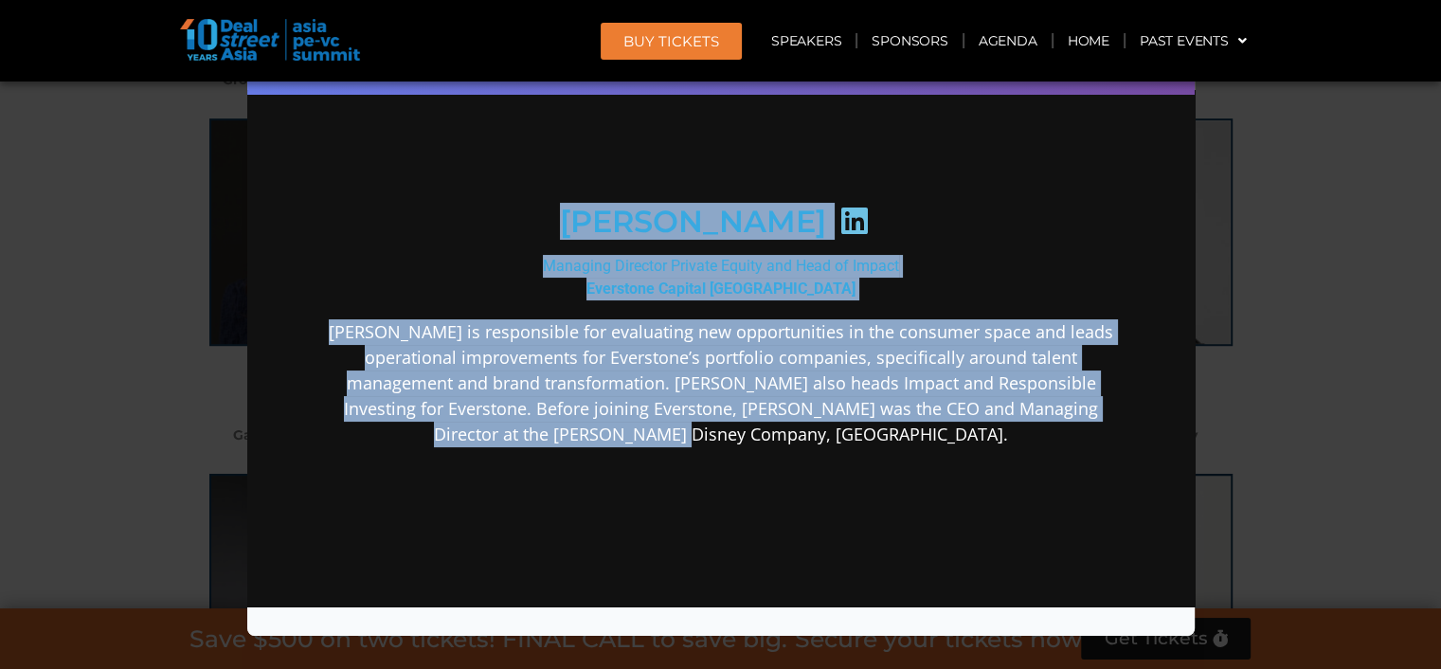
drag, startPoint x: 772, startPoint y: 452, endPoint x: 560, endPoint y: 208, distance: 323.0
click at [560, 208] on div "[PERSON_NAME] Managing Director Private Equity and Head of Impact Everstone Cap…" at bounding box center [720, 351] width 819 height 789
copy div "[PERSON_NAME] Managing Director Private Equity and Head of Impact Everstone Cap…"
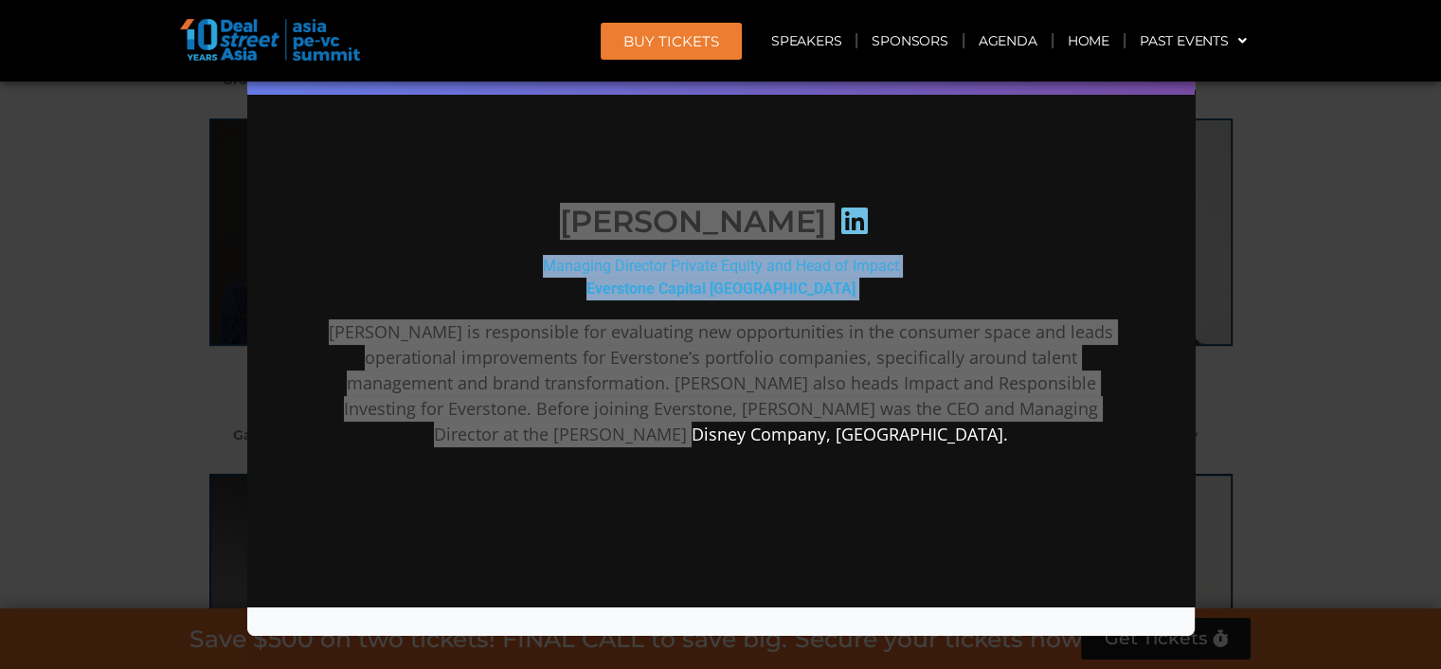
click at [1326, 385] on div "Speaker Profile ×" at bounding box center [720, 334] width 1441 height 669
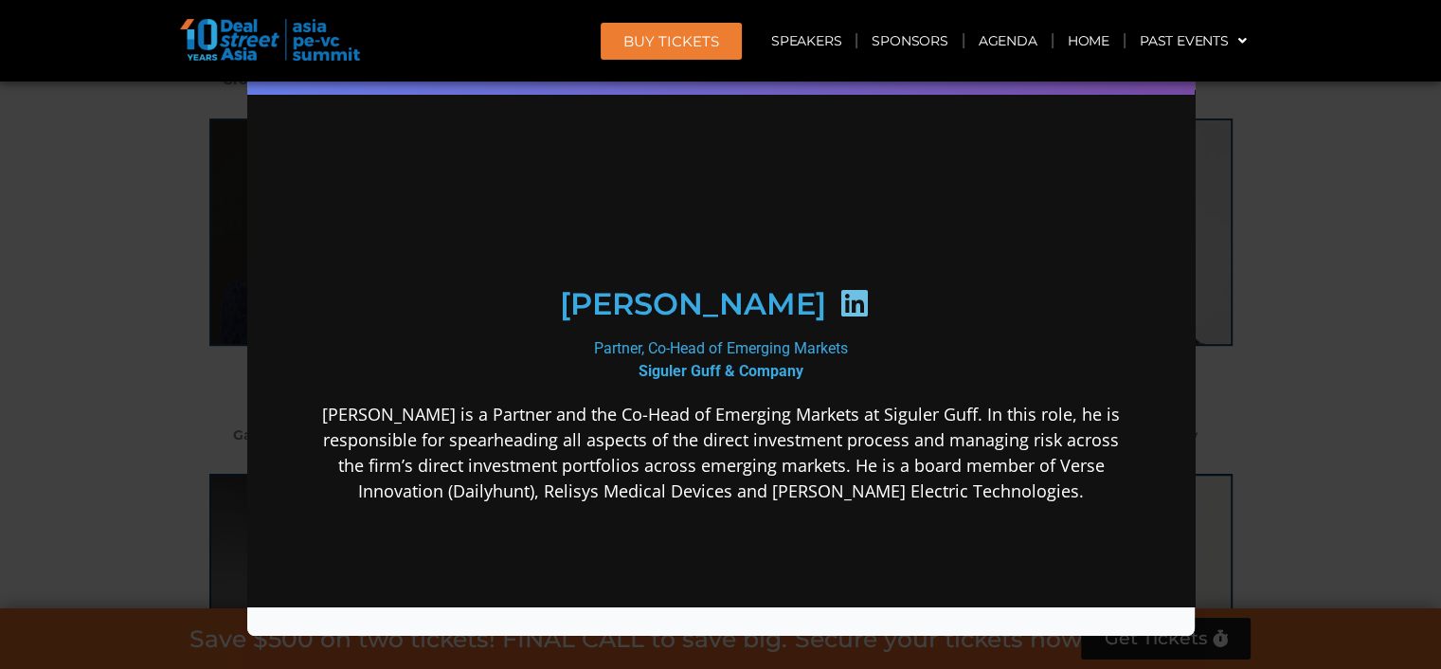
scroll to position [94, 0]
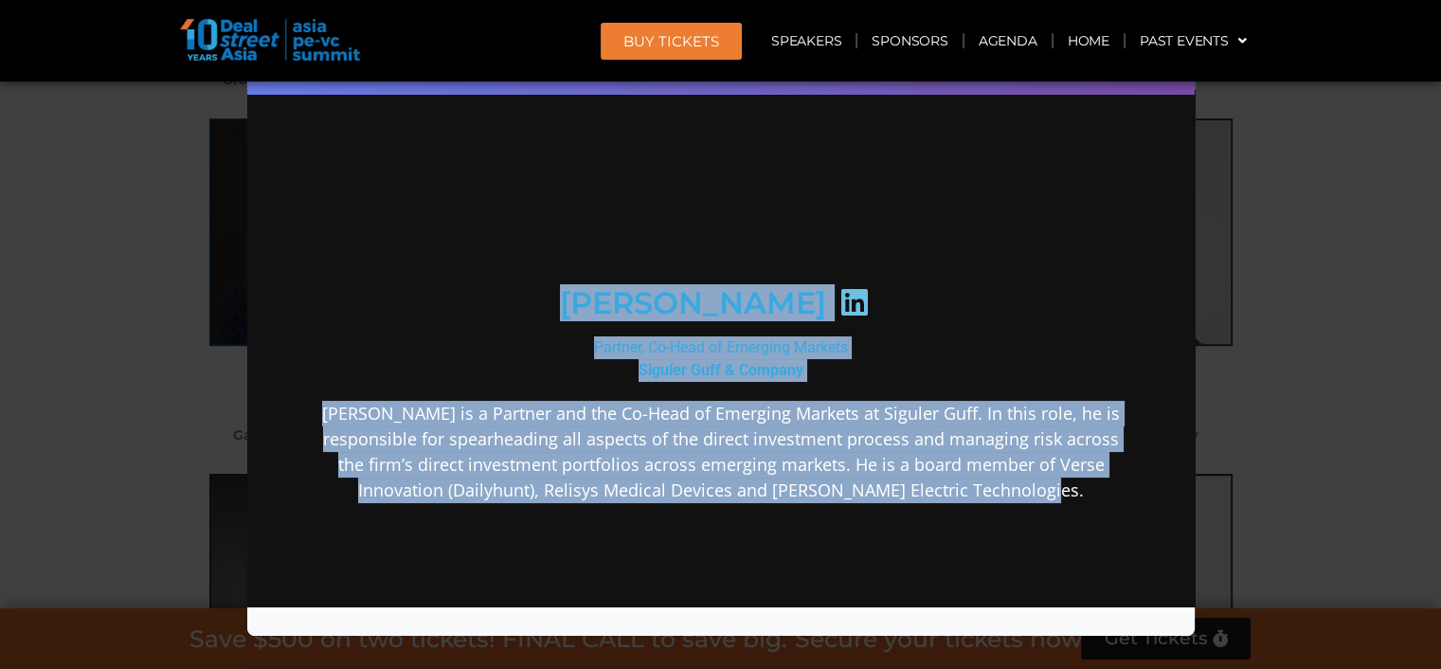
drag, startPoint x: 1071, startPoint y: 509, endPoint x: 456, endPoint y: 347, distance: 635.8
click at [456, 347] on div "[PERSON_NAME] Partner, Co-Head of Emerging Markets Siguler Guff & Company [PERS…" at bounding box center [720, 432] width 819 height 742
copy div "[PERSON_NAME] Partner, Co-Head of Emerging Markets Siguler Guff & Company [PERS…"
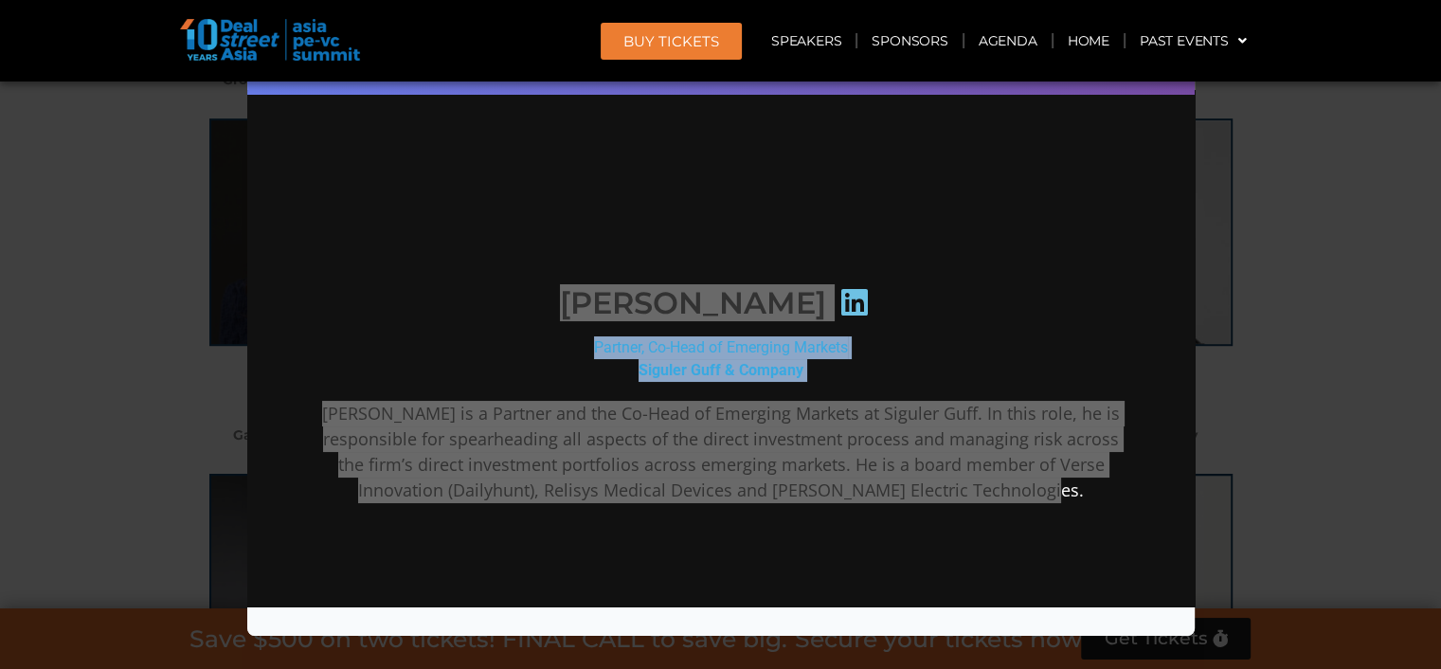
click at [1275, 327] on div "Speaker Profile ×" at bounding box center [720, 334] width 1441 height 669
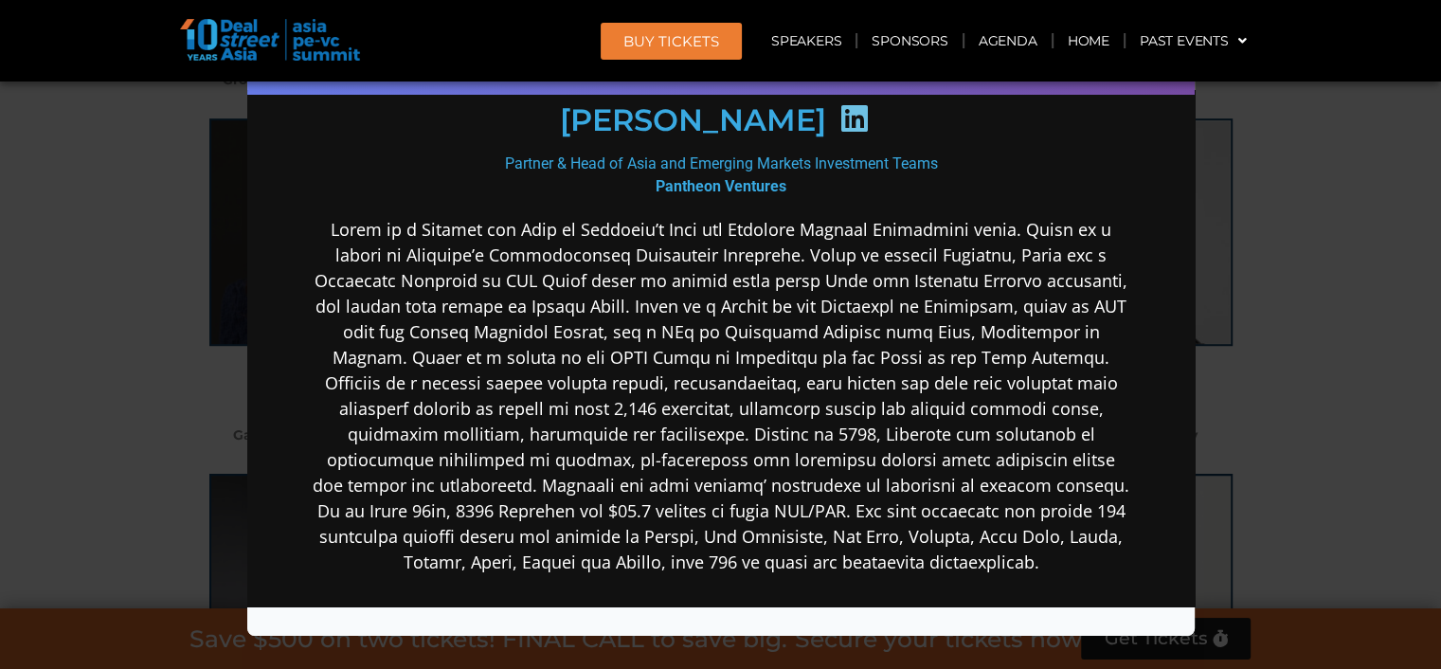
scroll to position [284, 0]
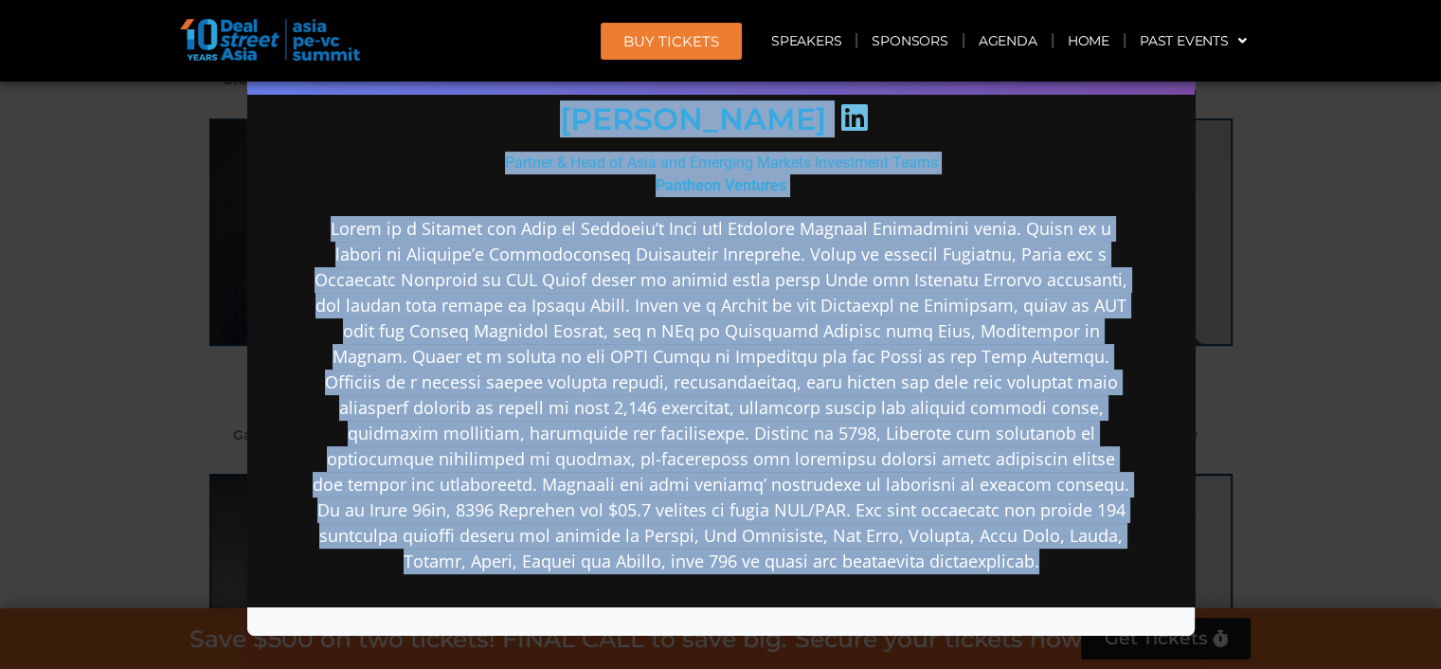
drag, startPoint x: 991, startPoint y: 575, endPoint x: 518, endPoint y: 141, distance: 641.7
click at [518, 141] on div "[PERSON_NAME] Partner & Head of Asia and Emerging Markets Investment Teams Pant…" at bounding box center [720, 371] width 819 height 1003
copy div "Lorem Ips Dolorsi & Amet co Adip eli Seddoeiu Tempori Utlaboreet Dolor Magnaali…"
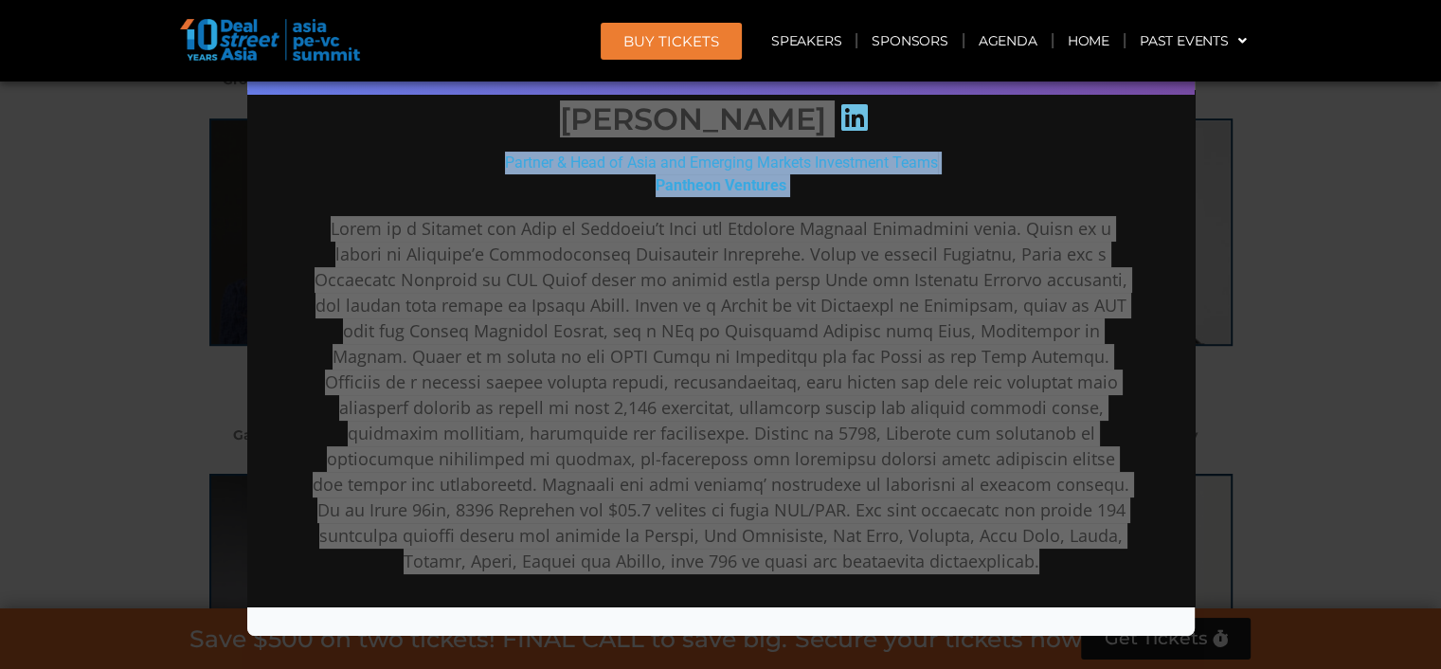
click at [1338, 407] on div "Speaker Profile ×" at bounding box center [720, 334] width 1441 height 669
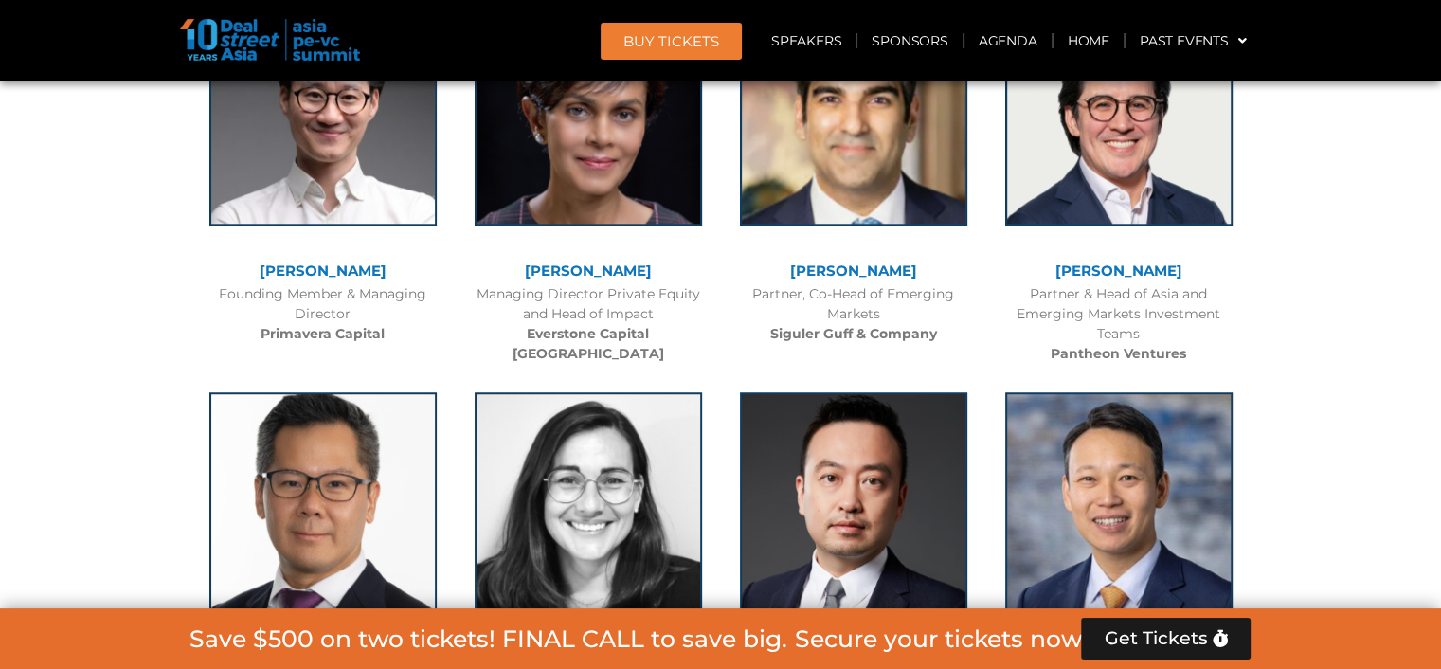
scroll to position [8606, 0]
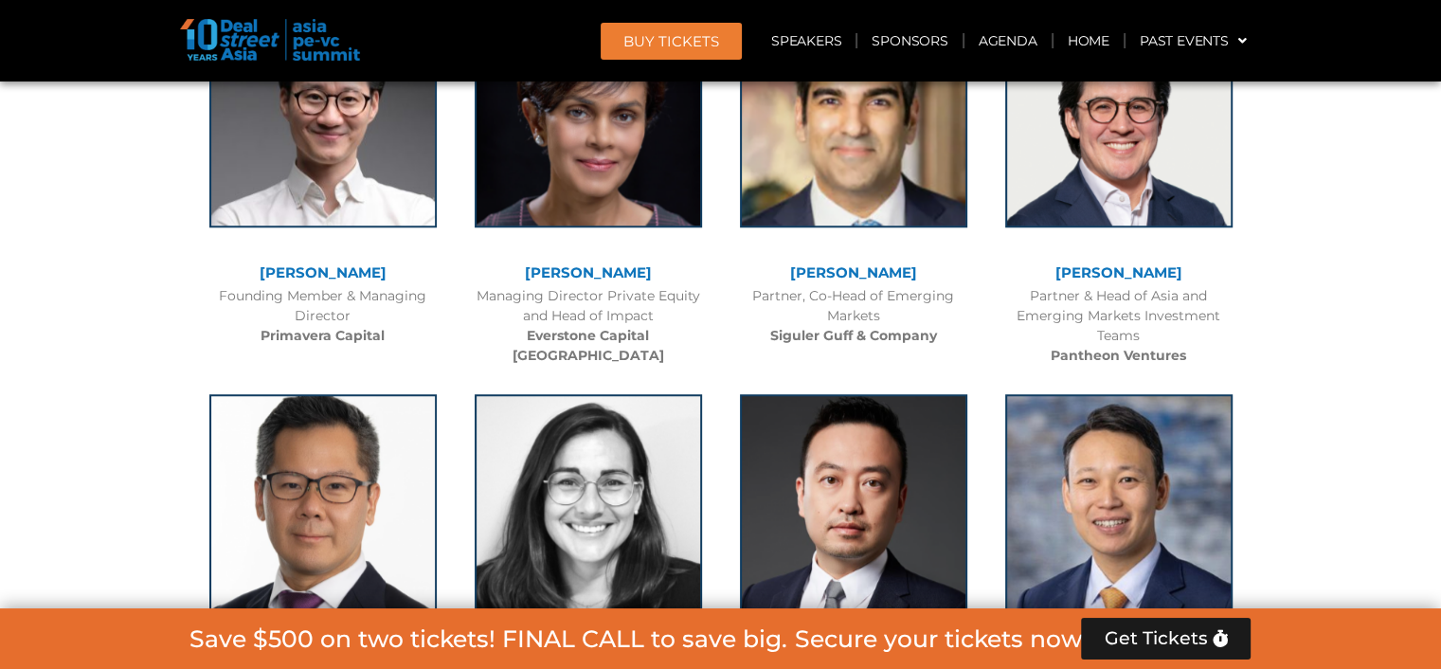
click at [326, 657] on link "Dickson Loo" at bounding box center [323, 666] width 92 height 18
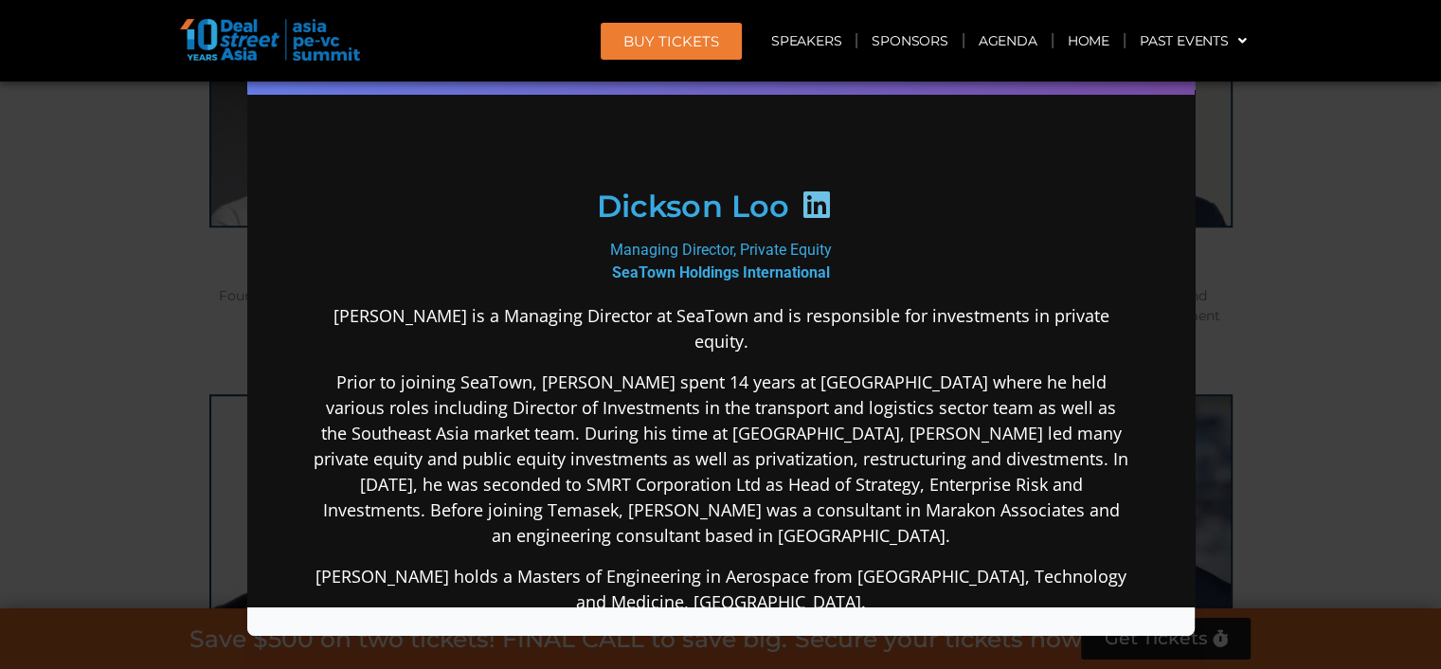
scroll to position [189, 0]
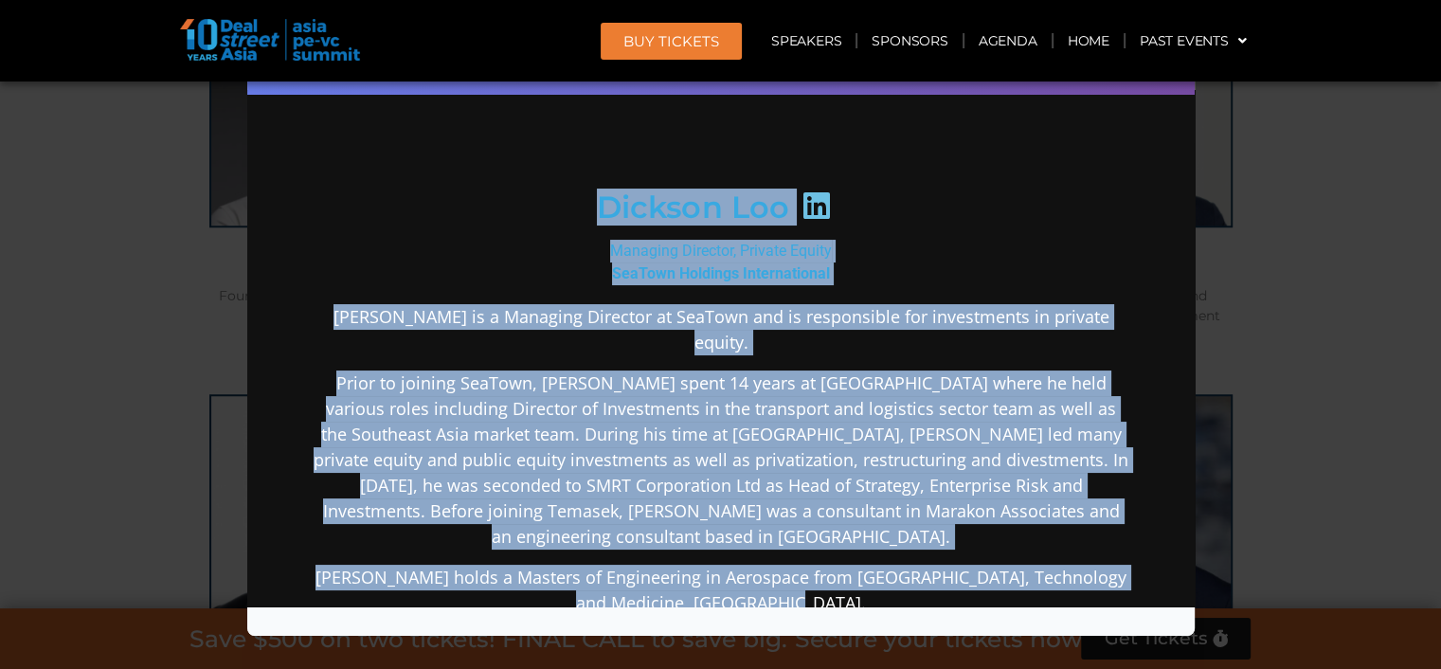
drag, startPoint x: 824, startPoint y: 566, endPoint x: 592, endPoint y: 228, distance: 409.4
click at [592, 228] on div "Dickson Loo Managing Director, Private Equity SeaTown Holdings International [P…" at bounding box center [720, 440] width 819 height 949
copy div "[PERSON_NAME] Managing Director, Private Equity SeaTown Holdings International …"
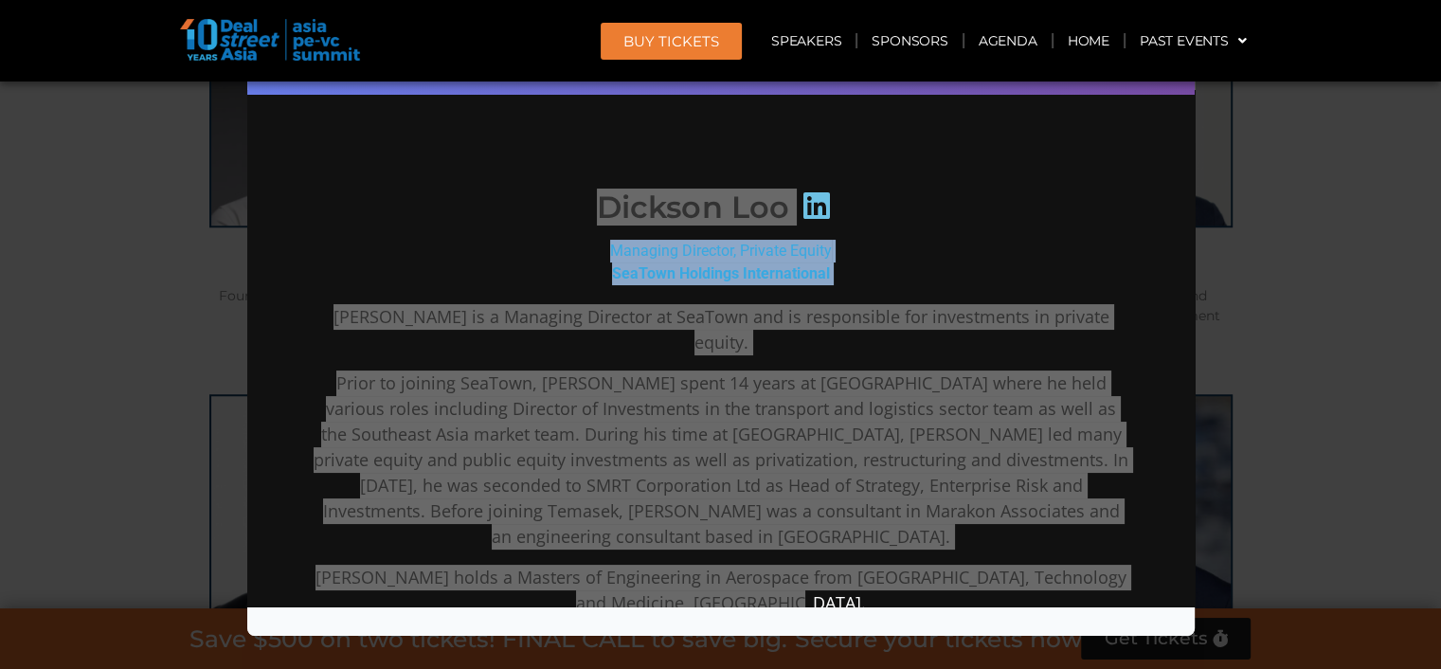
click at [1341, 175] on div "Speaker Profile ×" at bounding box center [720, 334] width 1441 height 669
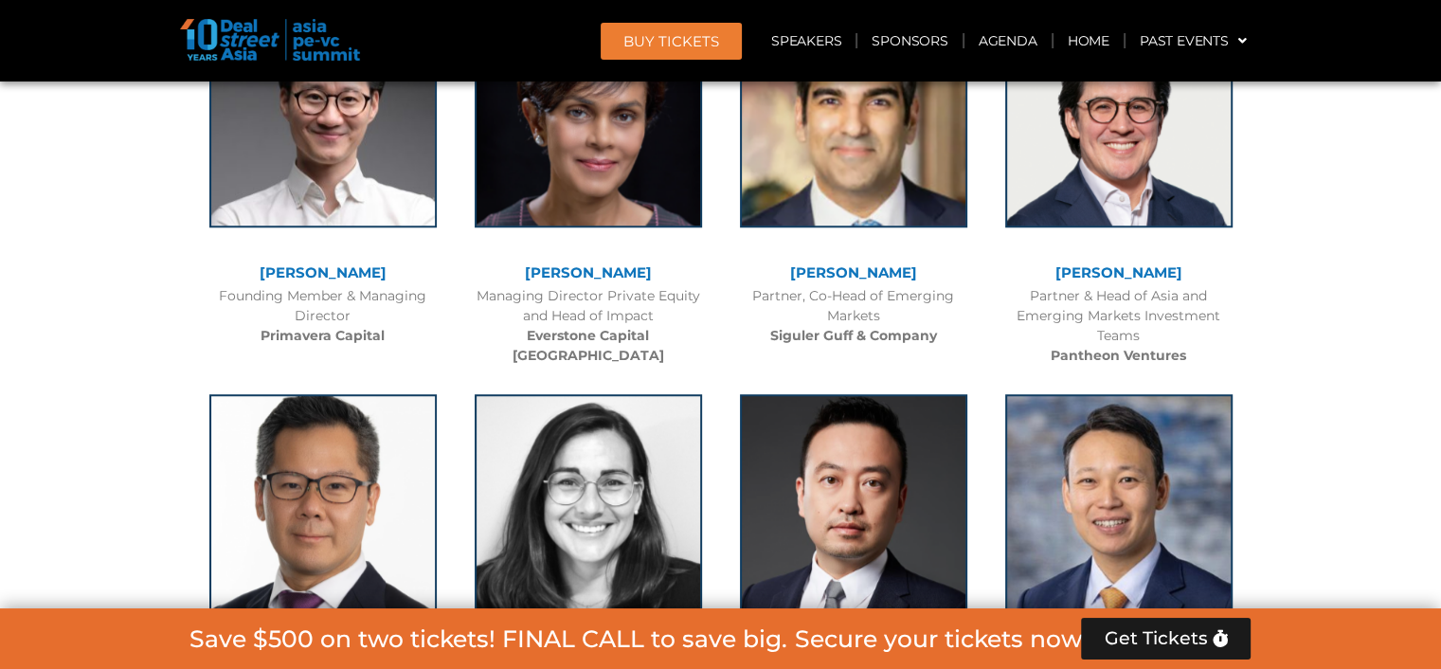
click at [608, 657] on link "[PERSON_NAME]" at bounding box center [588, 666] width 127 height 18
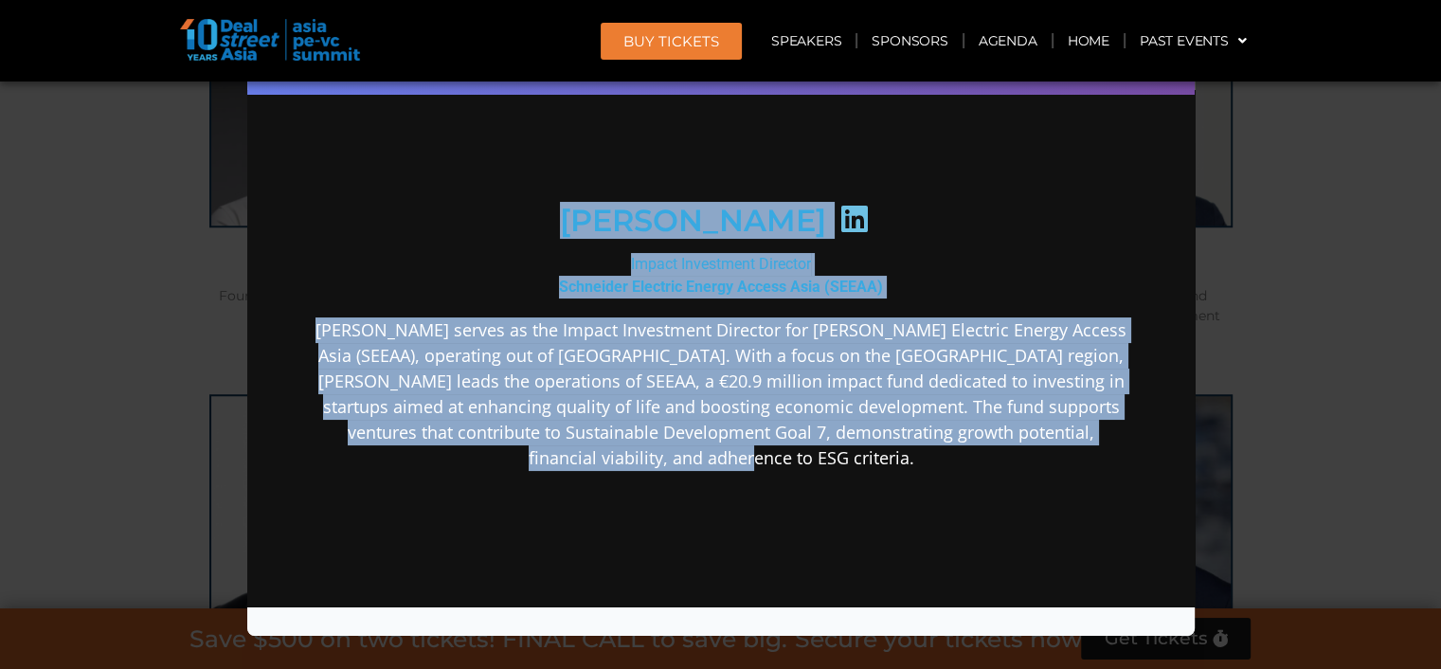
drag, startPoint x: 855, startPoint y: 467, endPoint x: 549, endPoint y: 231, distance: 385.6
click at [549, 231] on div "[PERSON_NAME] Impact Investment Director [PERSON_NAME] Electric Energy Access A…" at bounding box center [720, 368] width 819 height 804
copy div "[PERSON_NAME] Impact Investment Director [PERSON_NAME] Electric Energy Access A…"
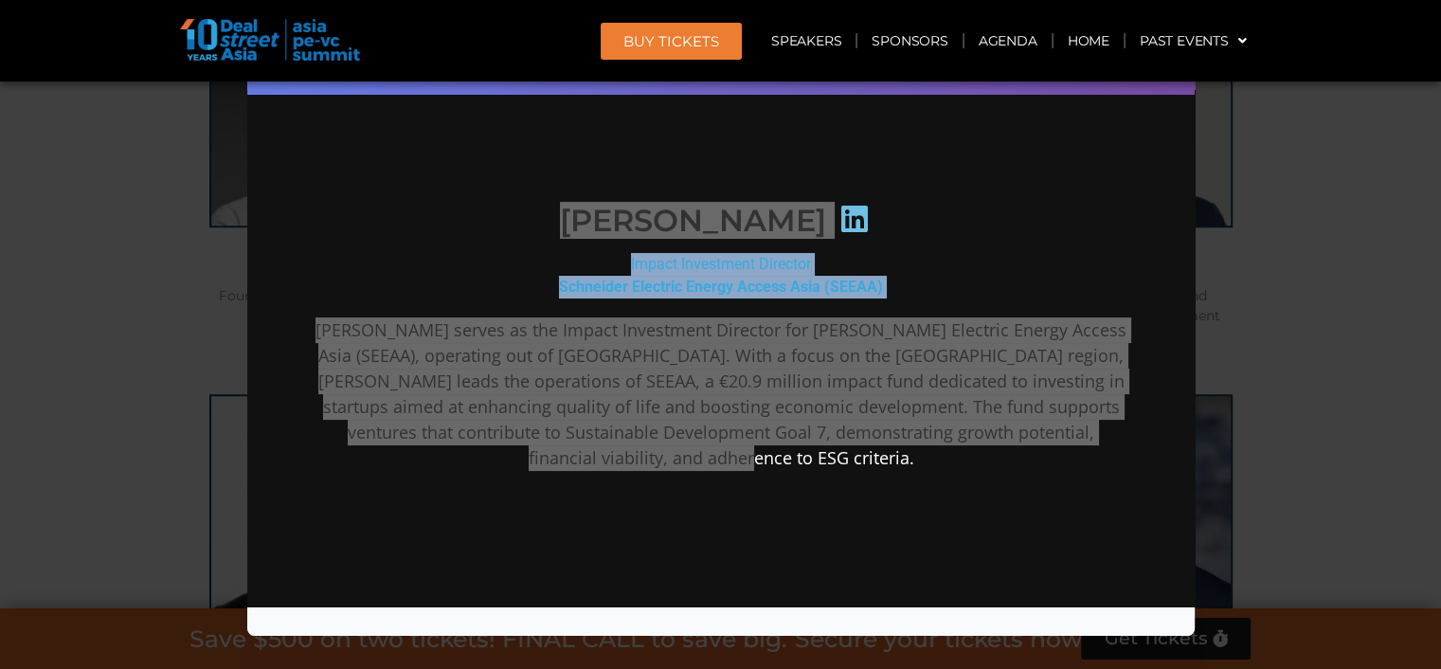
click at [1296, 351] on div "Speaker Profile ×" at bounding box center [720, 334] width 1441 height 669
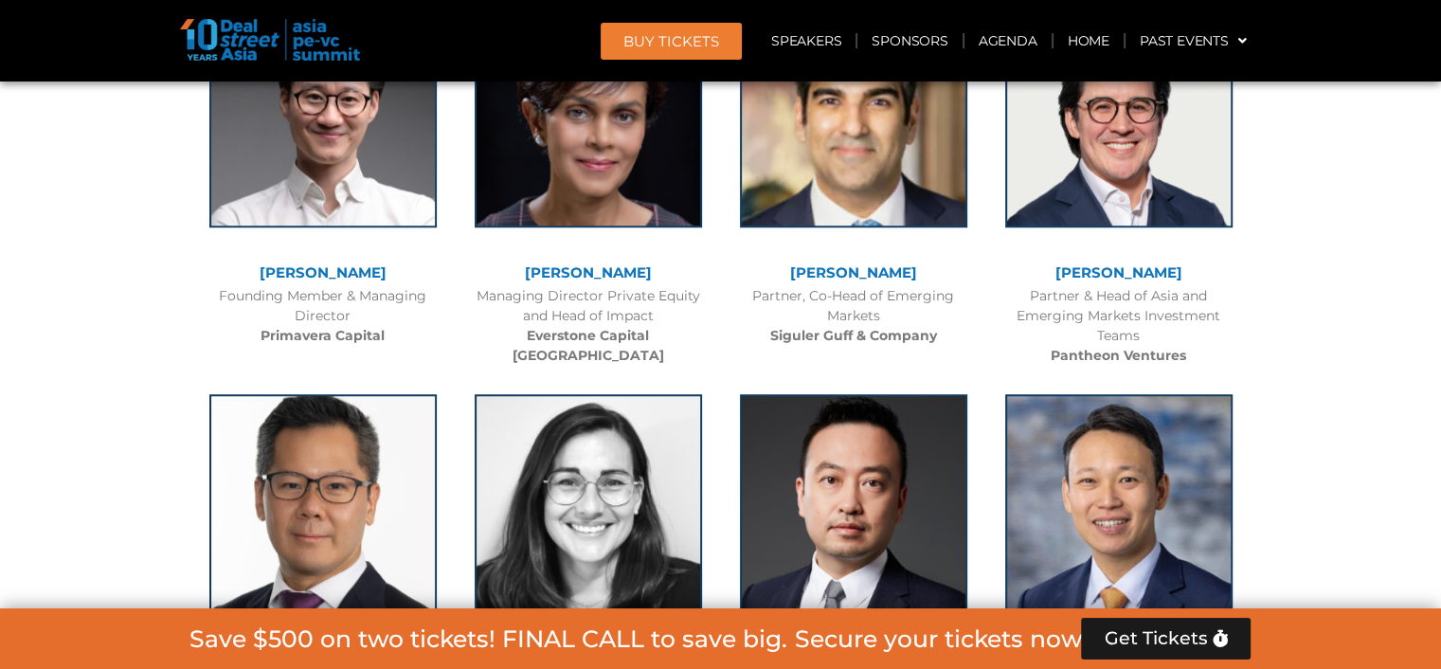
click at [852, 657] on link "[PERSON_NAME]" at bounding box center [853, 666] width 127 height 18
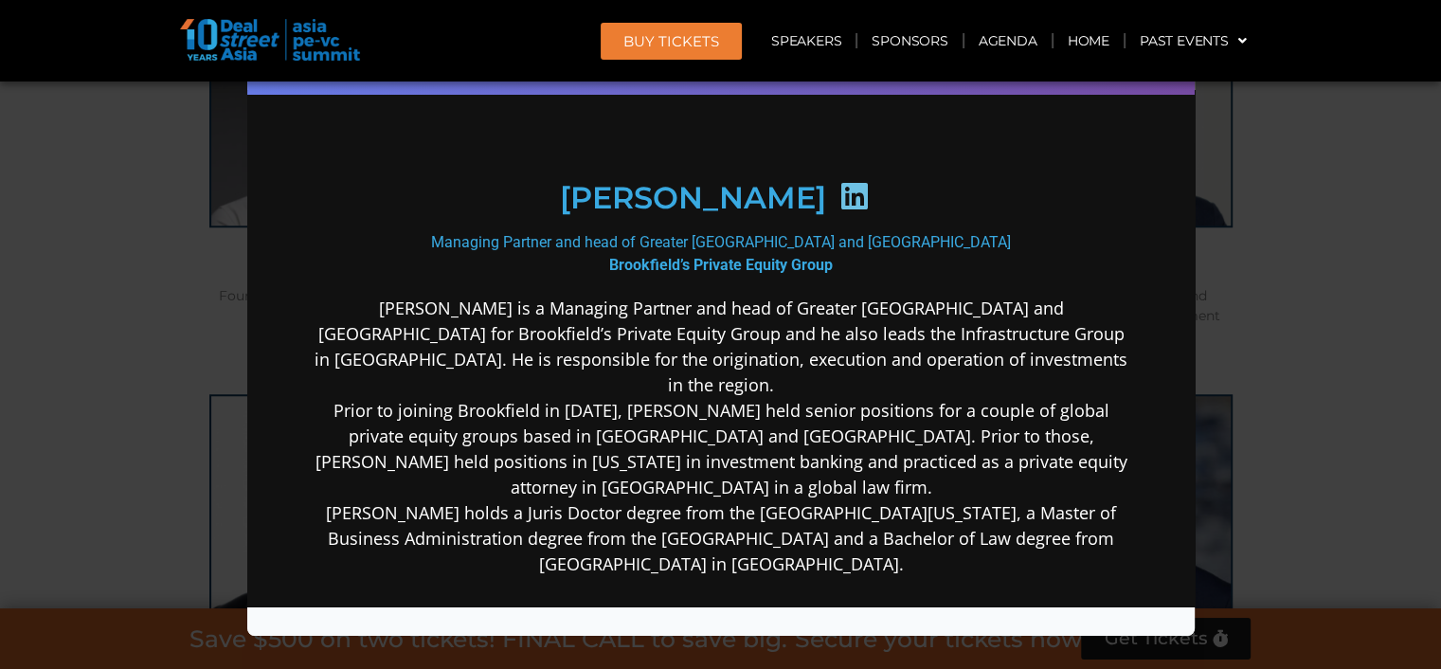
scroll to position [0, 0]
drag, startPoint x: 953, startPoint y: 533, endPoint x: 504, endPoint y: 251, distance: 530.4
click at [504, 251] on div "[PERSON_NAME] Managing Partner and head of Greater [GEOGRAPHIC_DATA] and Southe…" at bounding box center [720, 421] width 819 height 910
copy div "[PERSON_NAME] Managing Partner and head of Greater [GEOGRAPHIC_DATA] and Southe…"
click at [1330, 465] on div "Speaker Profile ×" at bounding box center [720, 334] width 1441 height 669
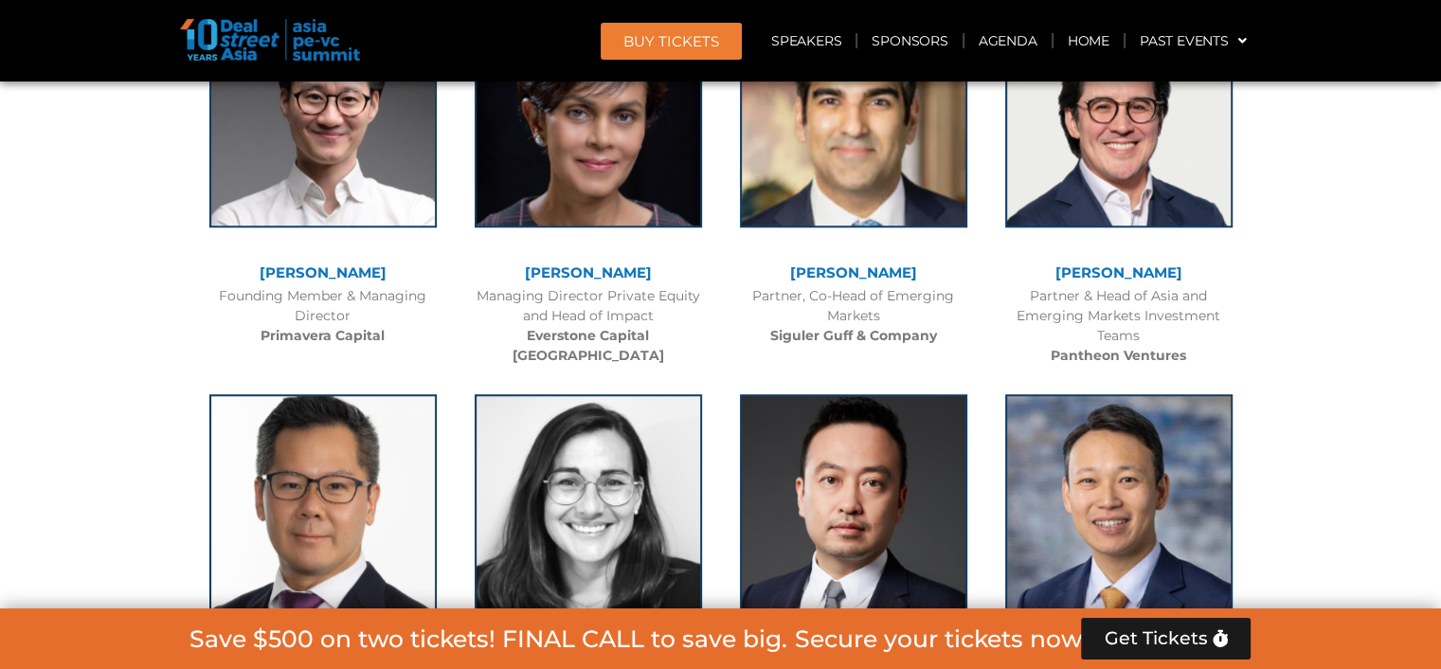
click at [1139, 657] on link "[PERSON_NAME]" at bounding box center [1118, 666] width 127 height 18
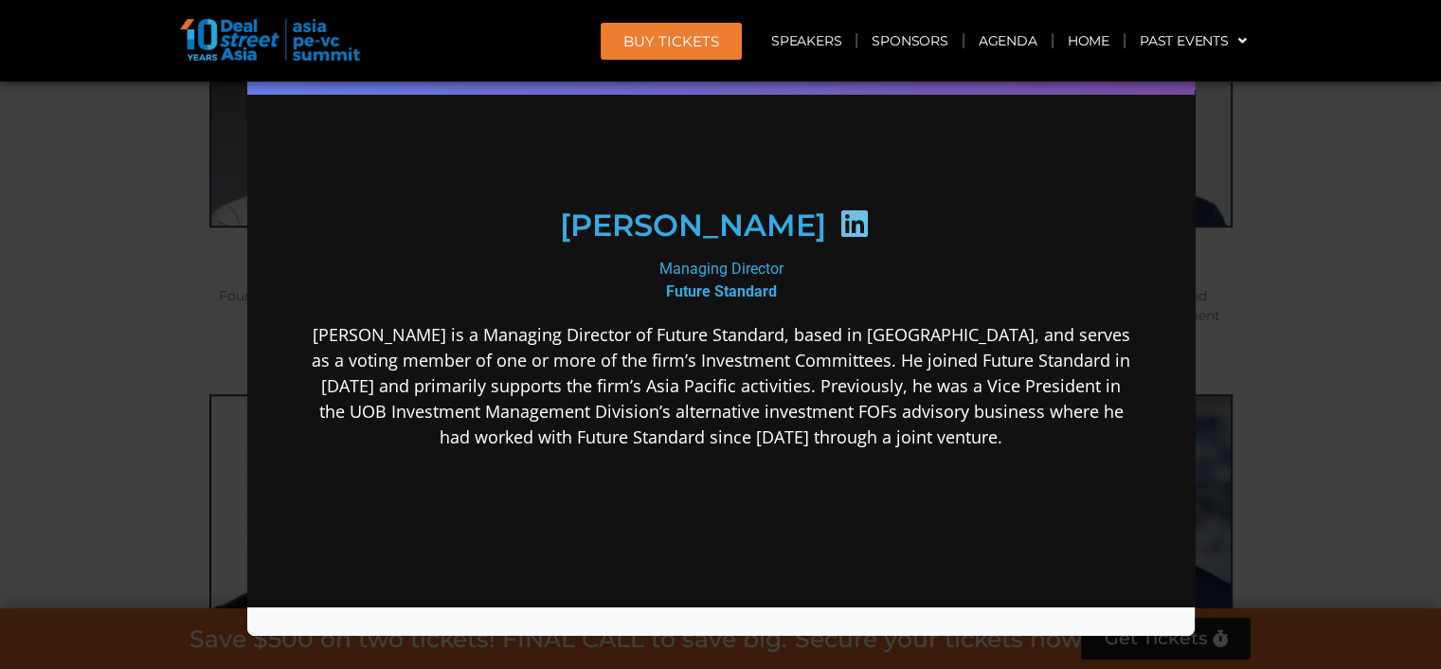
scroll to position [189, 0]
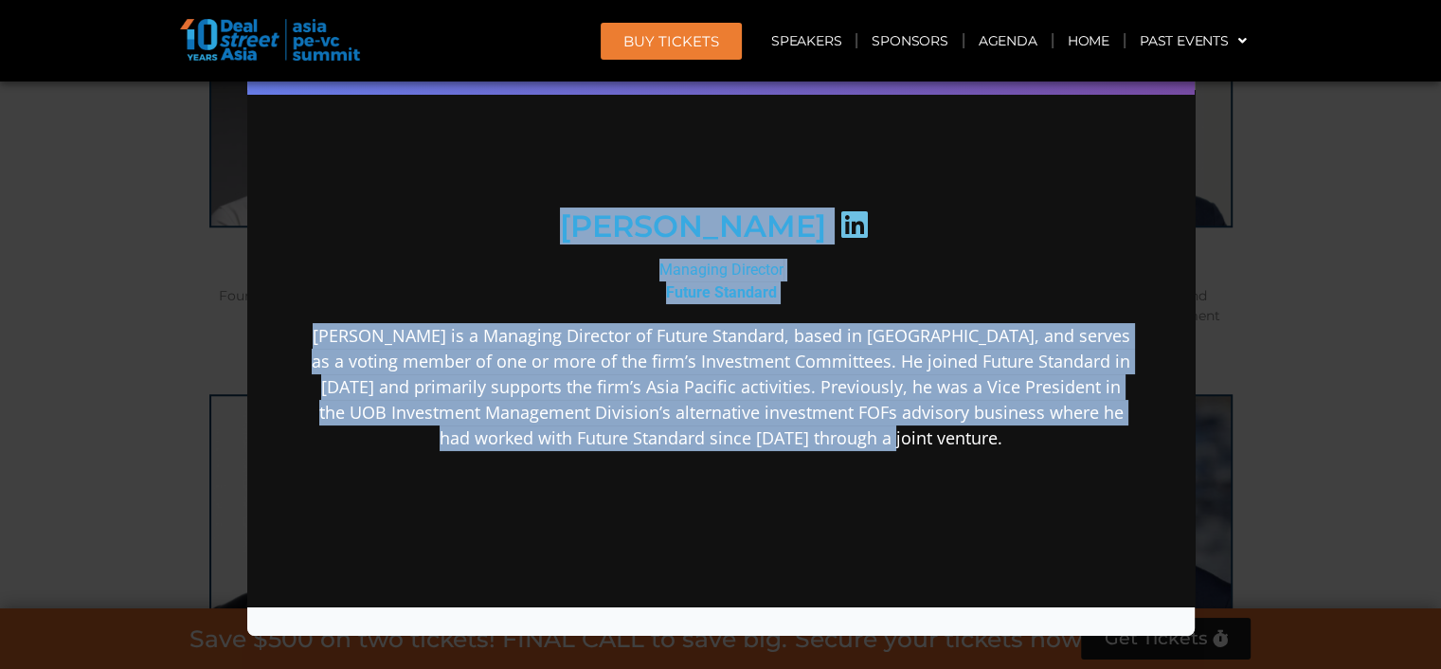
drag, startPoint x: 1000, startPoint y: 441, endPoint x: 595, endPoint y: 232, distance: 455.9
click at [595, 232] on div "[PERSON_NAME] Managing Director Future Standard [PERSON_NAME] is a Managing Dir…" at bounding box center [720, 357] width 819 height 785
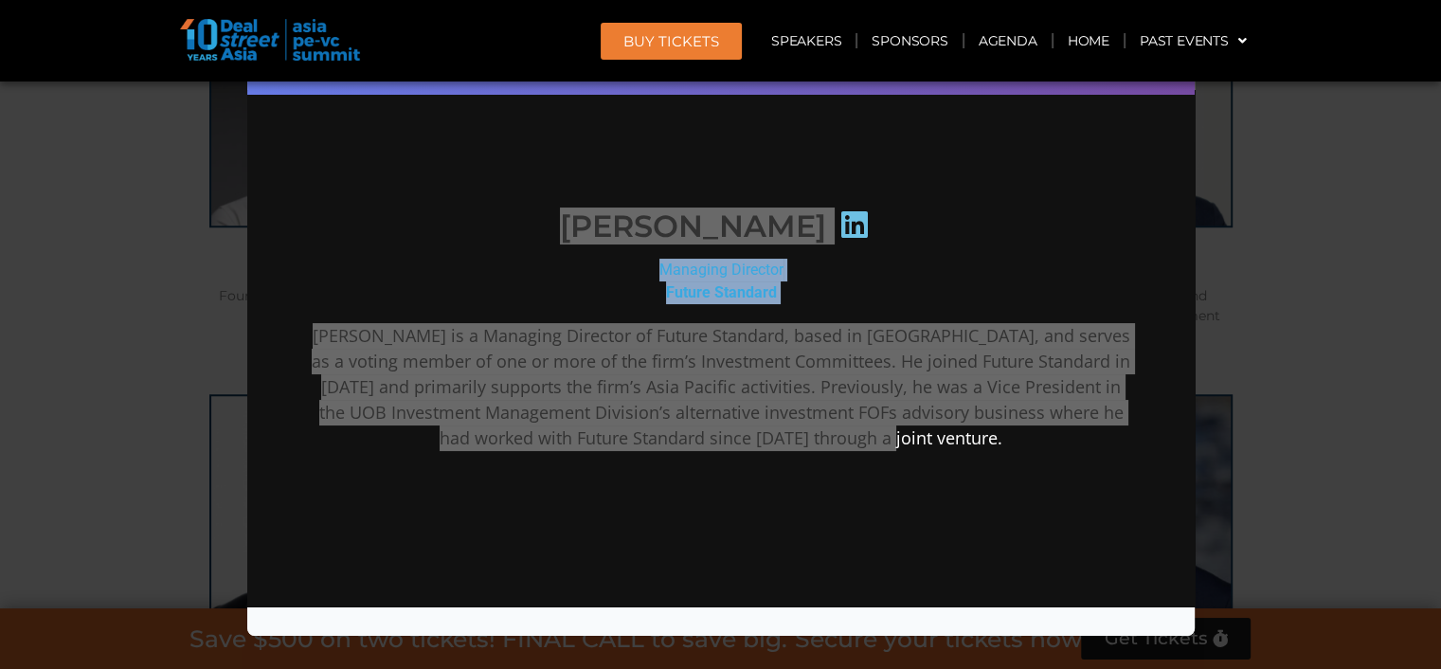
click at [1289, 500] on div "Speaker Profile ×" at bounding box center [720, 334] width 1441 height 669
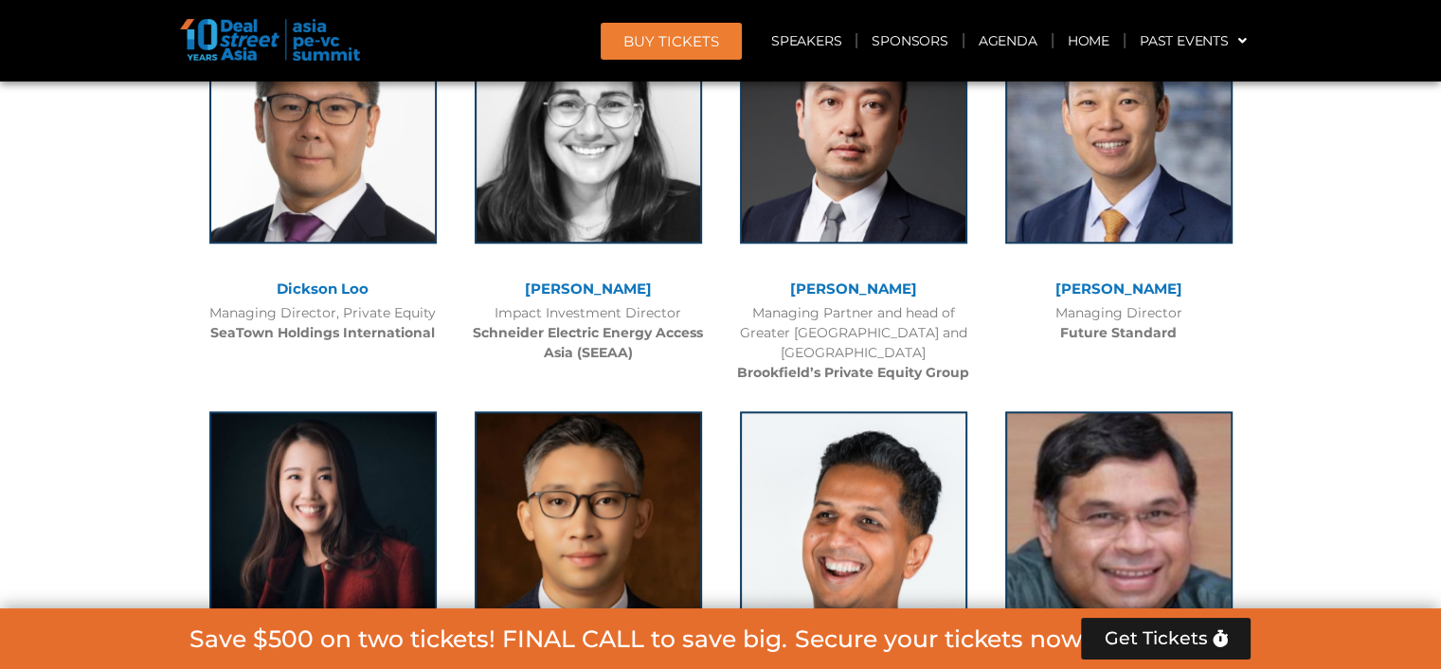
scroll to position [8985, 0]
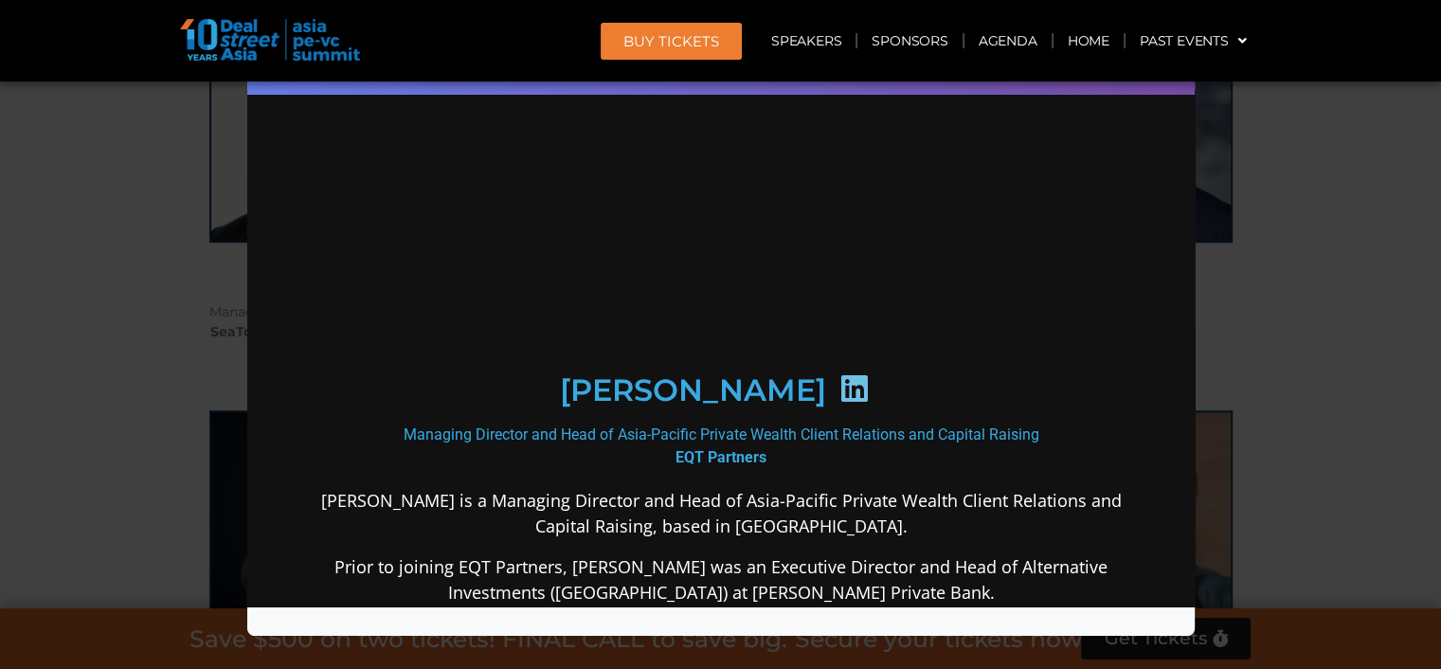
scroll to position [0, 0]
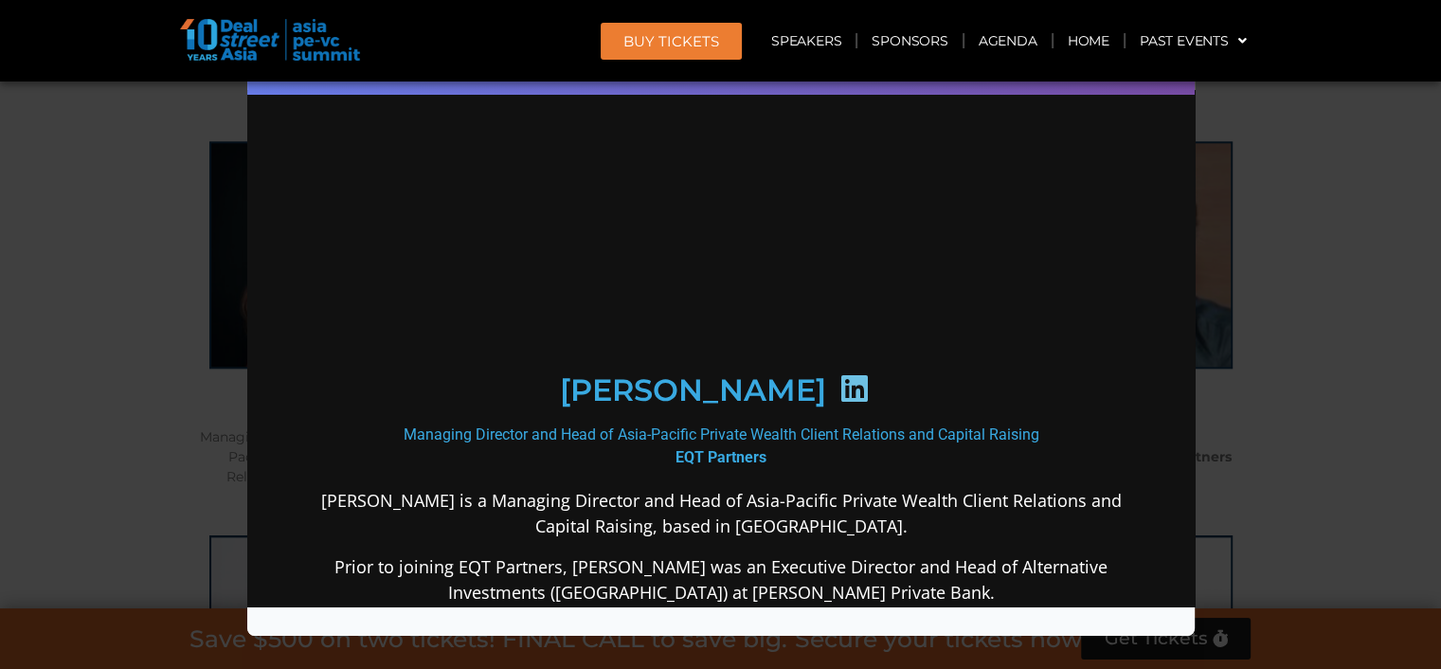
click at [1139, 454] on div "[PERSON_NAME] Managing Director and Head of Asia-Pacific Private Wealth Client …" at bounding box center [719, 563] width 909 height 908
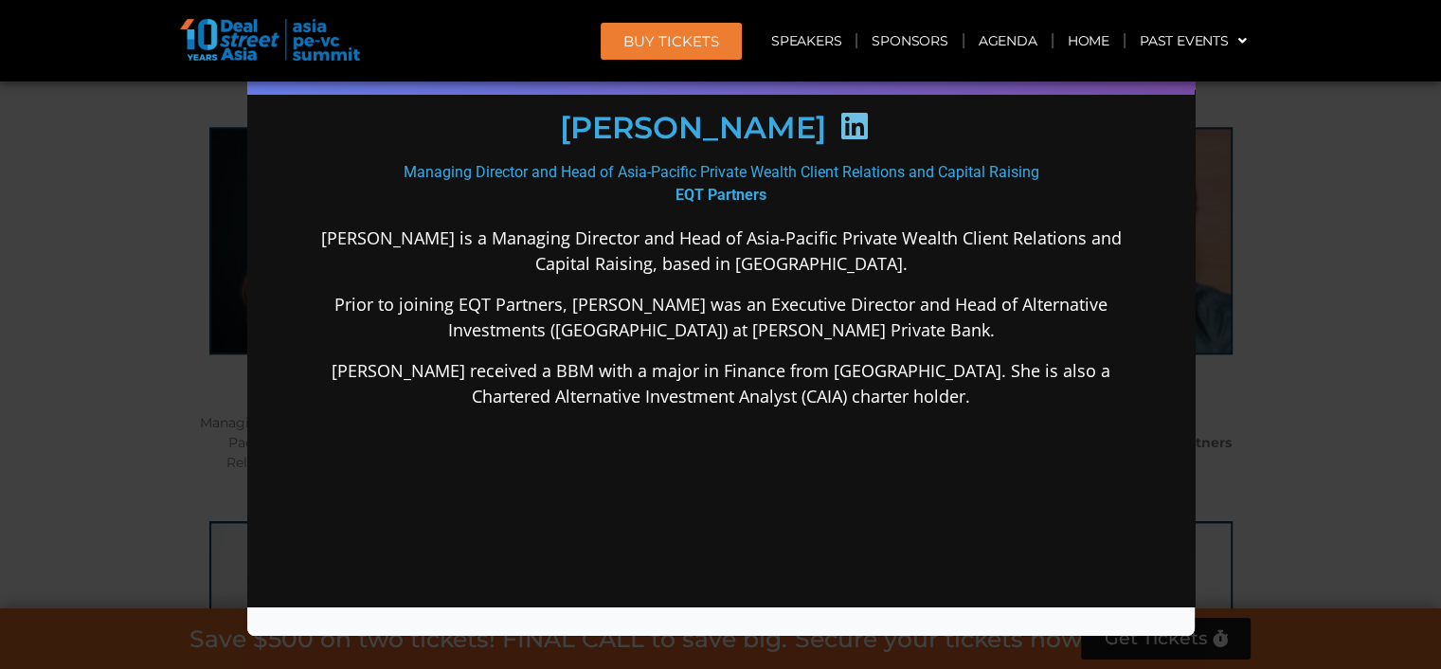
drag, startPoint x: 1001, startPoint y: 427, endPoint x: 584, endPoint y: 161, distance: 495.4
click at [584, 161] on div "[PERSON_NAME] Managing Director and Head of Asia-Pacific Private Wealth Client …" at bounding box center [720, 300] width 819 height 817
drag, startPoint x: 1183, startPoint y: 417, endPoint x: 1504, endPoint y: 579, distance: 359.7
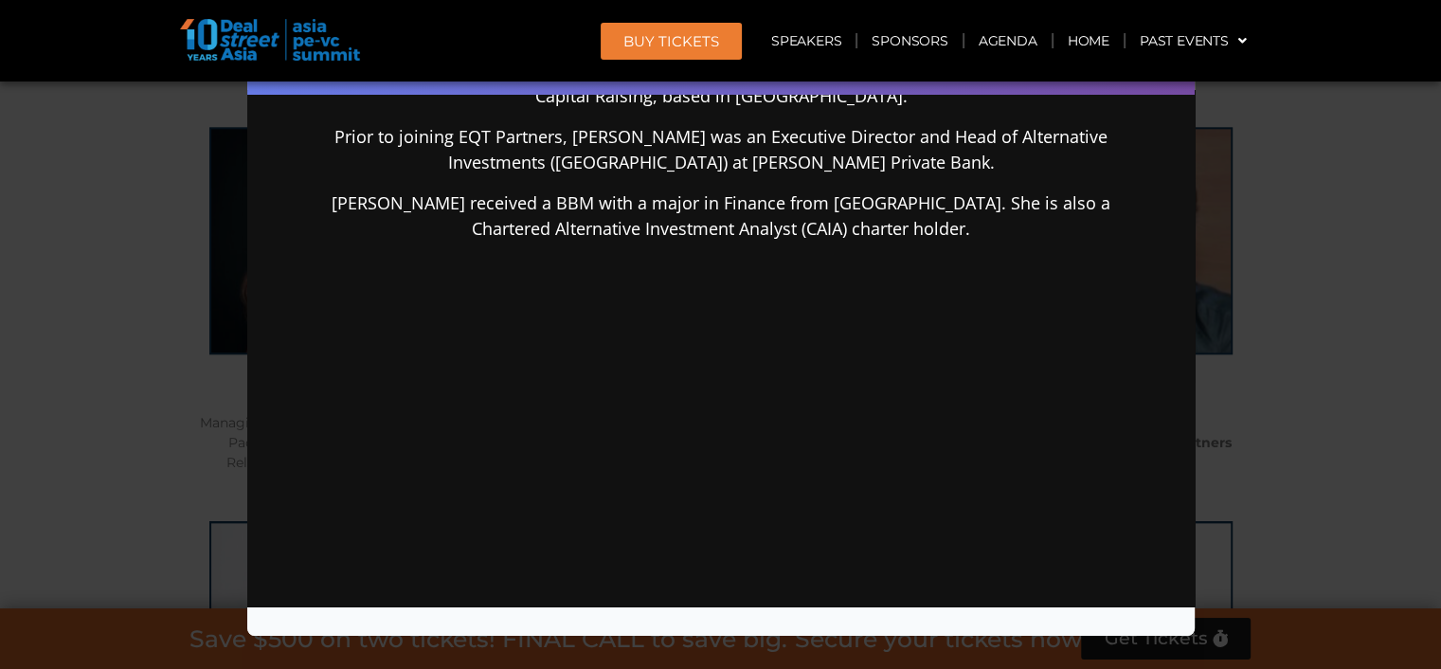
click at [1318, 420] on div "Speaker Profile ×" at bounding box center [720, 334] width 1441 height 669
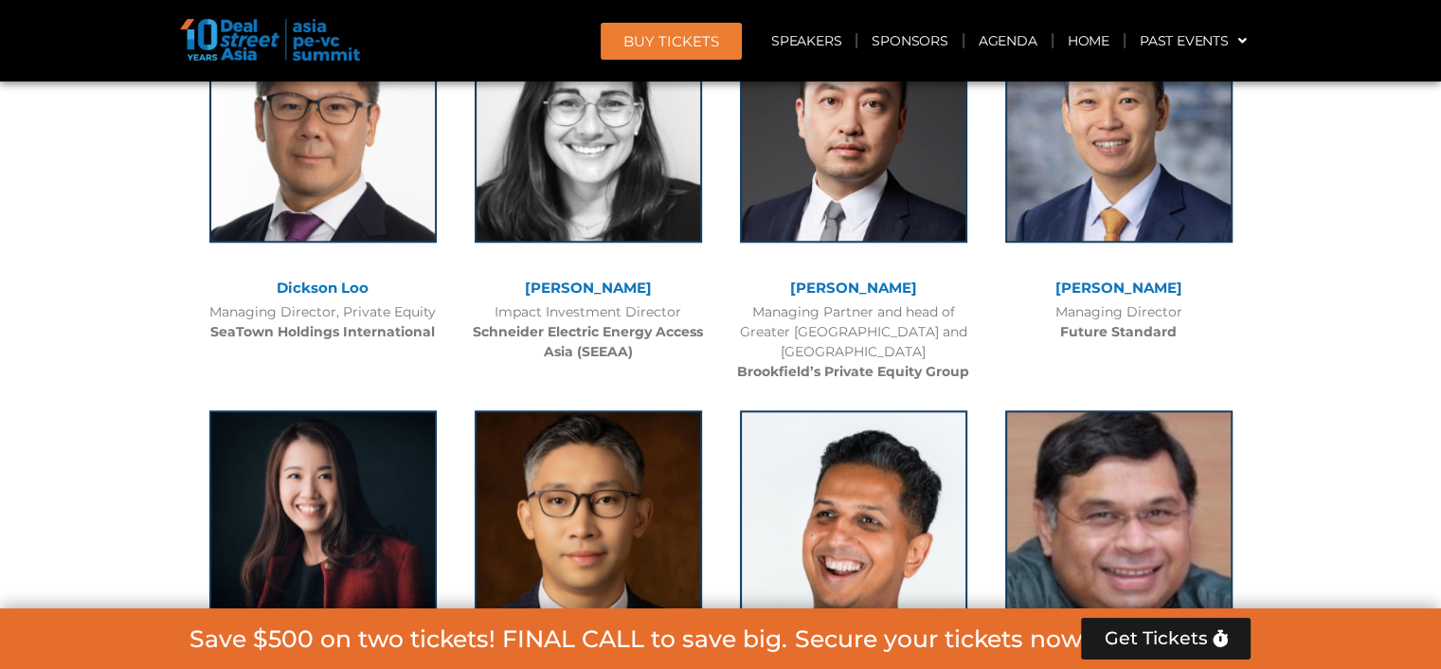
scroll to position [8985, 0]
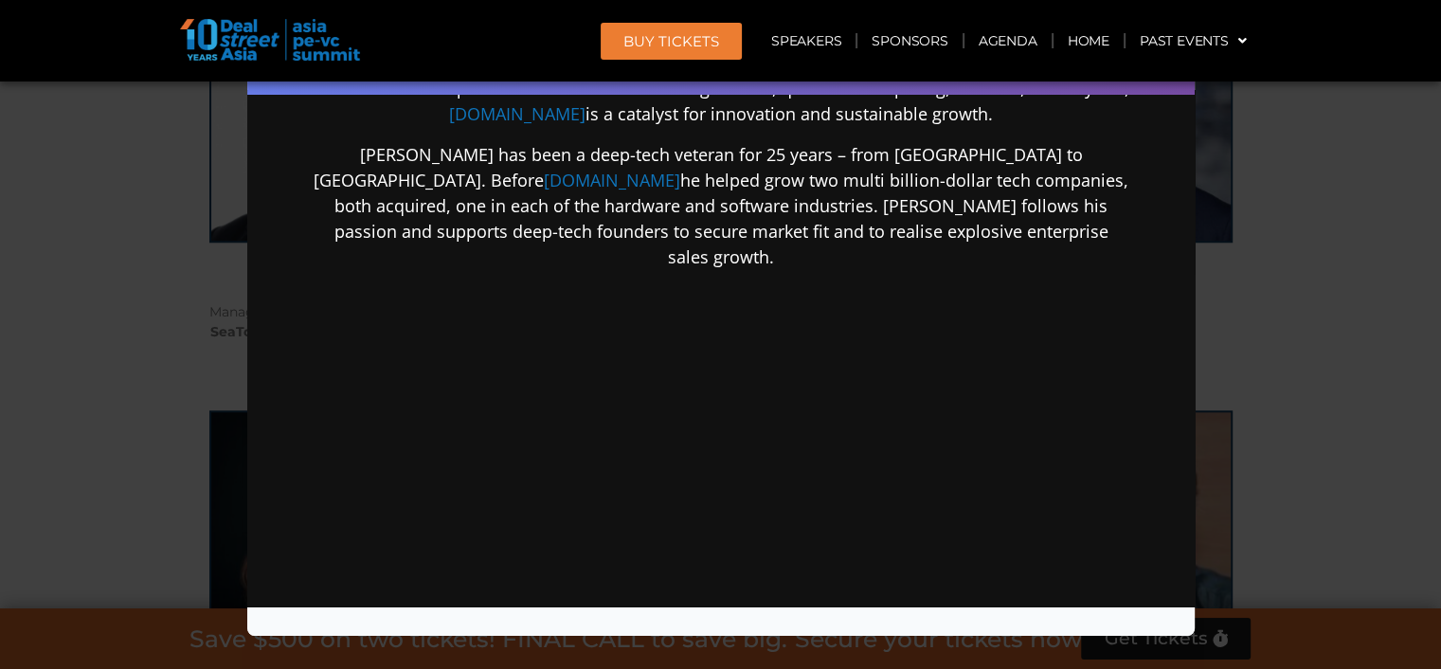
scroll to position [8986, 0]
click at [1319, 439] on div "Speaker Profile ×" at bounding box center [720, 334] width 1441 height 669
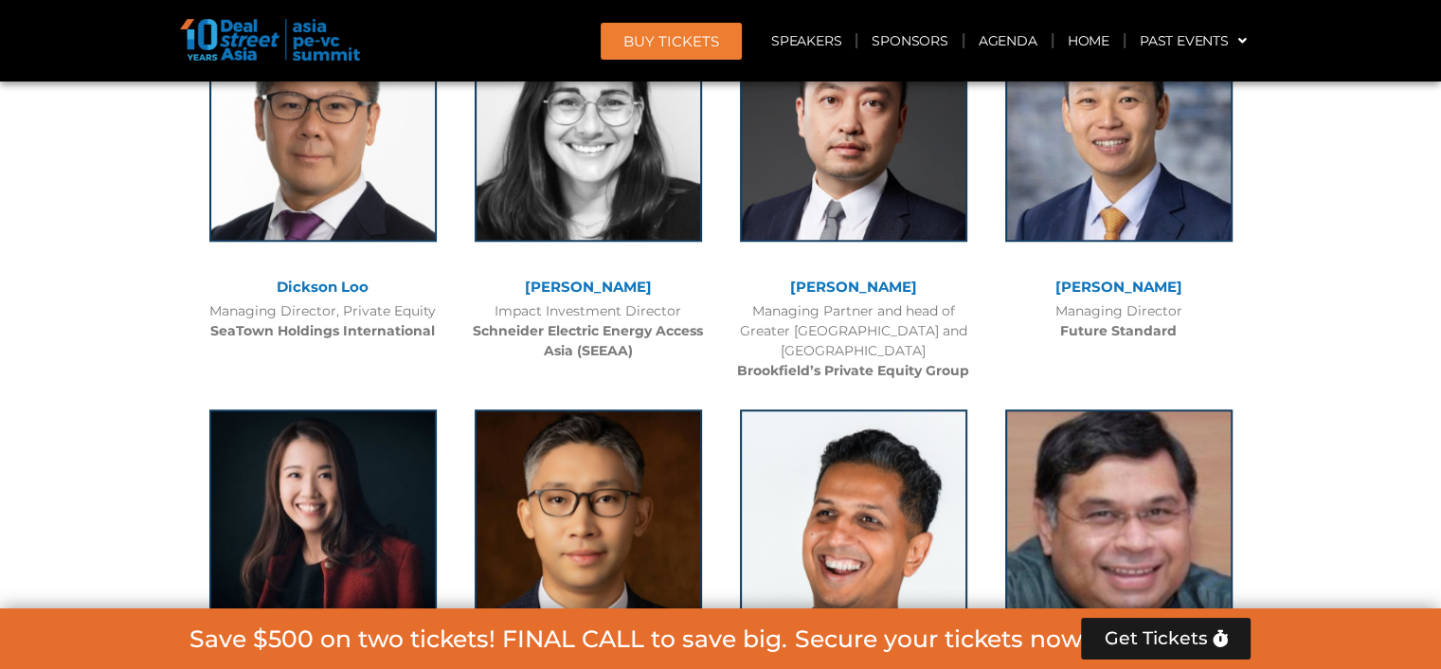
click at [1109, 668] on link "[PERSON_NAME]" at bounding box center [1118, 682] width 127 height 18
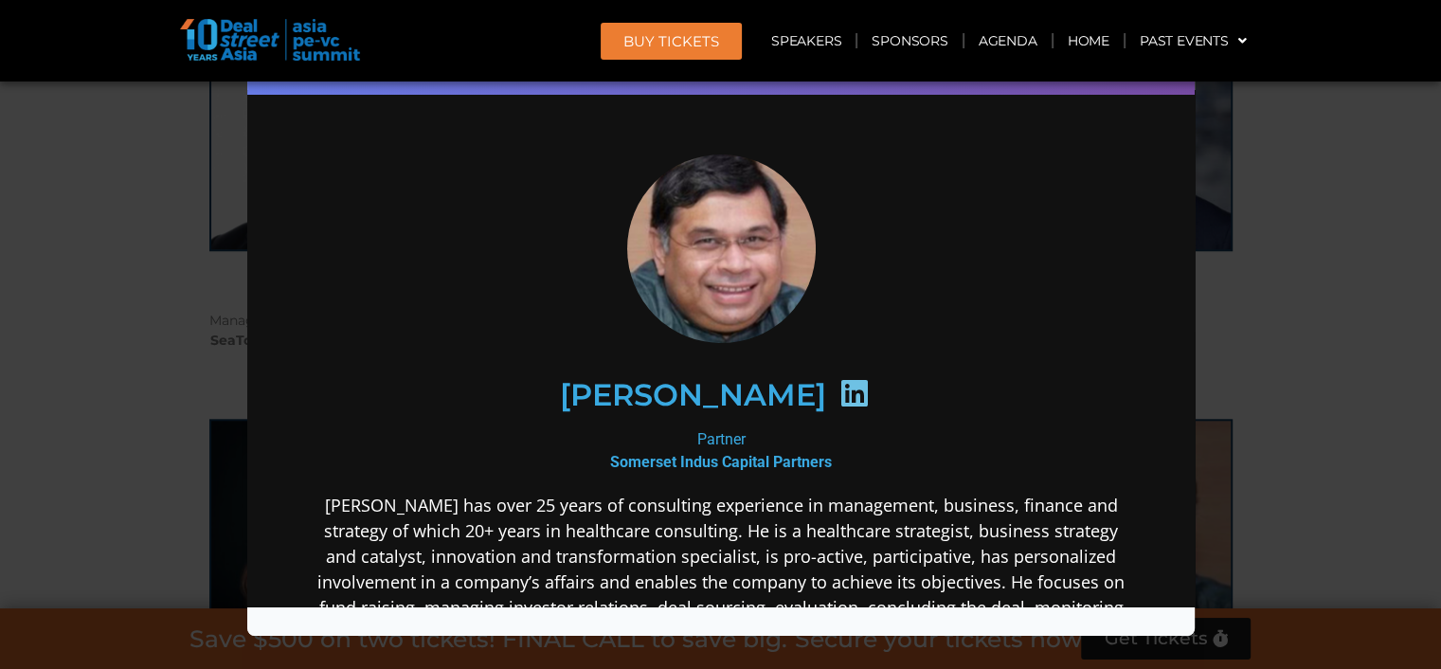
scroll to position [8975, 0]
click at [1330, 249] on div "Speaker Profile ×" at bounding box center [720, 334] width 1441 height 669
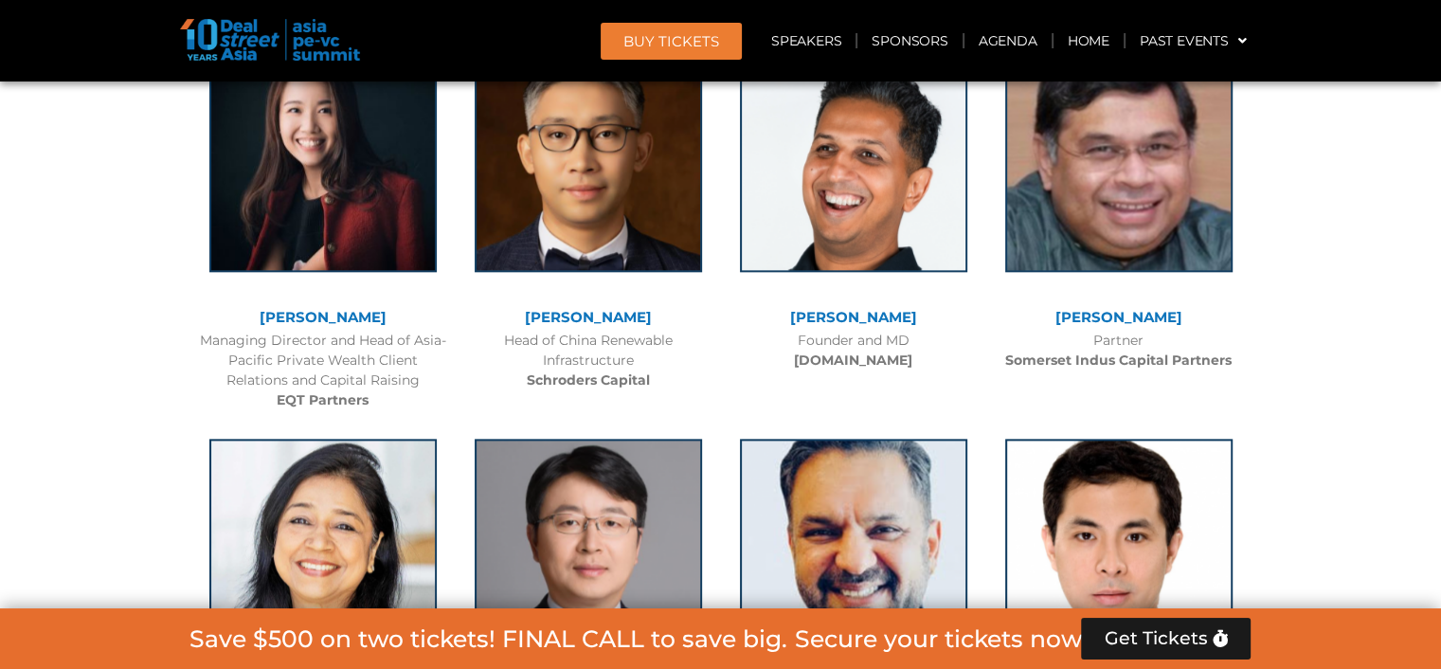
scroll to position [9352, 0]
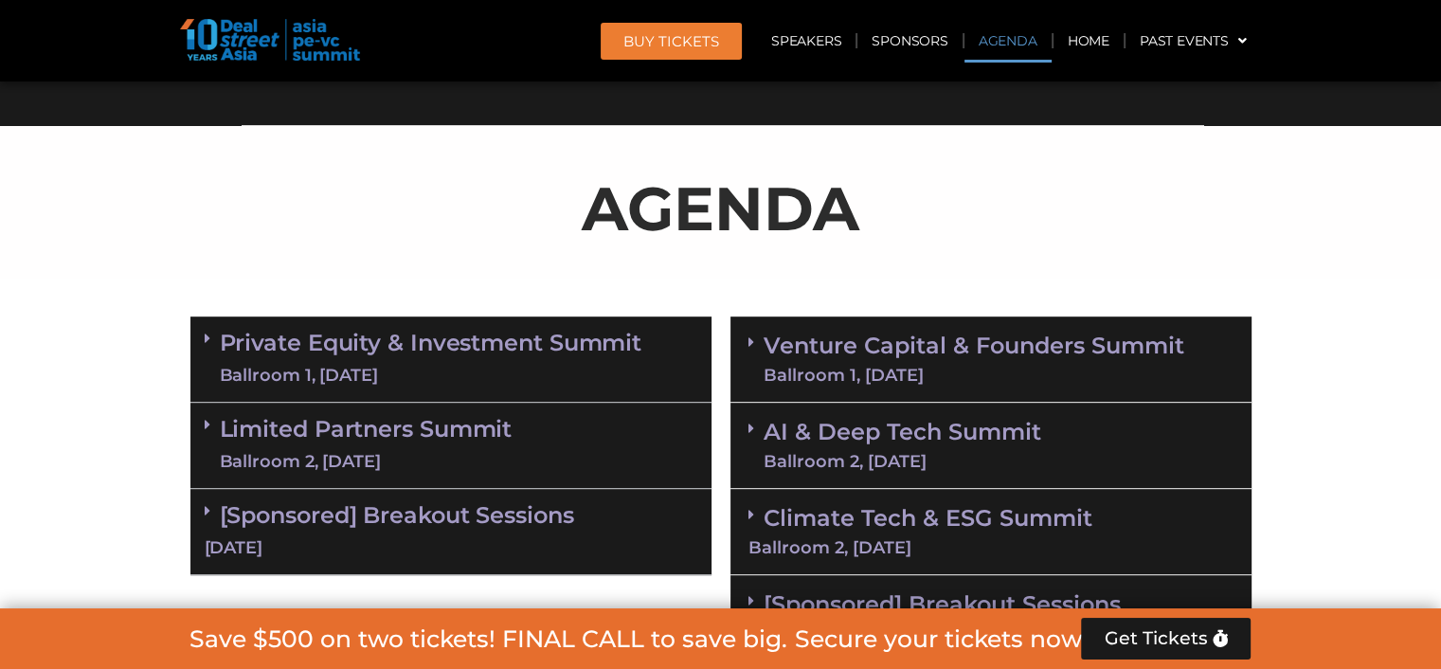
scroll to position [1041, 0]
